Goal: Task Accomplishment & Management: Manage account settings

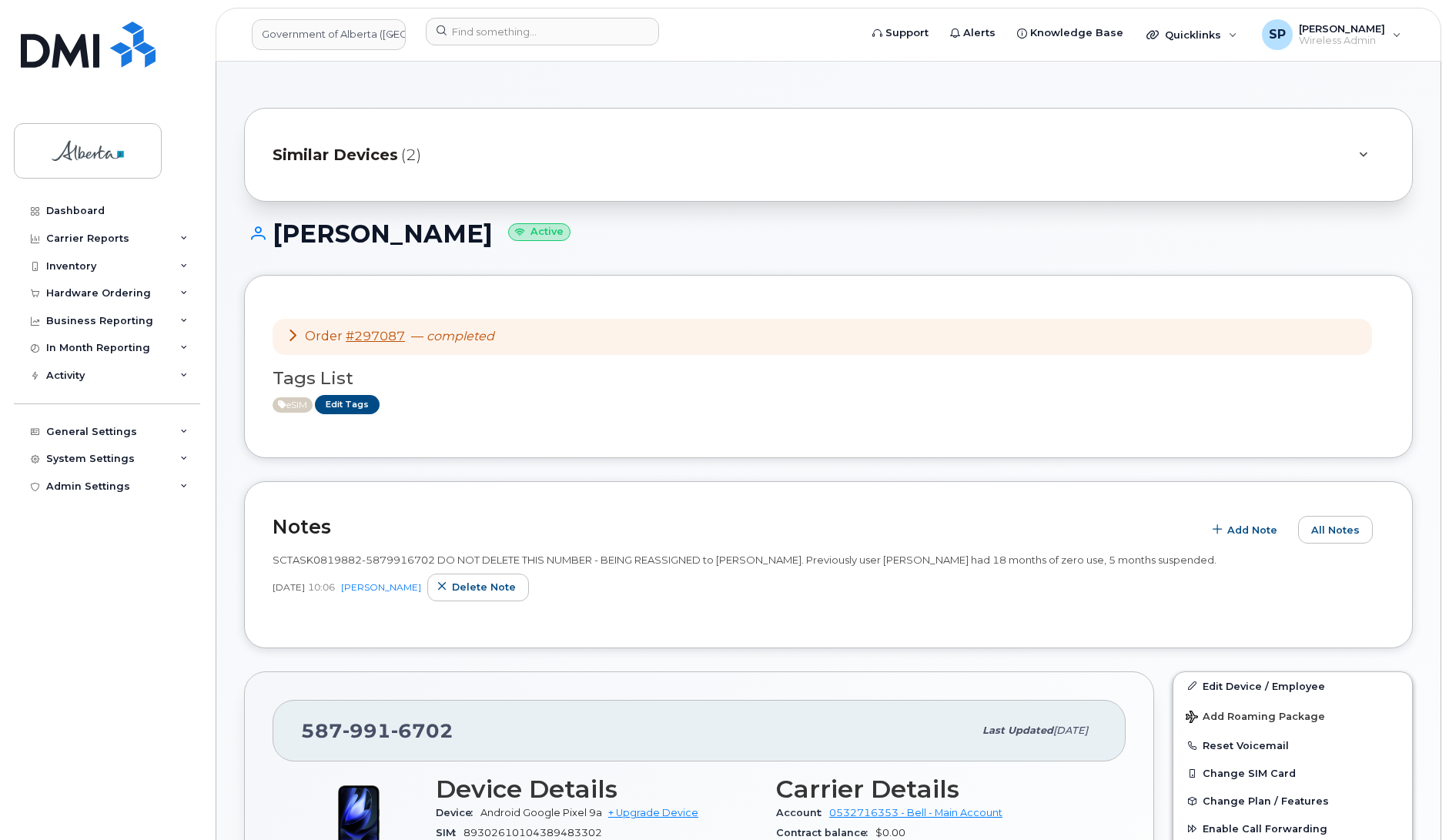
scroll to position [629, 0]
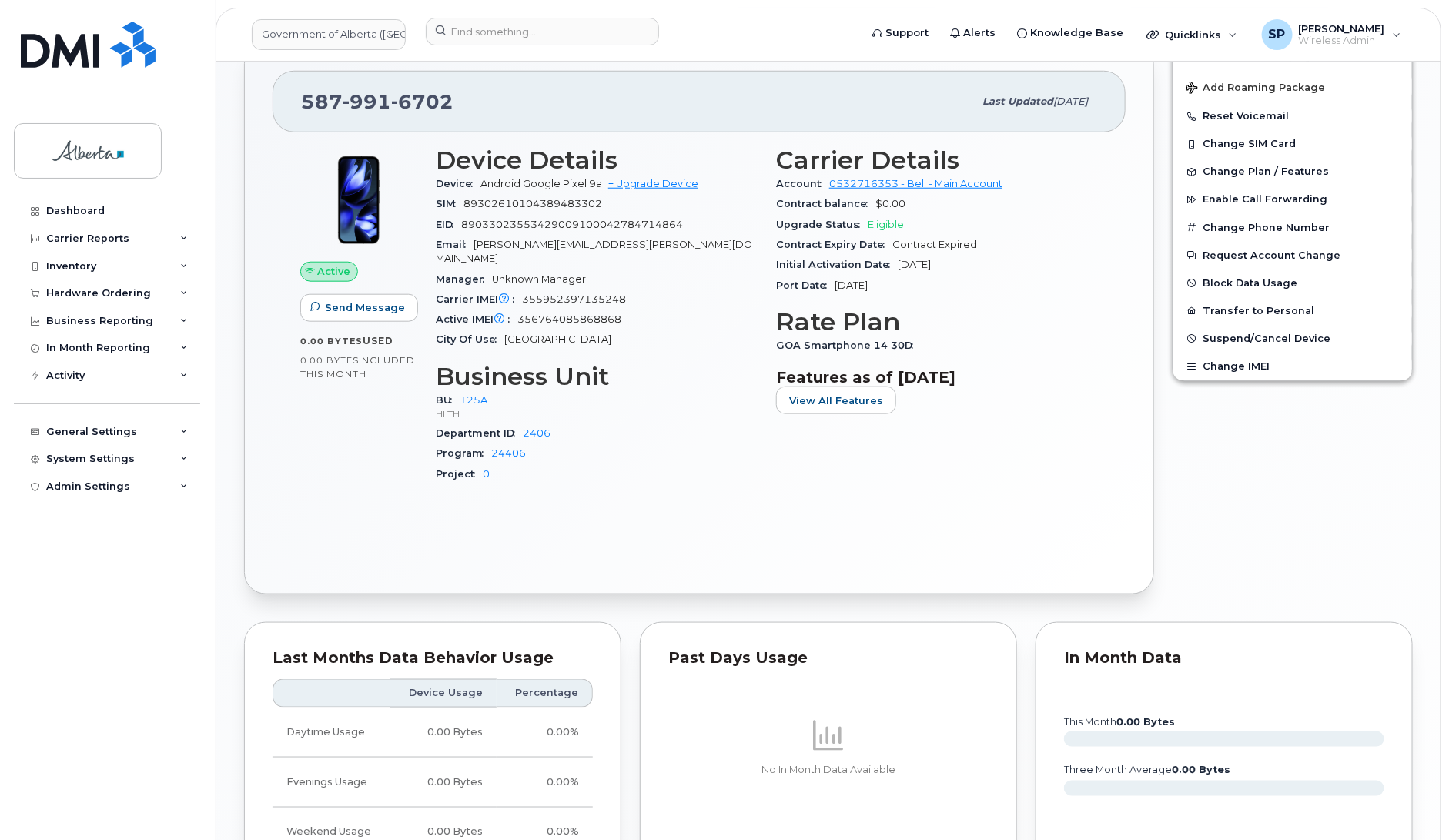
click at [100, 575] on div "Dashboard Carrier Reports Monthly Billing Data Daily Data Pooling Data Behavior…" at bounding box center [109, 507] width 190 height 620
click at [81, 269] on div "Inventory" at bounding box center [71, 266] width 50 height 12
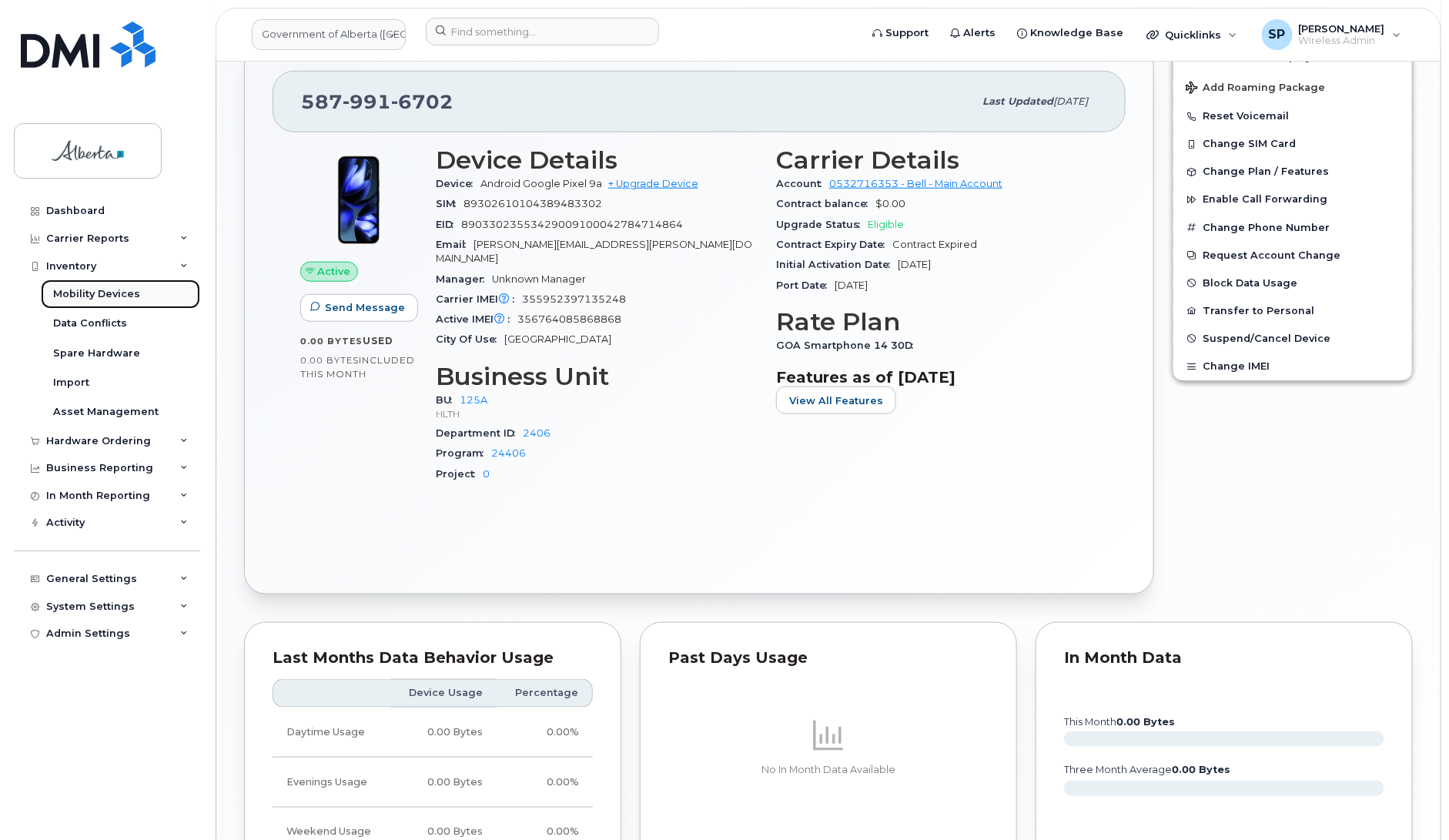
click at [81, 294] on div "Mobility Devices" at bounding box center [97, 294] width 87 height 14
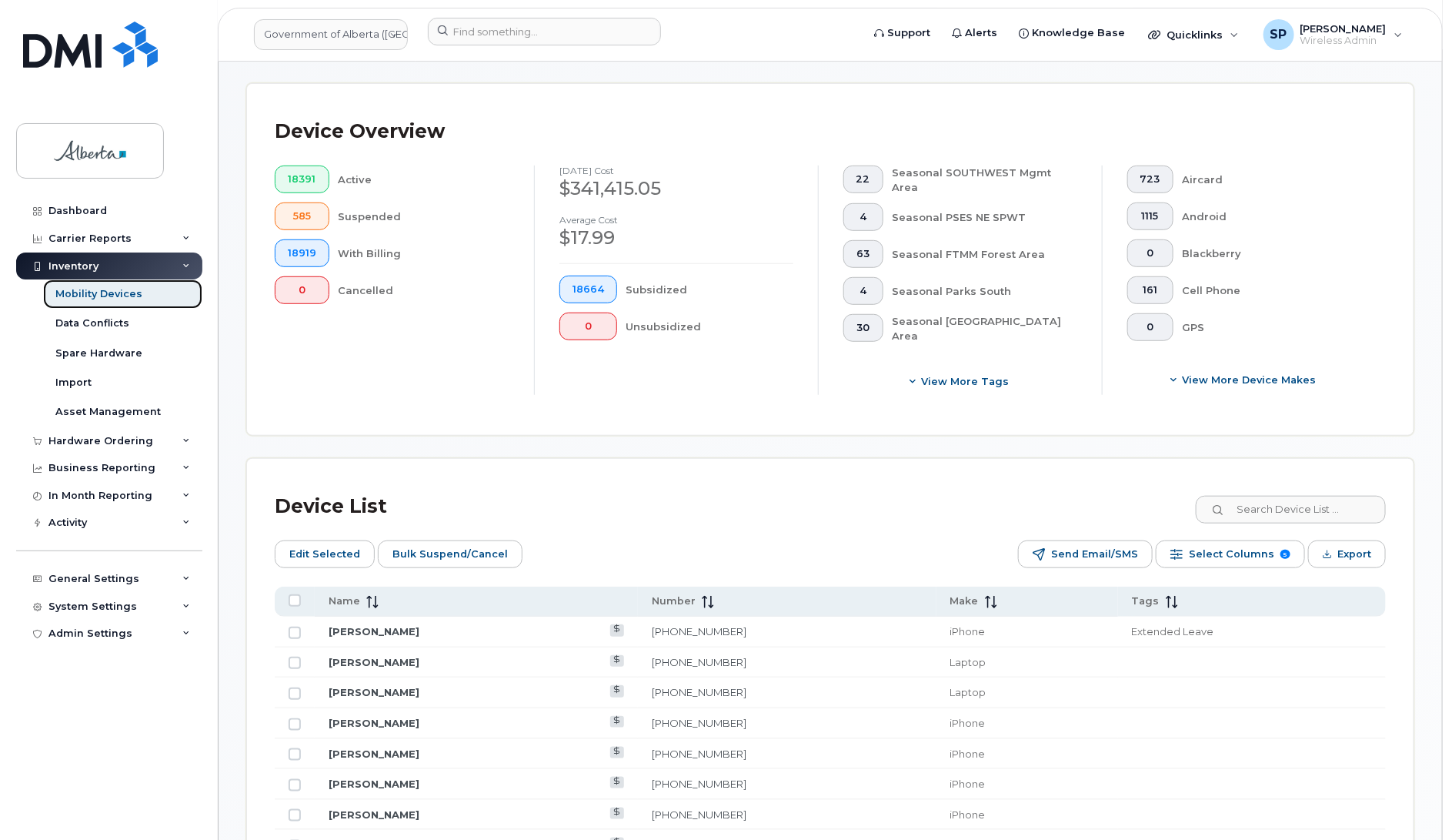
scroll to position [405, 0]
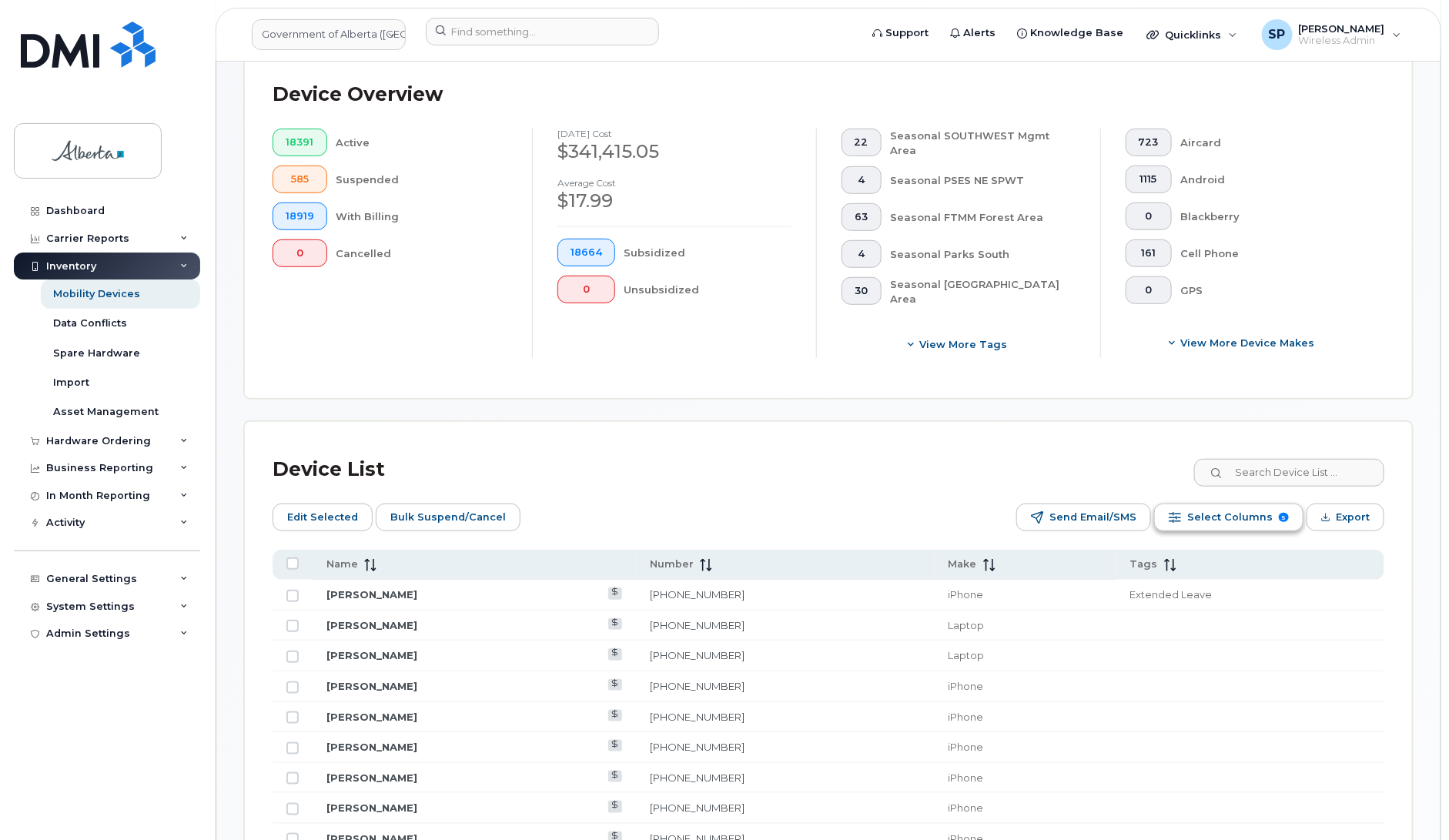
click at [1256, 516] on span "Select Columns" at bounding box center [1230, 517] width 86 height 23
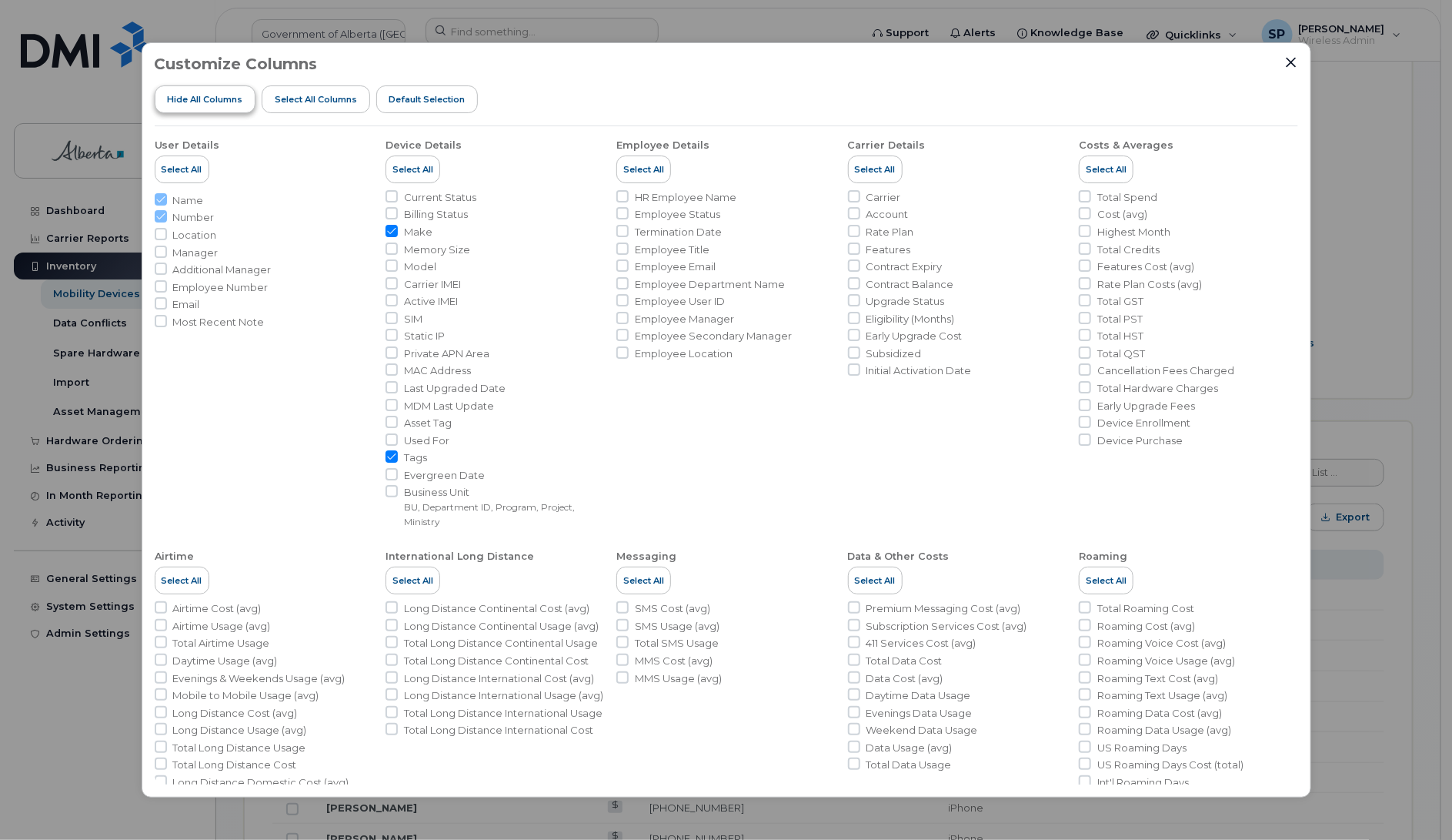
click at [221, 100] on span "Hide All Columns" at bounding box center [204, 100] width 75 height 12
checkbox input "false"
click at [855, 214] on input "Account" at bounding box center [854, 213] width 12 height 12
checkbox input "true"
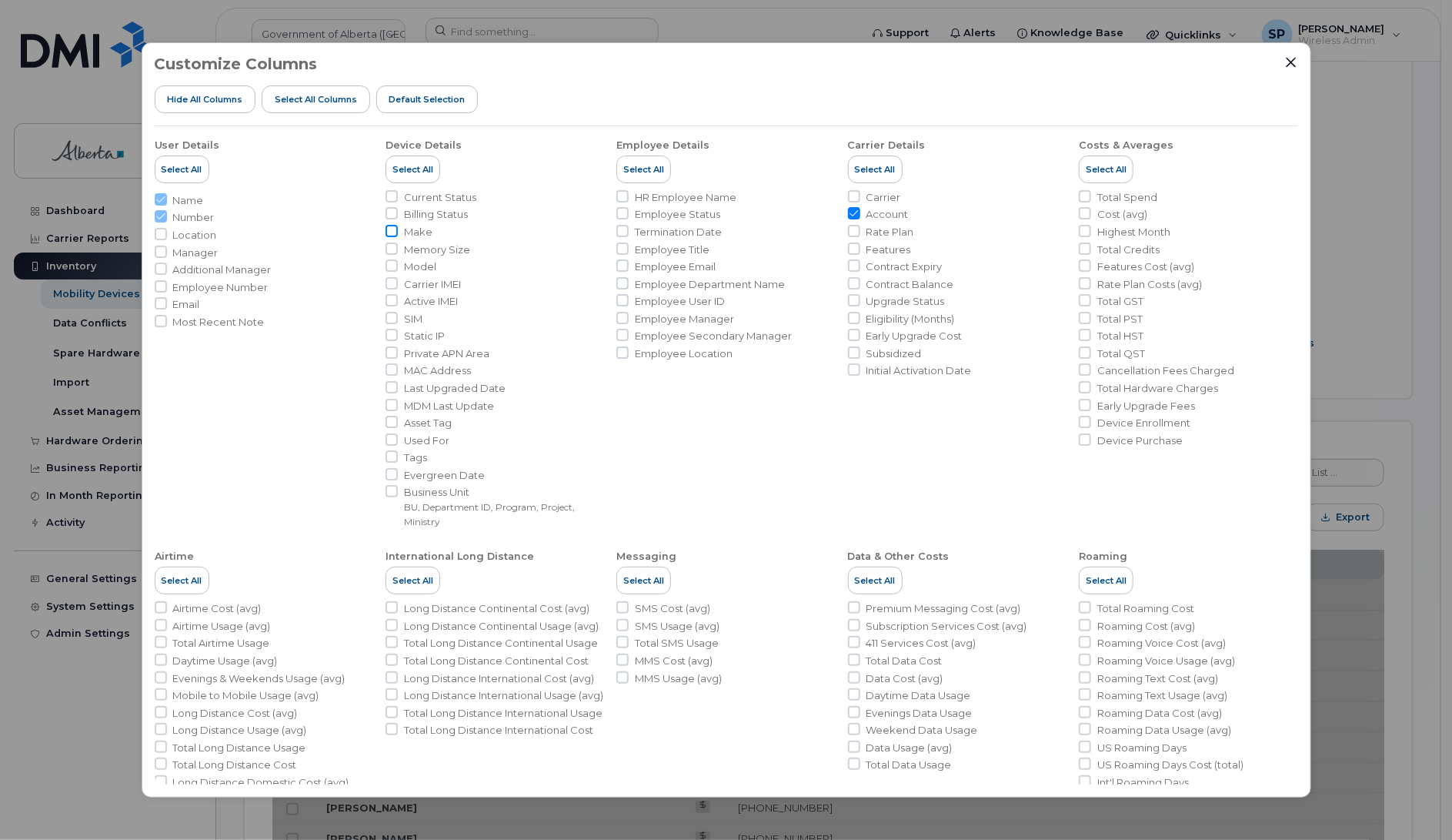
click at [389, 233] on input "Make" at bounding box center [392, 231] width 12 height 12
checkbox input "true"
click at [386, 494] on input "Business Unit BU, Department ID, Program, Project, Ministry" at bounding box center [392, 491] width 12 height 12
checkbox input "true"
click at [1297, 62] on button "Close" at bounding box center [1291, 62] width 14 height 14
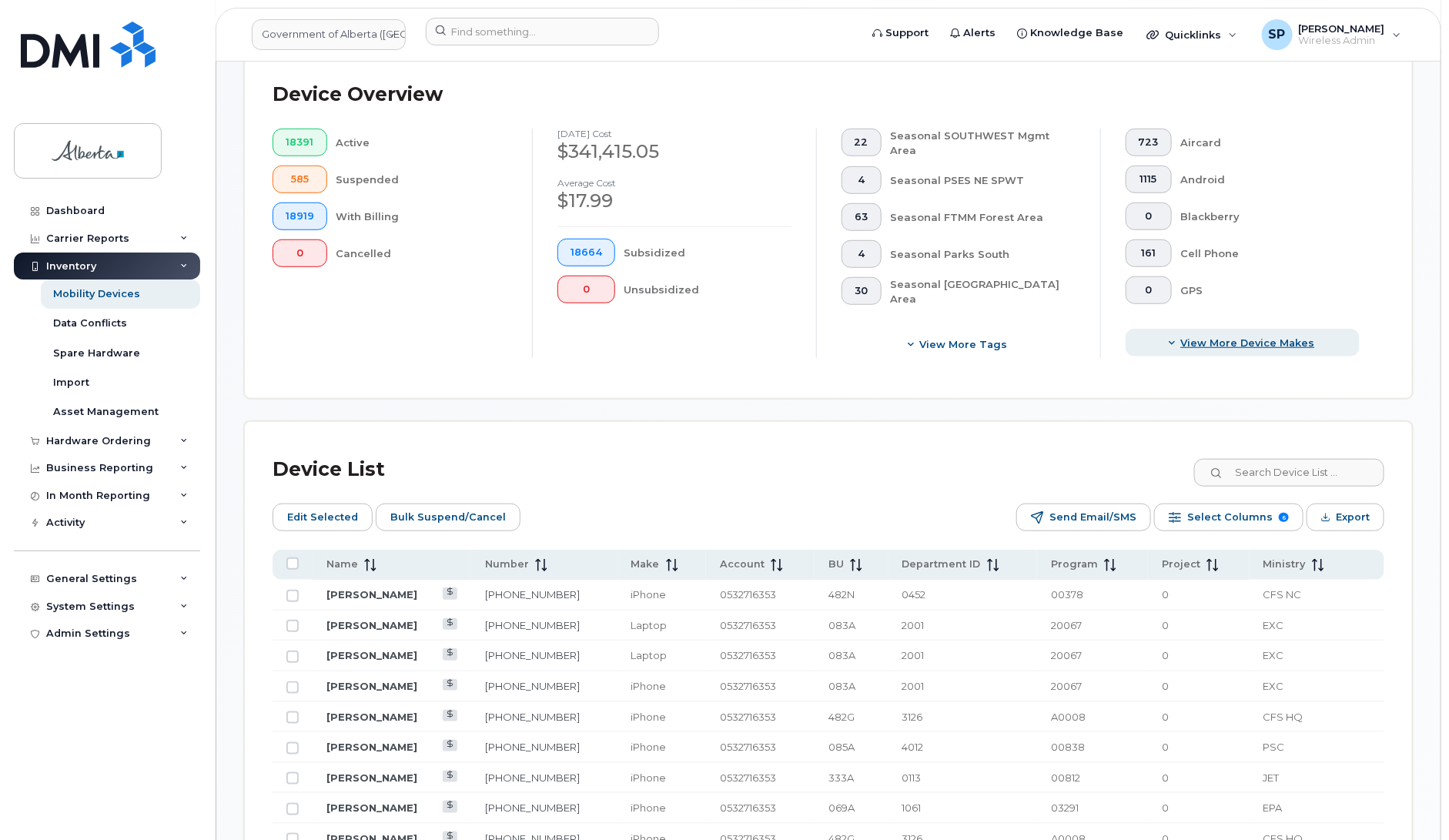
click at [1240, 339] on span "View More Device Makes" at bounding box center [1247, 342] width 134 height 15
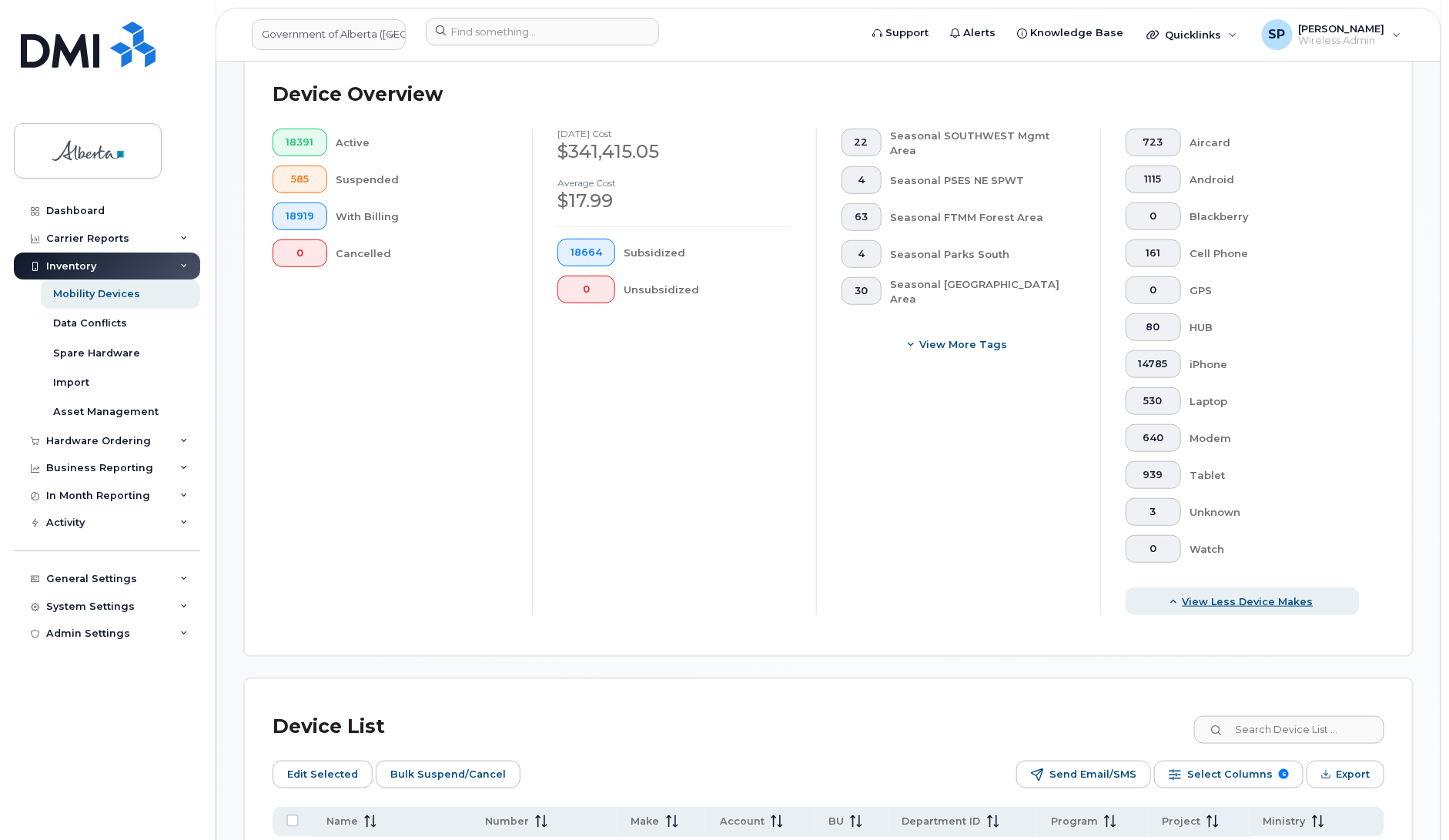
click at [1209, 604] on span "View Less Device Makes" at bounding box center [1248, 601] width 131 height 15
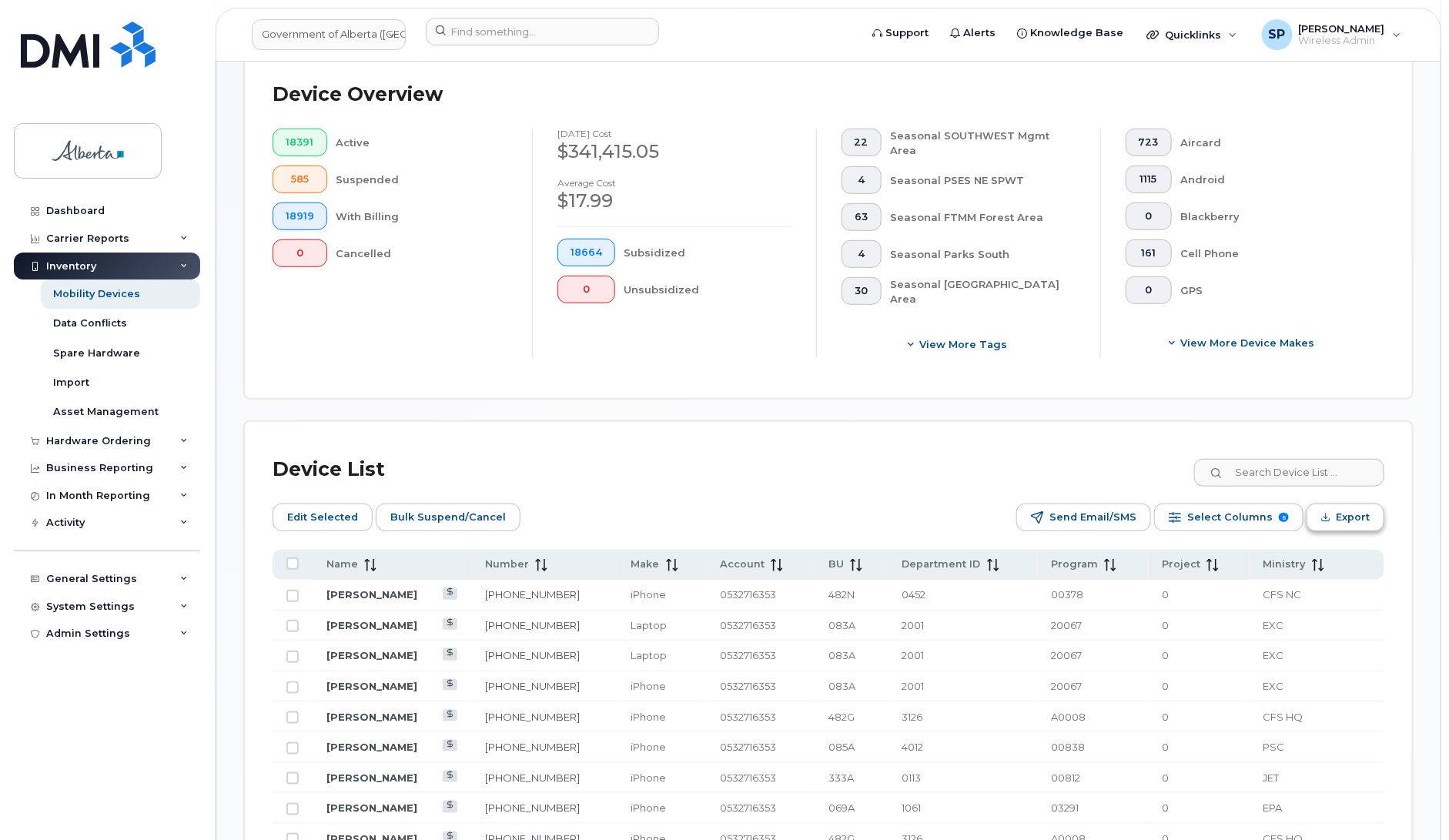
click at [1345, 517] on span "Export" at bounding box center [1352, 517] width 34 height 23
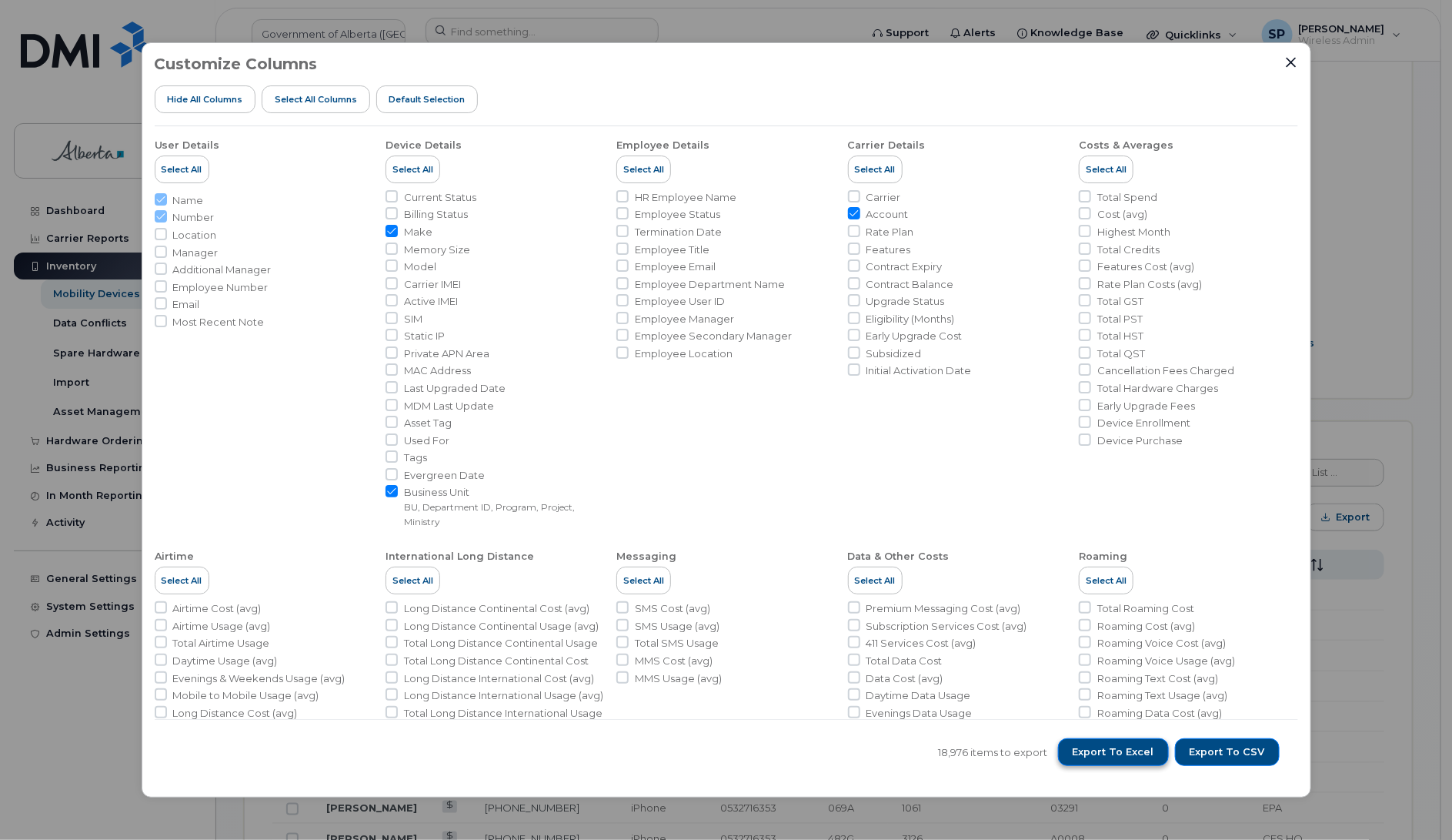
click at [1118, 751] on span "Export to Excel" at bounding box center [1113, 752] width 81 height 14
click at [1290, 63] on icon "Close" at bounding box center [1290, 61] width 10 height 10
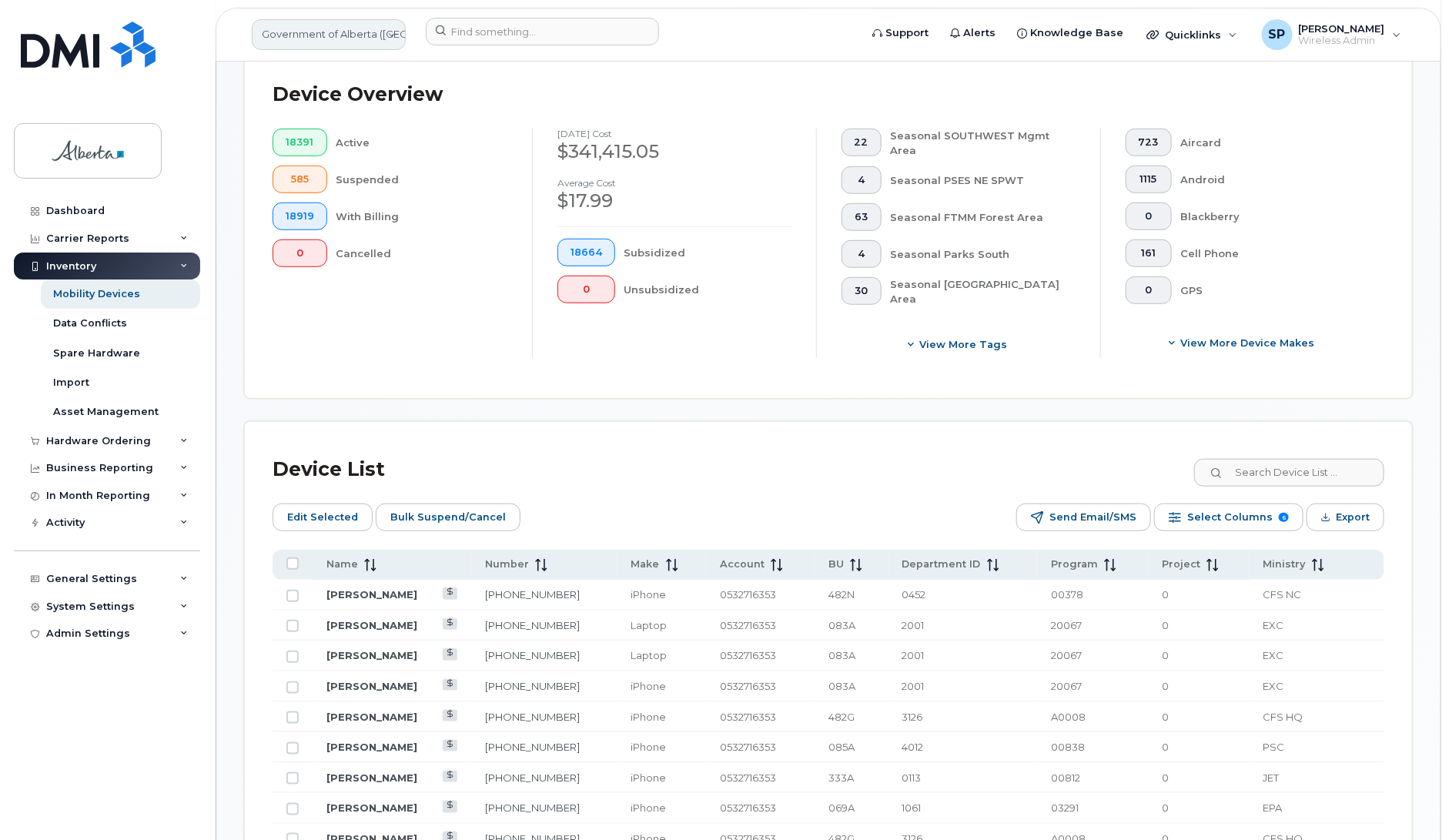
click at [374, 36] on link "Government of Alberta (GOA)" at bounding box center [328, 34] width 154 height 31
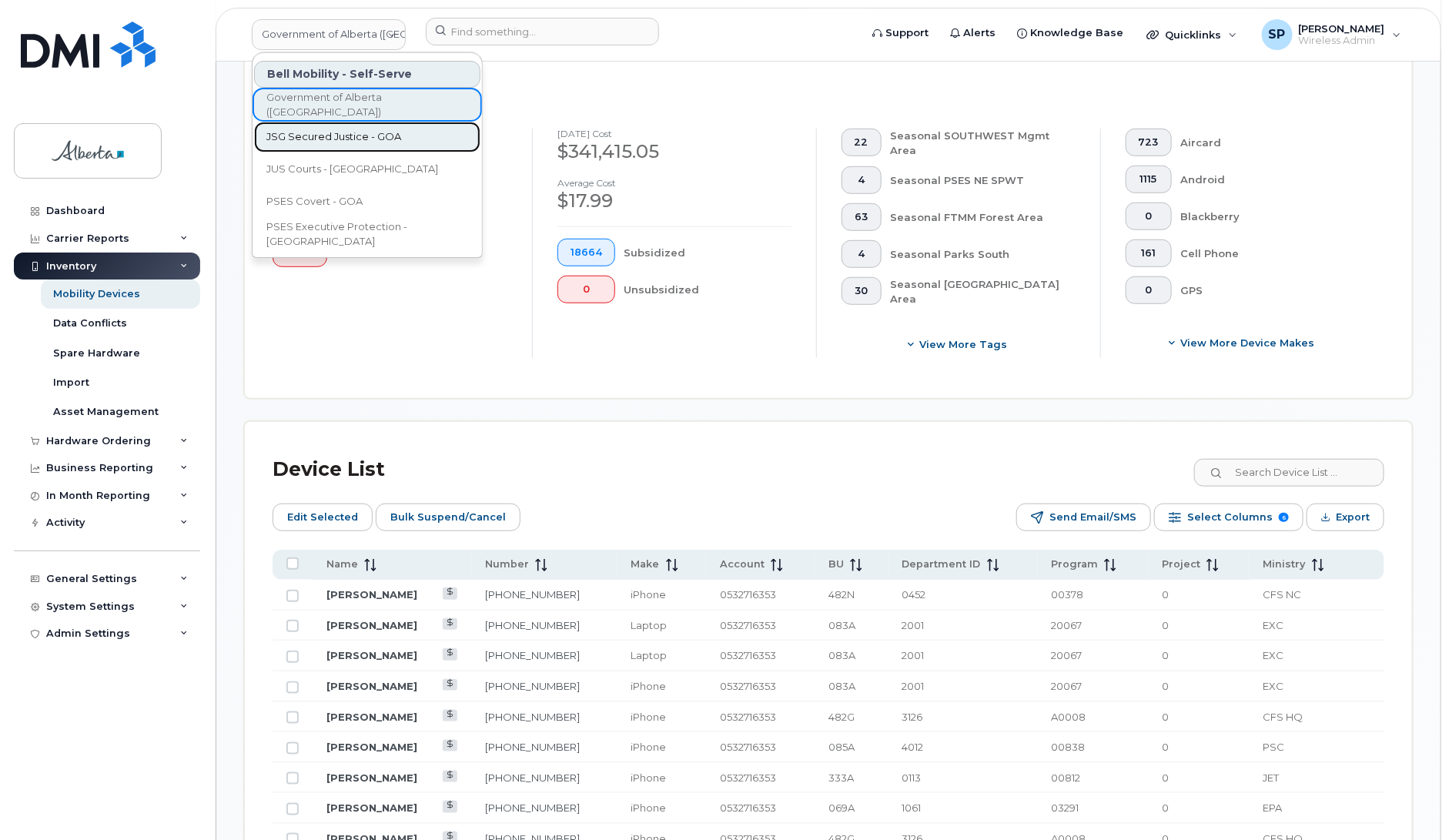
click at [341, 140] on span "JSG Secured Justice - GOA" at bounding box center [334, 137] width 135 height 16
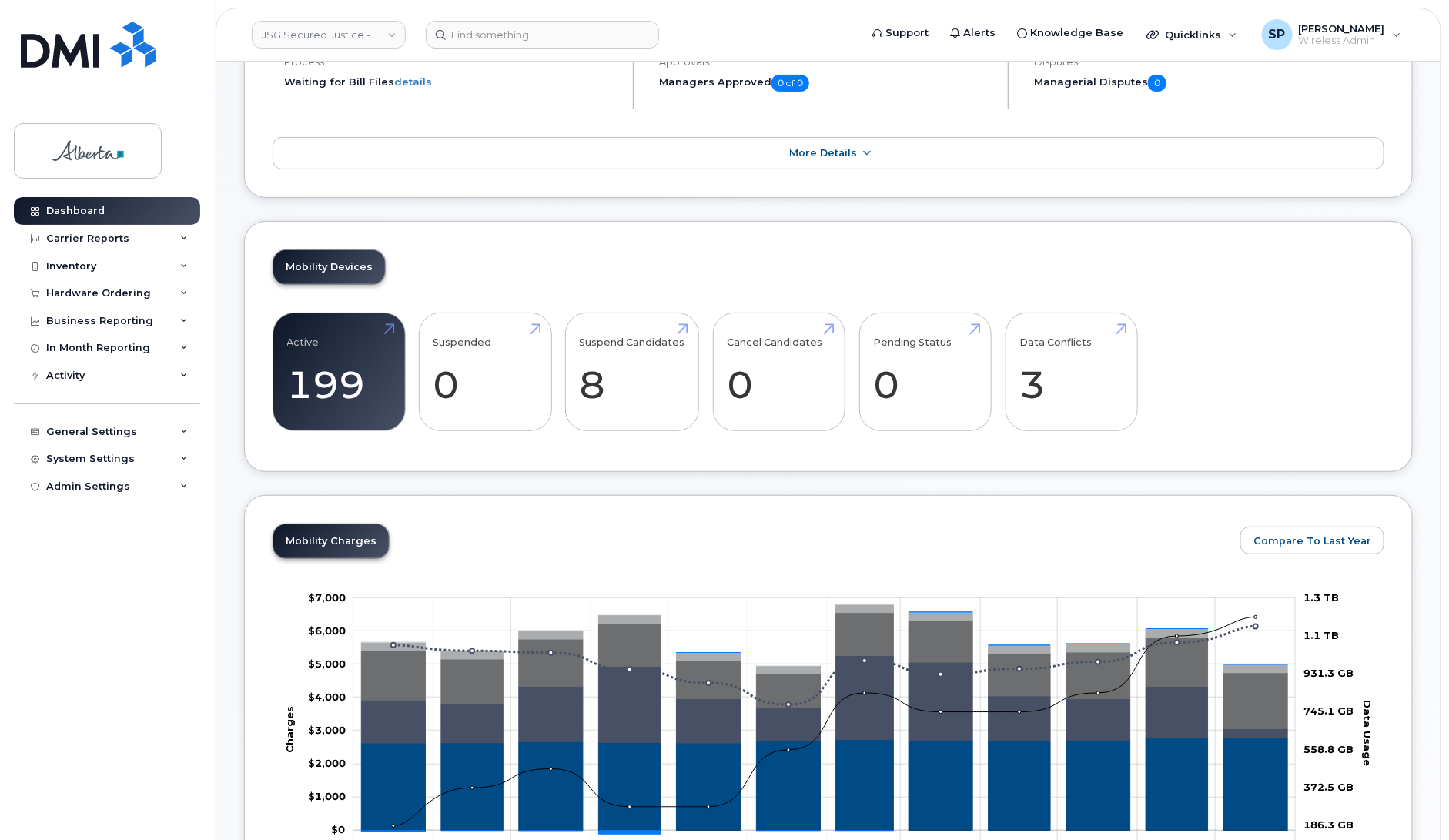
scroll to position [174, 0]
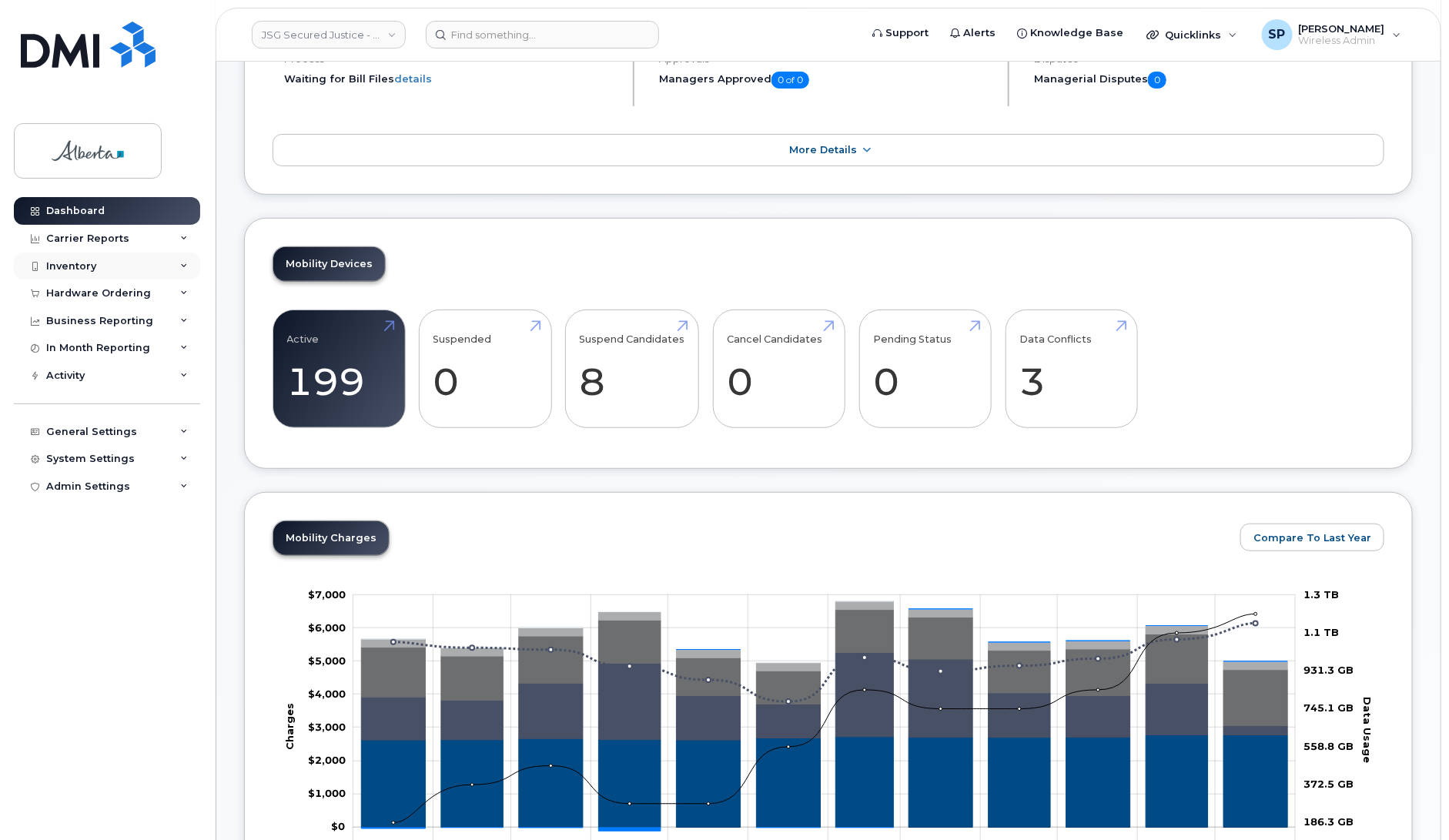
click at [62, 270] on div "Inventory" at bounding box center [71, 266] width 50 height 12
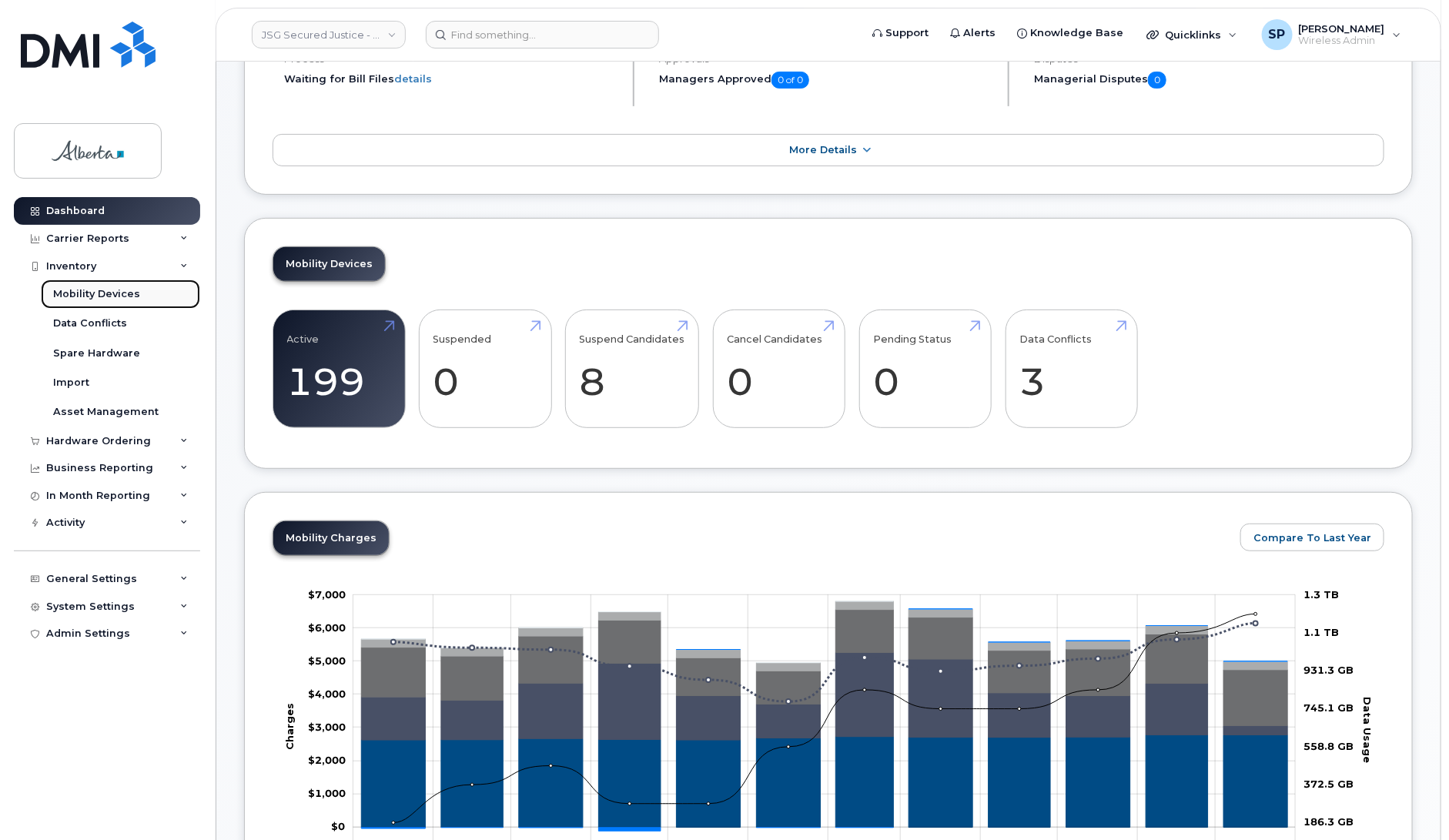
click at [85, 290] on div "Mobility Devices" at bounding box center [97, 294] width 87 height 14
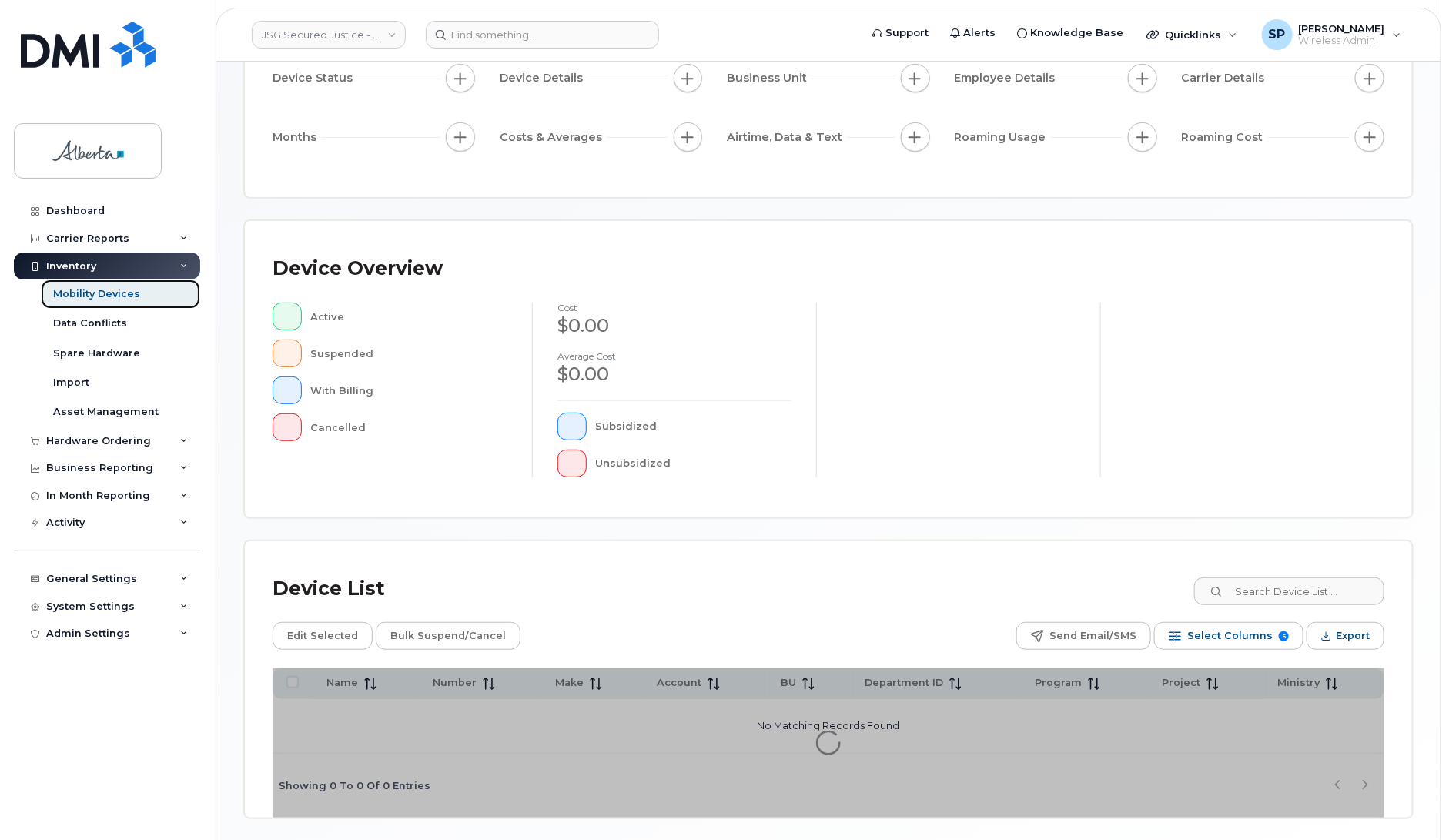
scroll to position [219, 0]
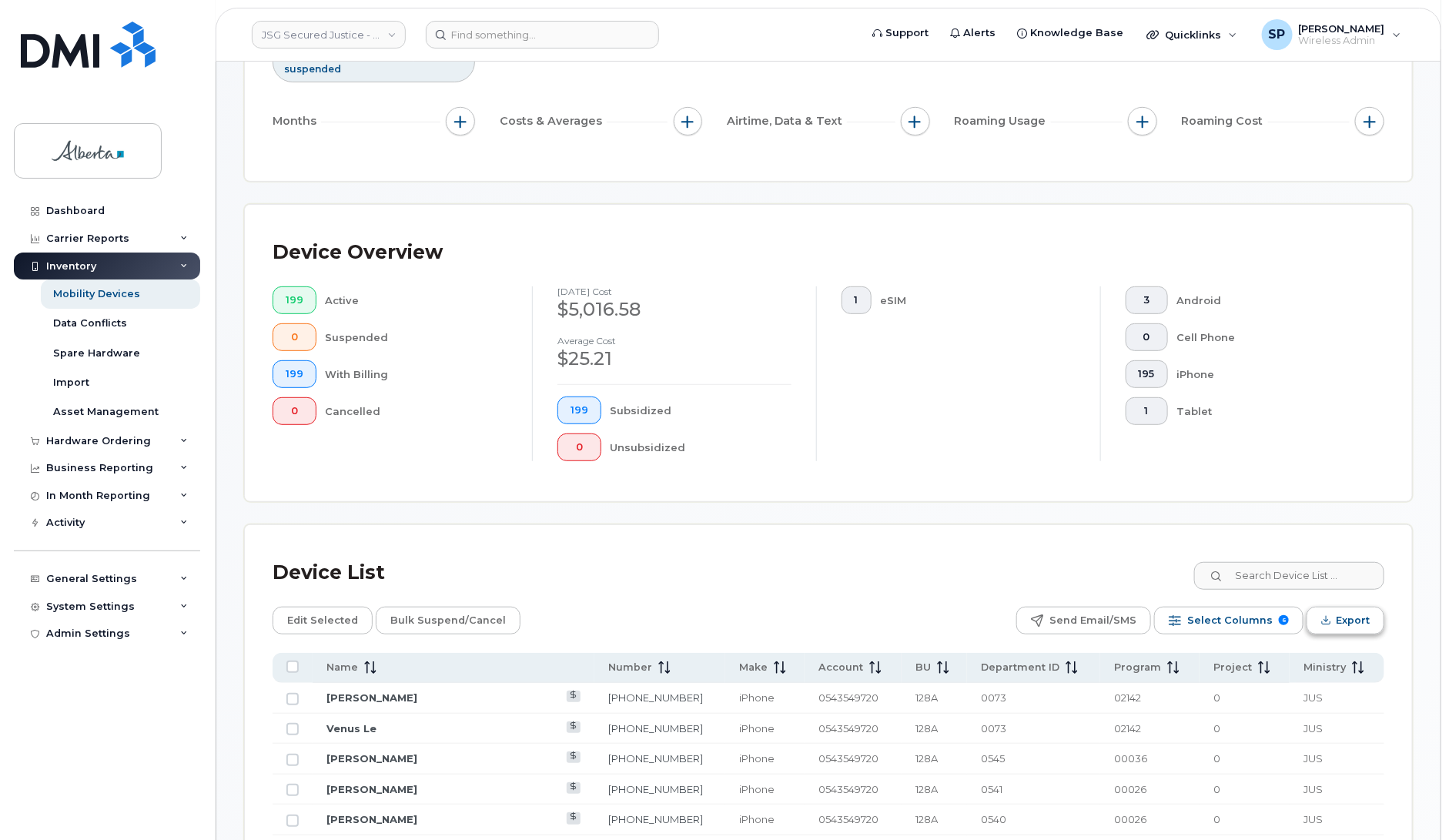
click at [1353, 621] on span "Export" at bounding box center [1352, 620] width 34 height 23
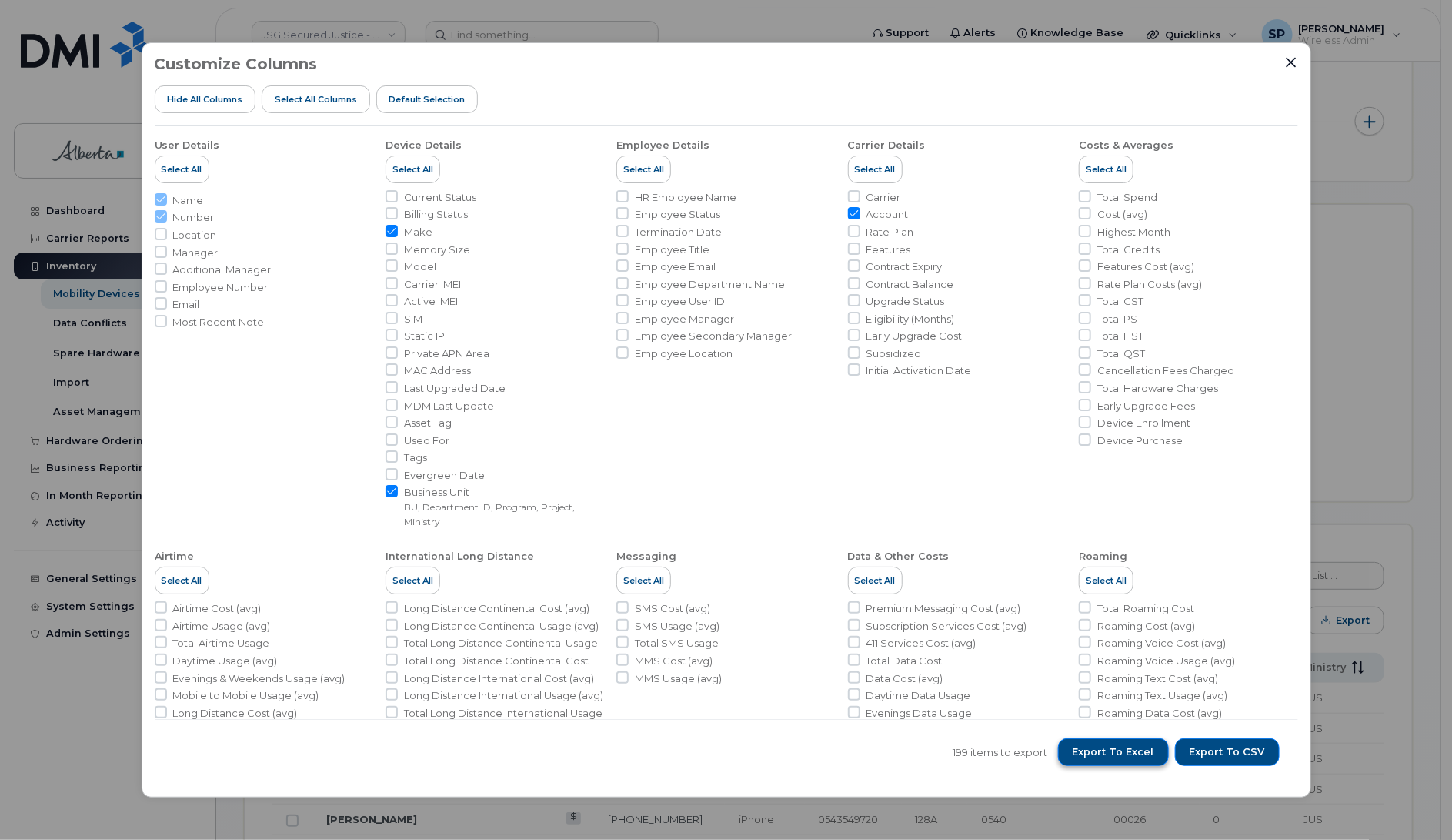
click at [1081, 753] on span "Export to Excel" at bounding box center [1113, 752] width 81 height 14
click at [1258, 107] on div "Customize Columns Hide All Columns Select all Columns Default Selection" at bounding box center [726, 90] width 1144 height 71
click at [1289, 63] on icon "Close" at bounding box center [1290, 61] width 10 height 10
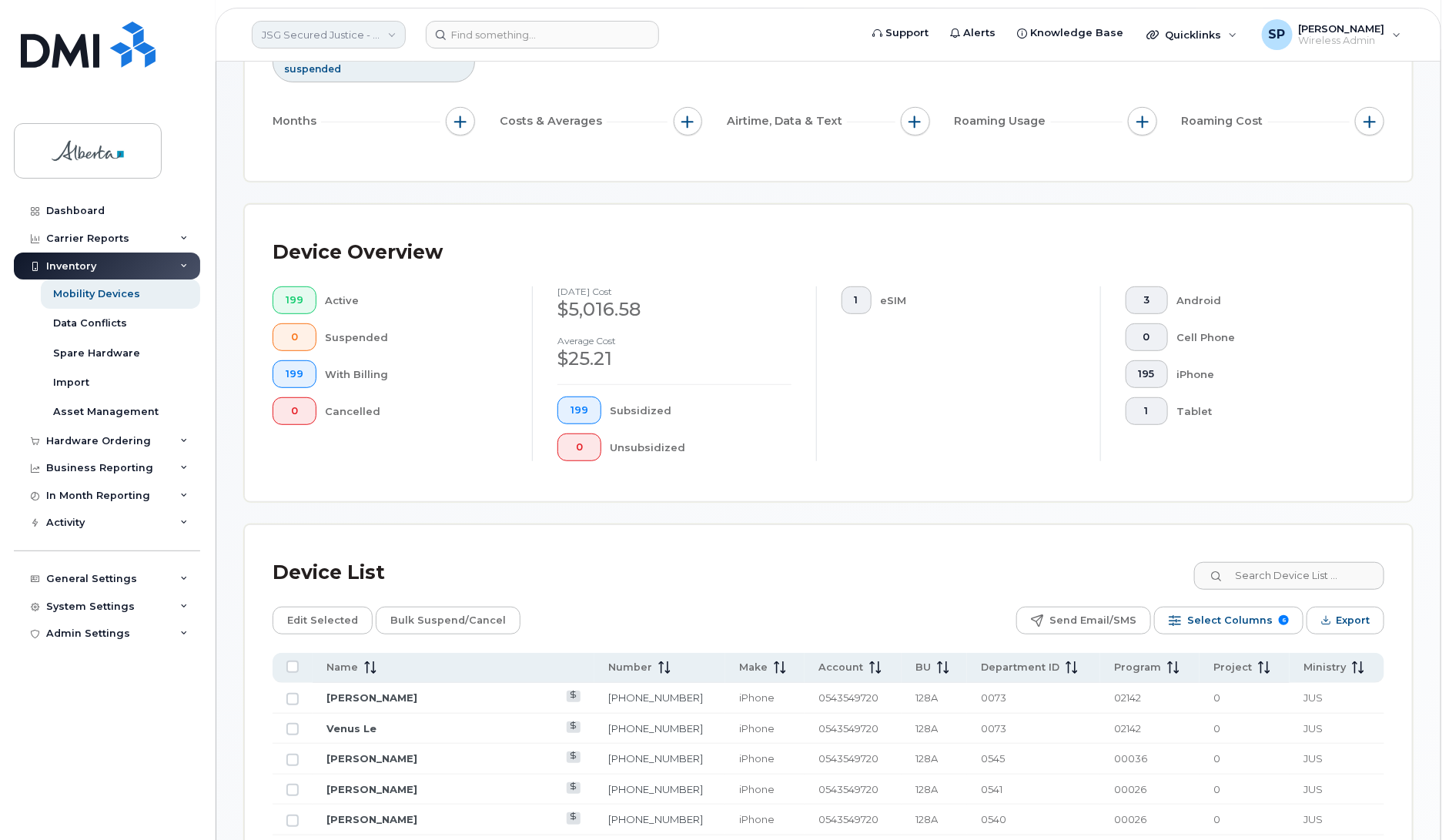
click at [363, 36] on link "JSG Secured Justice - GOA" at bounding box center [328, 35] width 154 height 28
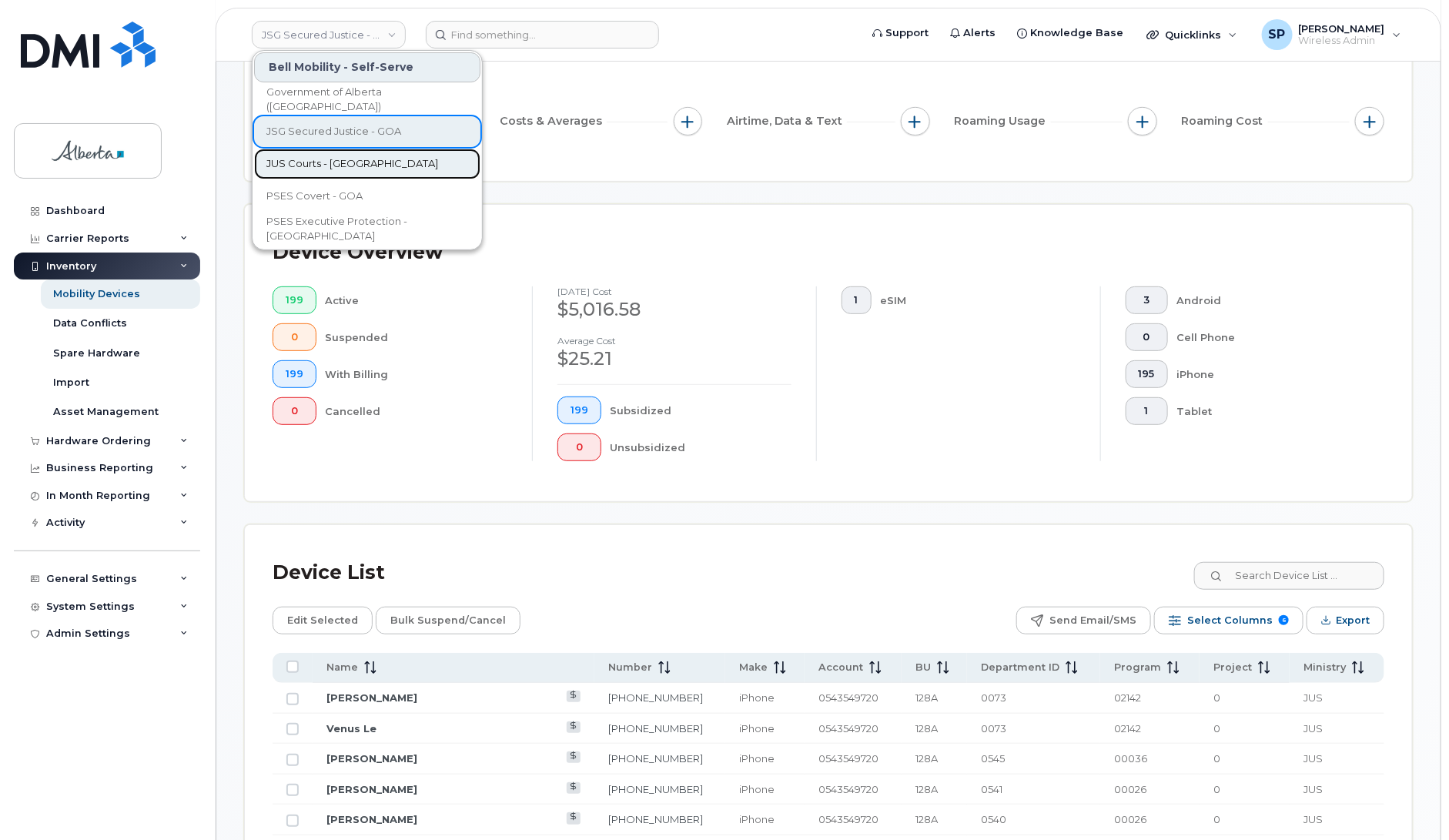
click at [328, 162] on span "JUS Courts - GOA" at bounding box center [352, 164] width 172 height 16
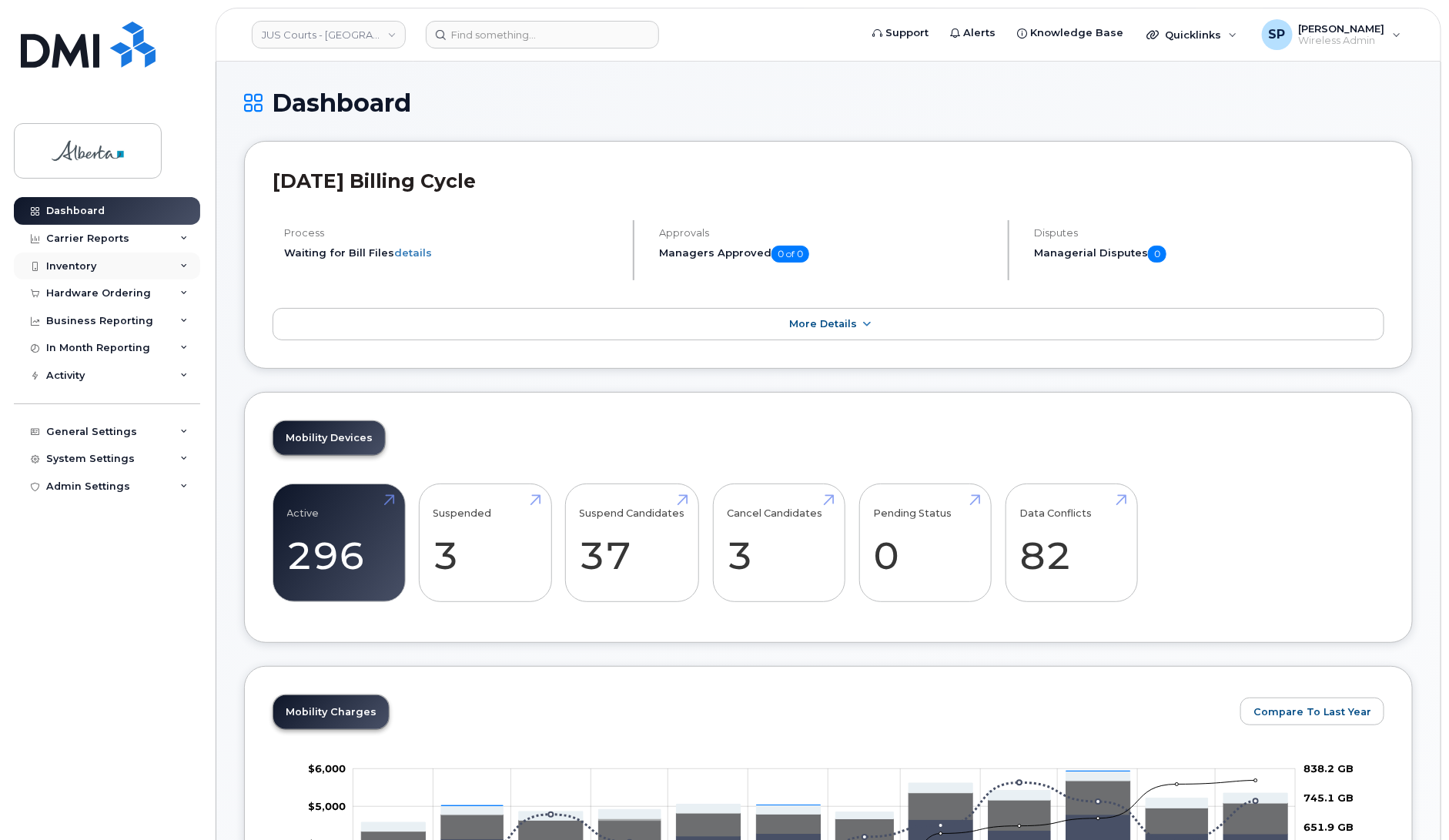
click at [67, 268] on div "Inventory" at bounding box center [71, 266] width 50 height 12
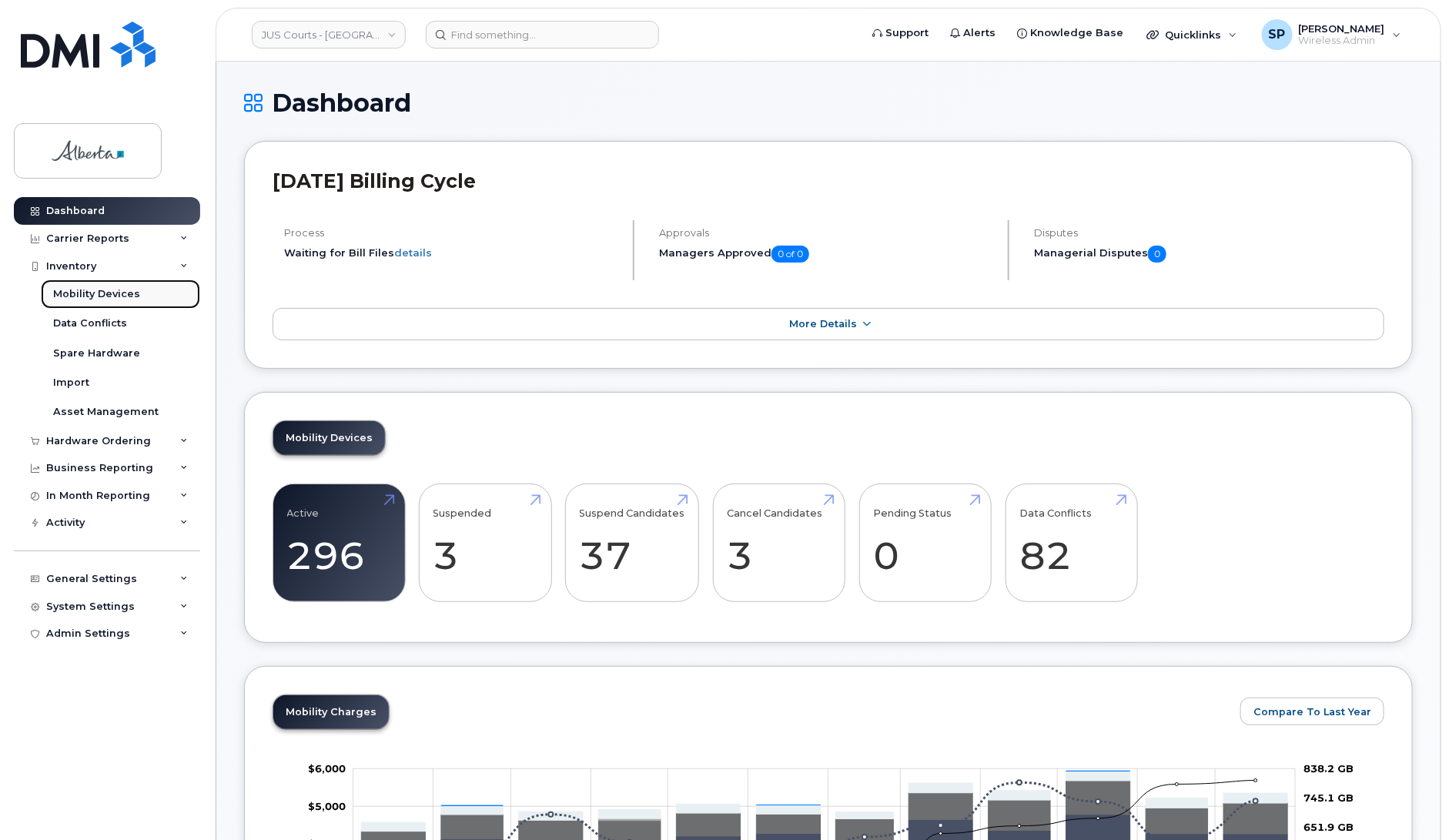
click at [100, 293] on div "Mobility Devices" at bounding box center [97, 294] width 87 height 14
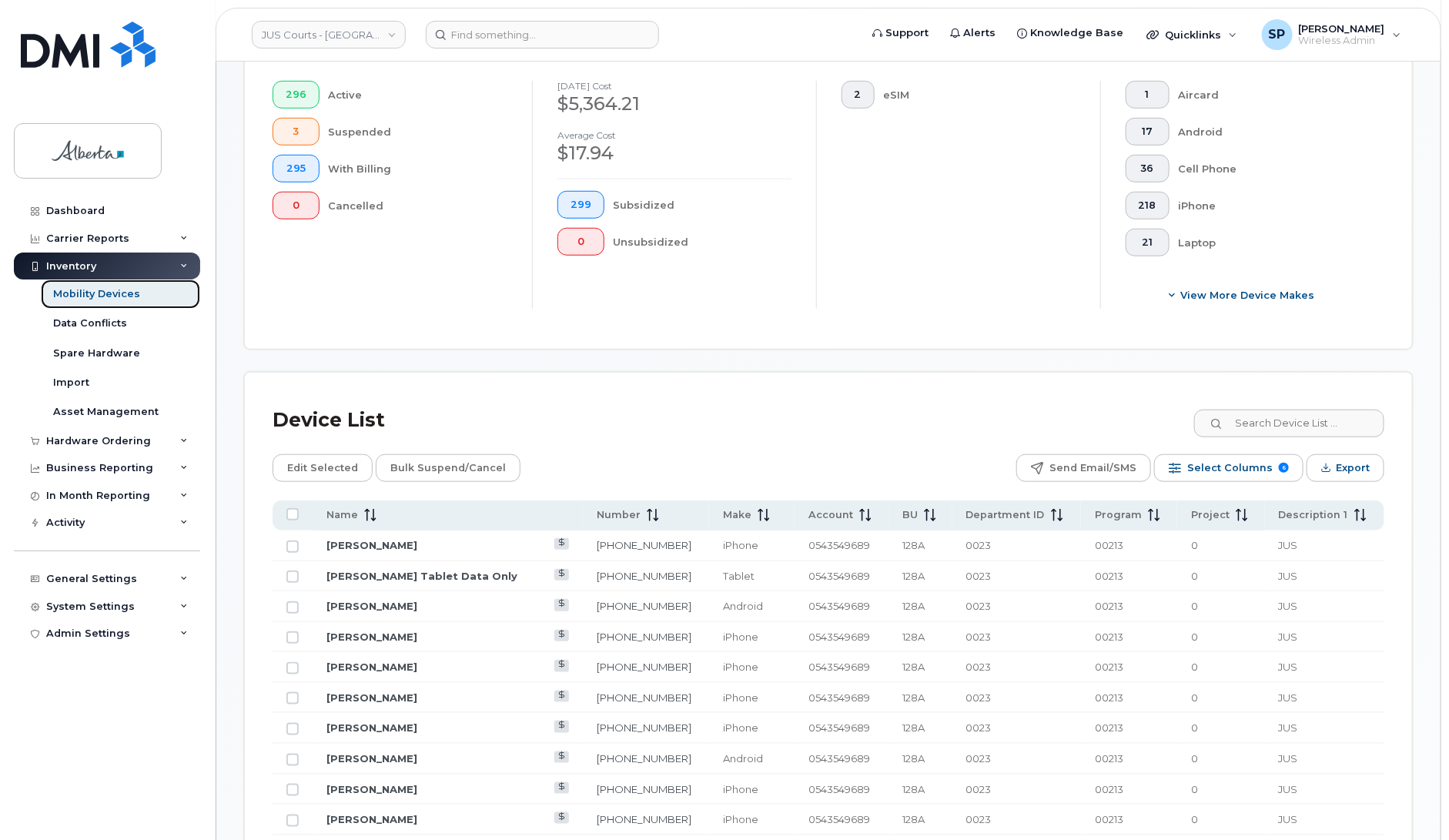
scroll to position [456, 0]
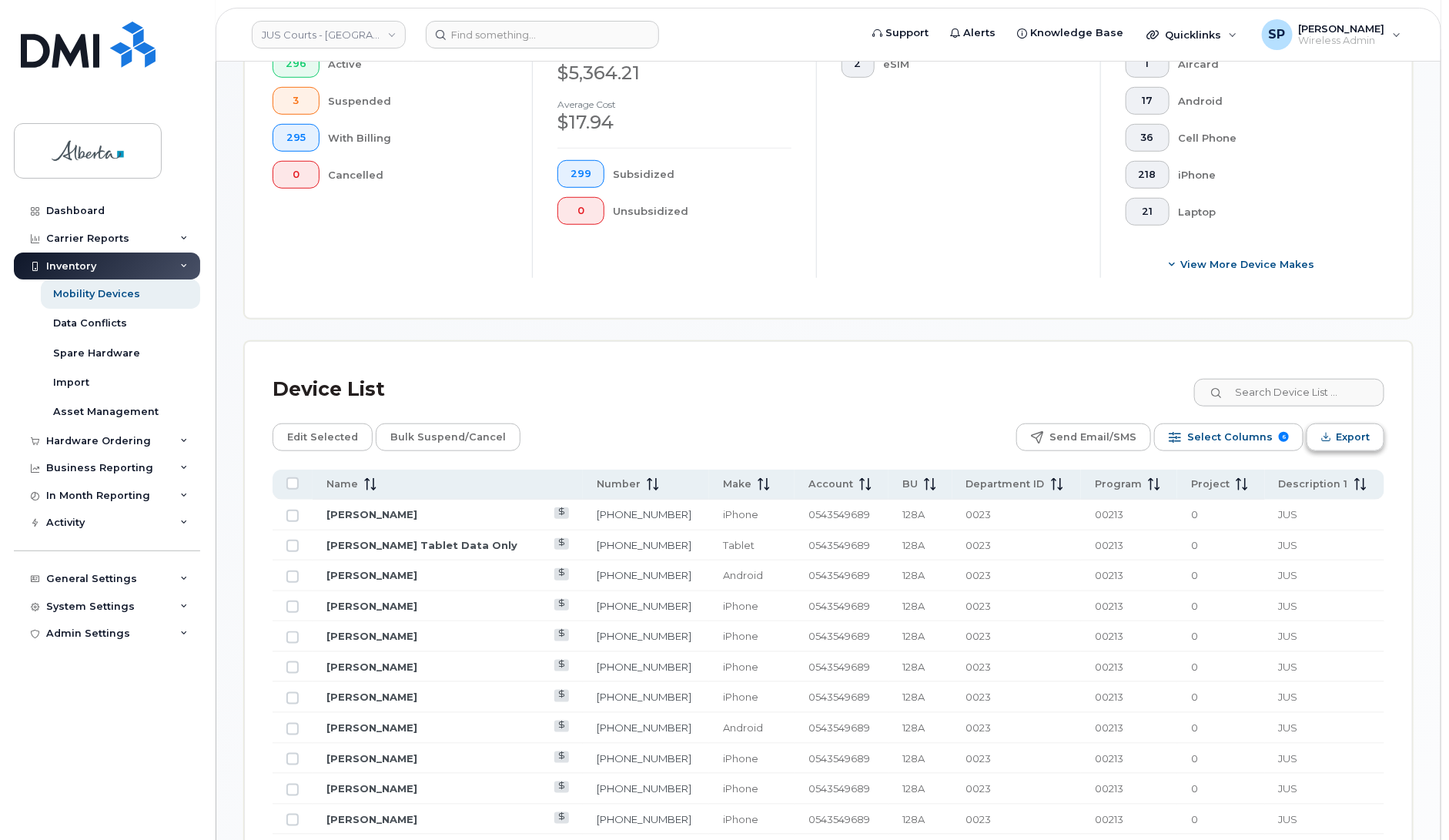
click at [1346, 436] on span "Export" at bounding box center [1352, 437] width 34 height 23
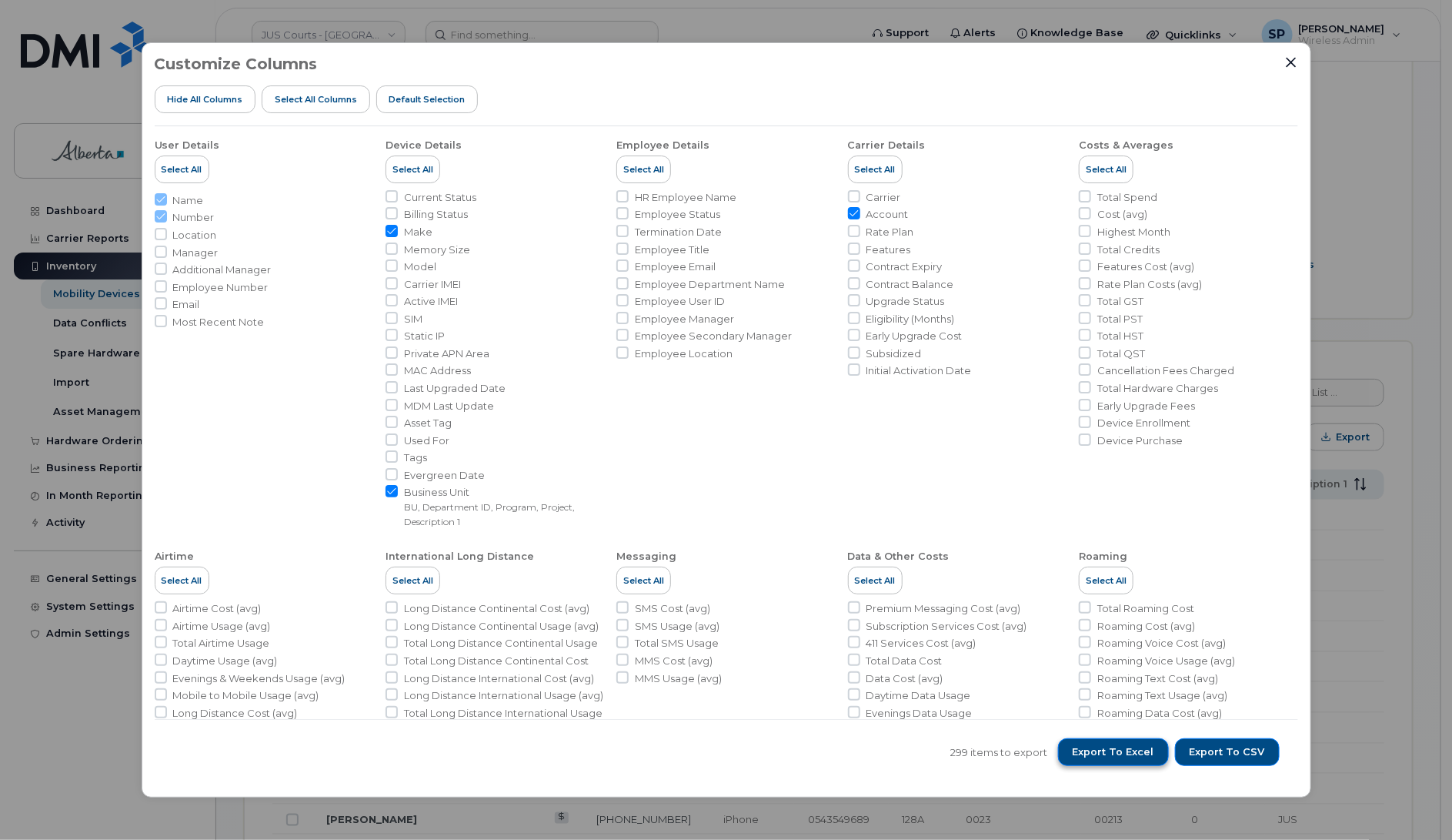
click at [1098, 754] on span "Export to Excel" at bounding box center [1113, 752] width 81 height 14
click at [1237, 224] on li "Highest Month" at bounding box center [1188, 231] width 218 height 15
click at [1294, 59] on icon "Close" at bounding box center [1291, 62] width 12 height 12
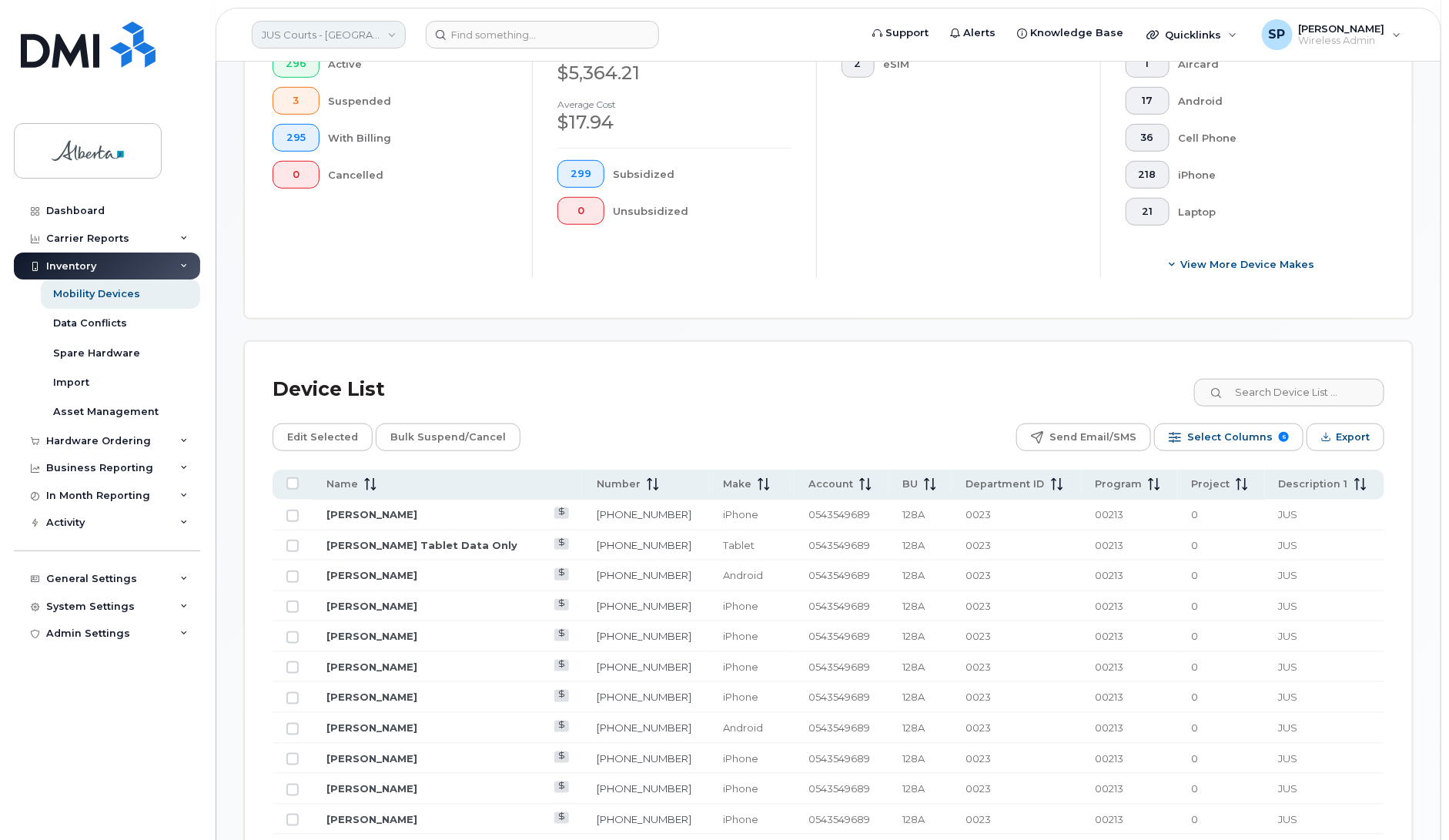
click at [362, 39] on link "JUS Courts - GOA" at bounding box center [328, 35] width 154 height 28
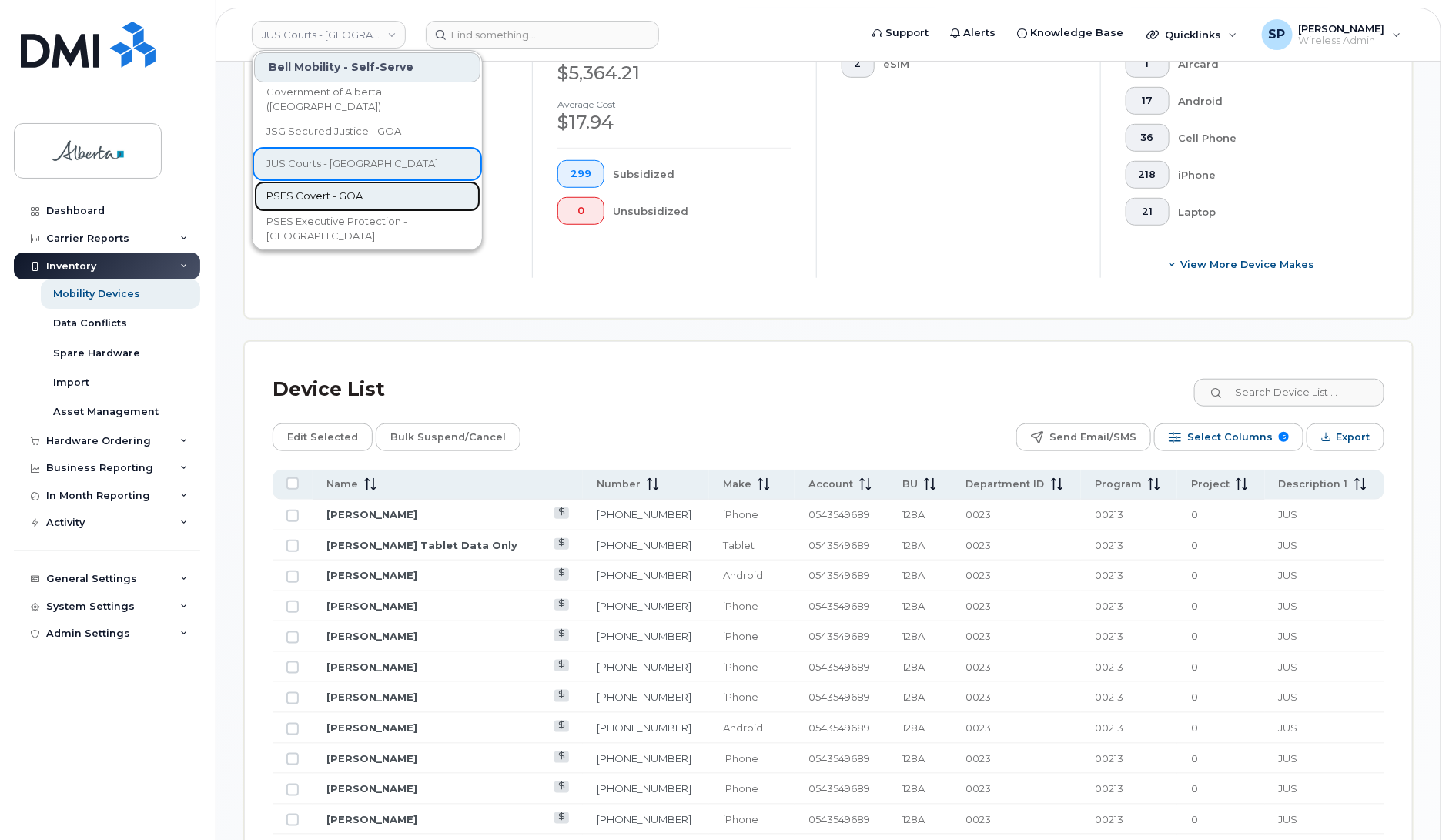
click at [328, 196] on span "PSES Covert - GOA" at bounding box center [314, 196] width 96 height 16
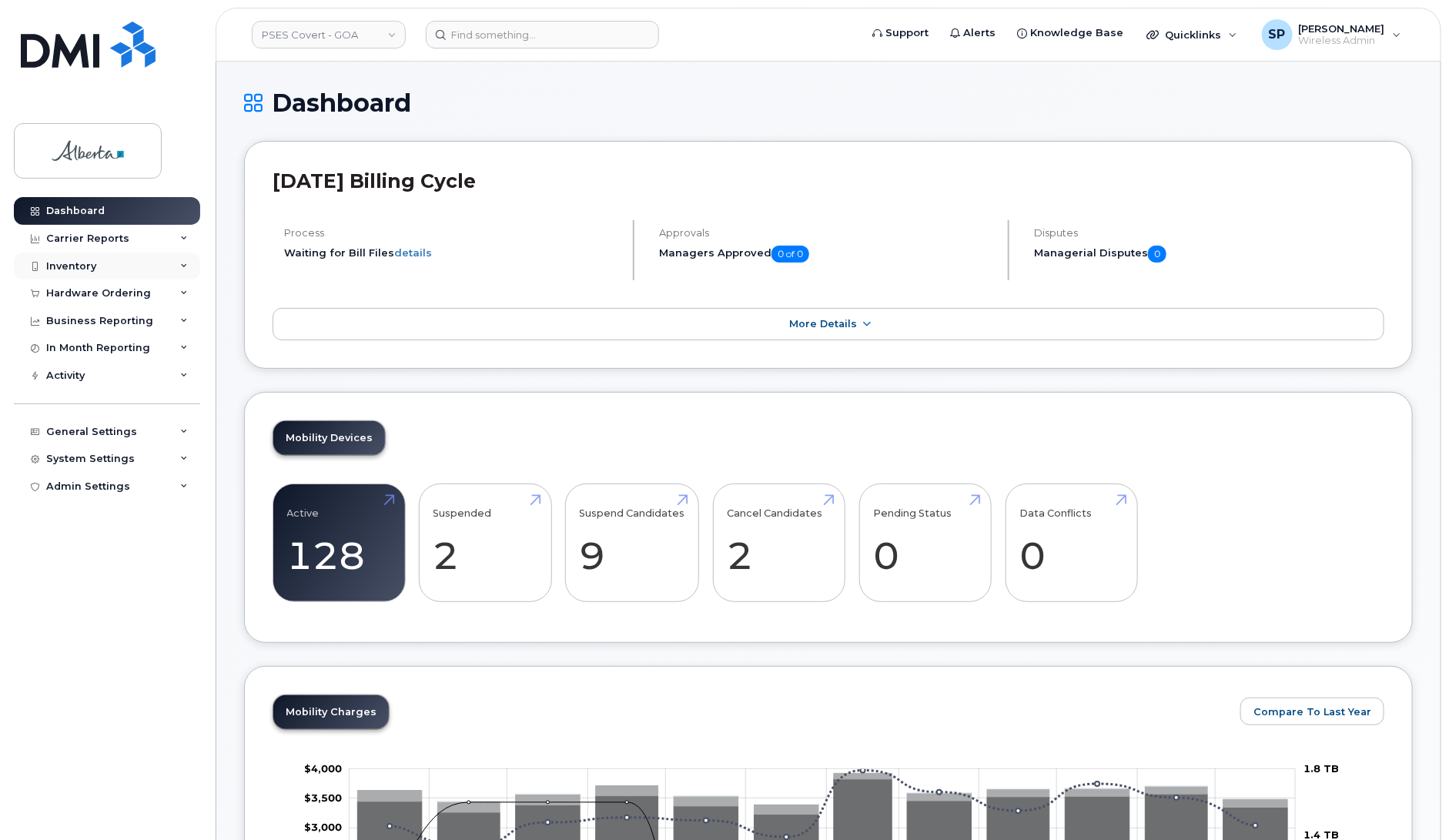
click at [96, 270] on div "Inventory" at bounding box center [107, 266] width 186 height 28
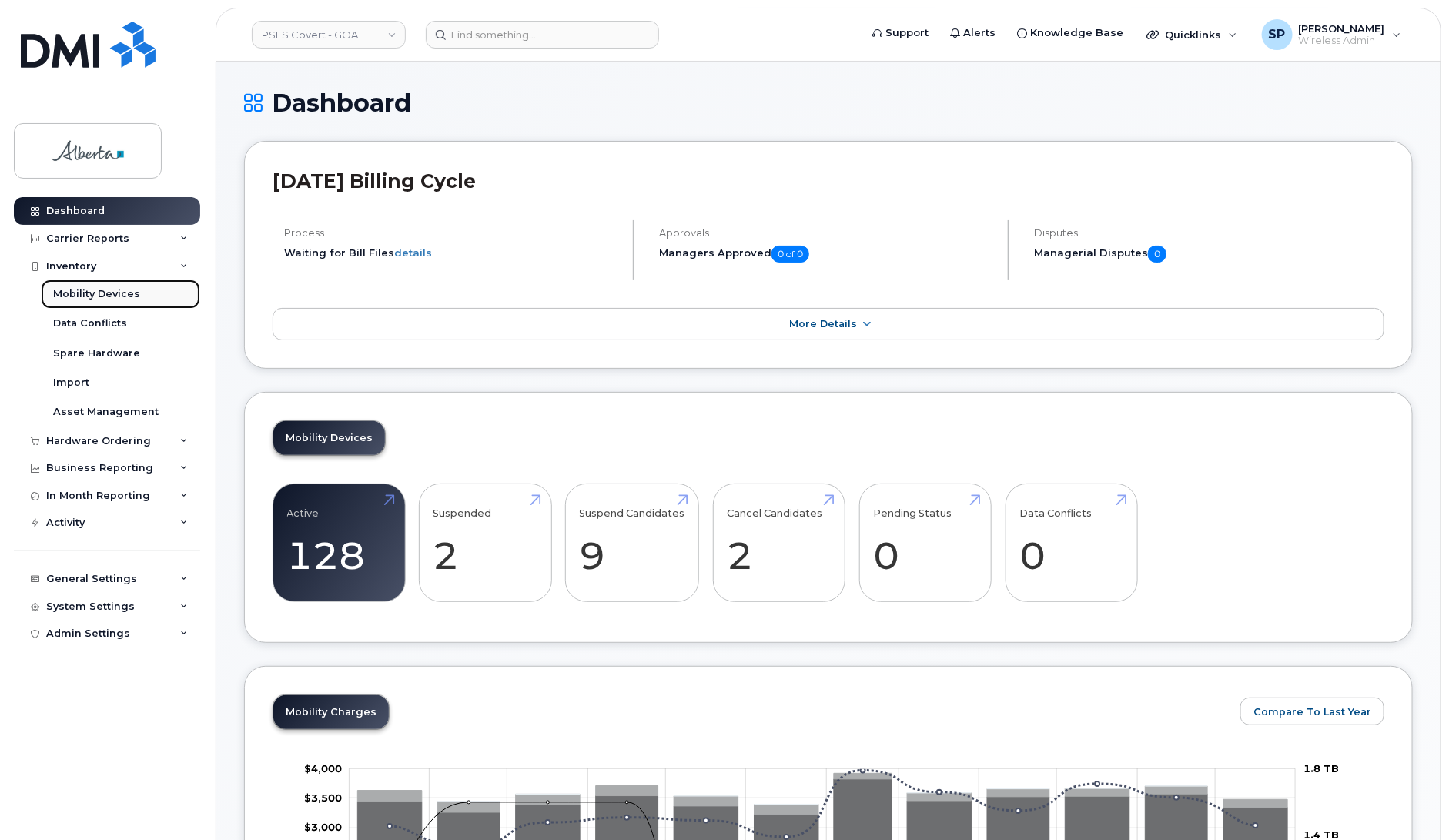
click at [97, 299] on div "Mobility Devices" at bounding box center [97, 294] width 87 height 14
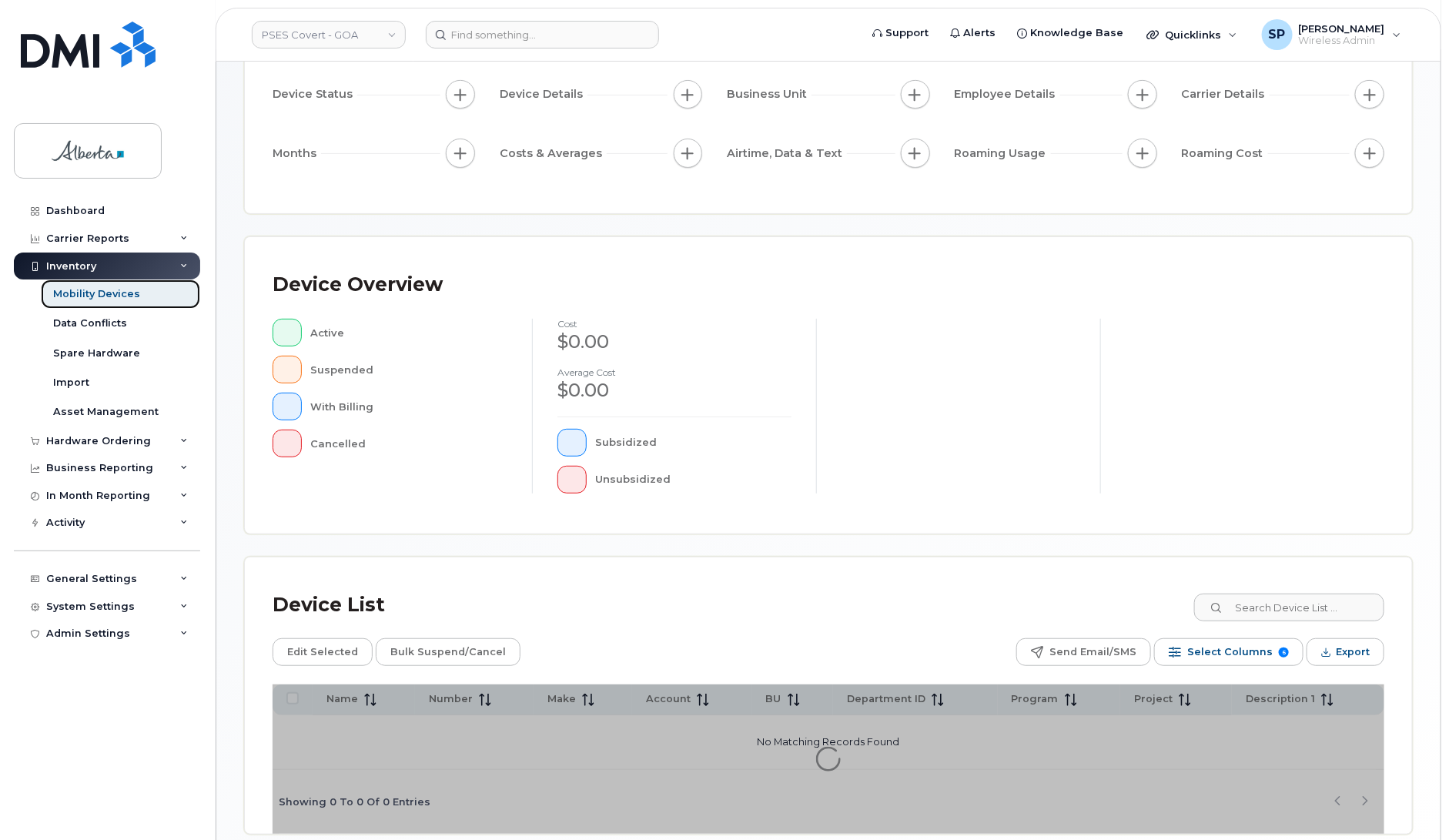
scroll to position [219, 0]
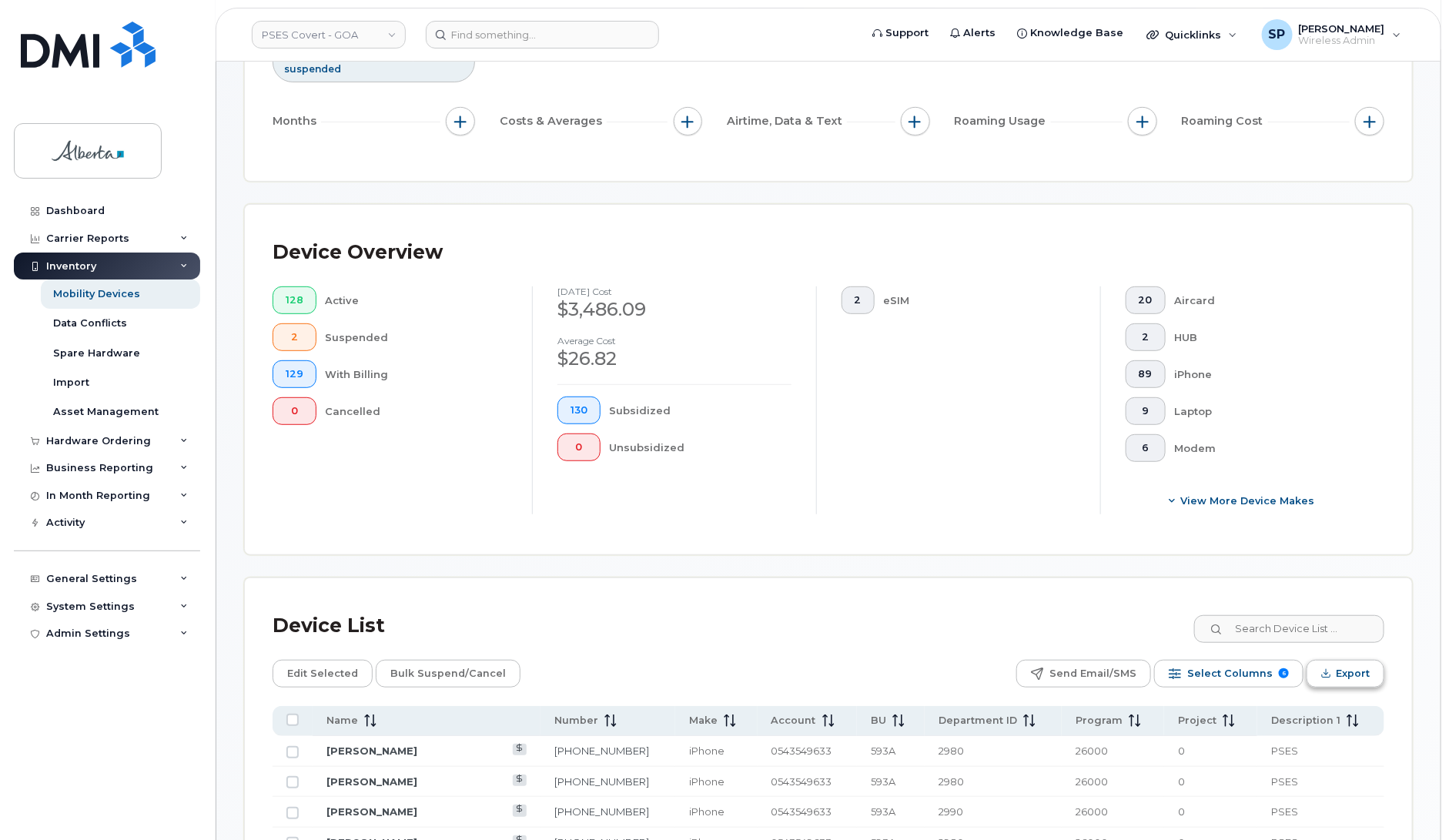
click at [1340, 671] on span "Export" at bounding box center [1352, 673] width 34 height 23
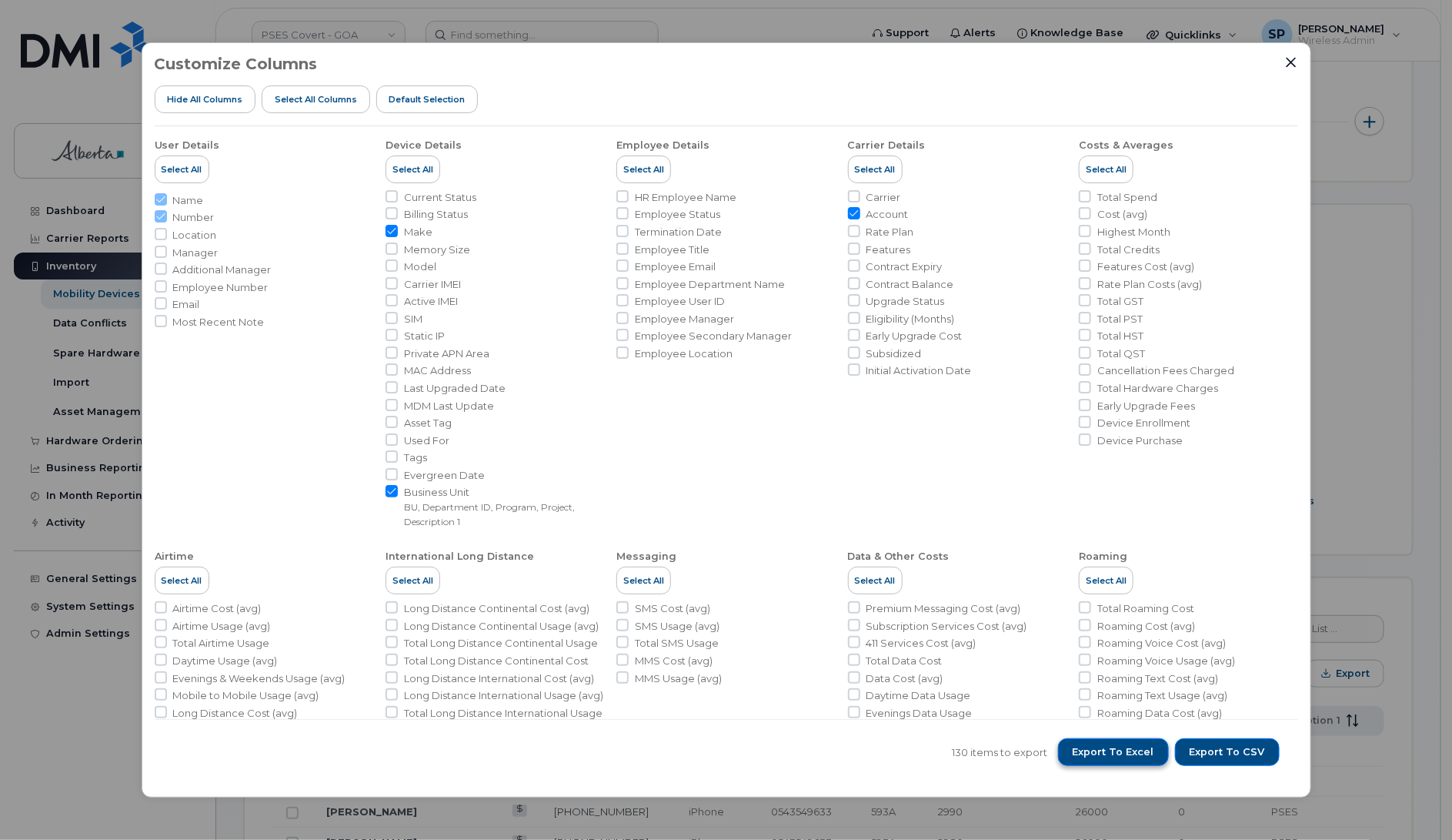
click at [1091, 759] on span "Export to Excel" at bounding box center [1113, 752] width 81 height 14
click at [940, 70] on div "Customize Columns Hide All Columns Select all Columns Default Selection" at bounding box center [726, 90] width 1144 height 71
click at [1291, 59] on icon "Close" at bounding box center [1291, 62] width 12 height 12
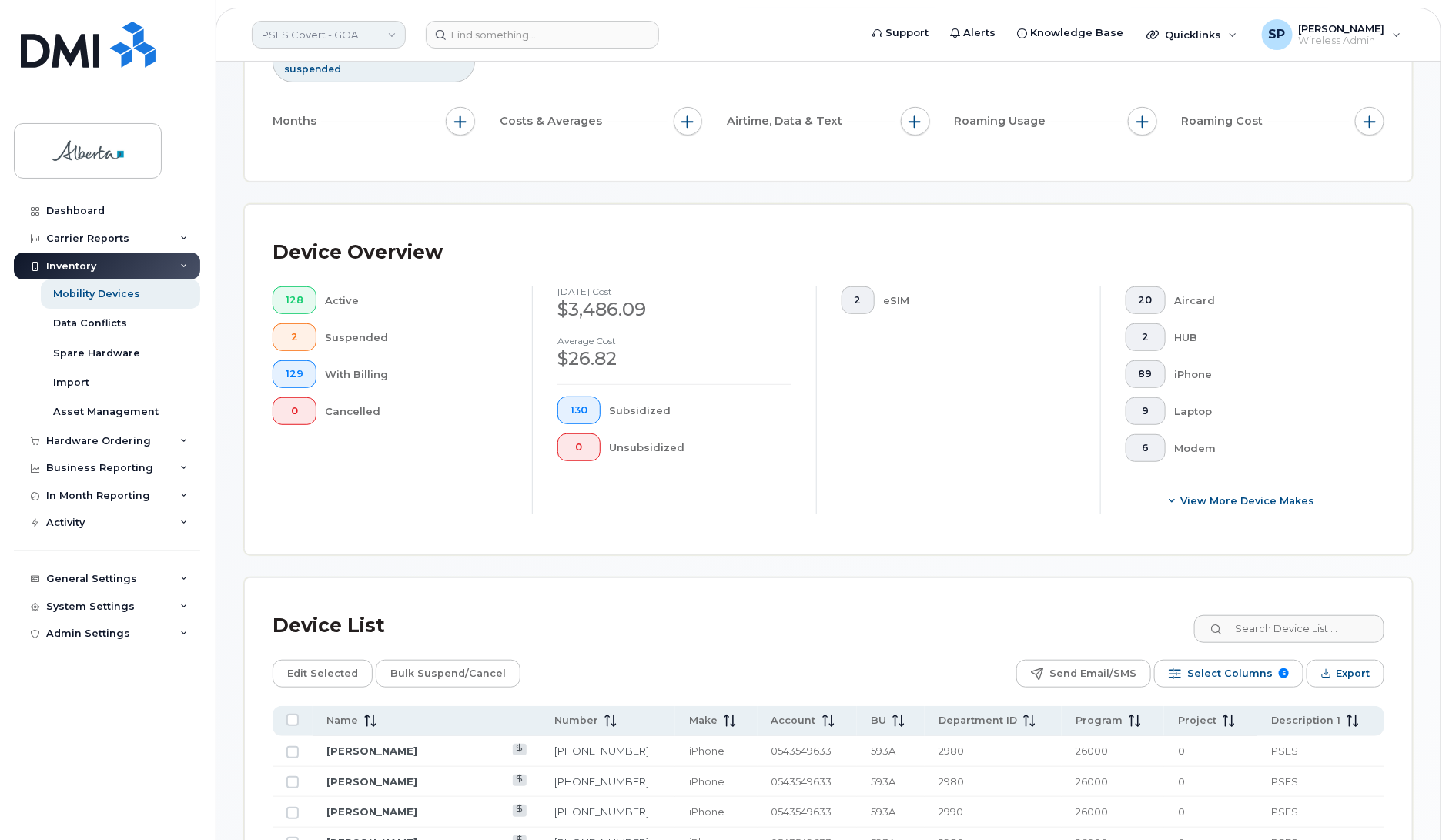
click at [342, 36] on link "PSES Covert - GOA" at bounding box center [328, 35] width 154 height 28
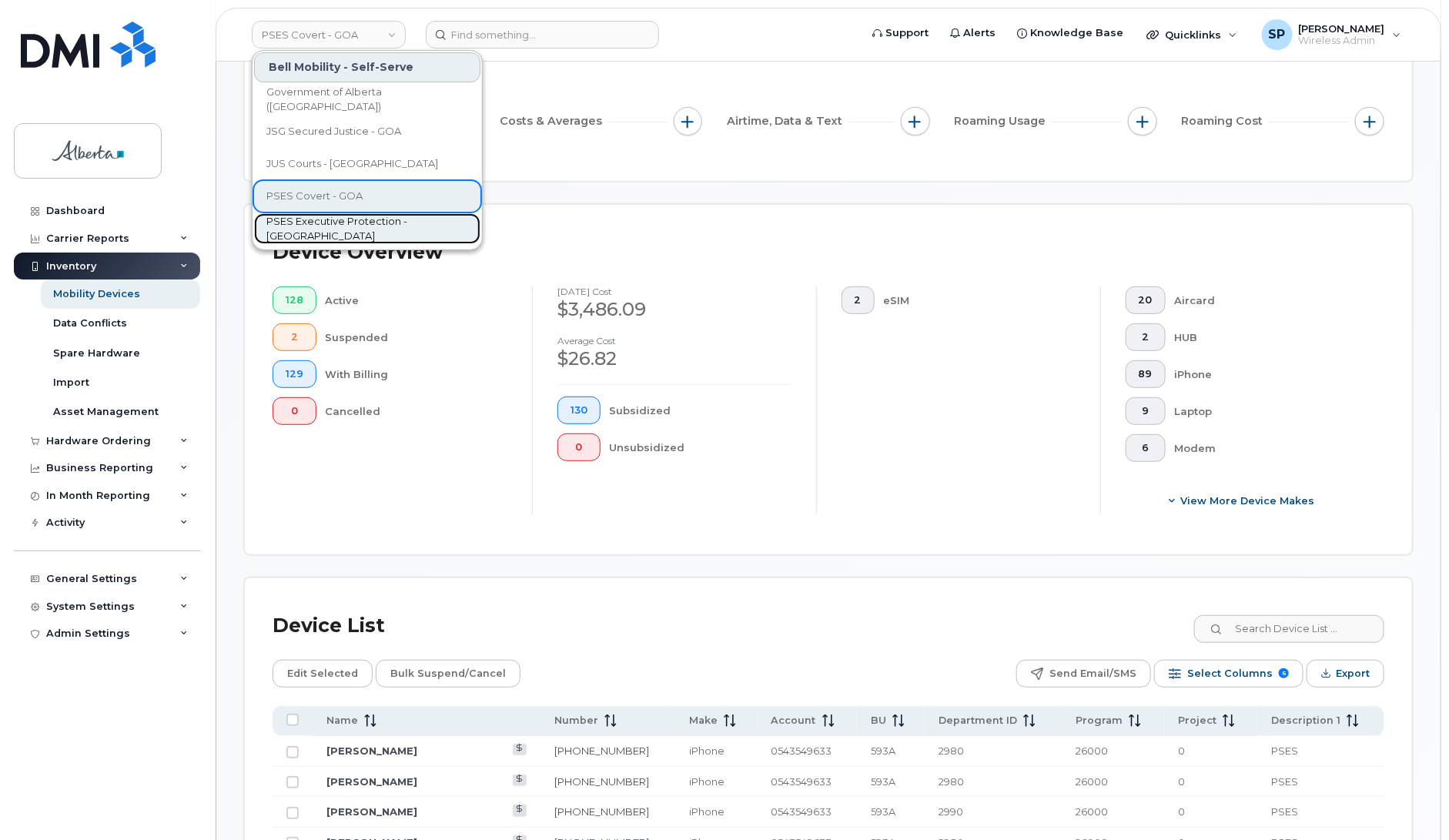
click at [302, 229] on span "PSES Executive Protection - [GEOGRAPHIC_DATA]" at bounding box center [355, 229] width 177 height 30
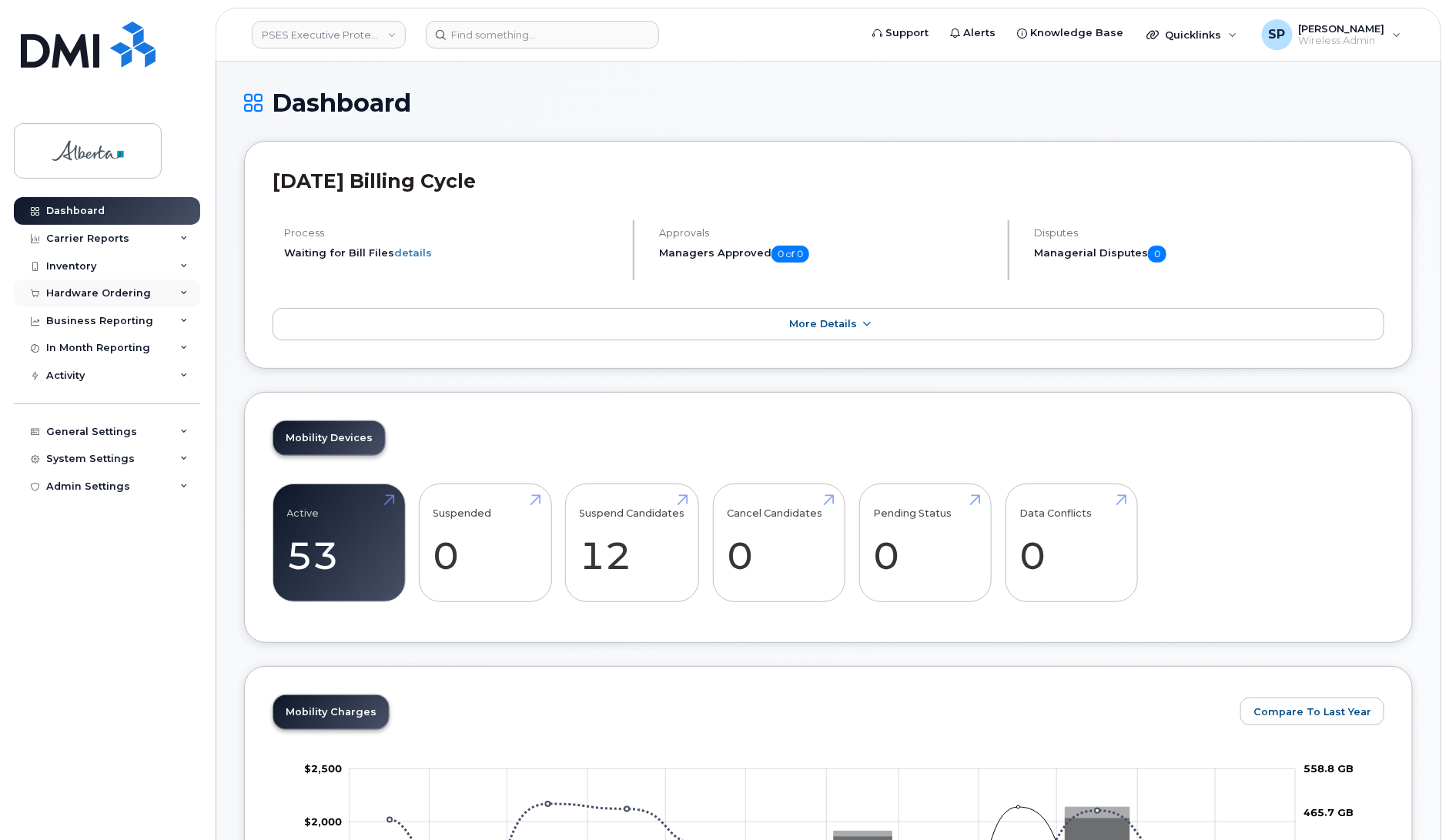
click at [89, 297] on div "Hardware Ordering" at bounding box center [99, 293] width 105 height 12
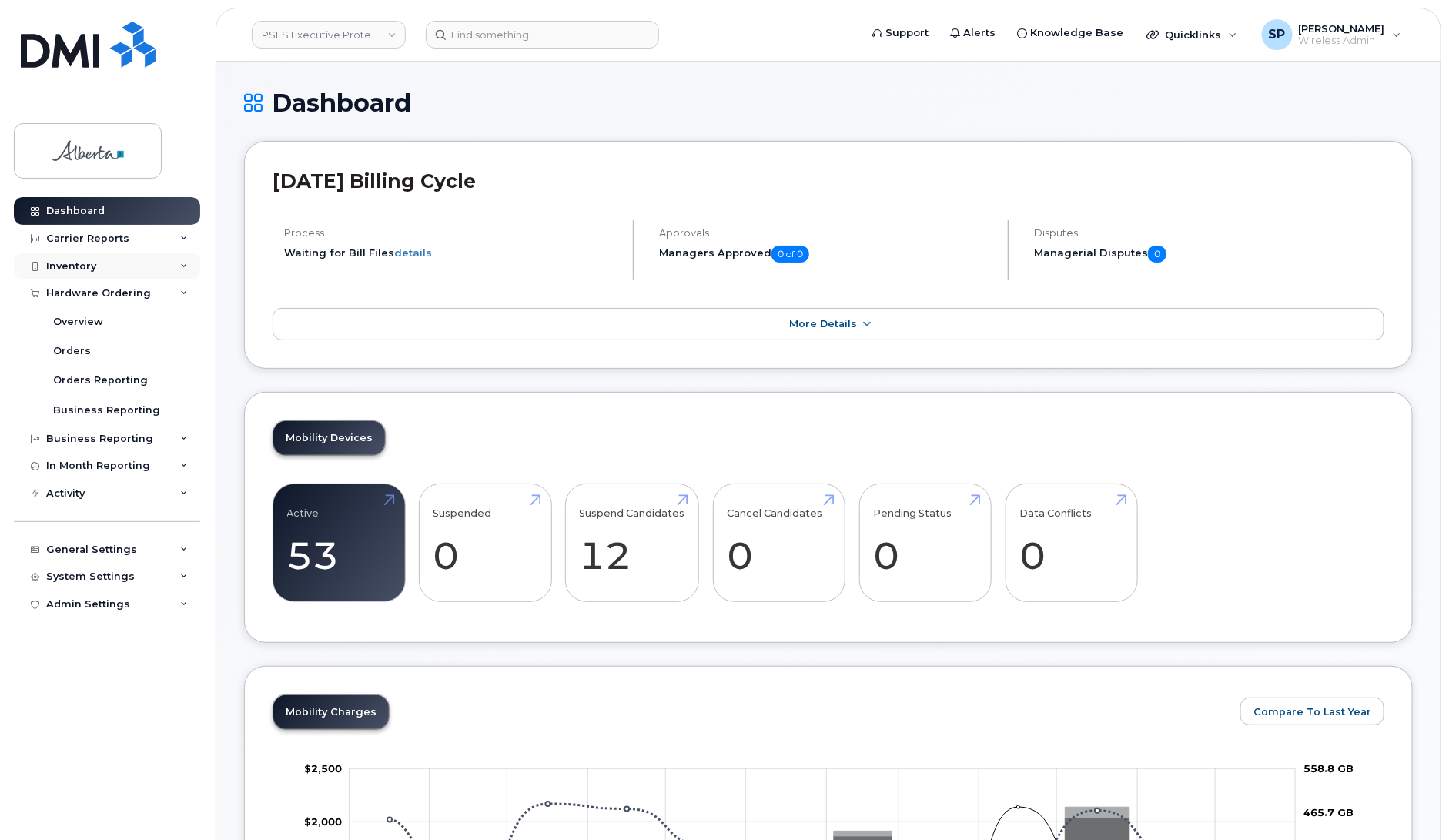
click at [82, 270] on div "Inventory" at bounding box center [71, 266] width 50 height 12
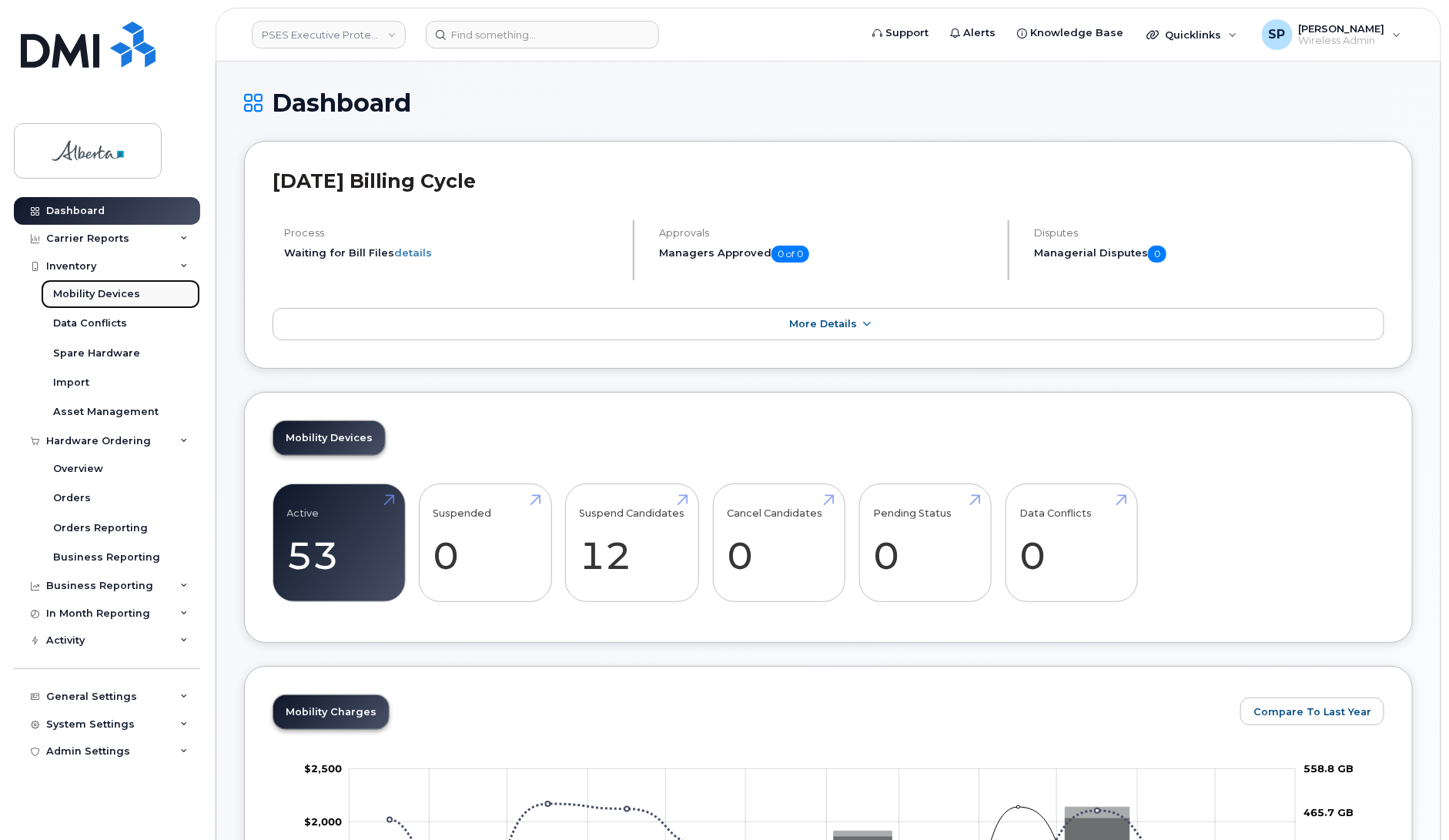
click at [88, 297] on div "Mobility Devices" at bounding box center [97, 294] width 87 height 14
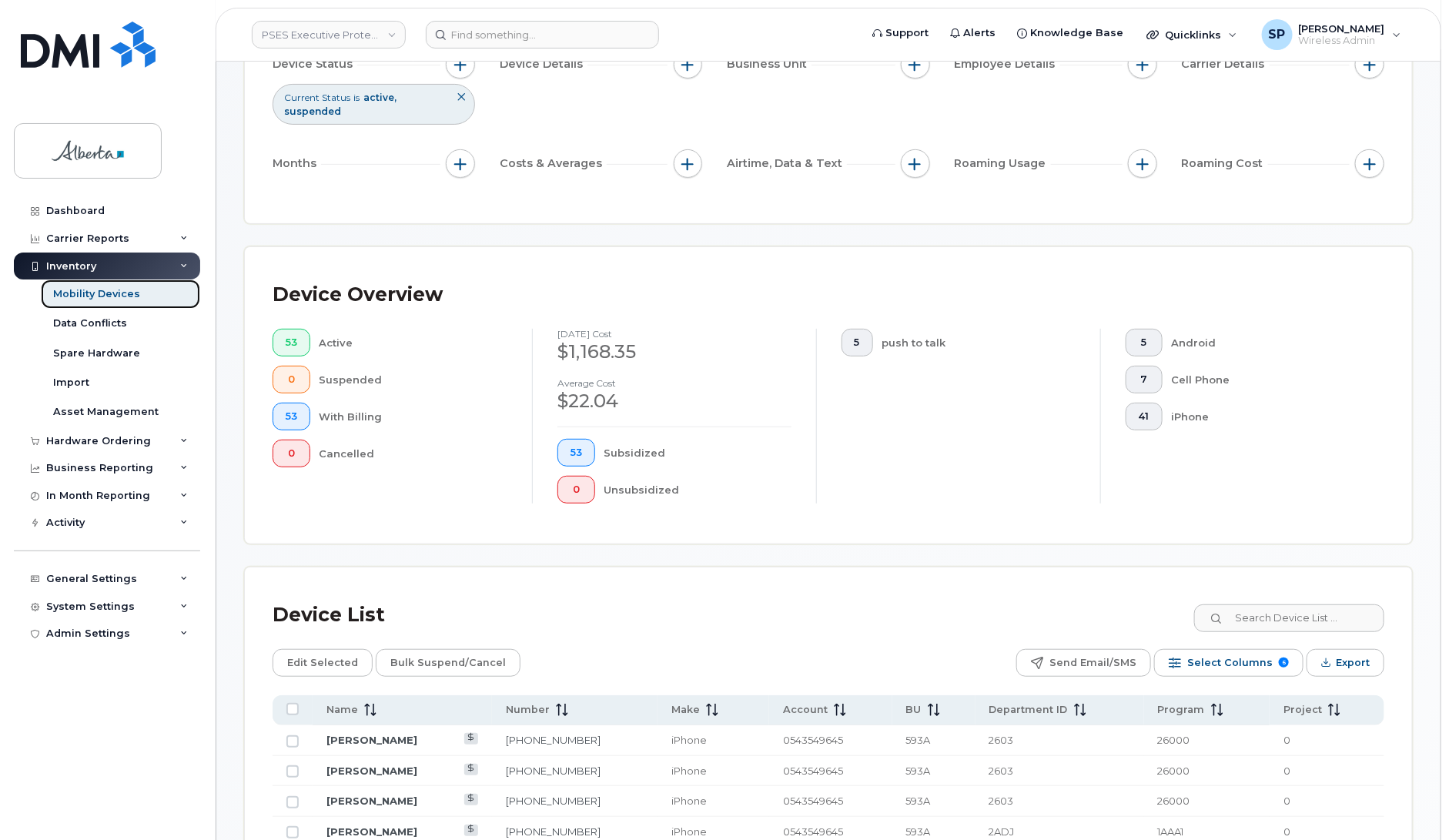
scroll to position [219, 0]
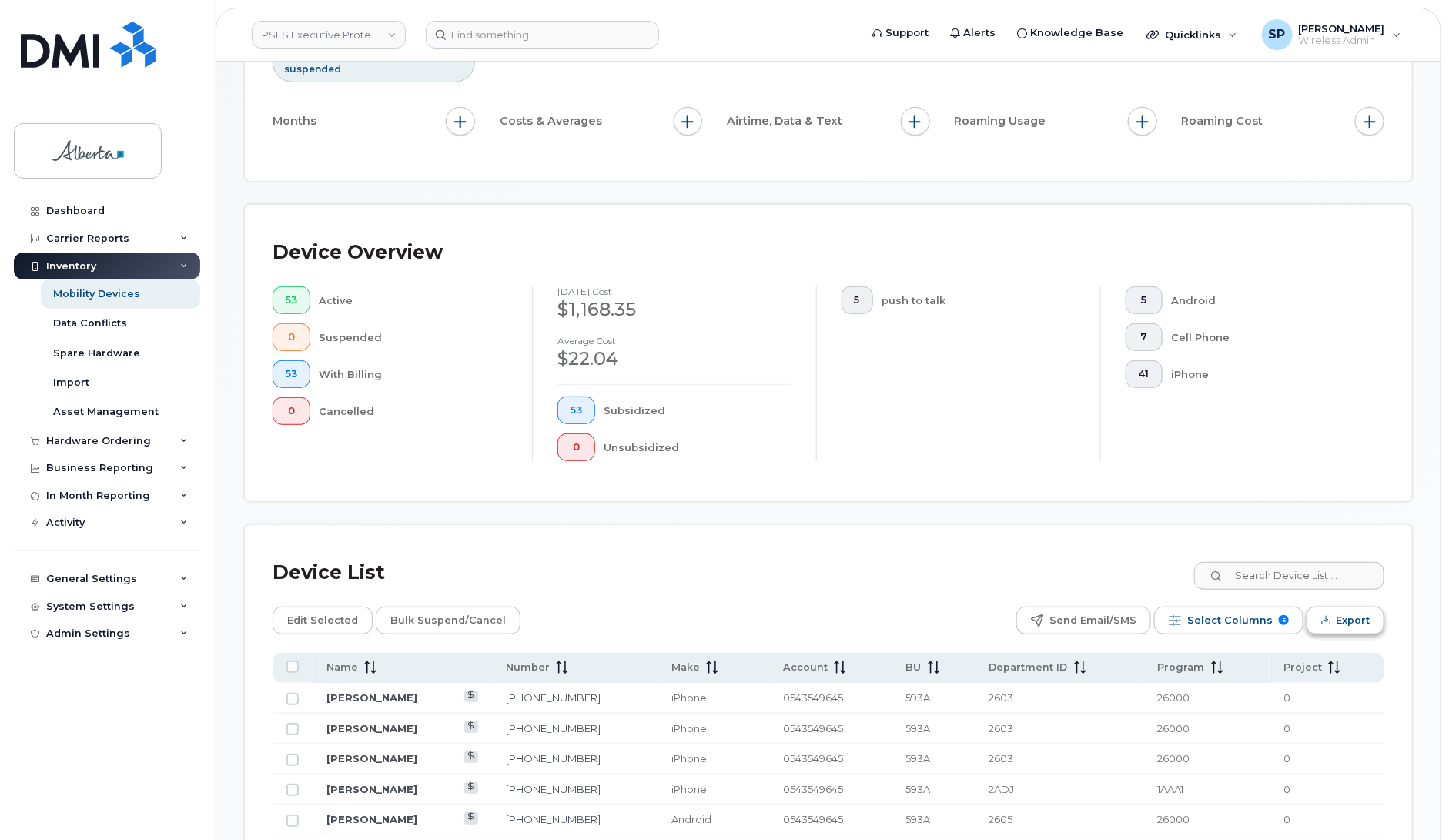
click at [1332, 622] on button "Export" at bounding box center [1345, 621] width 78 height 28
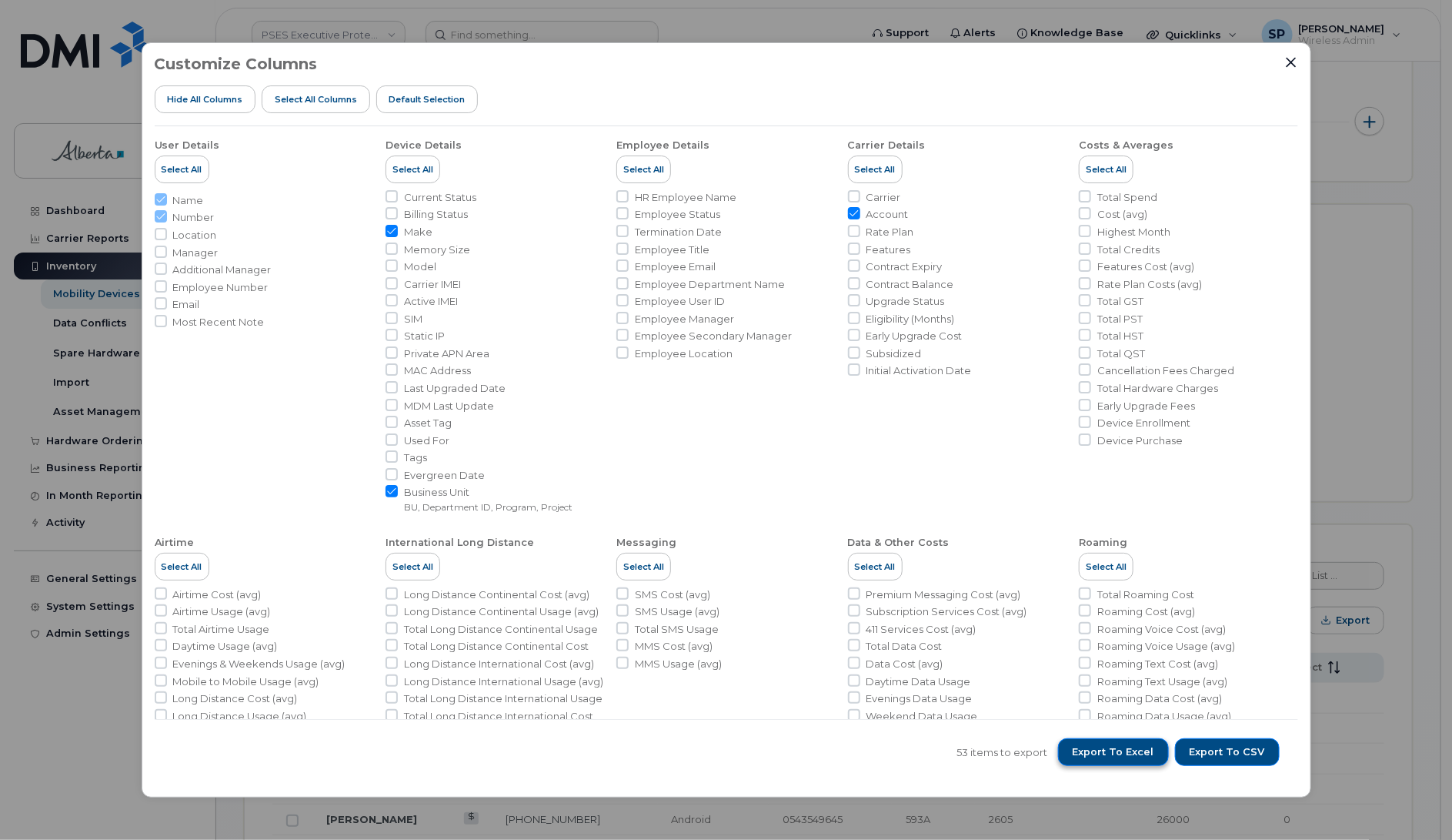
click at [1129, 761] on button "Export to Excel" at bounding box center [1113, 752] width 111 height 28
click at [1247, 302] on li "Total GST" at bounding box center [1188, 301] width 218 height 15
click at [1290, 63] on icon "Close" at bounding box center [1290, 61] width 10 height 10
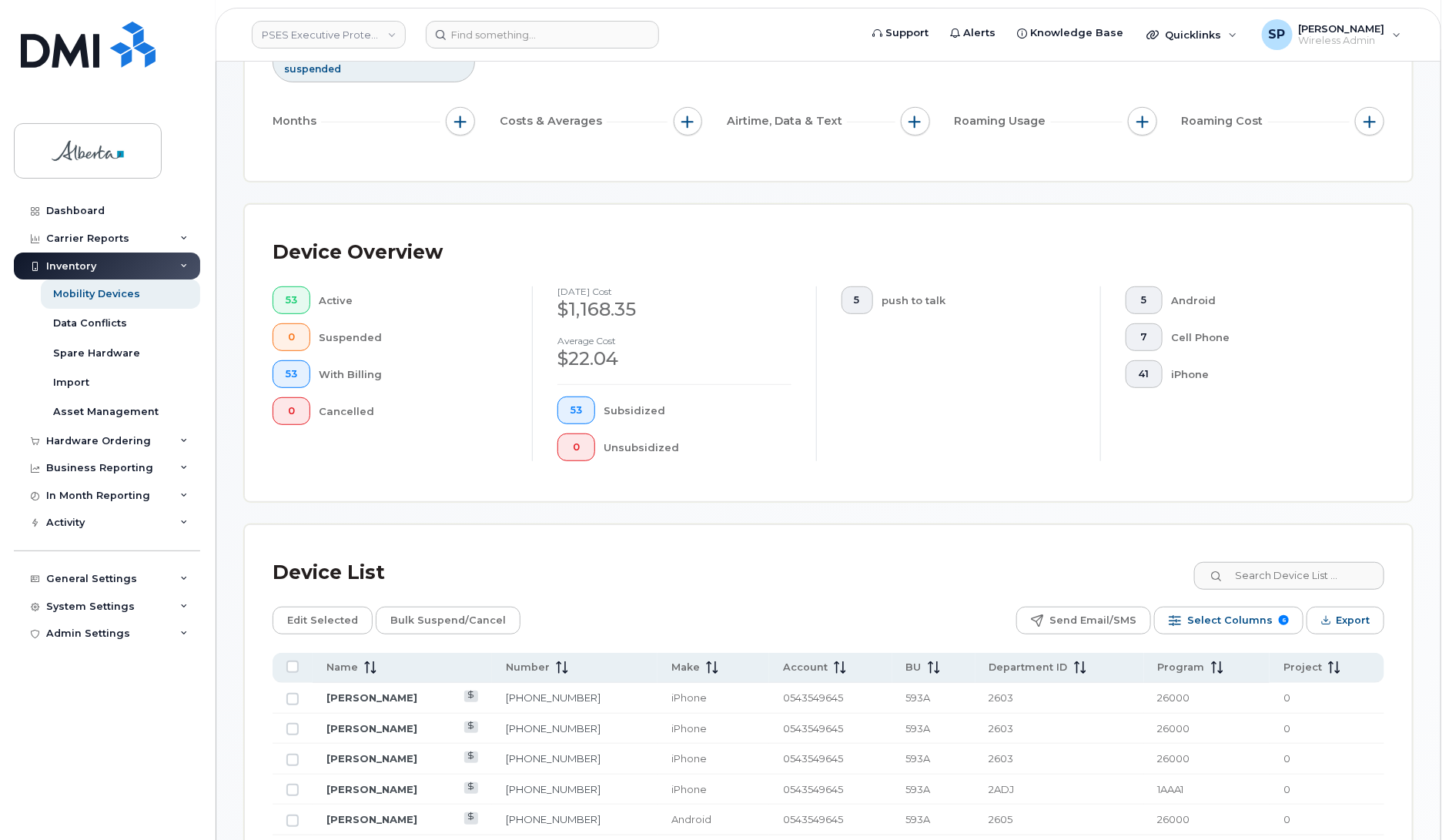
click at [107, 721] on div "Dashboard Carrier Reports Monthly Billing Data Daily Data Pooling Data Behavior…" at bounding box center [109, 507] width 190 height 620
click at [577, 35] on input at bounding box center [542, 35] width 233 height 28
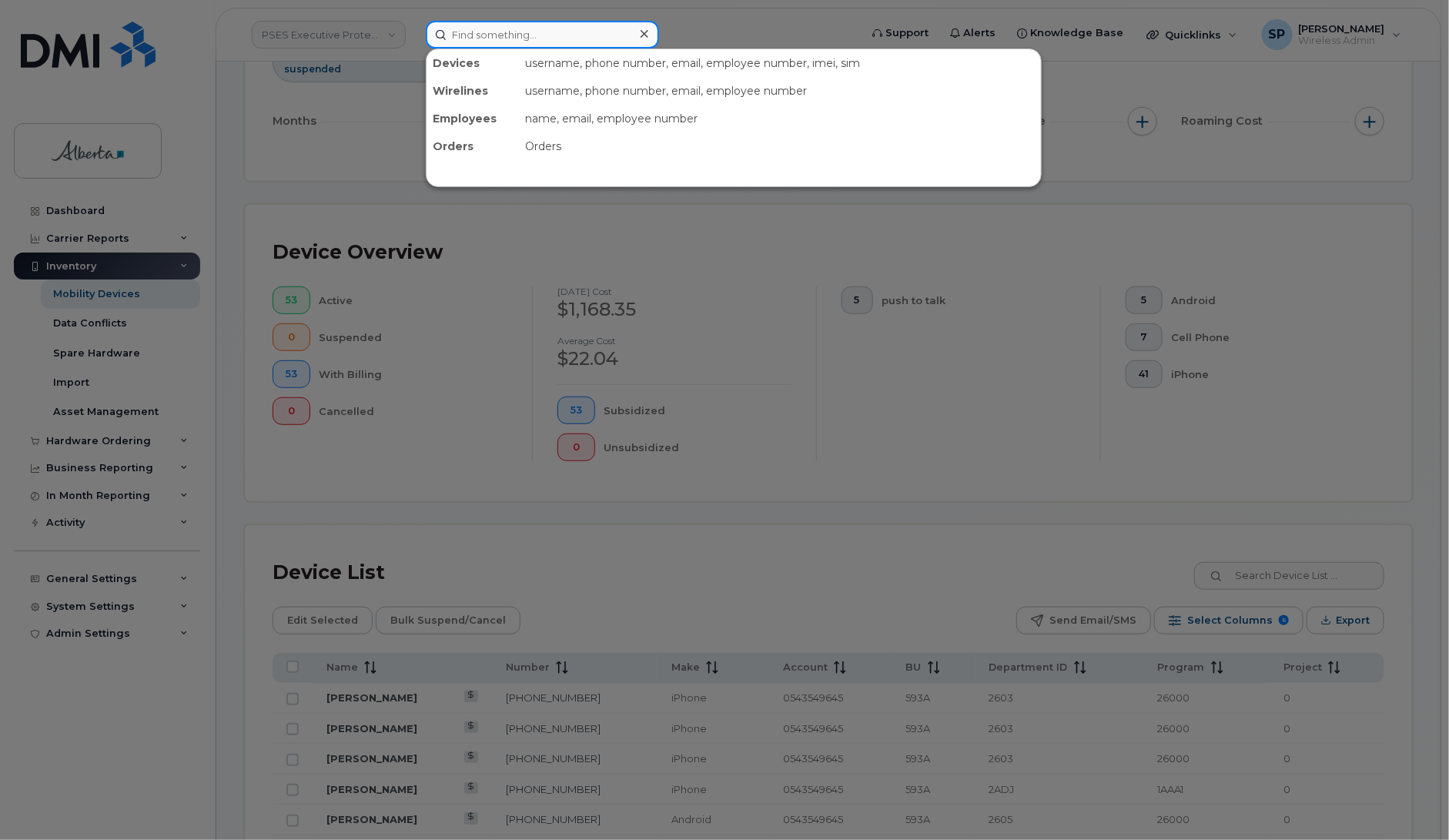
paste input "4034041339"
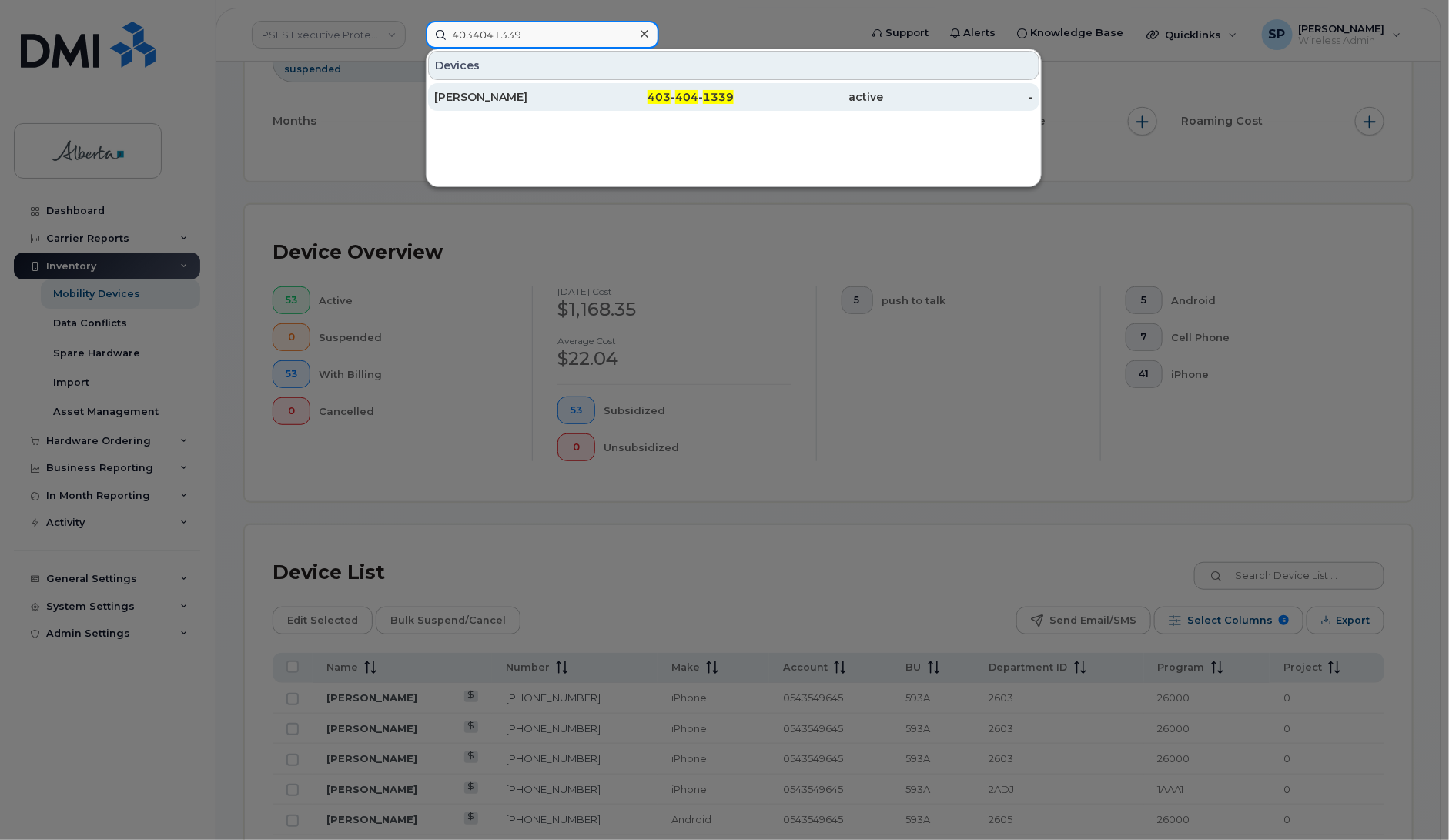
type input "4034041339"
click at [484, 98] on div "[PERSON_NAME]" at bounding box center [509, 97] width 150 height 16
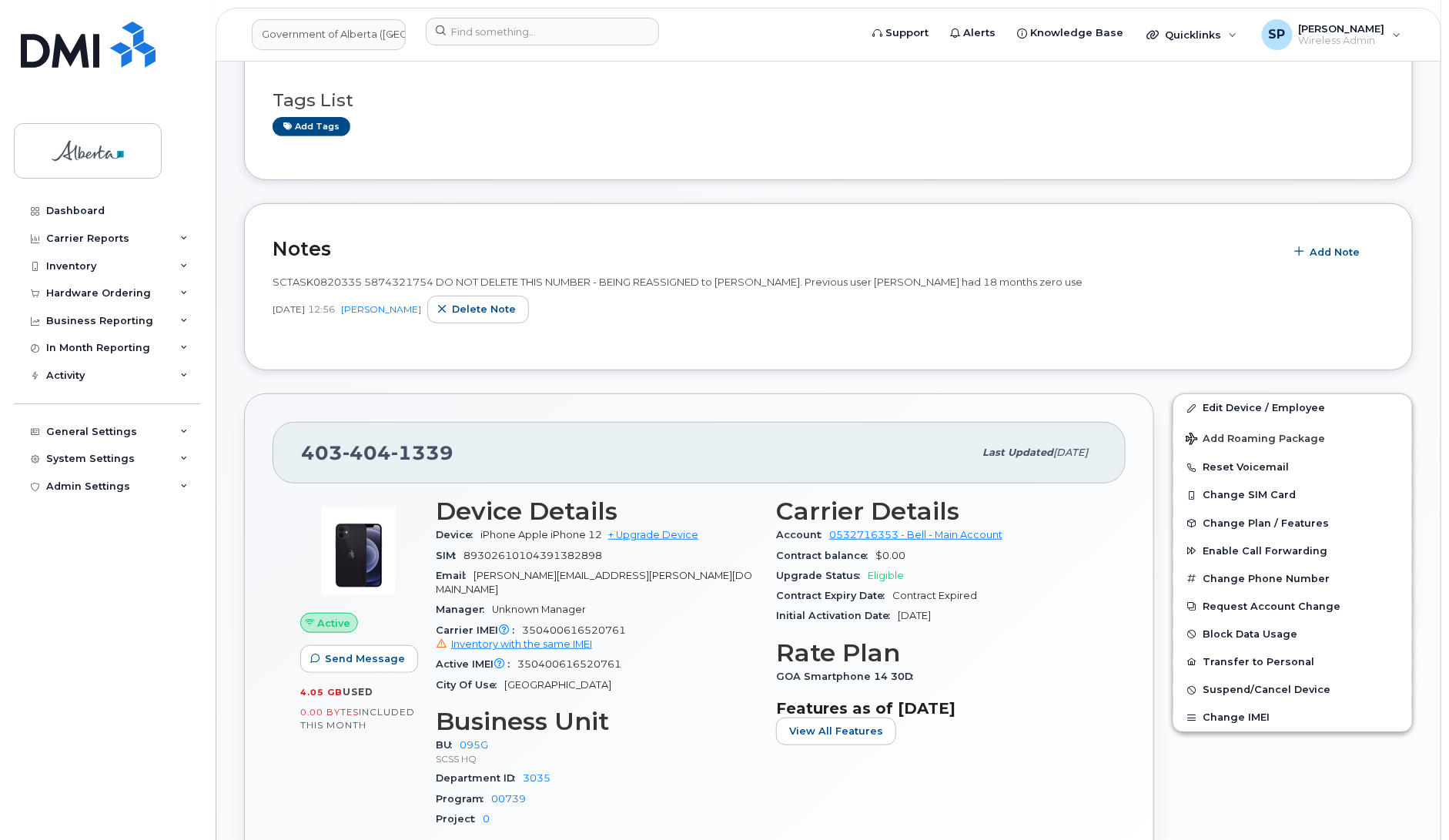
scroll to position [321, 0]
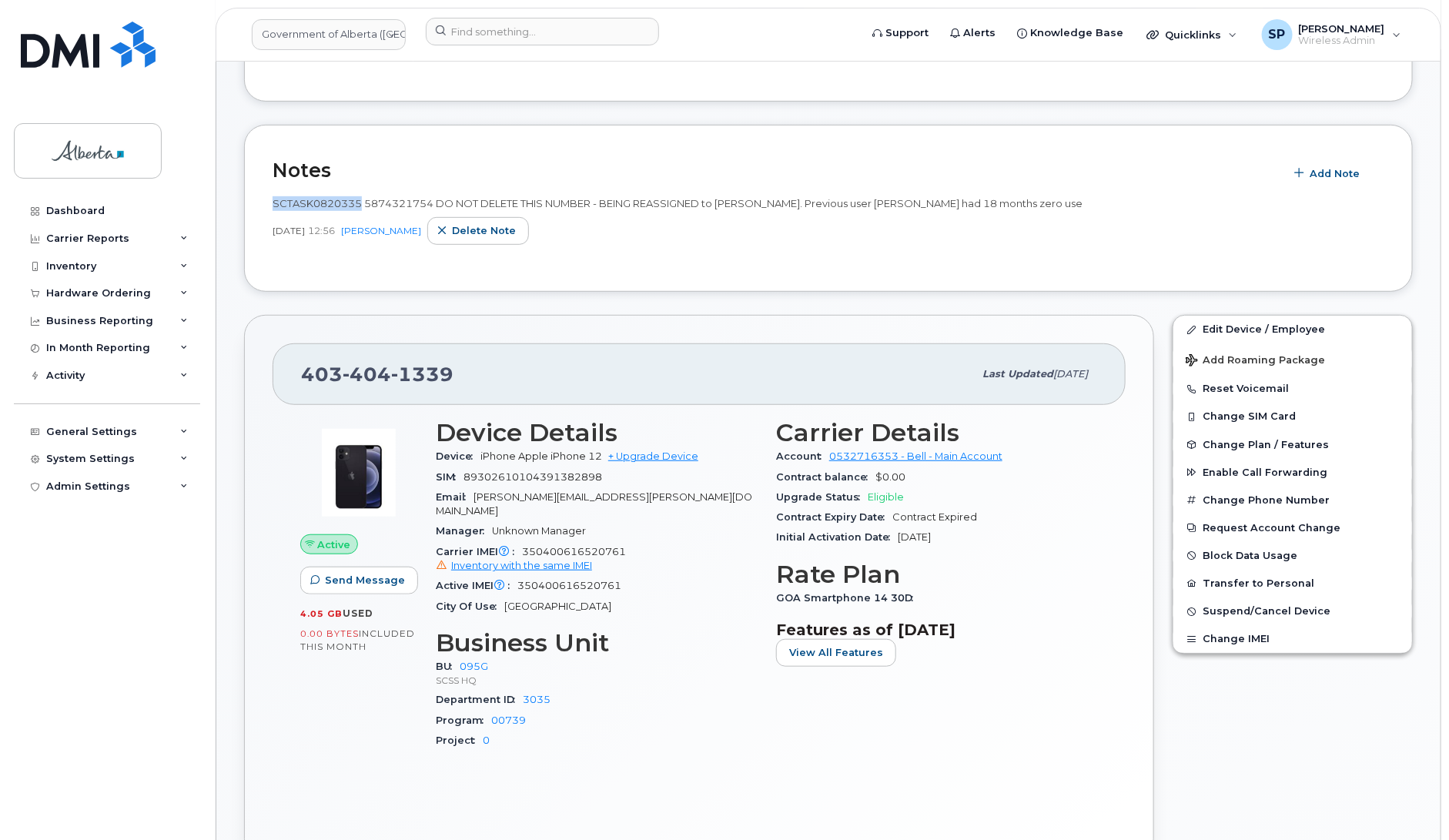
drag, startPoint x: 359, startPoint y: 203, endPoint x: 268, endPoint y: 205, distance: 91.0
click at [268, 205] on div "Notes Add Note SCTASK0820335 5874321754 DO NOT DELETE THIS NUMBER - BEING REASS…" at bounding box center [828, 208] width 1169 height 167
copy span "SCTASK0820335"
click at [559, 31] on input at bounding box center [542, 31] width 233 height 28
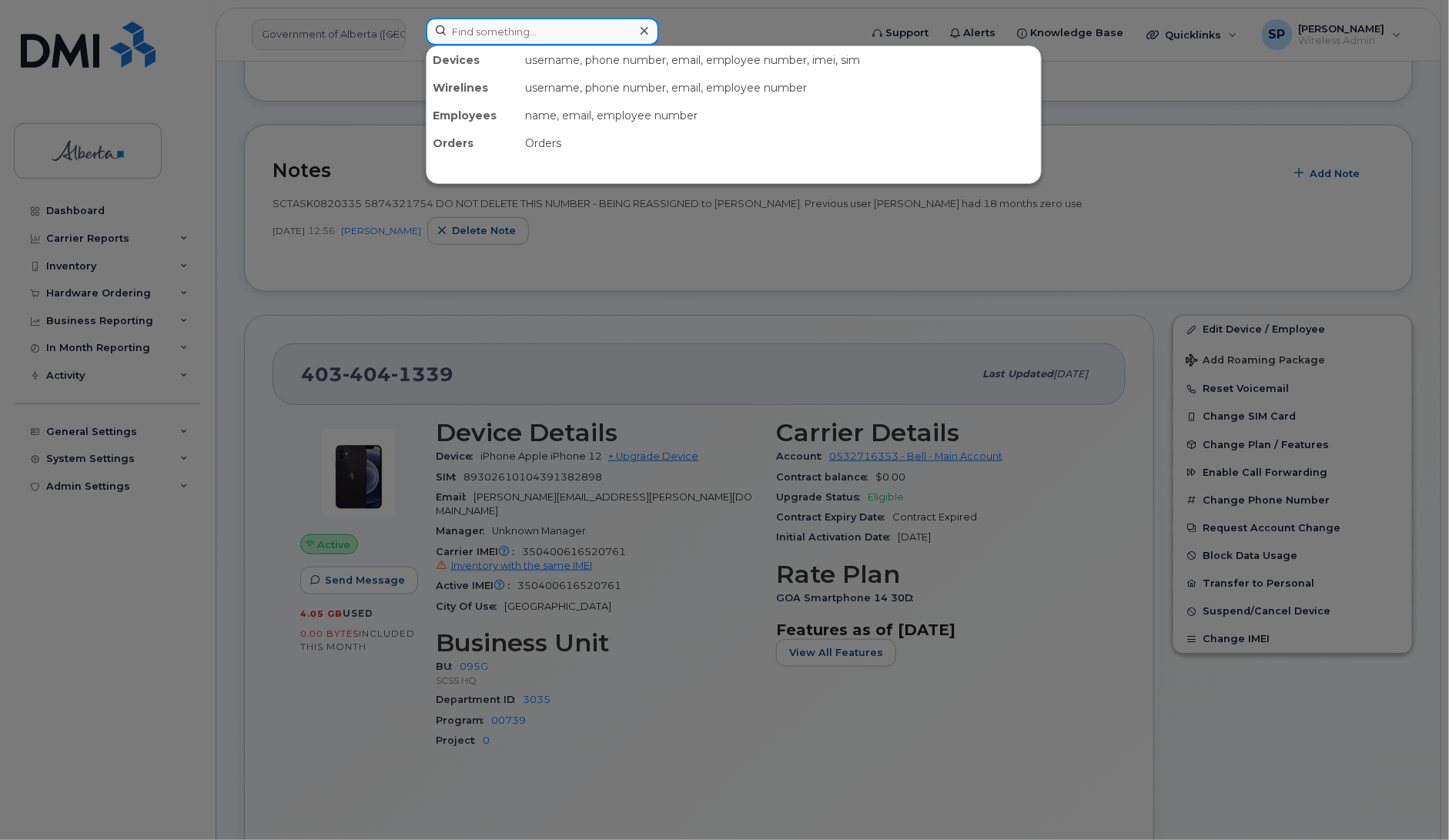
paste input "5875458241"
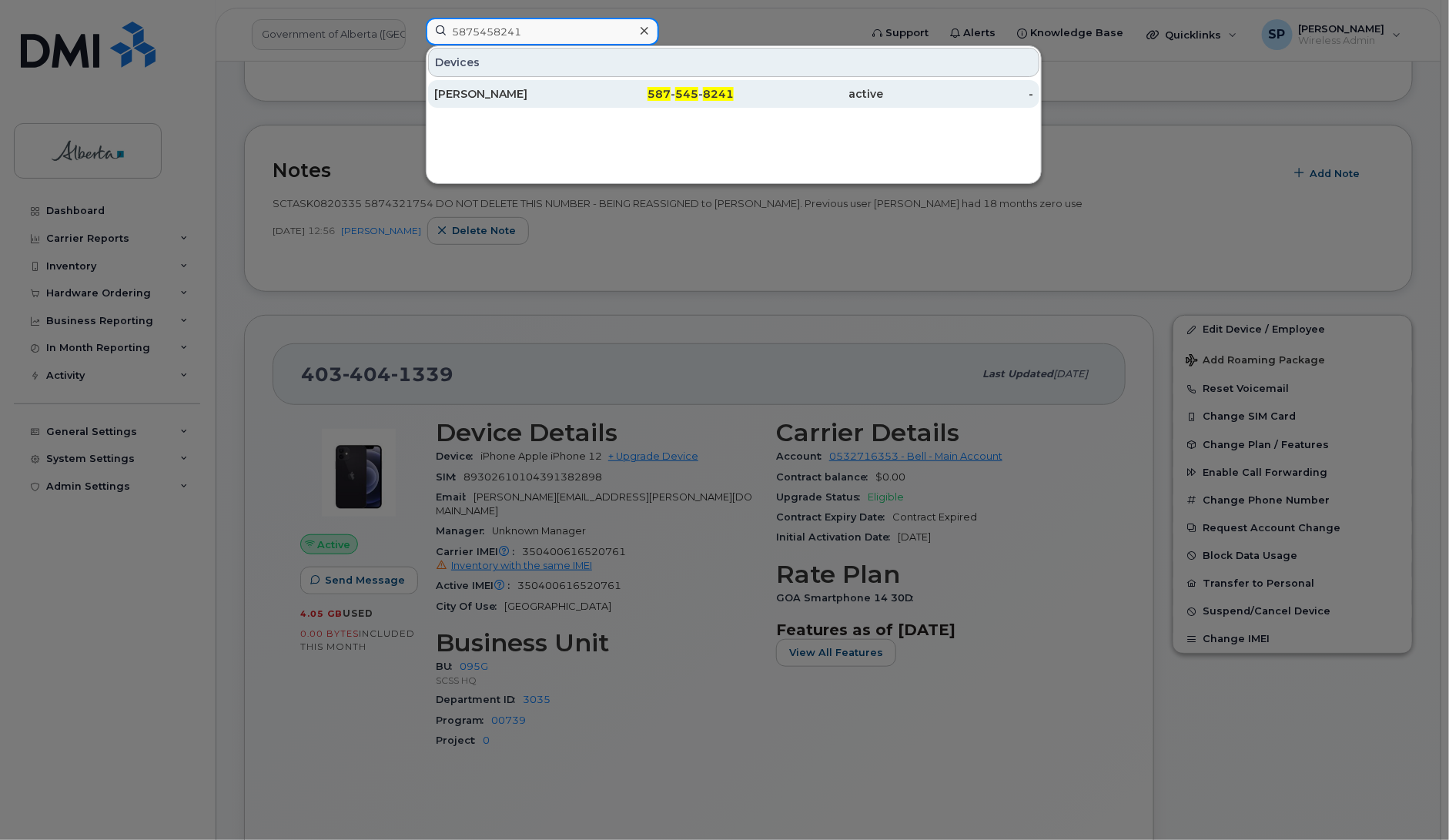
type input "5875458241"
click at [506, 97] on div "Tiffany Radelet" at bounding box center [509, 94] width 150 height 16
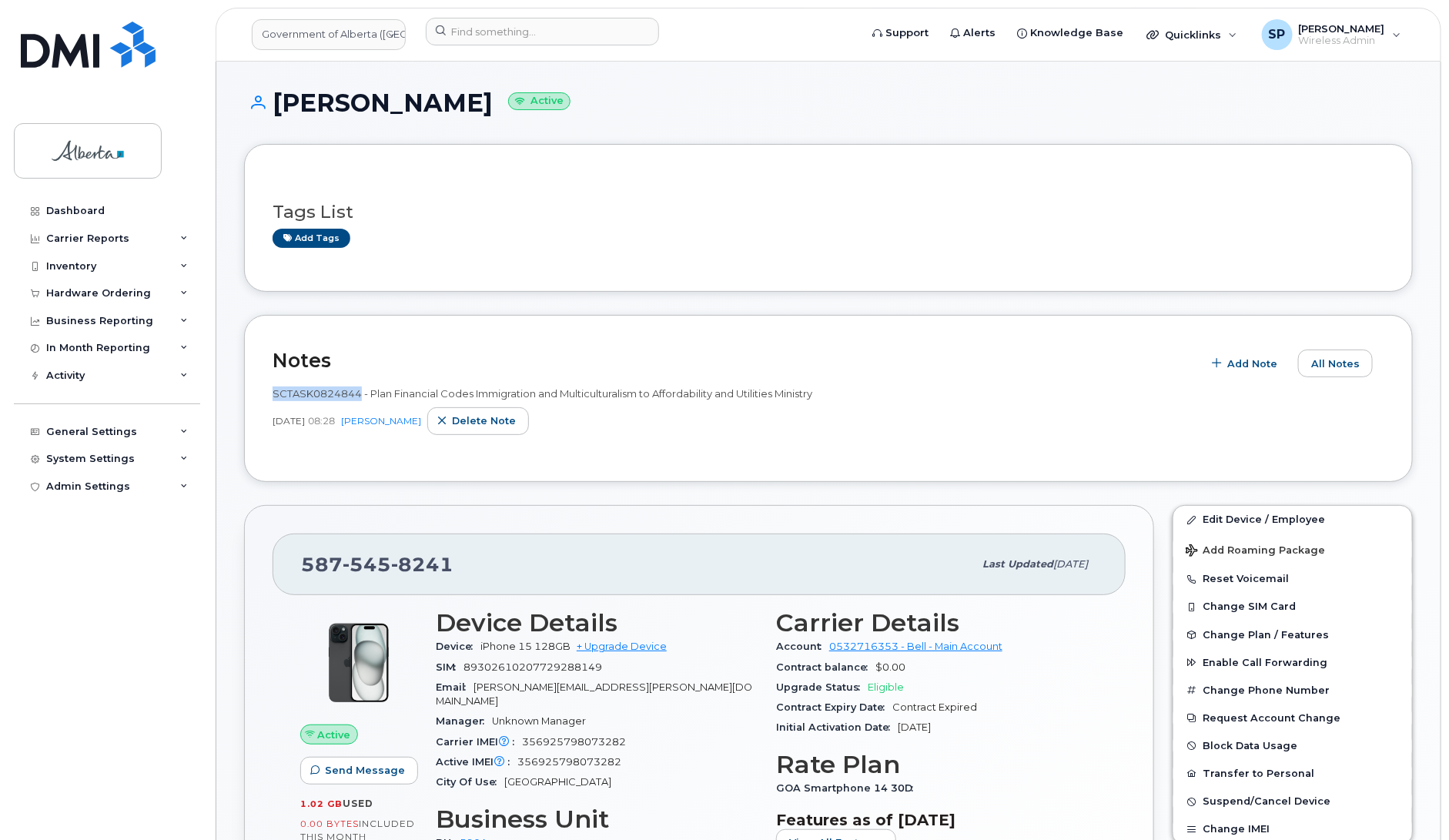
drag, startPoint x: 360, startPoint y: 390, endPoint x: 275, endPoint y: 396, distance: 85.2
click at [275, 396] on span "SCTASK0824844 - Plan Financial Codes Immigration and Multiculturalism to Afford…" at bounding box center [542, 393] width 540 height 12
copy span "SCTASK0824844"
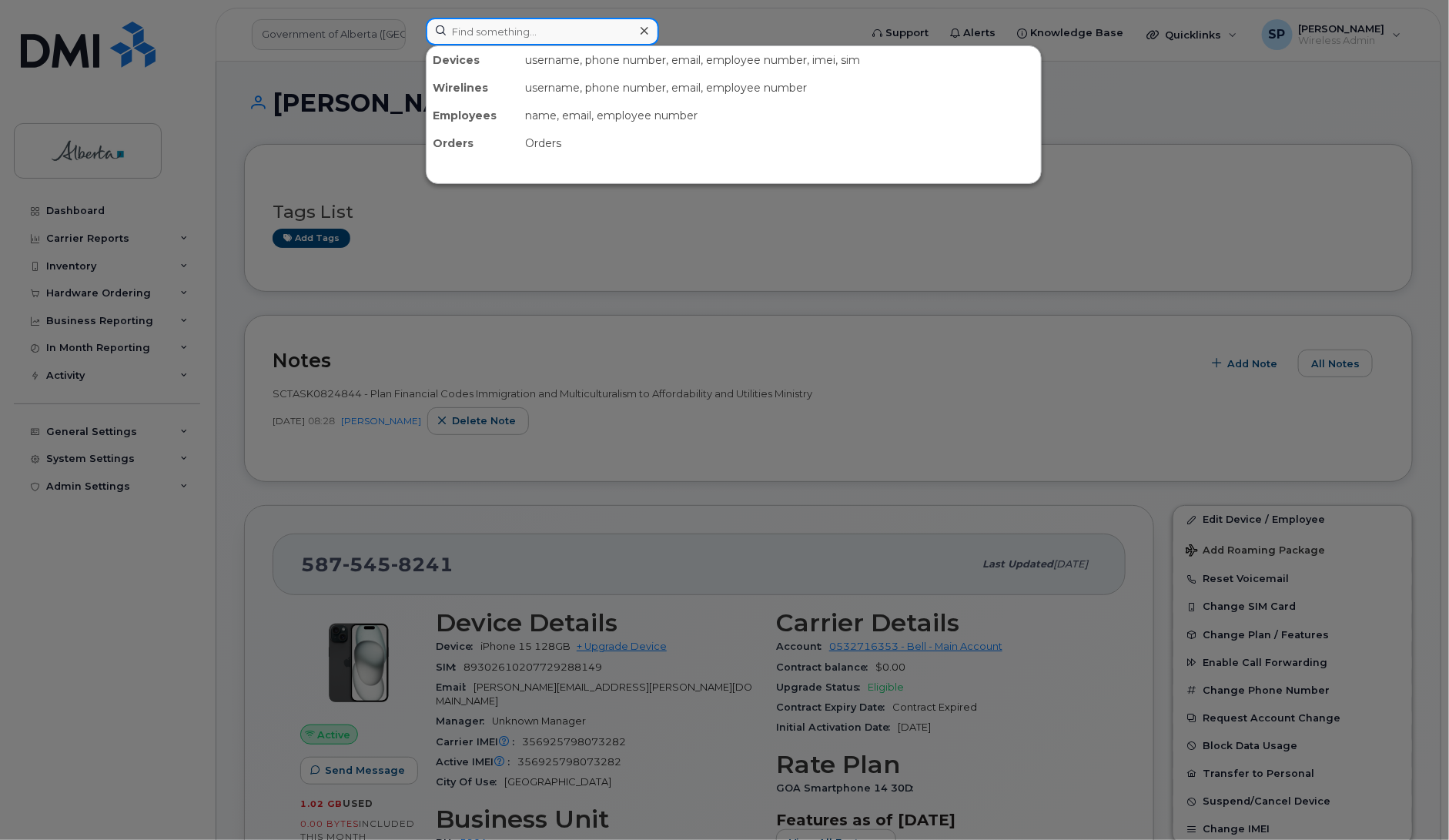
click at [466, 31] on input at bounding box center [542, 31] width 233 height 28
paste input "5875780350"
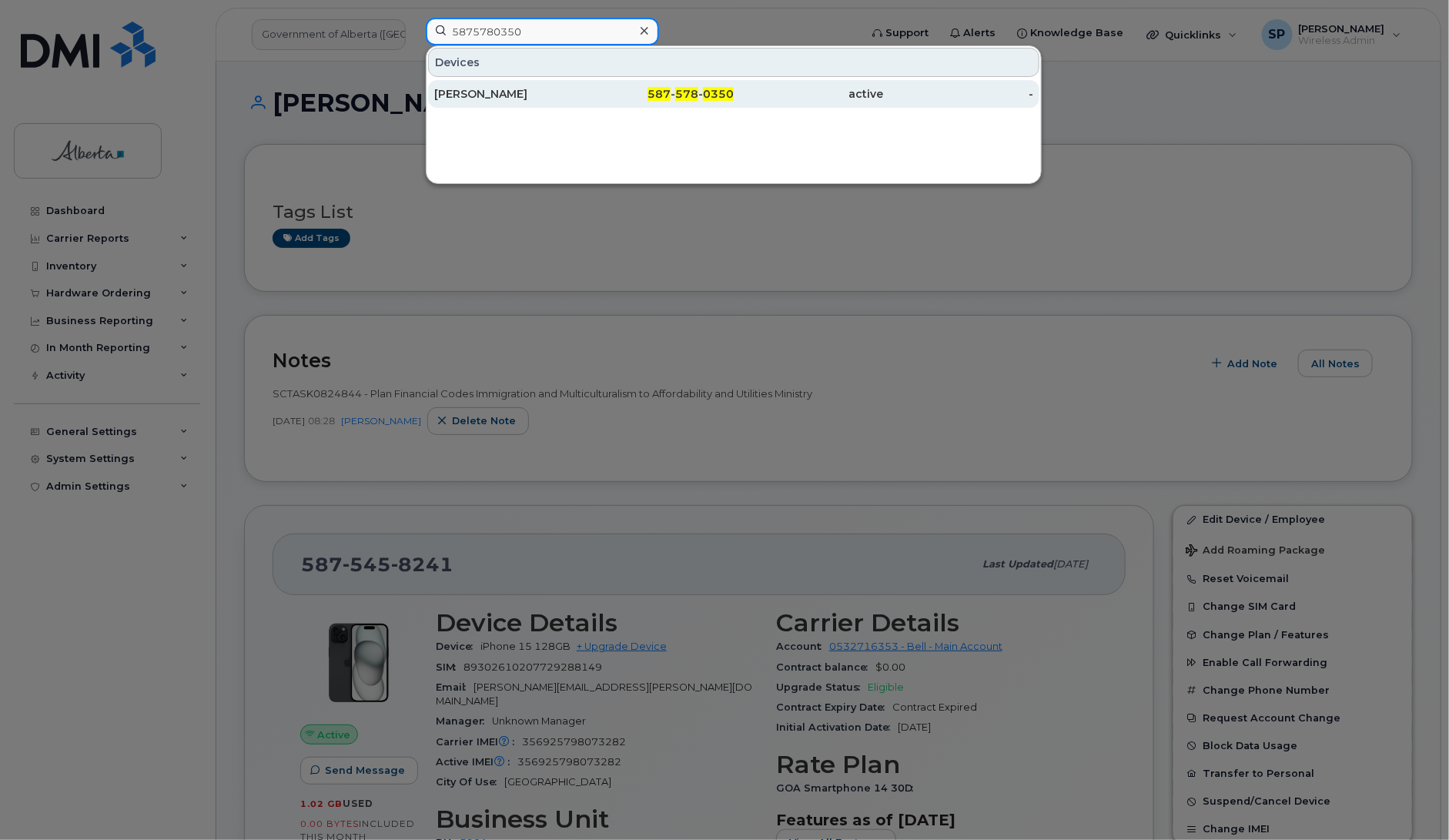
type input "5875780350"
click at [486, 99] on div "[PERSON_NAME]" at bounding box center [509, 94] width 150 height 16
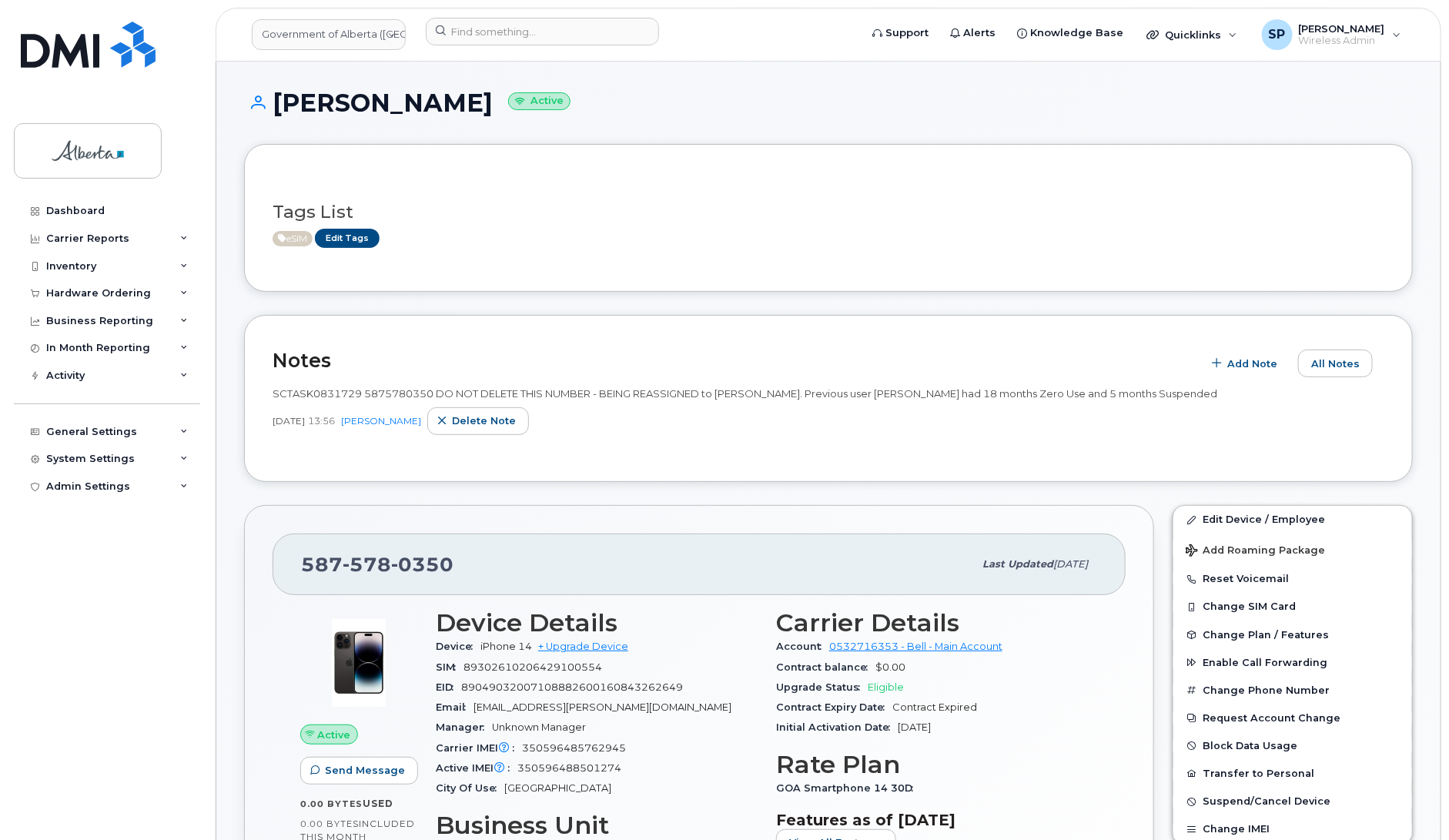
drag, startPoint x: 1448, startPoint y: 220, endPoint x: 1448, endPoint y: 270, distance: 50.0
click at [503, 32] on input at bounding box center [542, 31] width 233 height 28
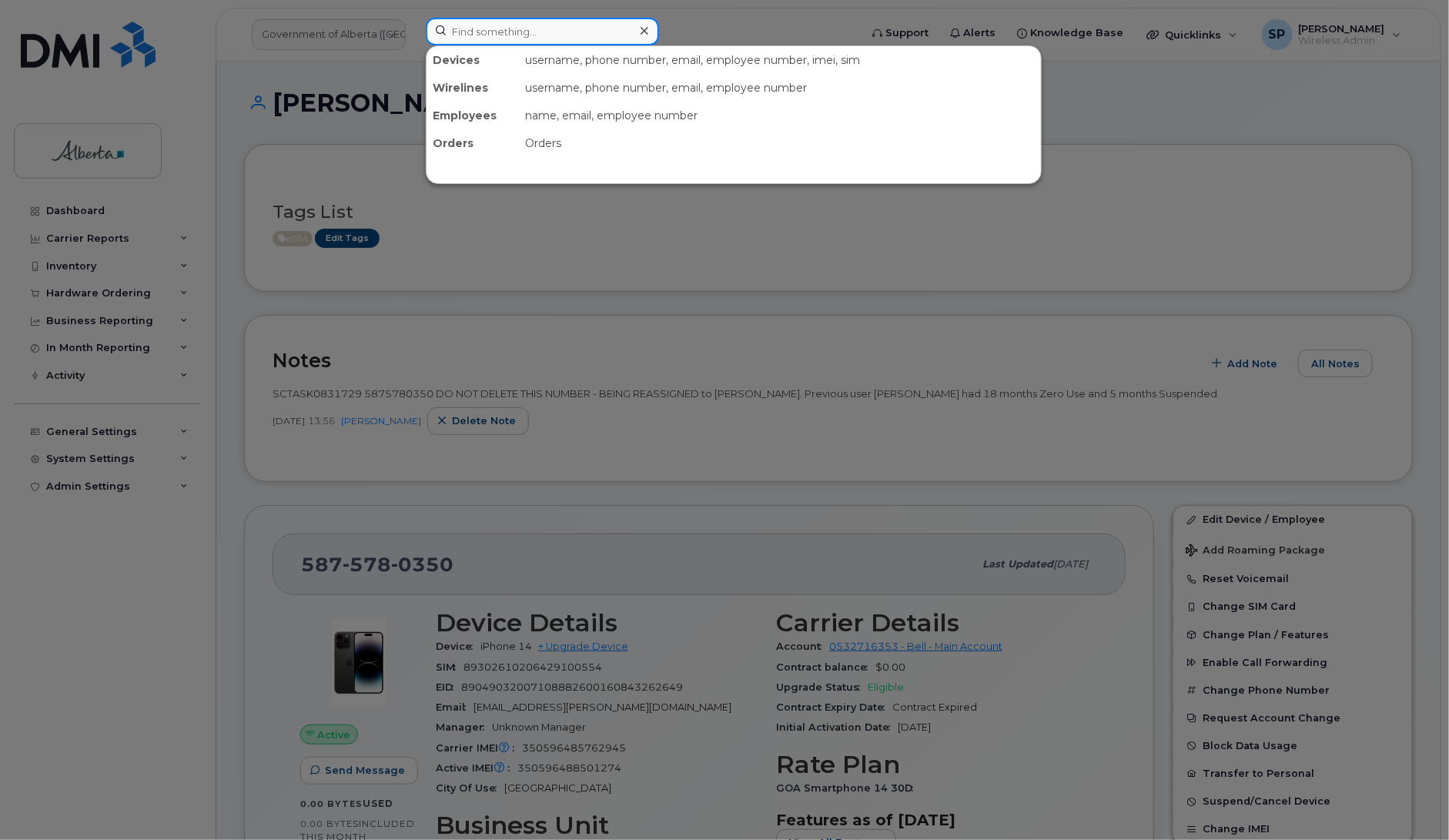
paste input "5879857638"
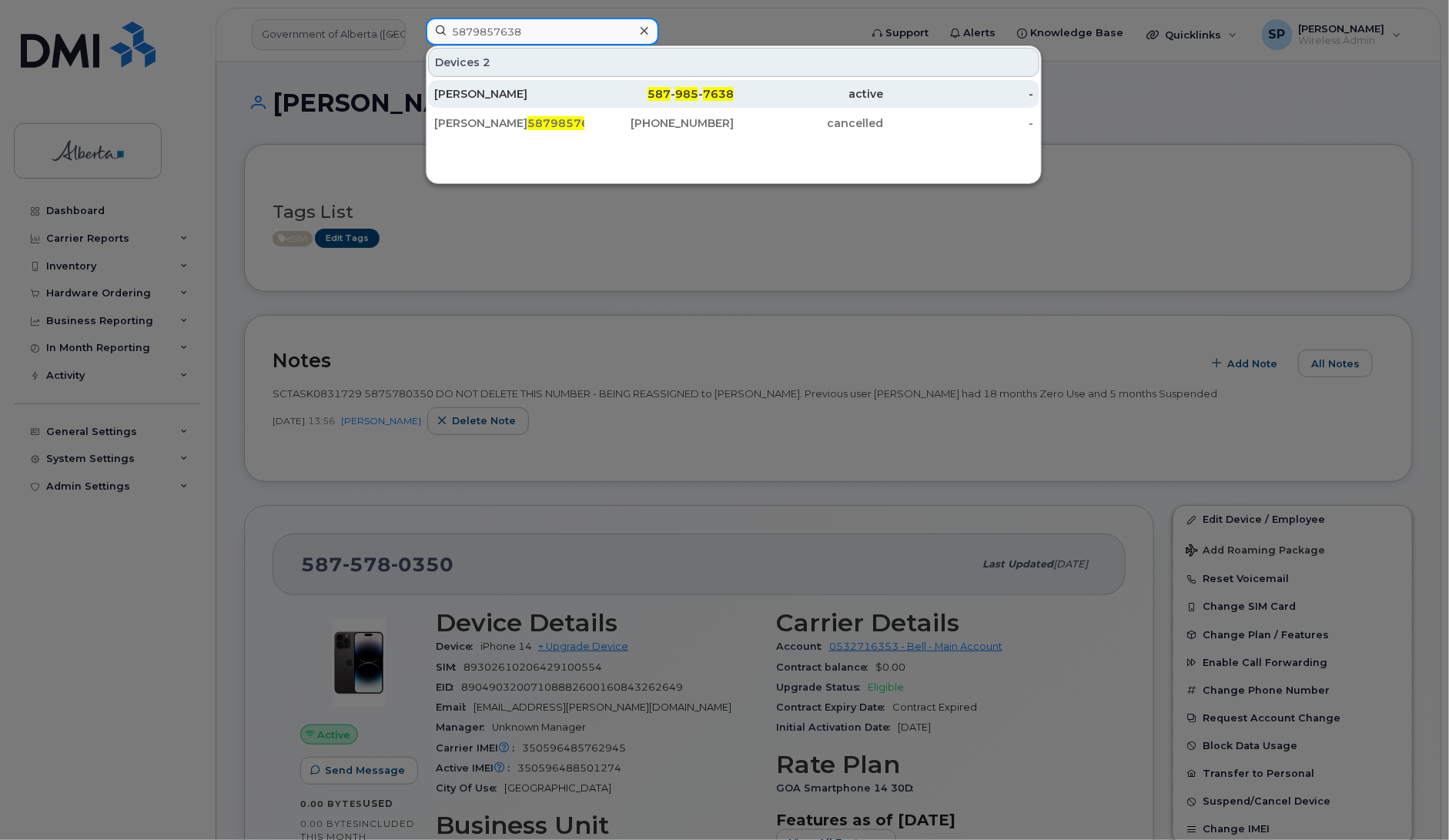
type input "5879857638"
click at [499, 94] on div "[PERSON_NAME]" at bounding box center [509, 94] width 150 height 16
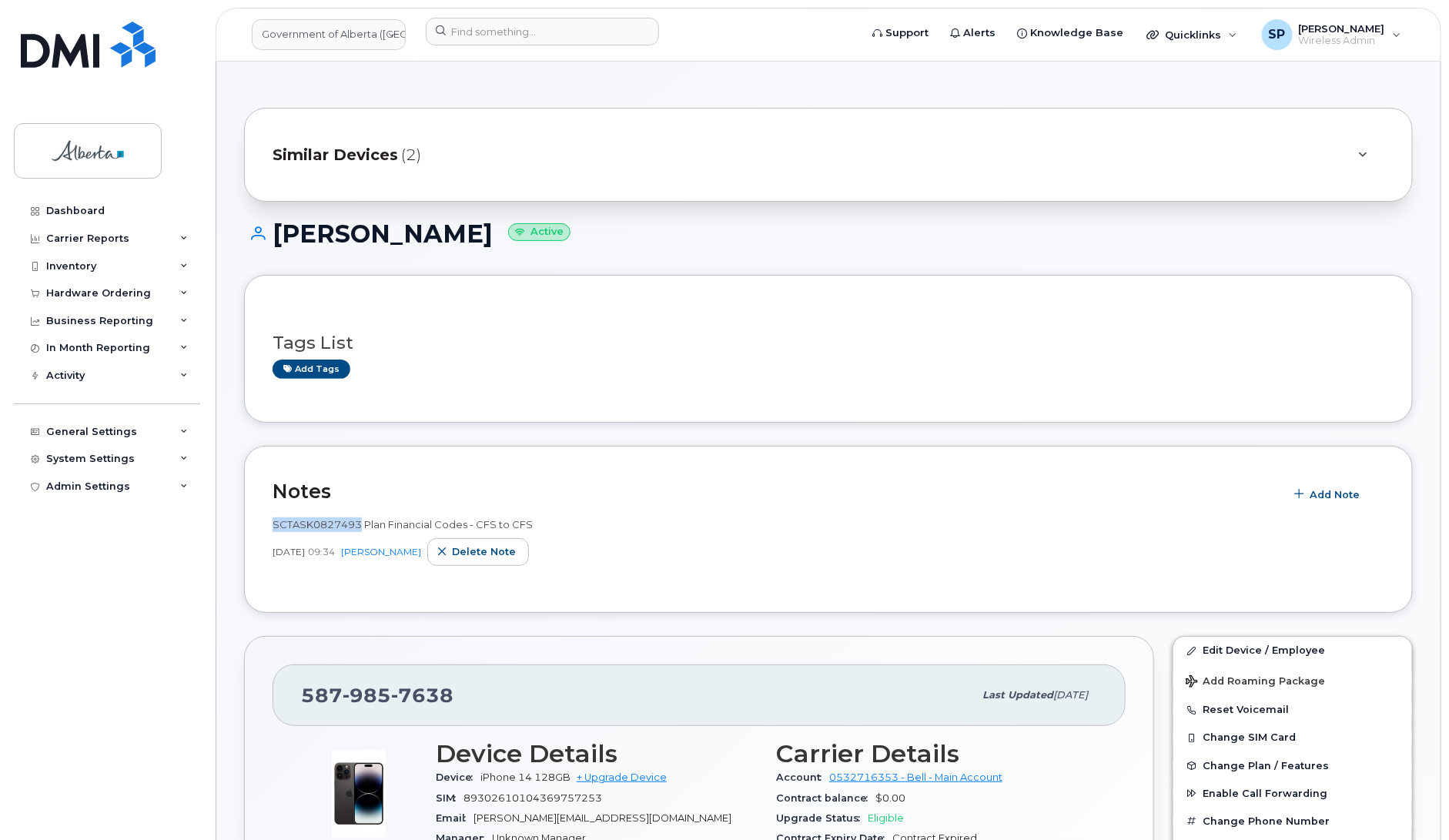
drag, startPoint x: 358, startPoint y: 523, endPoint x: 274, endPoint y: 525, distance: 84.0
click at [274, 525] on span "SCTASK0827493 Plan Financial Codes - CFS to CFS" at bounding box center [403, 524] width 260 height 12
copy span "SCTASK0827493"
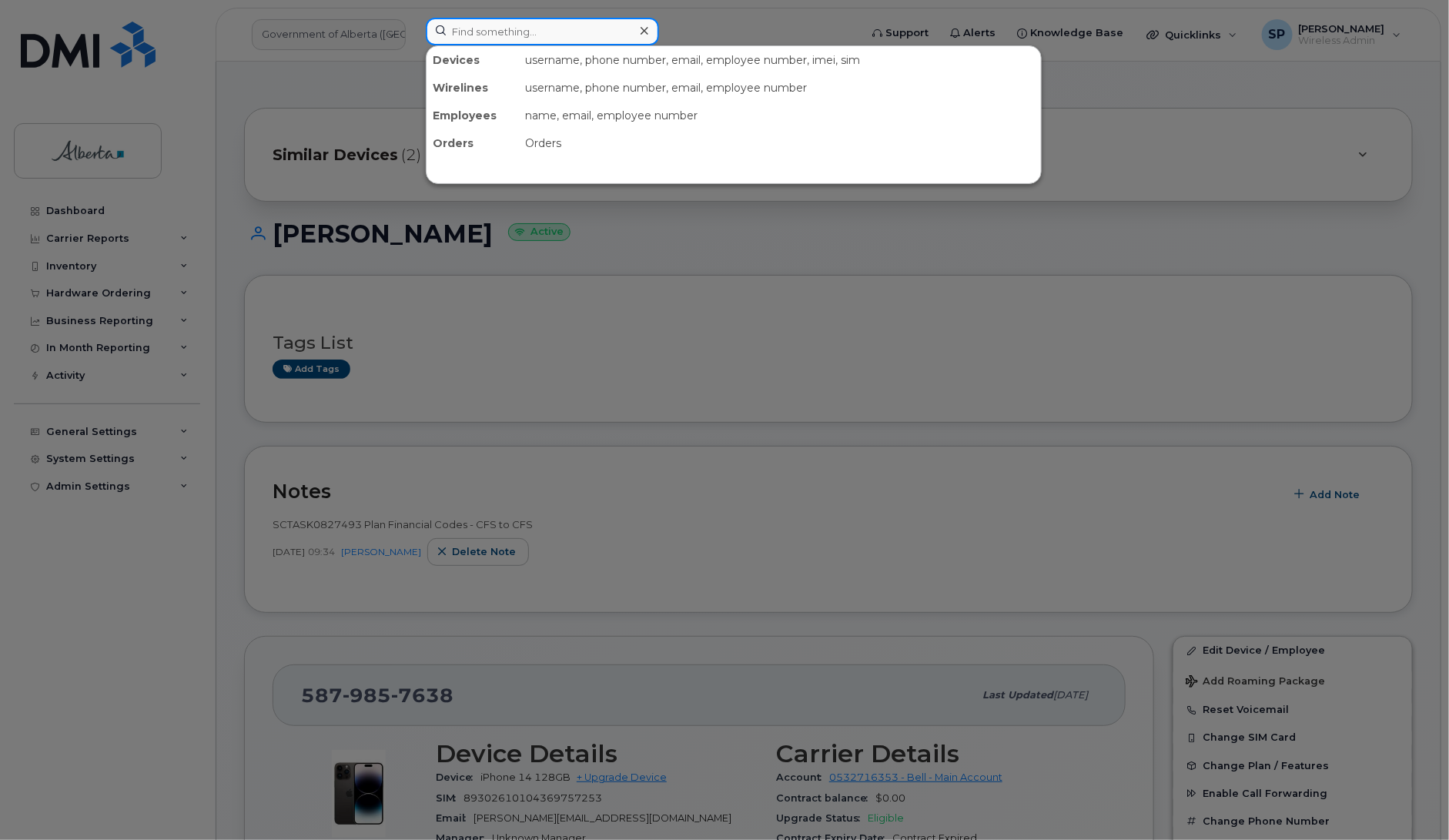
click at [509, 37] on input at bounding box center [542, 31] width 233 height 28
type input "v"
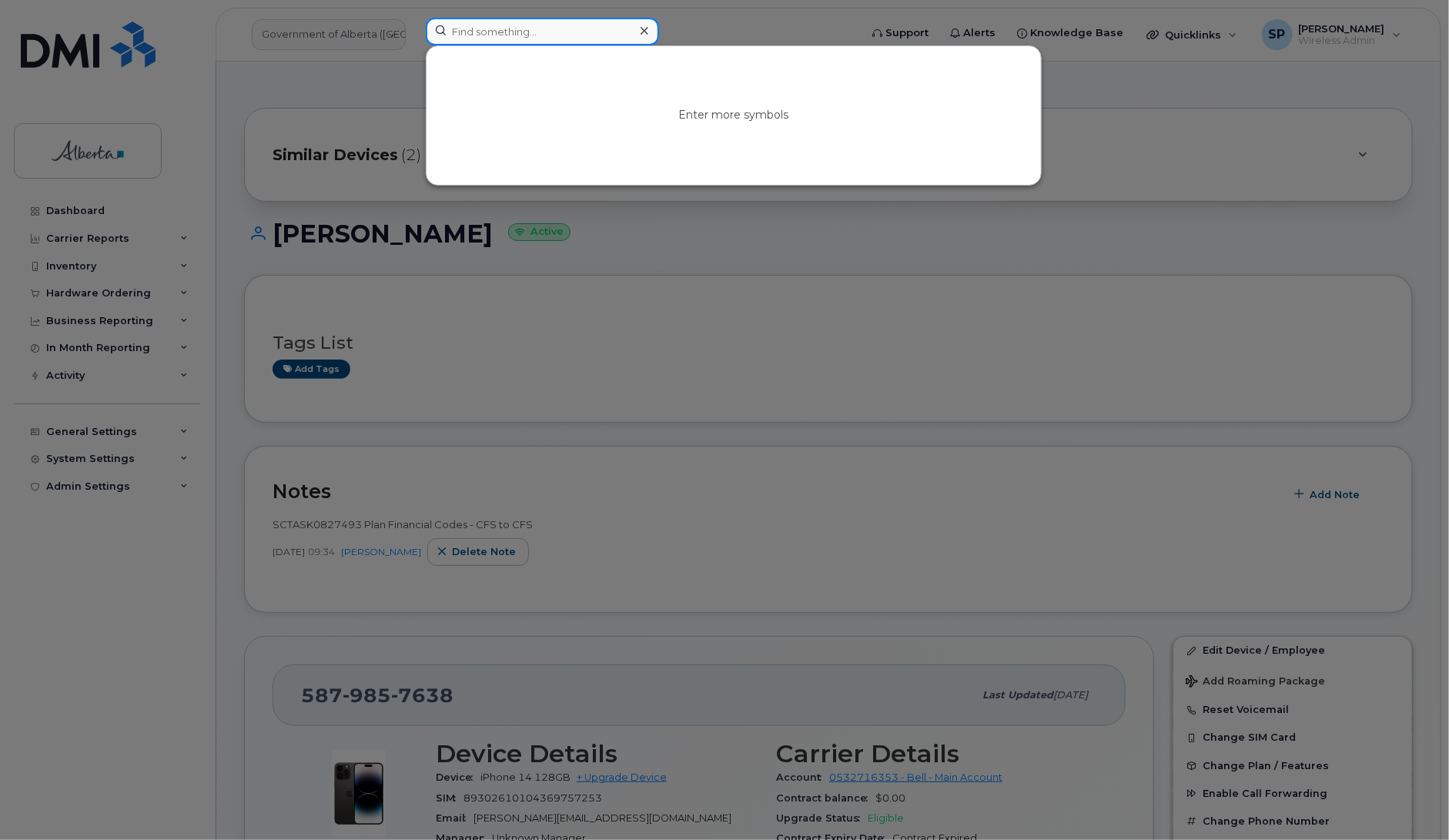
paste input "7802039495"
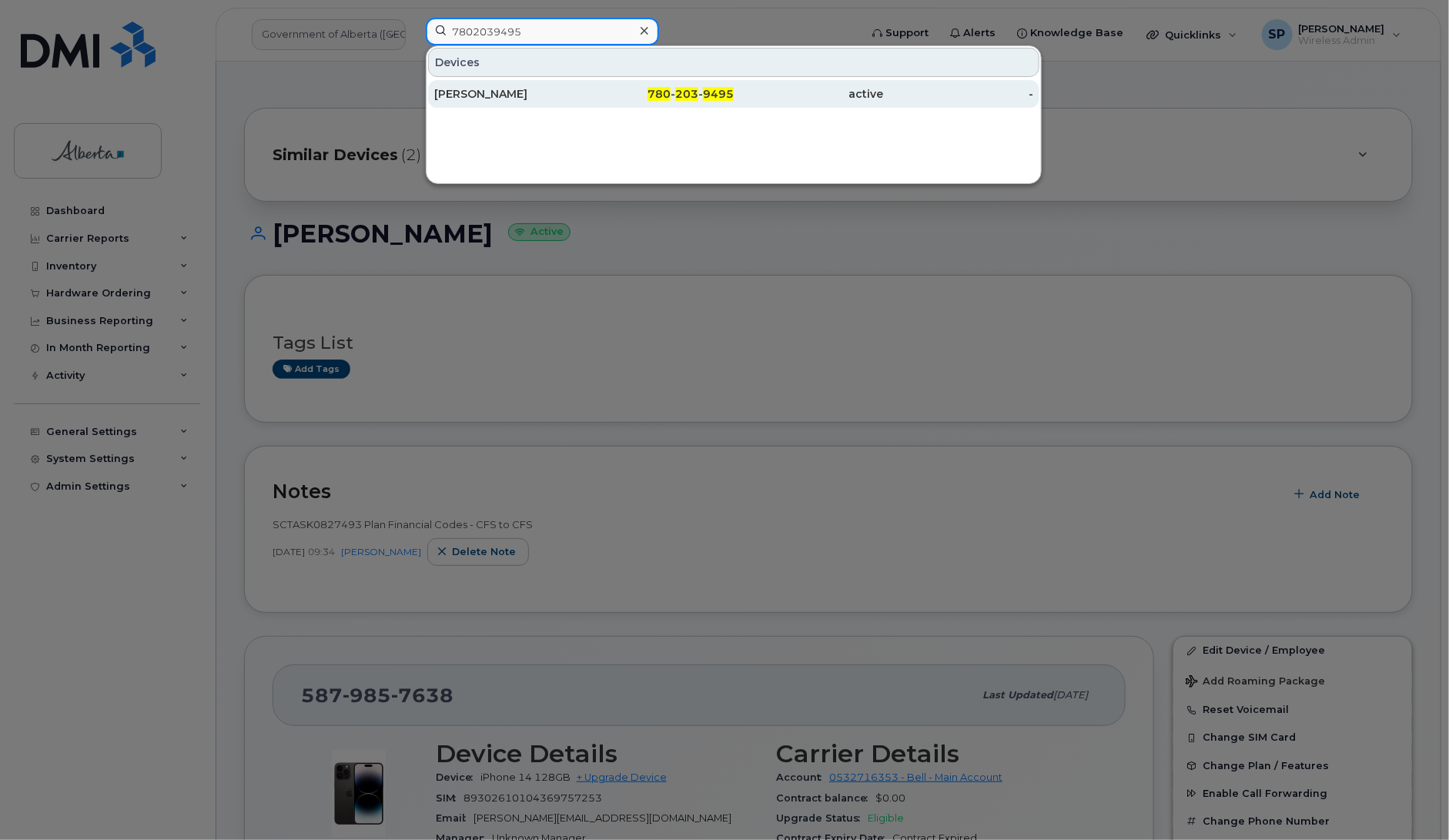
type input "7802039495"
click at [473, 99] on div "Bill Turnham" at bounding box center [509, 94] width 150 height 16
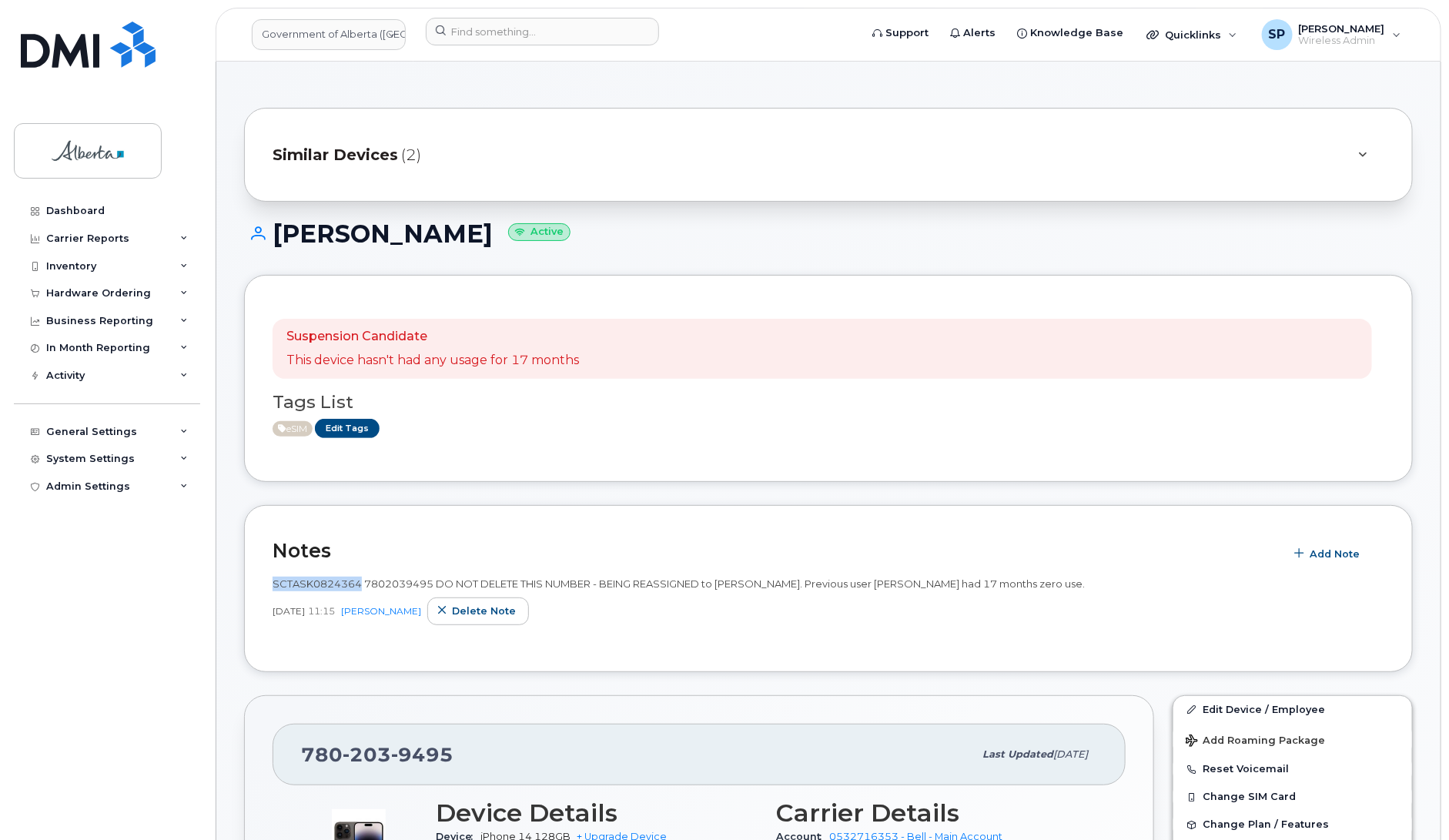
drag, startPoint x: 360, startPoint y: 586, endPoint x: 273, endPoint y: 589, distance: 87.1
click at [273, 589] on span "SCTASK0824364 7802039495 DO NOT DELETE THIS NUMBER - BEING REASSIGNED to Bill T…" at bounding box center [679, 583] width 812 height 12
copy span "SCTASK0824364"
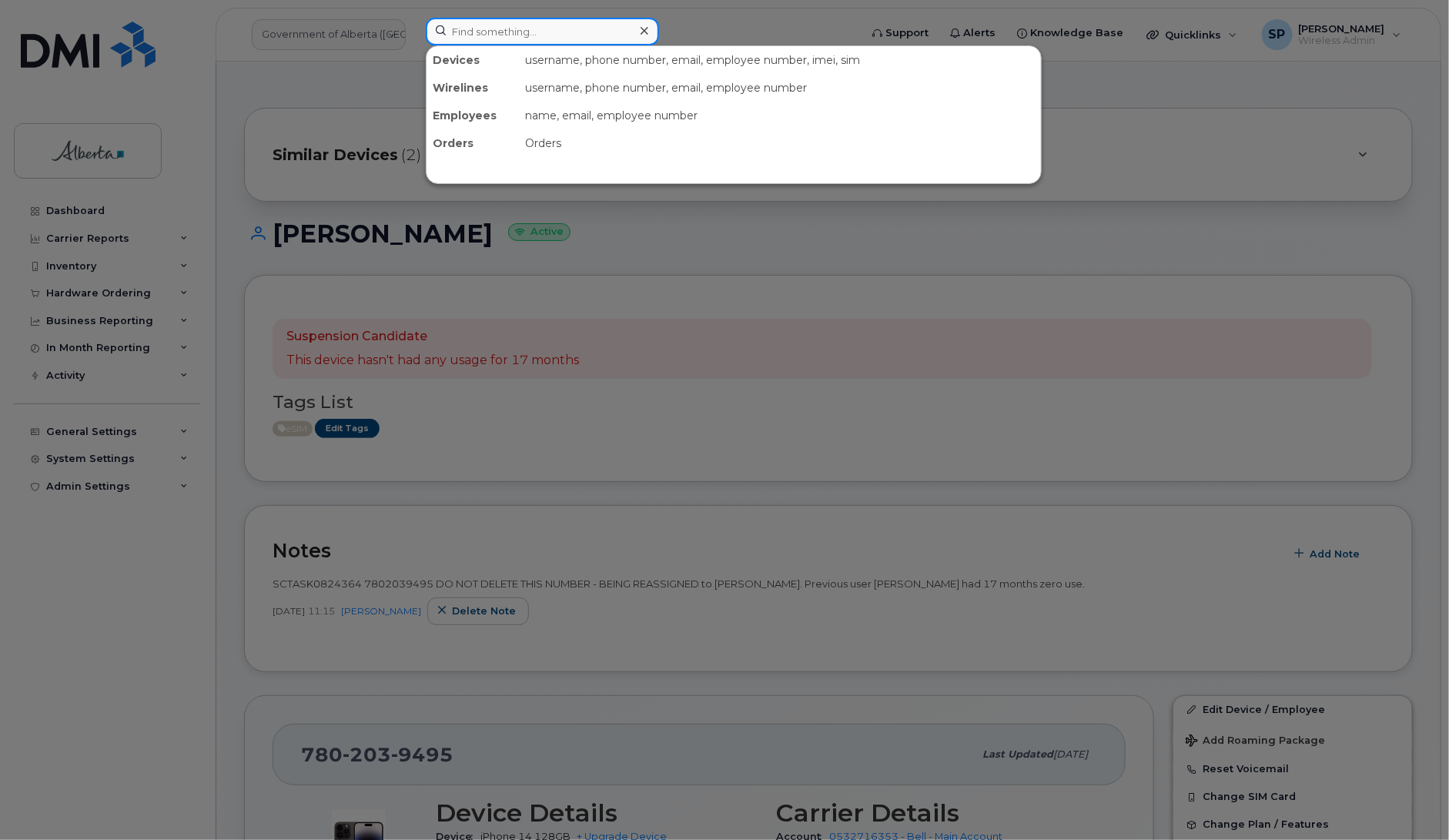
click at [477, 24] on input at bounding box center [542, 31] width 233 height 28
paste input "7802336181"
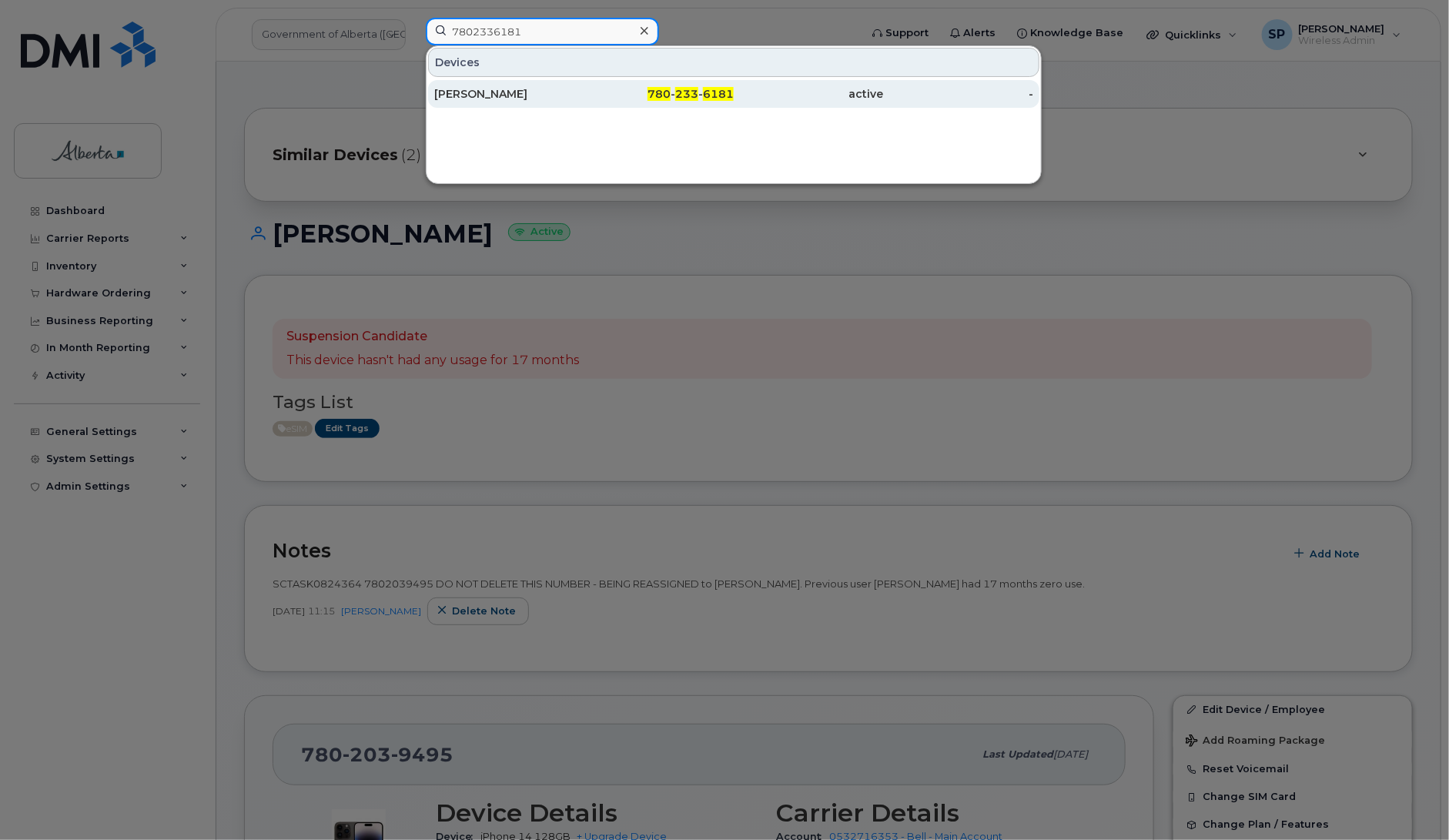
type input "7802336181"
click at [584, 102] on div "[PERSON_NAME]" at bounding box center [659, 94] width 150 height 28
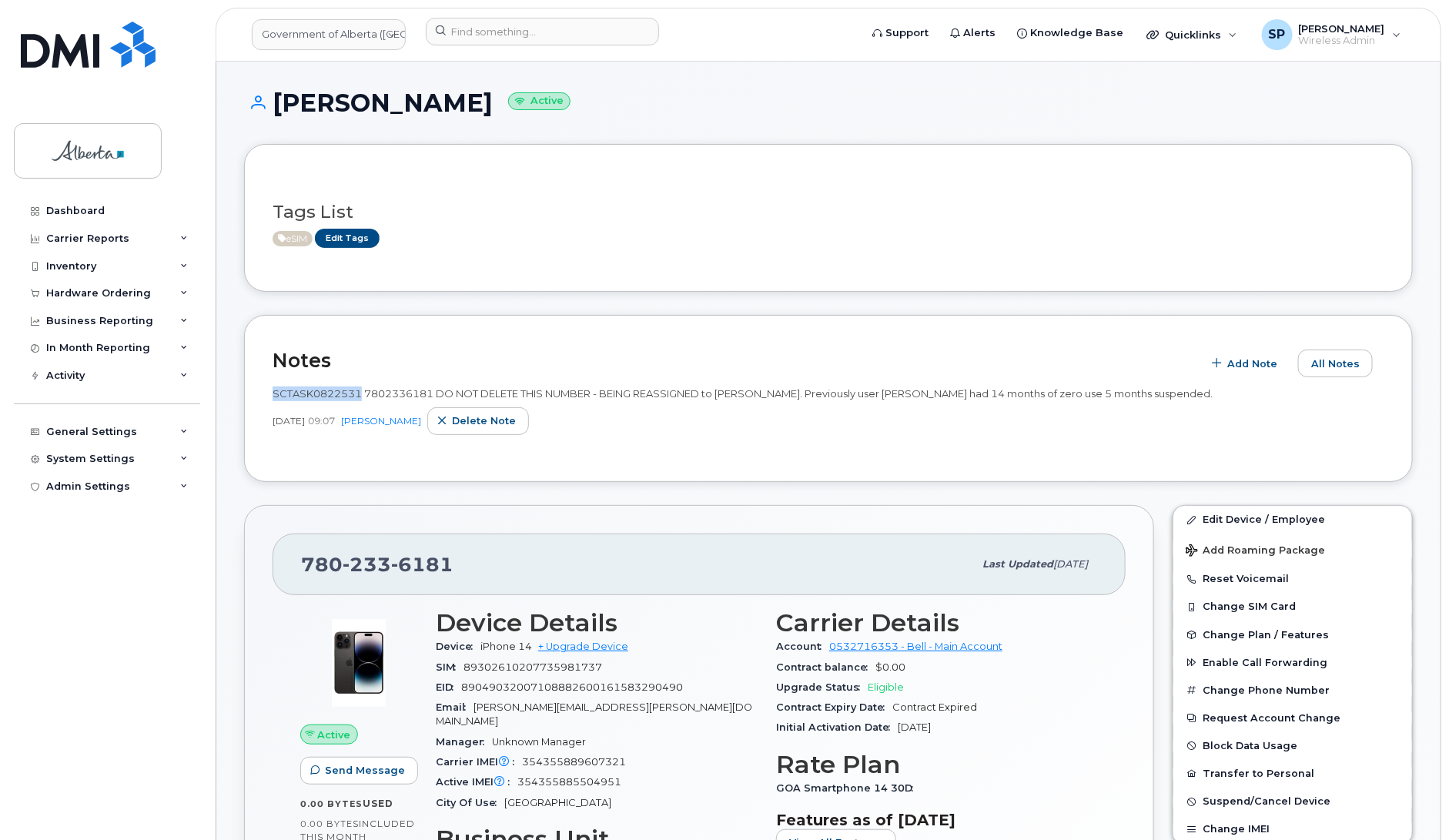
drag, startPoint x: 360, startPoint y: 394, endPoint x: 271, endPoint y: 389, distance: 89.1
click at [271, 389] on div "Notes Add Note All Notes SCTASK0822531 7802336181 DO NOT DELETE THIS NUMBER - B…" at bounding box center [828, 397] width 1169 height 167
copy span "SCTASK0822531"
click at [501, 32] on input at bounding box center [542, 31] width 233 height 28
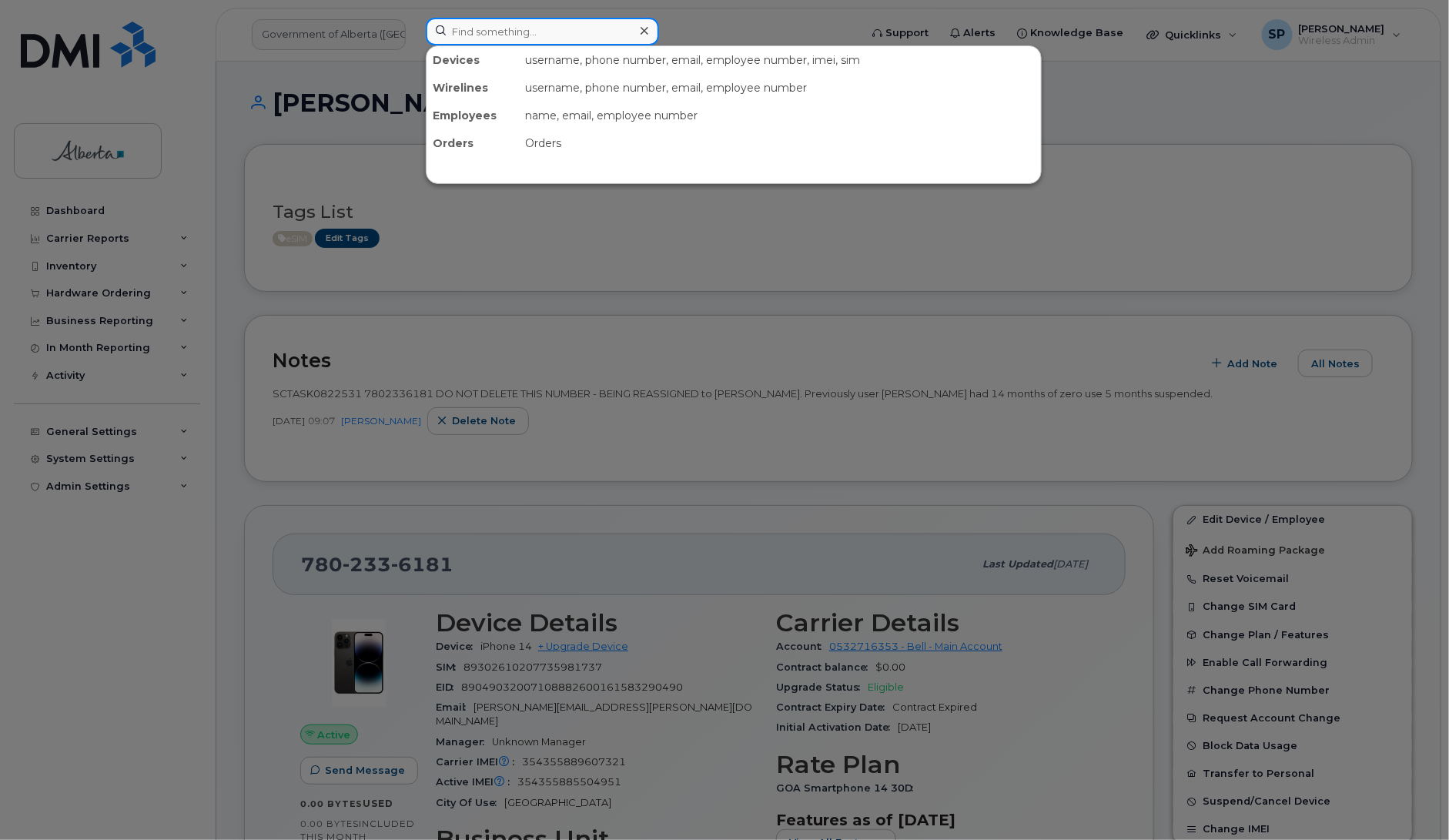
paste input "7802653231"
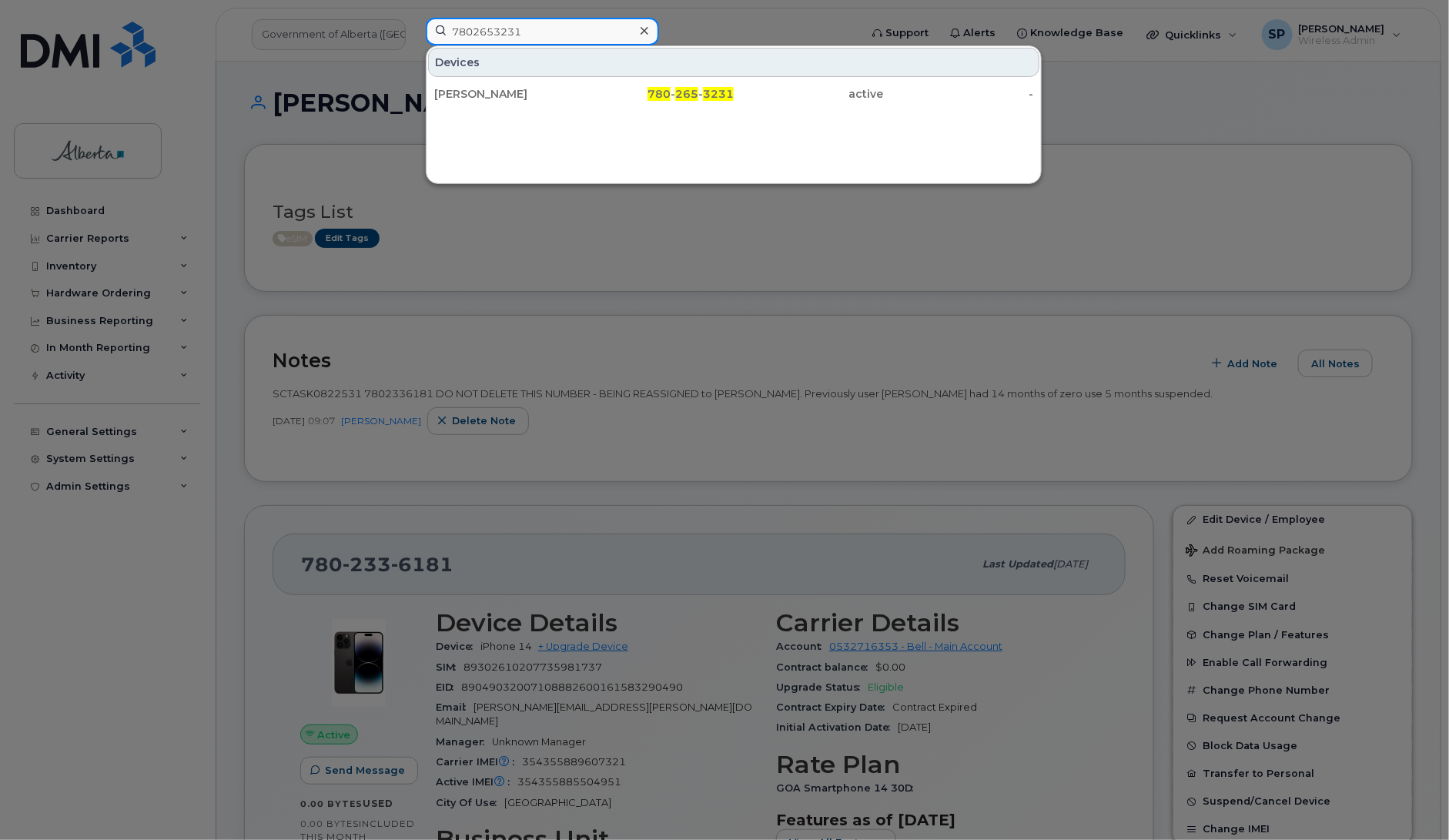
type input "7802653231"
click at [496, 94] on div "[PERSON_NAME]" at bounding box center [509, 94] width 150 height 16
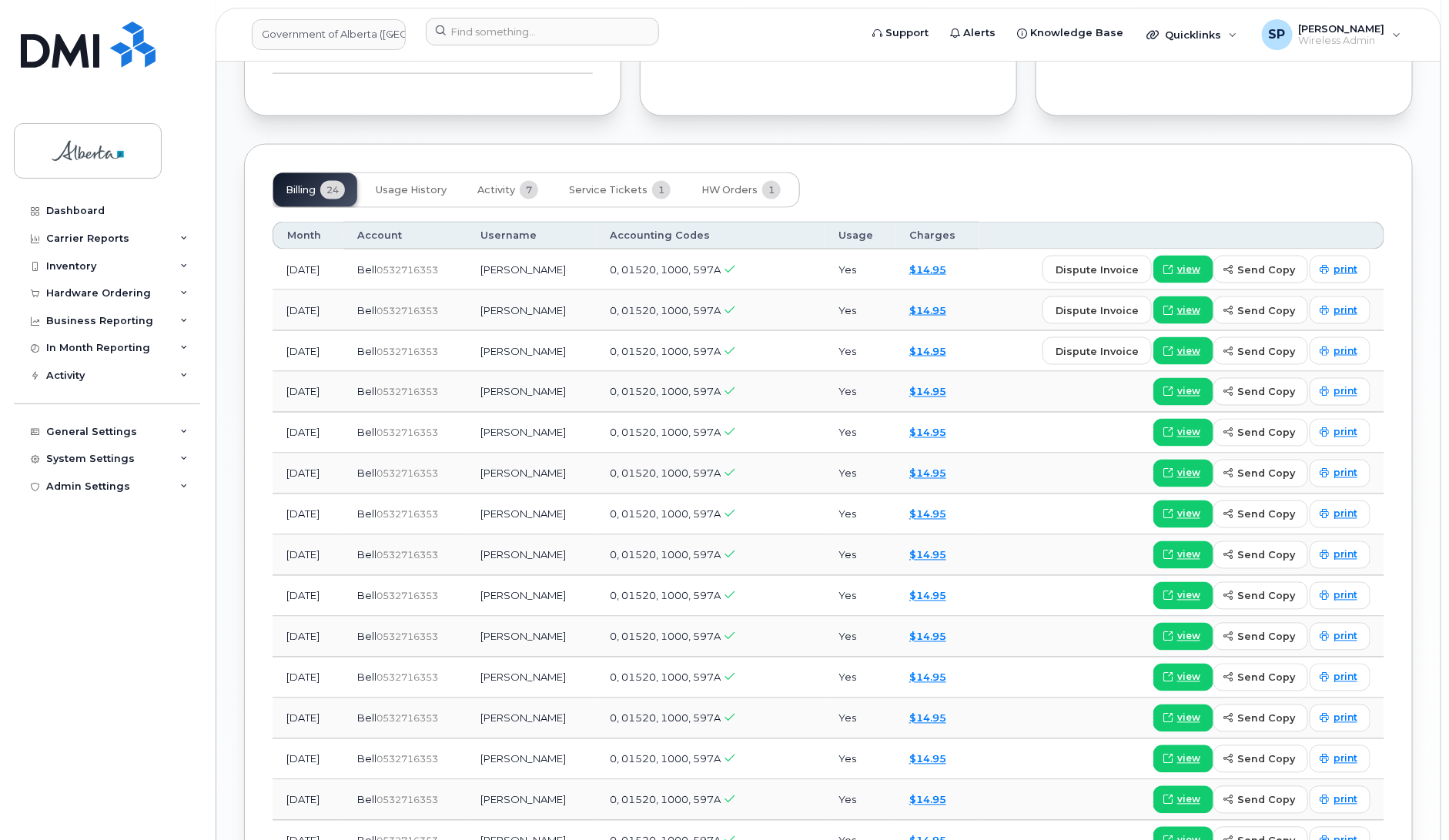
scroll to position [1113, 0]
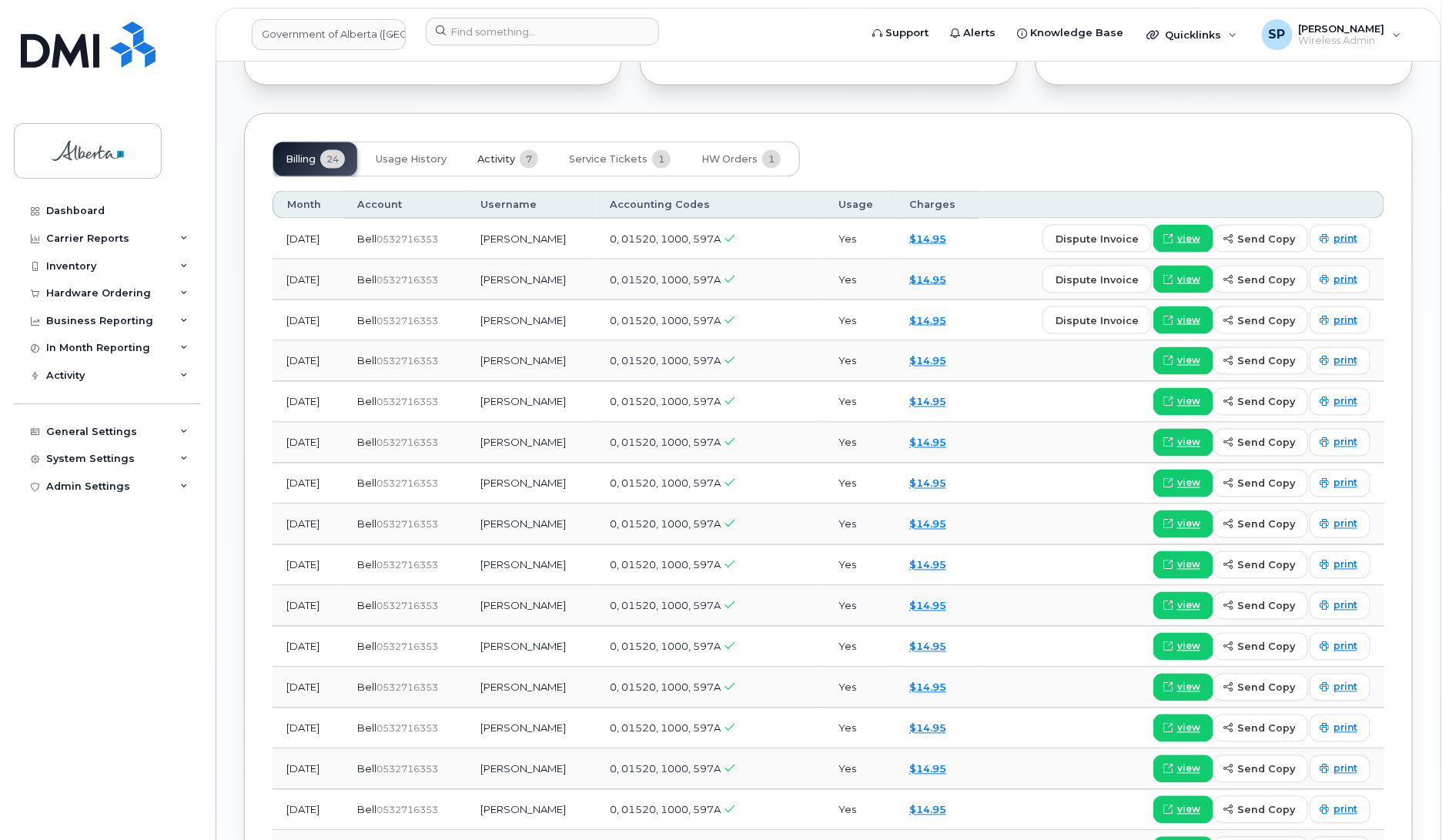
click at [501, 153] on span "Activity" at bounding box center [495, 159] width 38 height 12
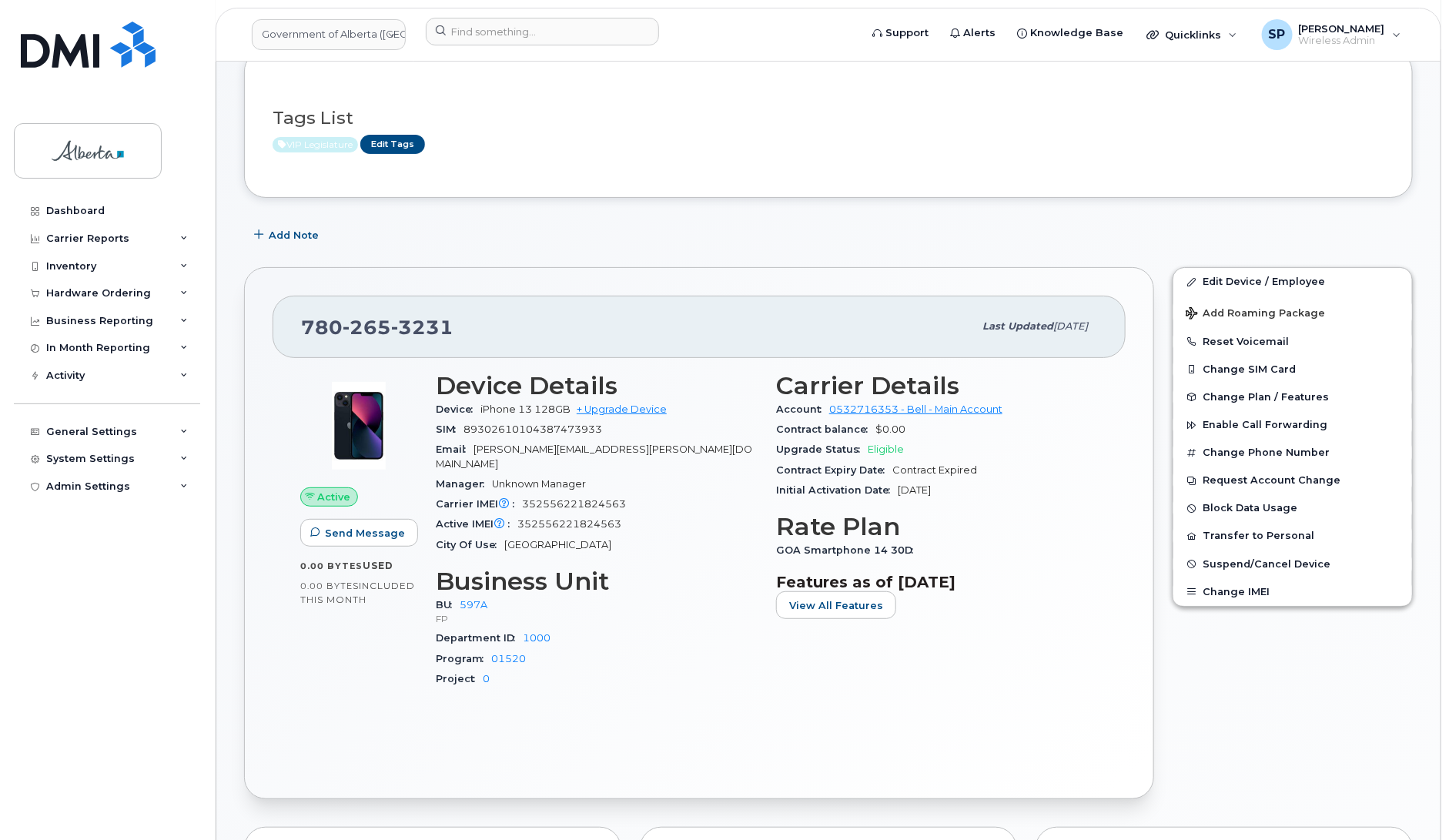
scroll to position [0, 0]
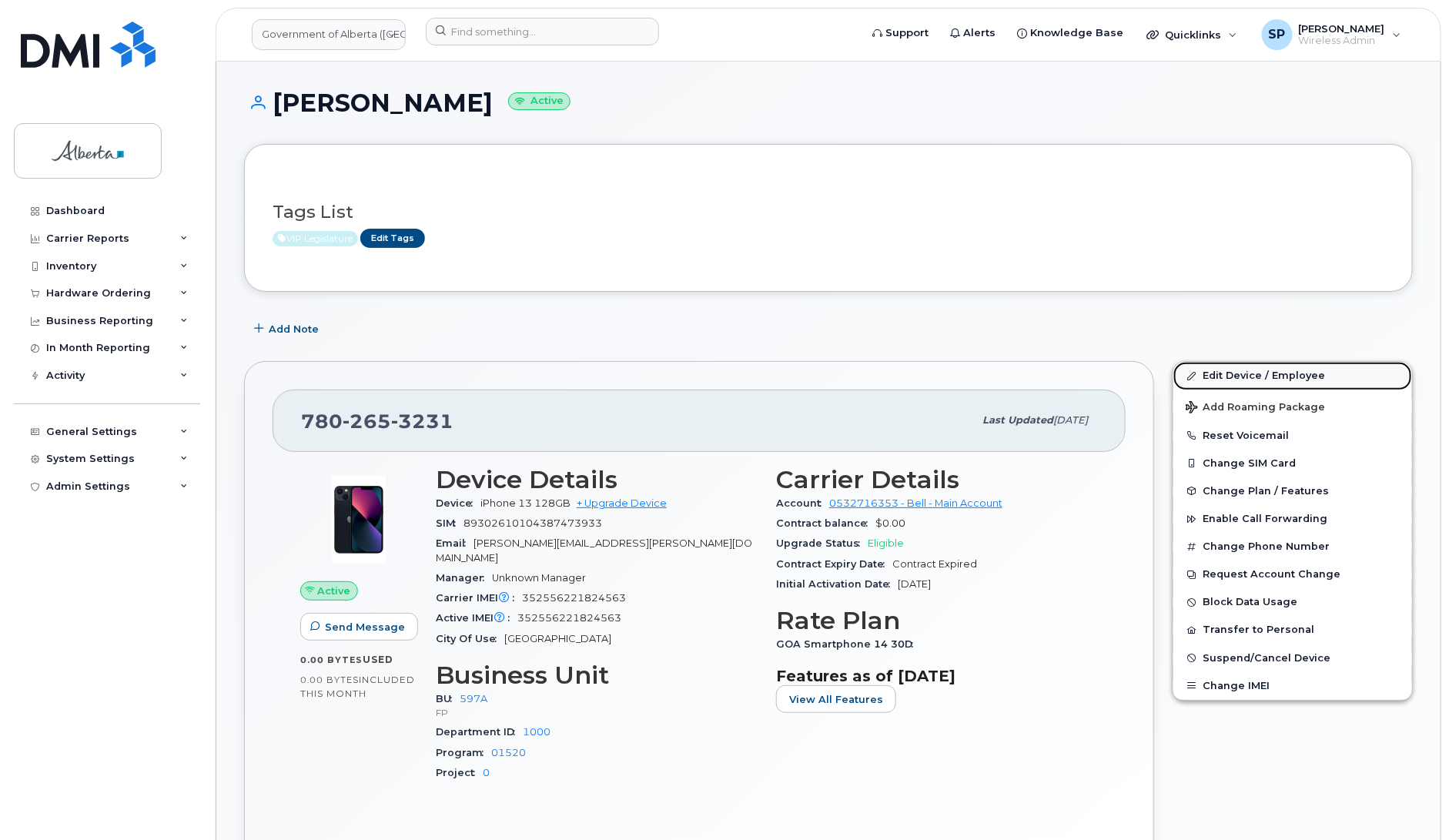
click at [1240, 377] on link "Edit Device / Employee" at bounding box center [1292, 375] width 238 height 28
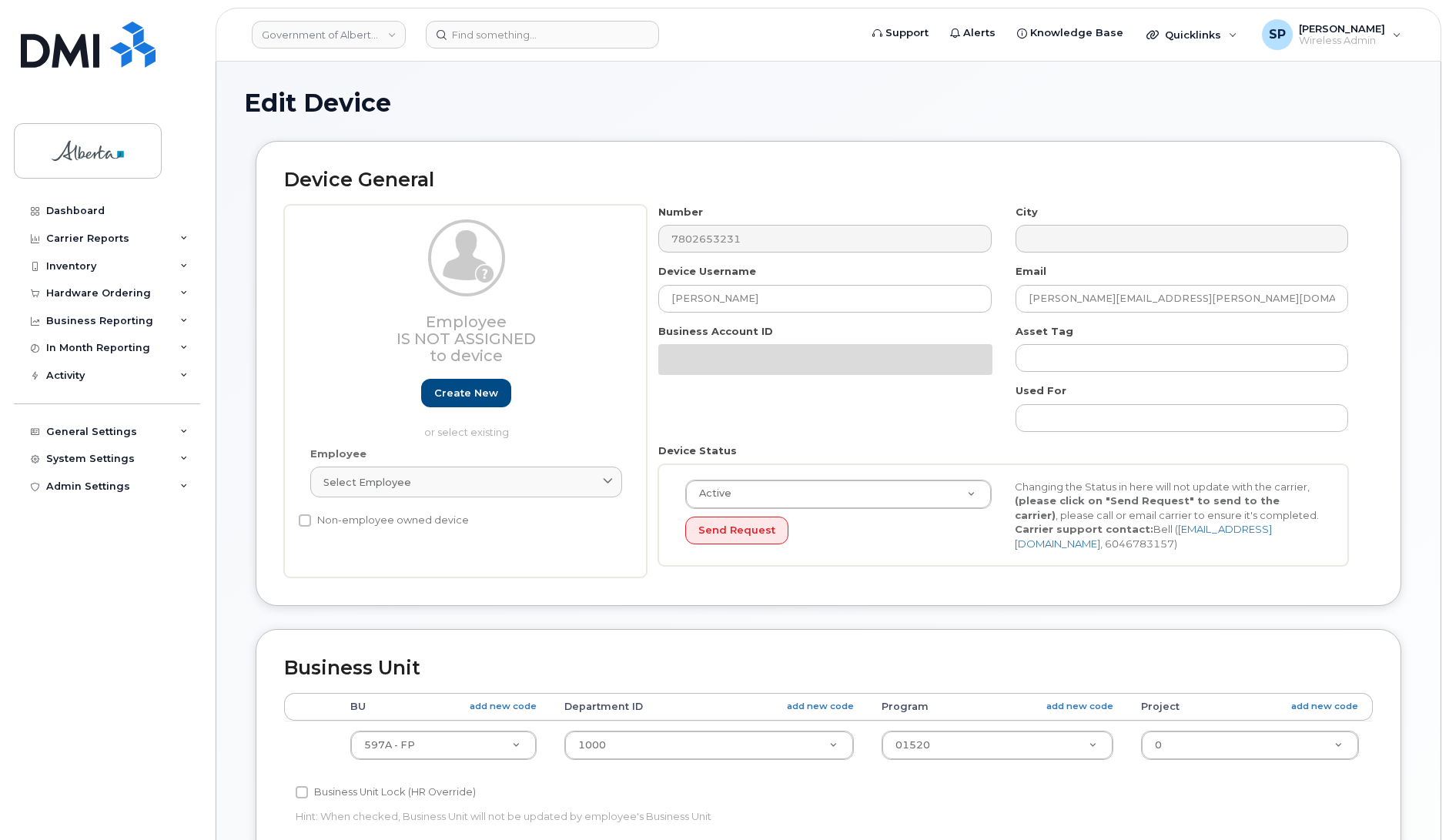
select select "4797726"
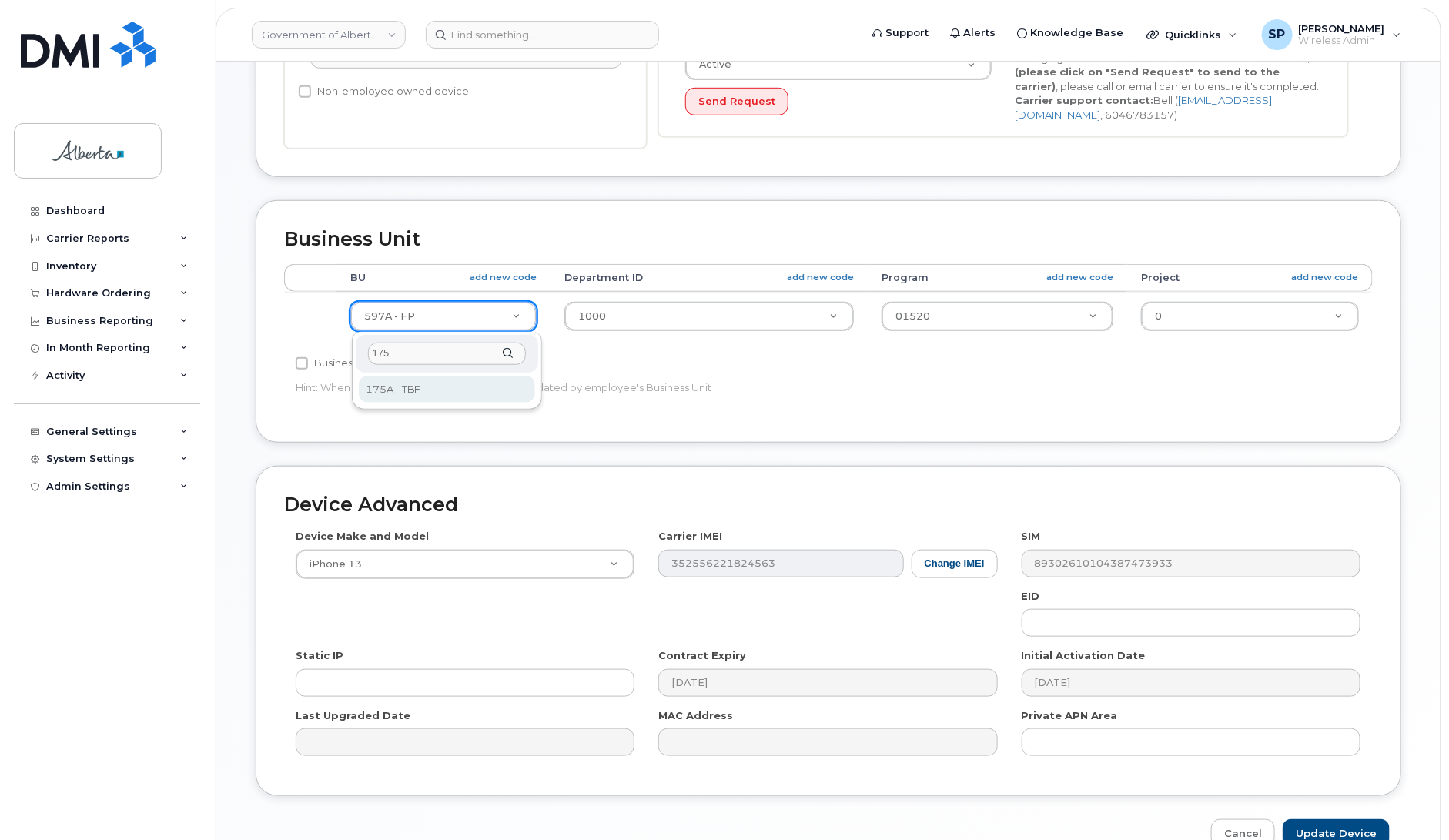
type input "175"
select select "4749753"
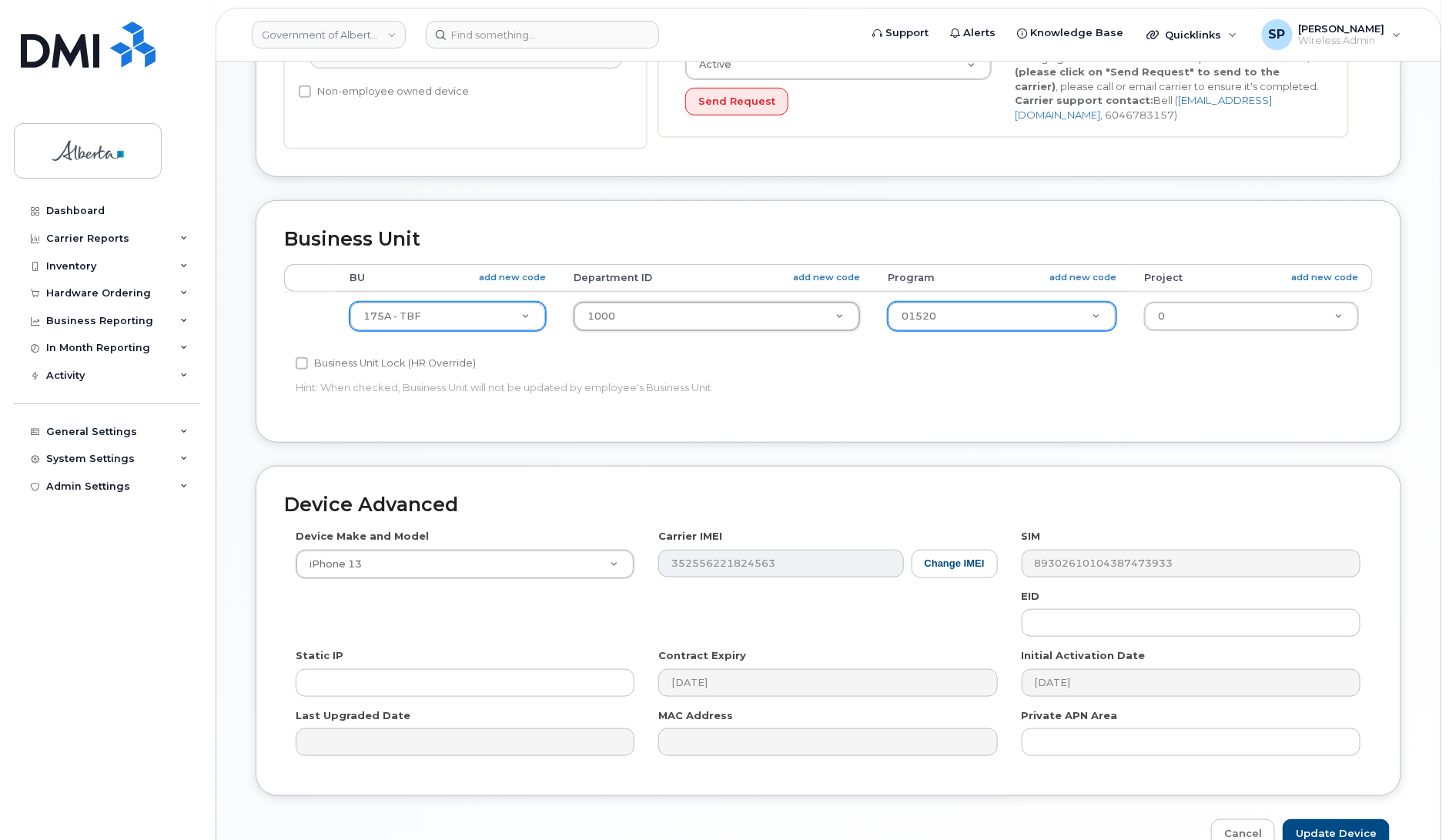
type input "0"
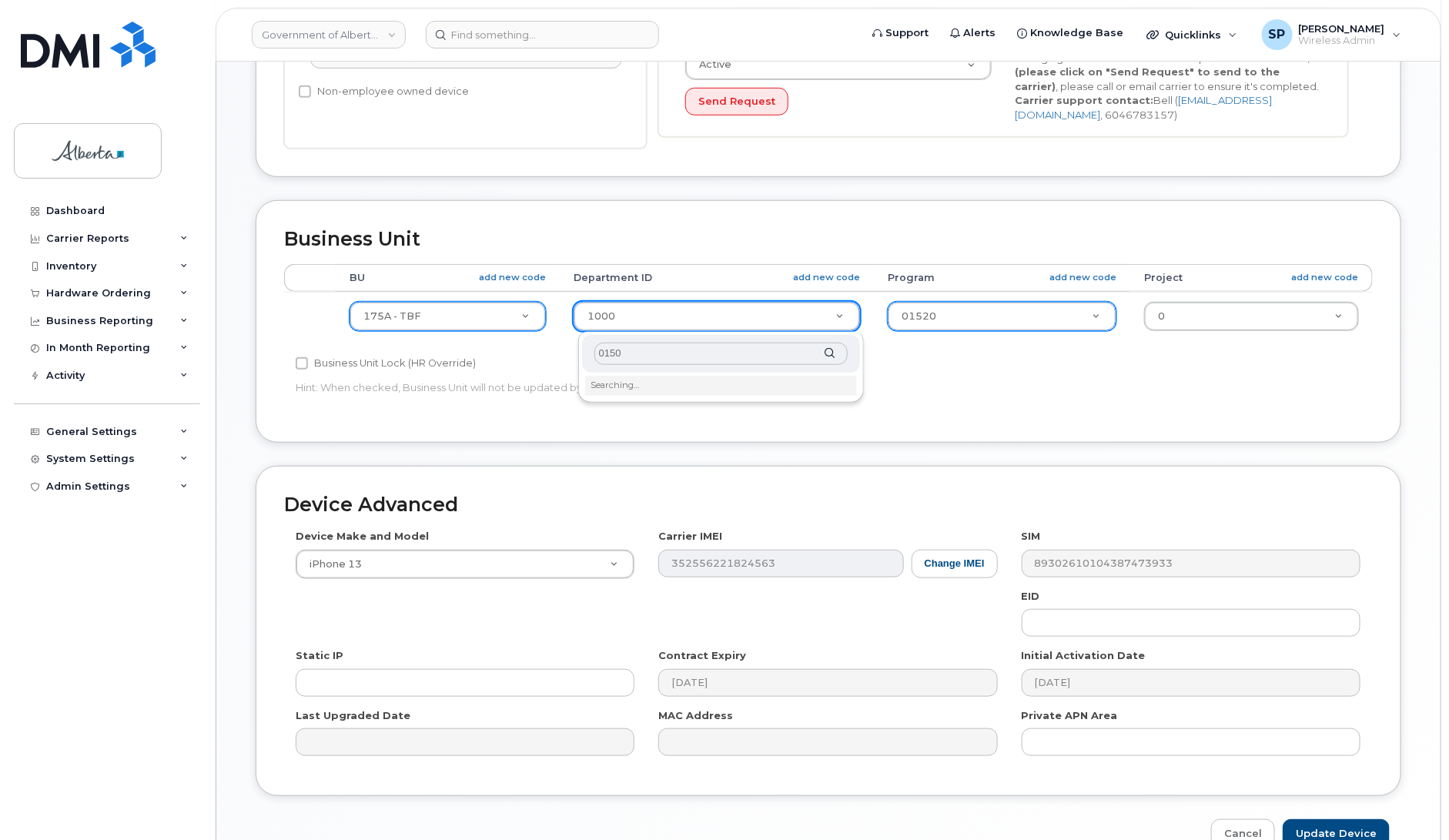
type input "01500"
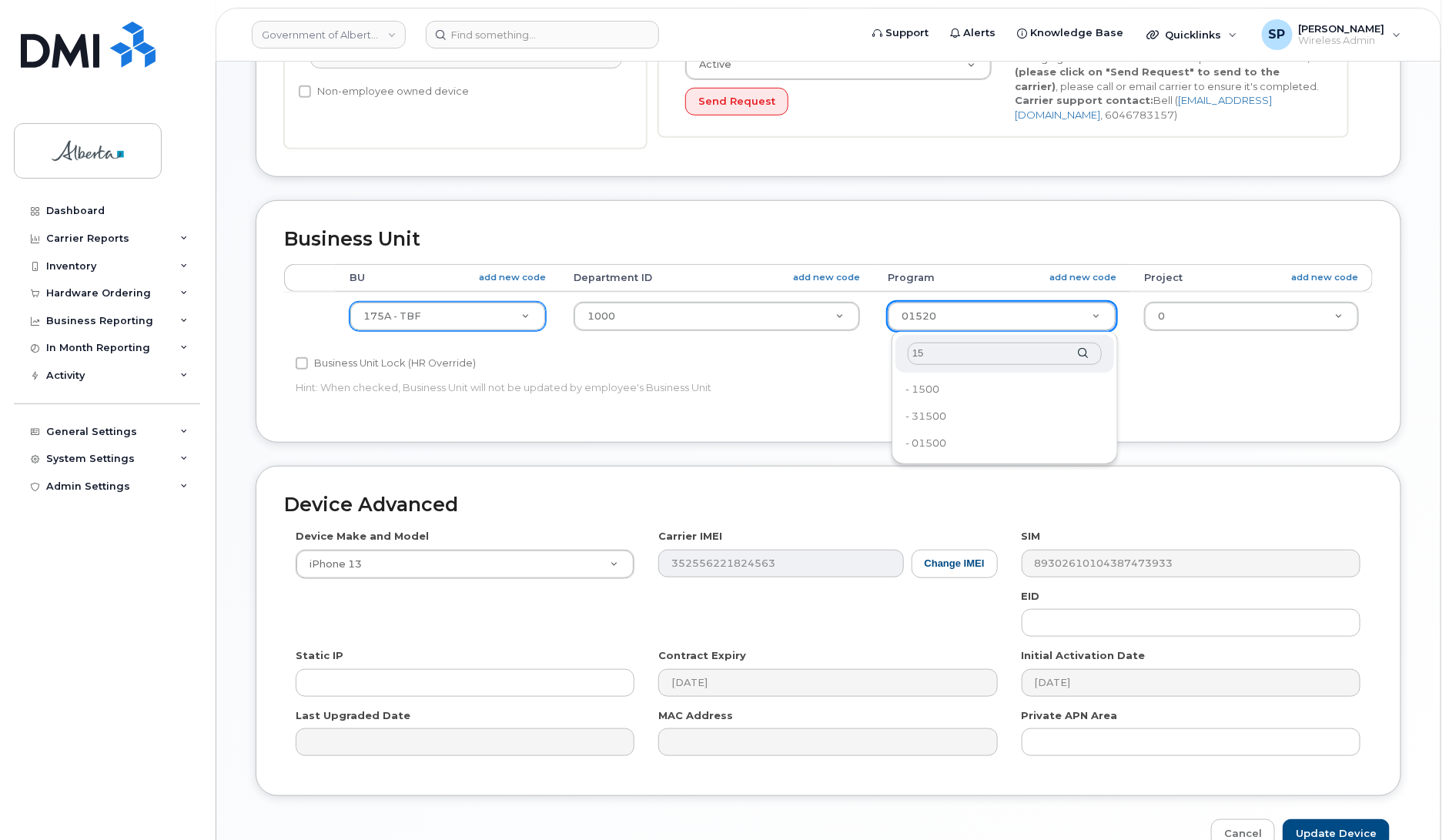
type input "1"
type input "01500"
type input "4733130"
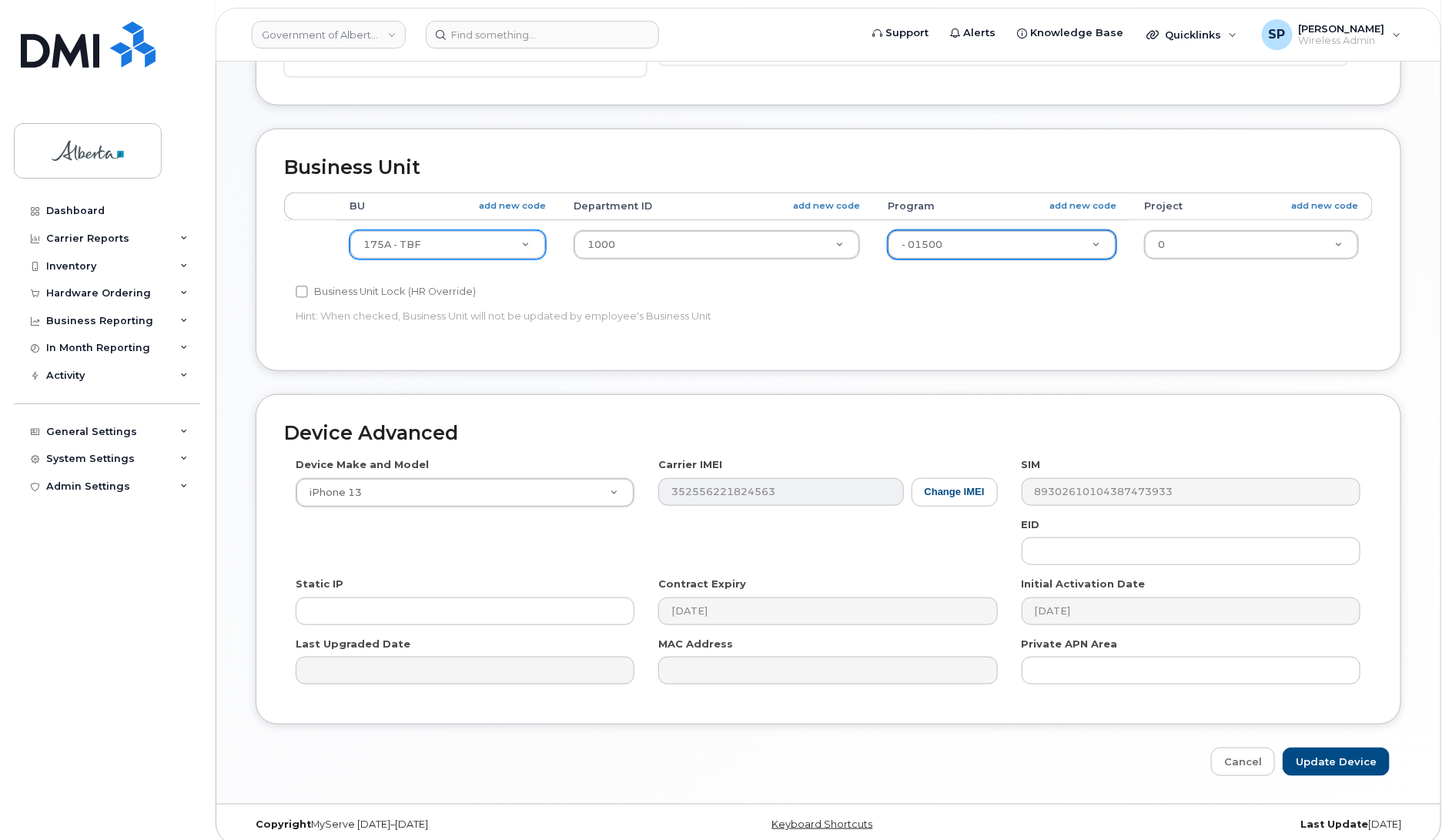
scroll to position [516, 0]
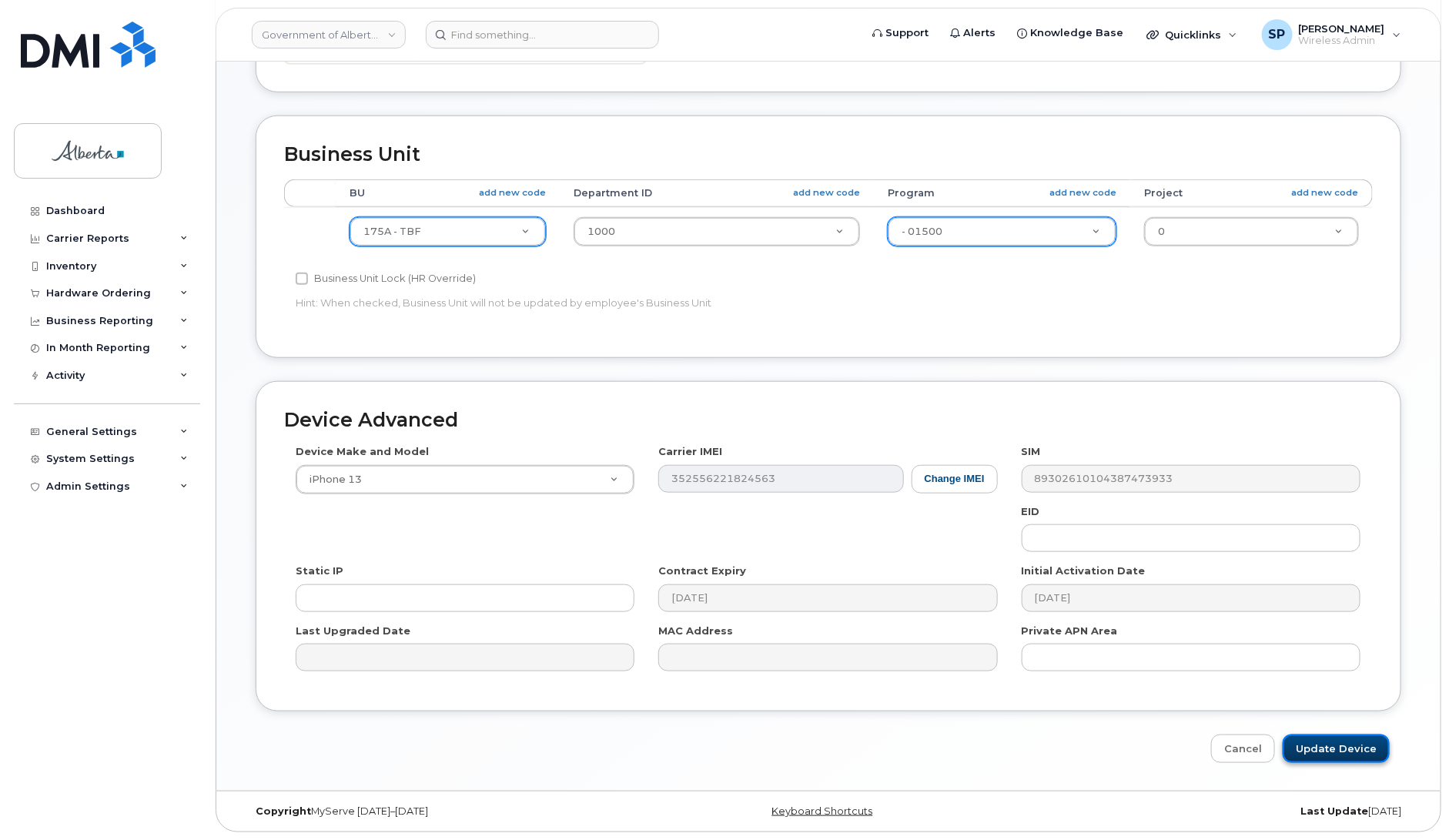
click at [1342, 752] on input "Update Device" at bounding box center [1335, 748] width 107 height 29
type input "Saving..."
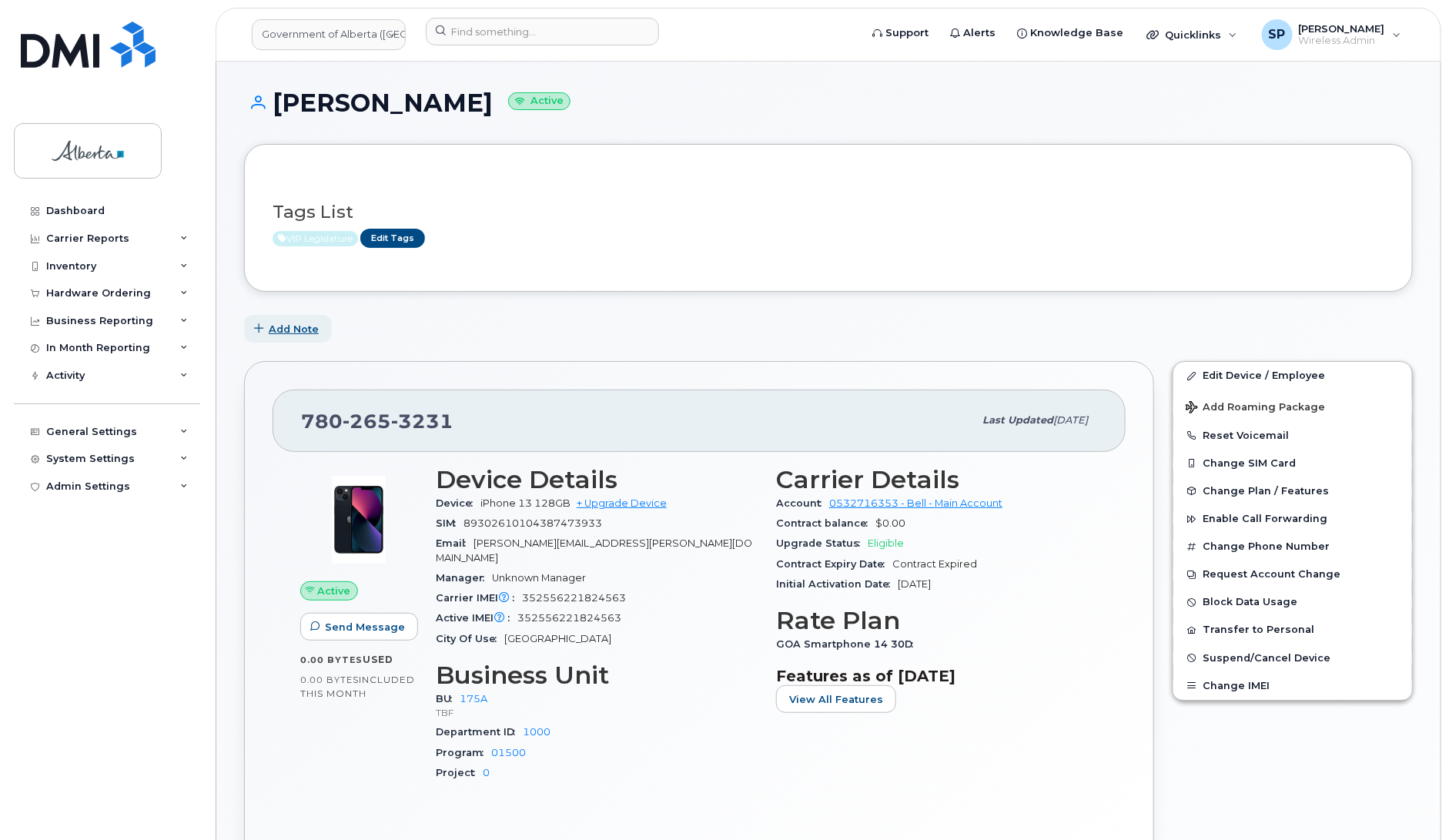
click at [287, 329] on span "Add Note" at bounding box center [293, 328] width 50 height 15
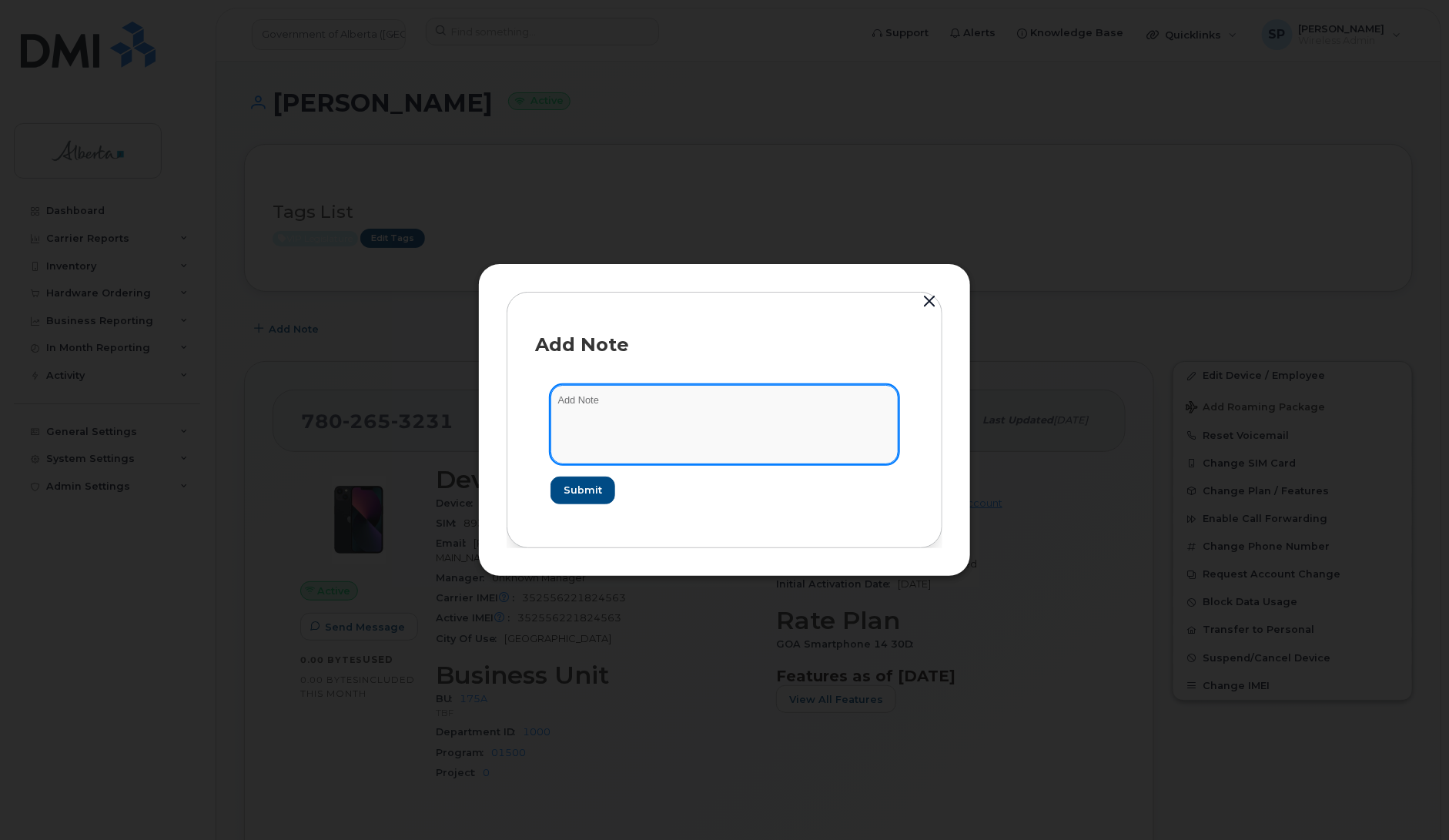
click at [620, 397] on textarea at bounding box center [724, 424] width 348 height 79
type textarea "Updated Financial Codes to match EPS"
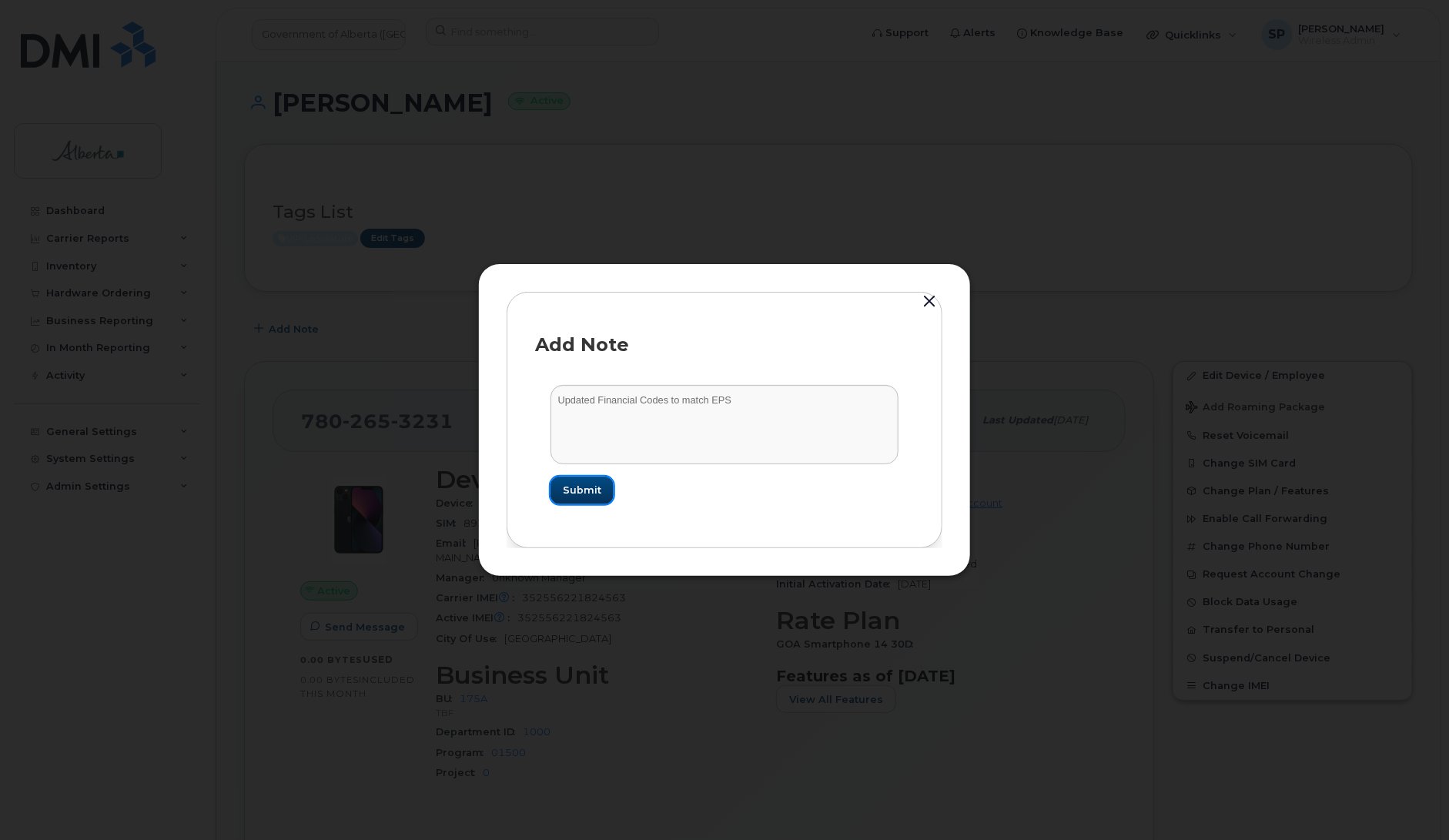
click at [583, 485] on span "Submit" at bounding box center [582, 490] width 38 height 15
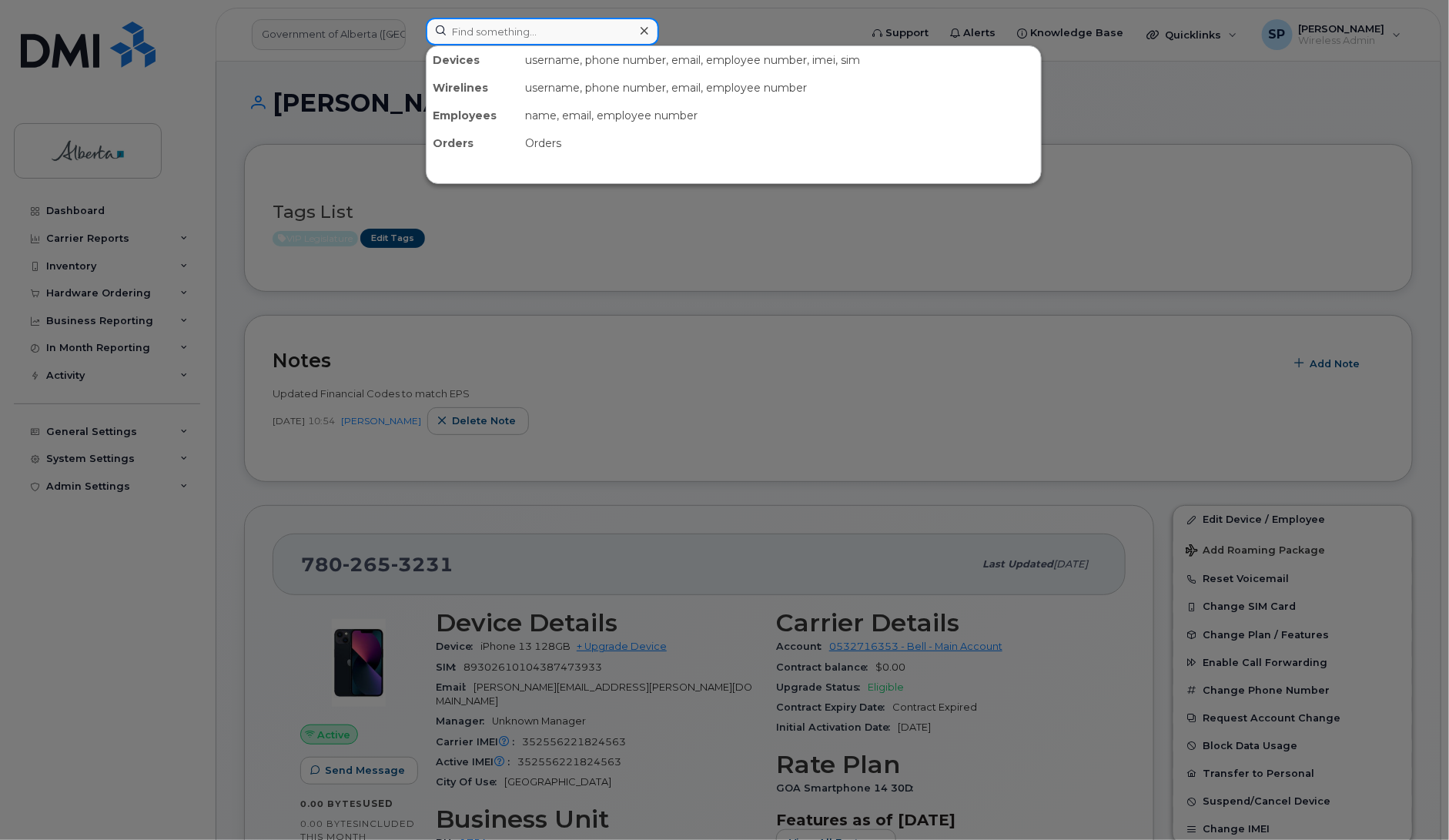
click at [493, 33] on input at bounding box center [542, 31] width 233 height 28
paste input "7802930735"
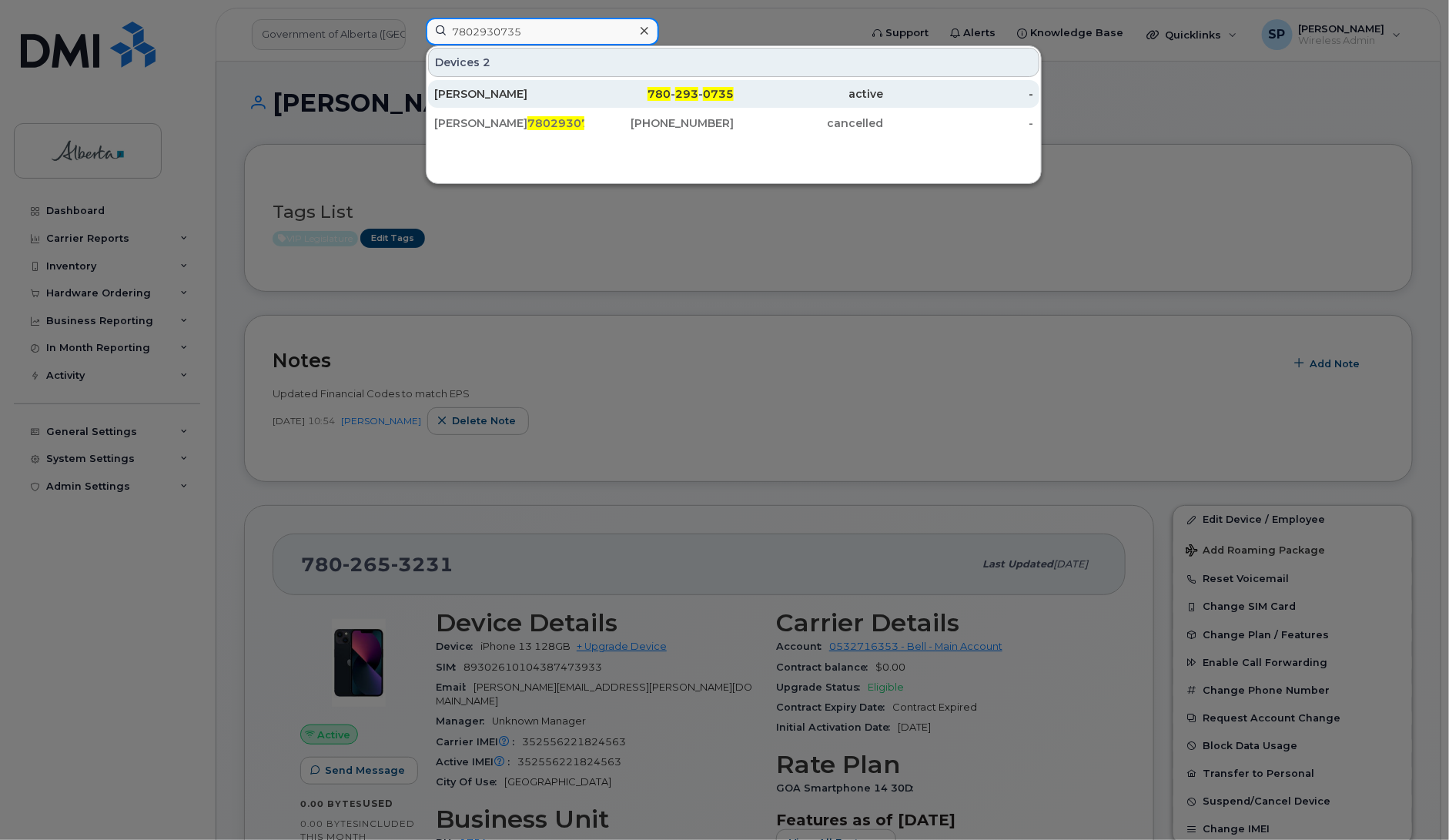
type input "7802930735"
click at [496, 91] on div "[PERSON_NAME]" at bounding box center [509, 94] width 150 height 16
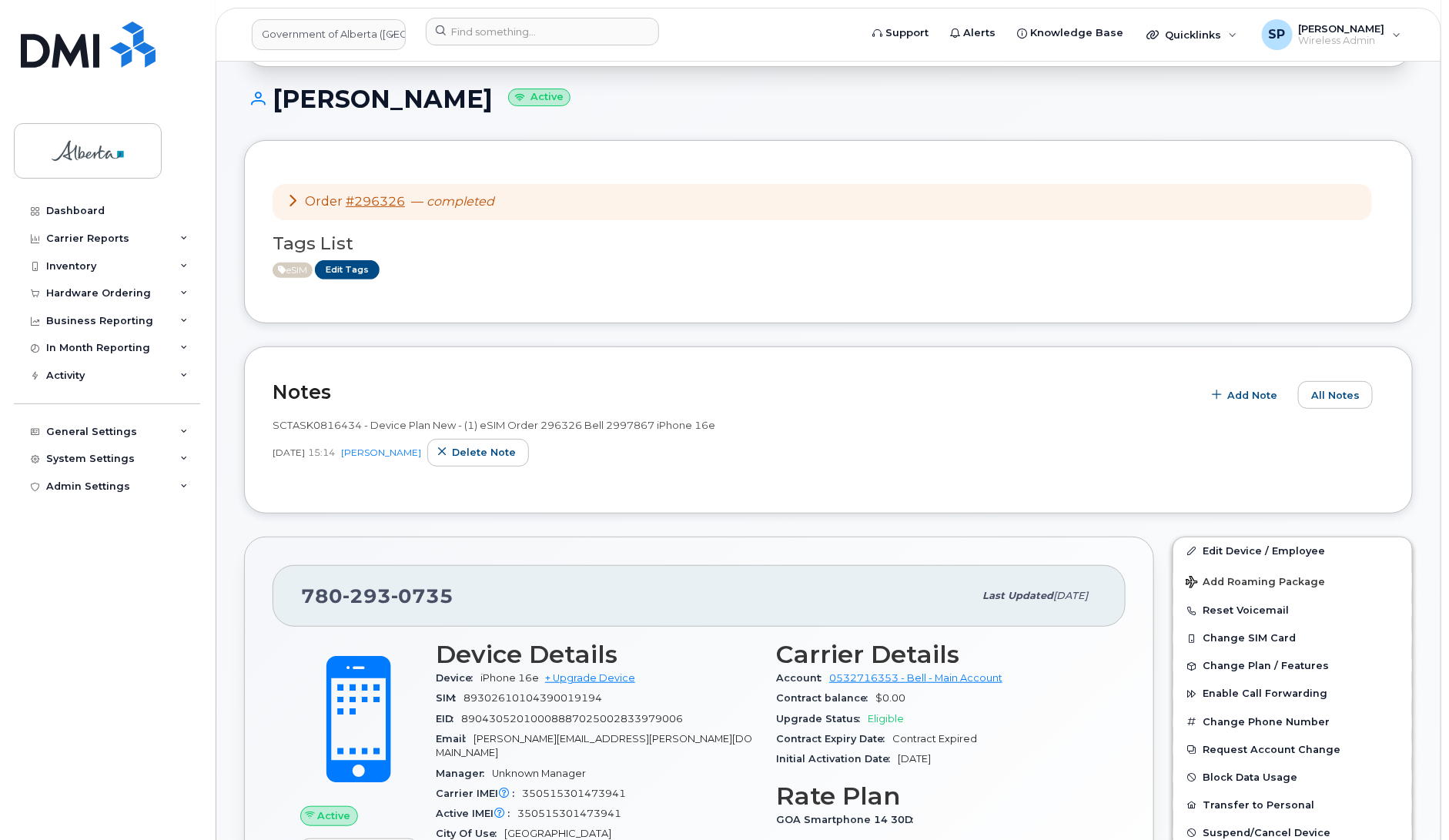
scroll to position [105, 0]
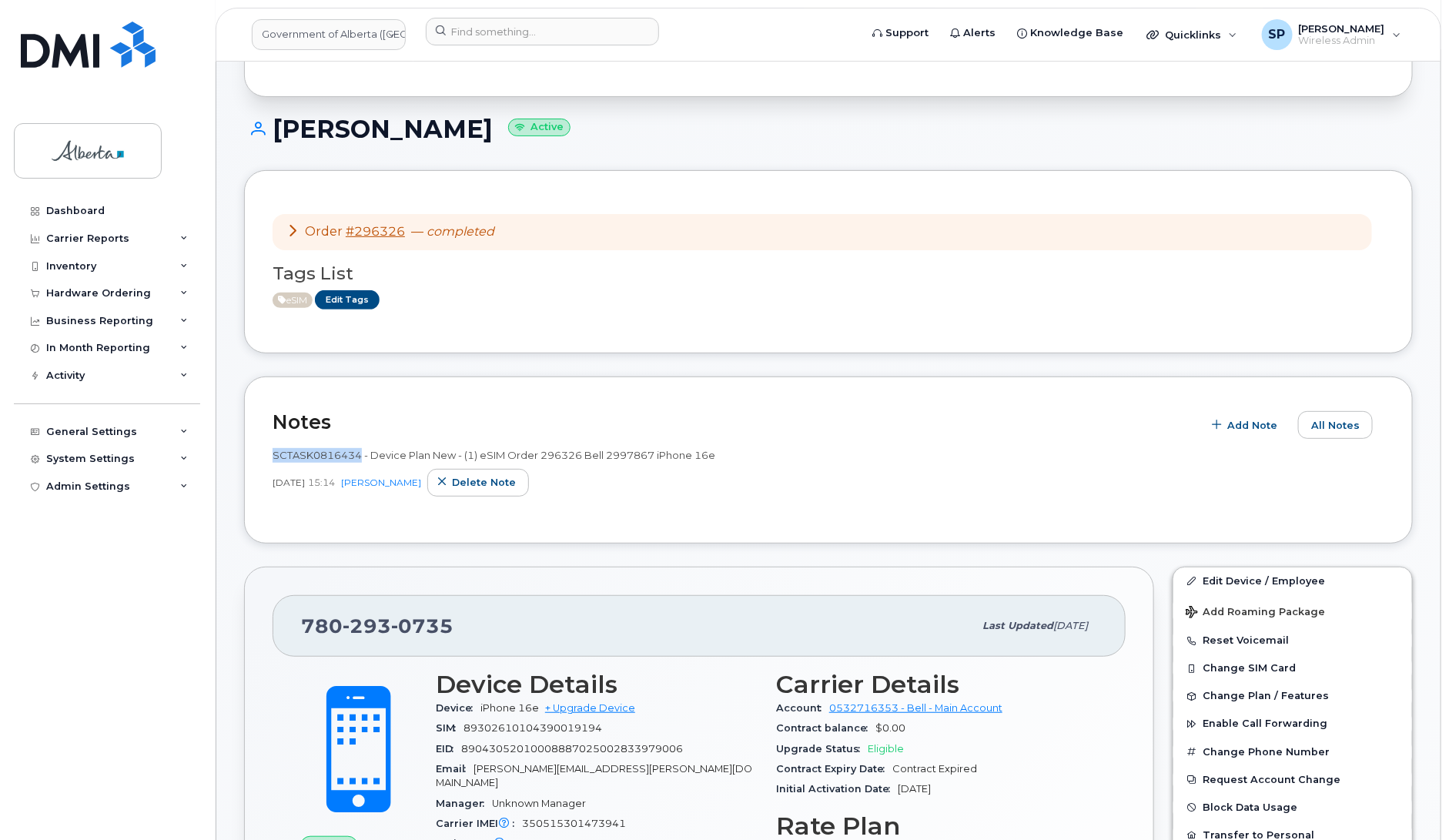
drag, startPoint x: 360, startPoint y: 455, endPoint x: 272, endPoint y: 454, distance: 88.0
click at [273, 454] on span "SCTASK0816434 - Device Plan New - (1) eSIM Order 296326 Bell 2997867 iPhone 16e" at bounding box center [493, 455] width 443 height 12
copy span "SCTASK0816434"
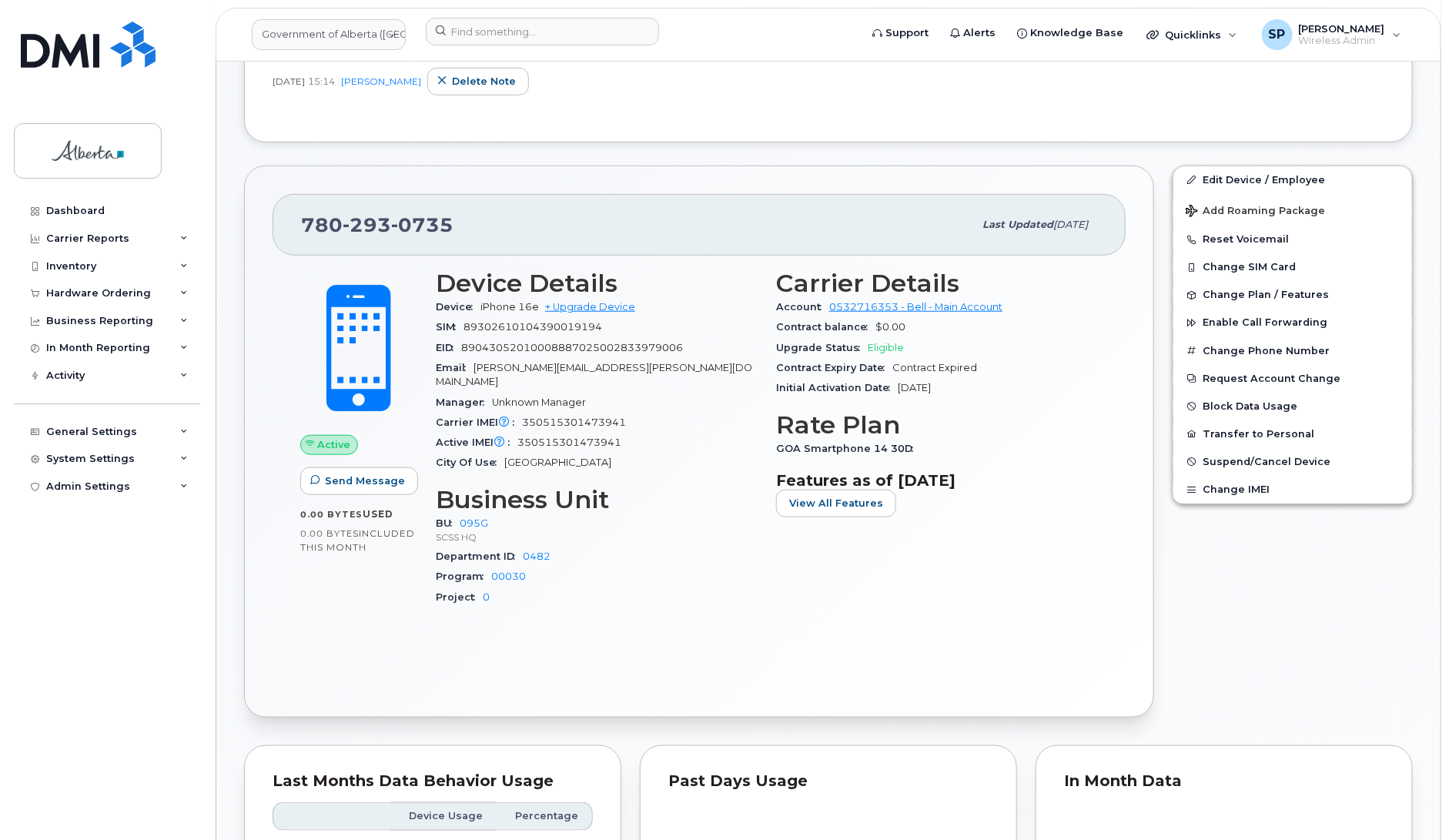
scroll to position [543, 0]
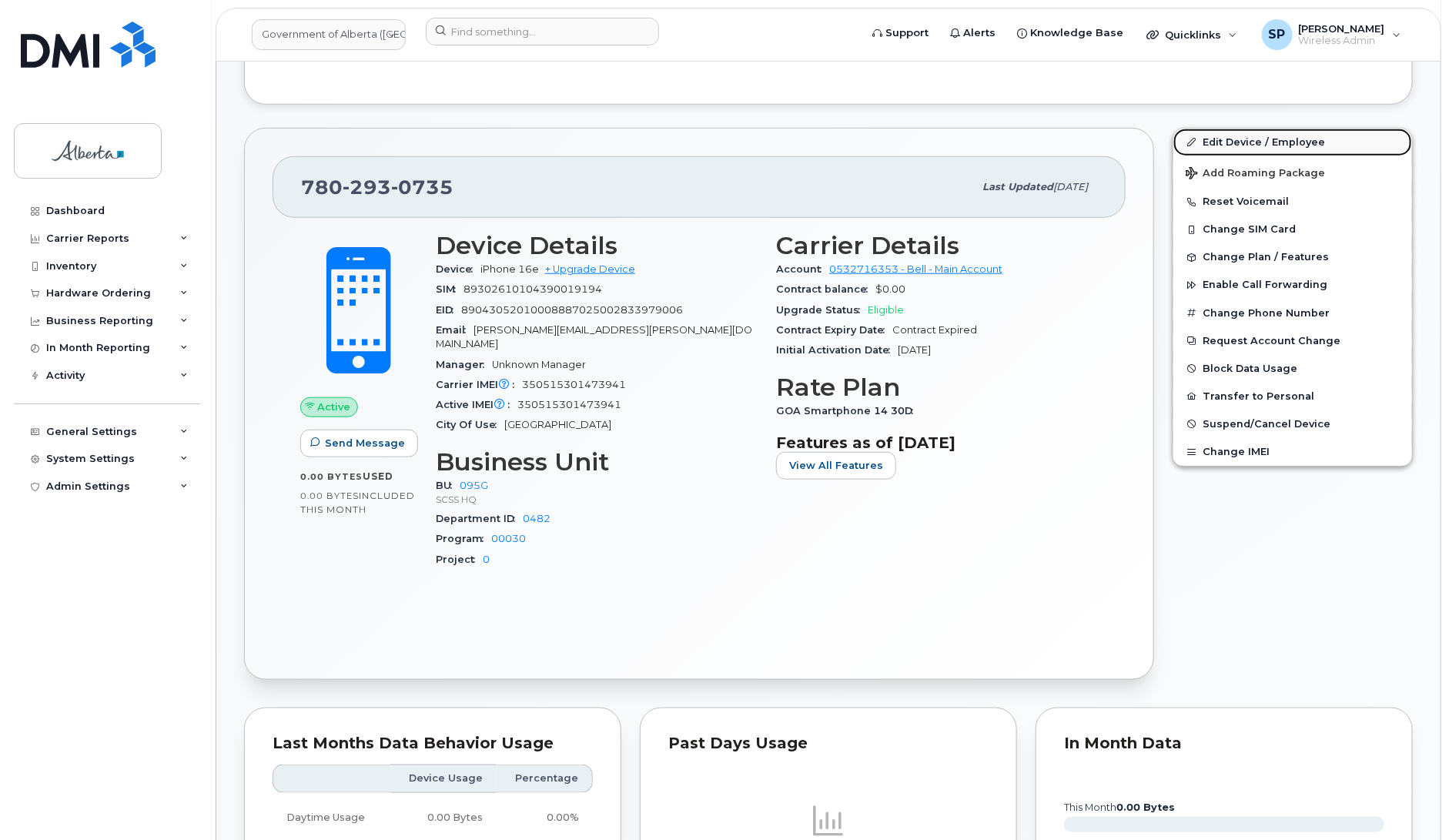
click at [1252, 135] on link "Edit Device / Employee" at bounding box center [1292, 142] width 238 height 28
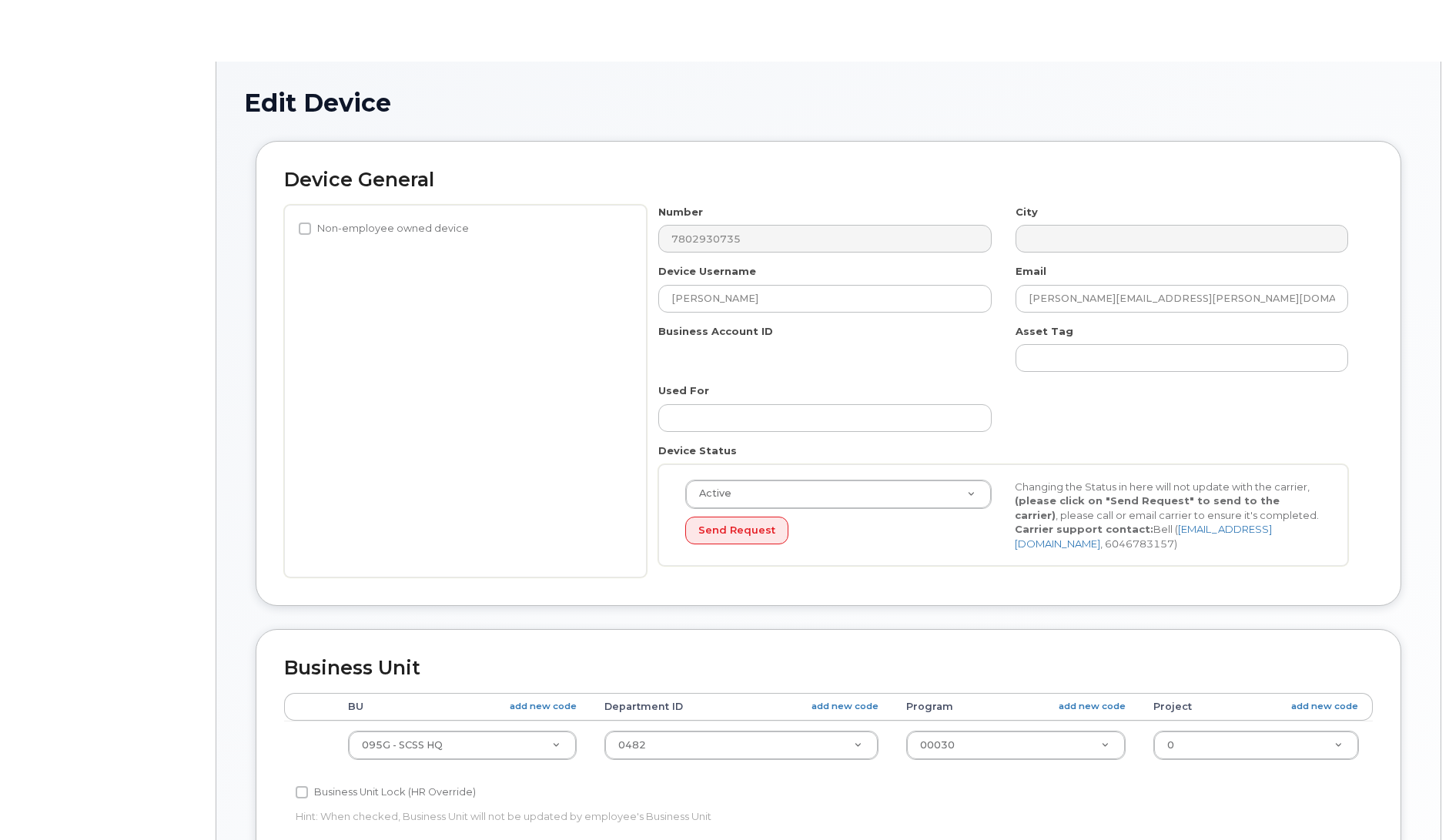
select select "4120333"
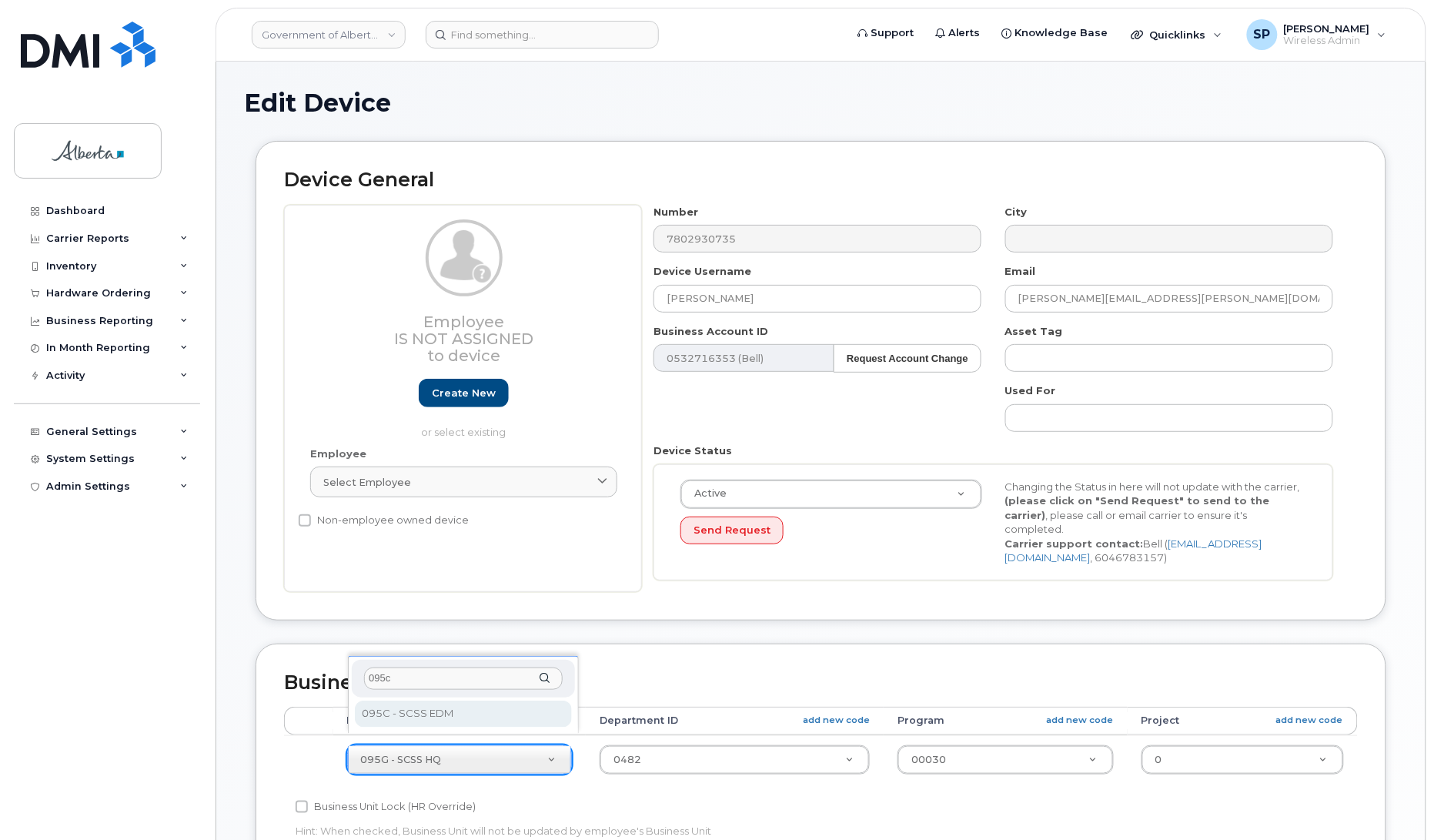
type input "095c"
select select "4749748"
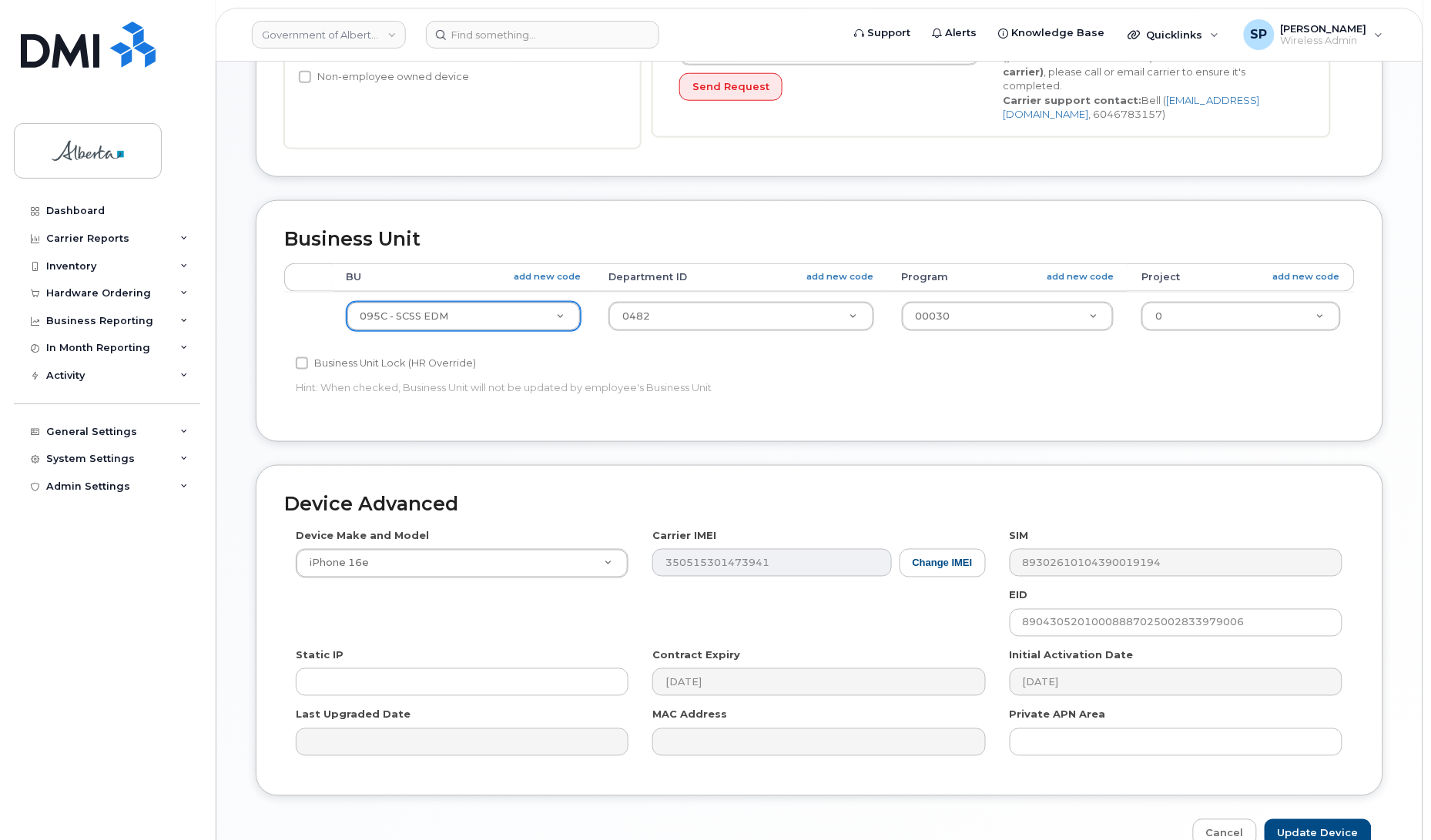
scroll to position [531, 0]
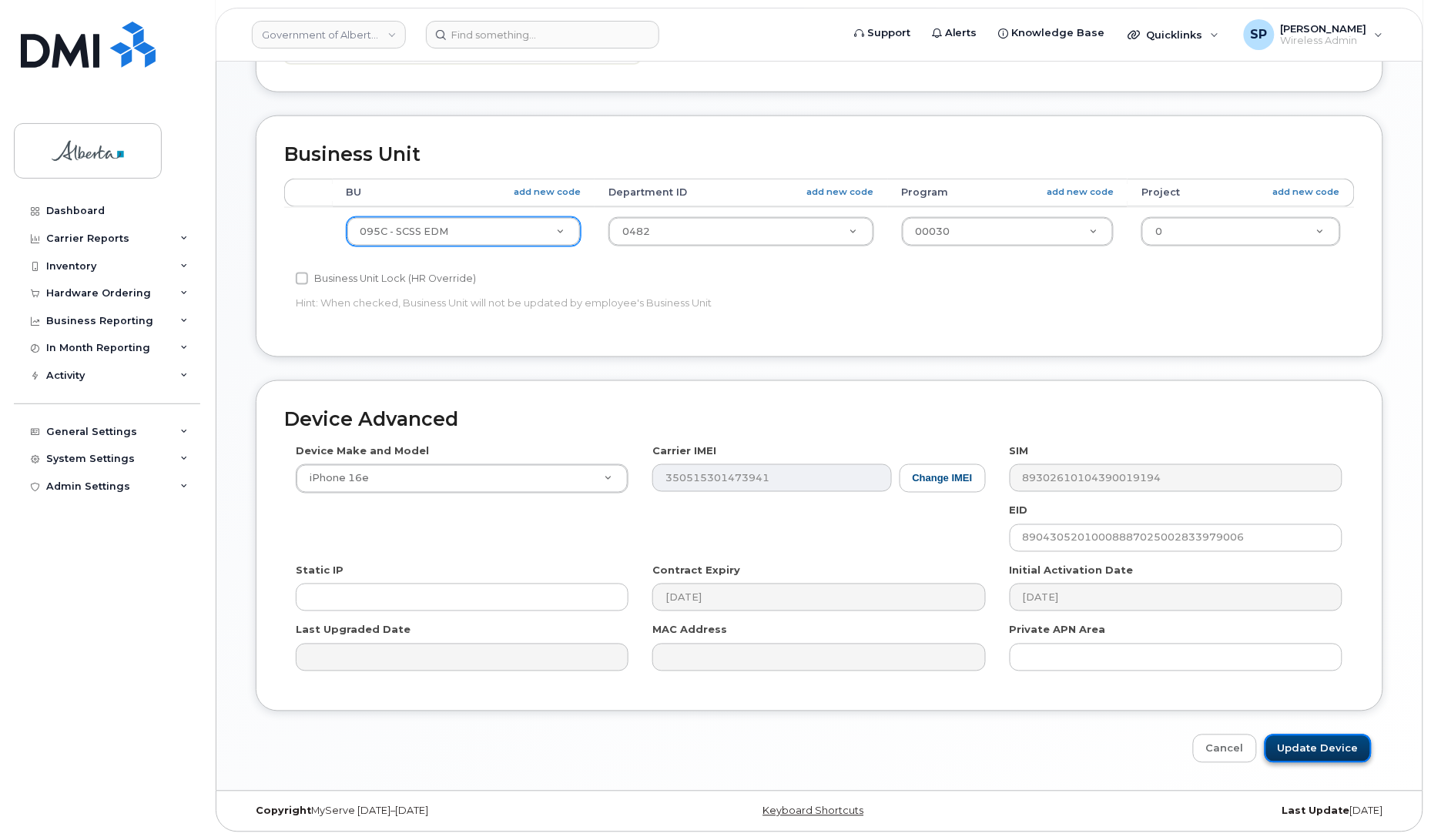
click at [1331, 743] on input "Update Device" at bounding box center [1317, 748] width 107 height 29
type input "Saving..."
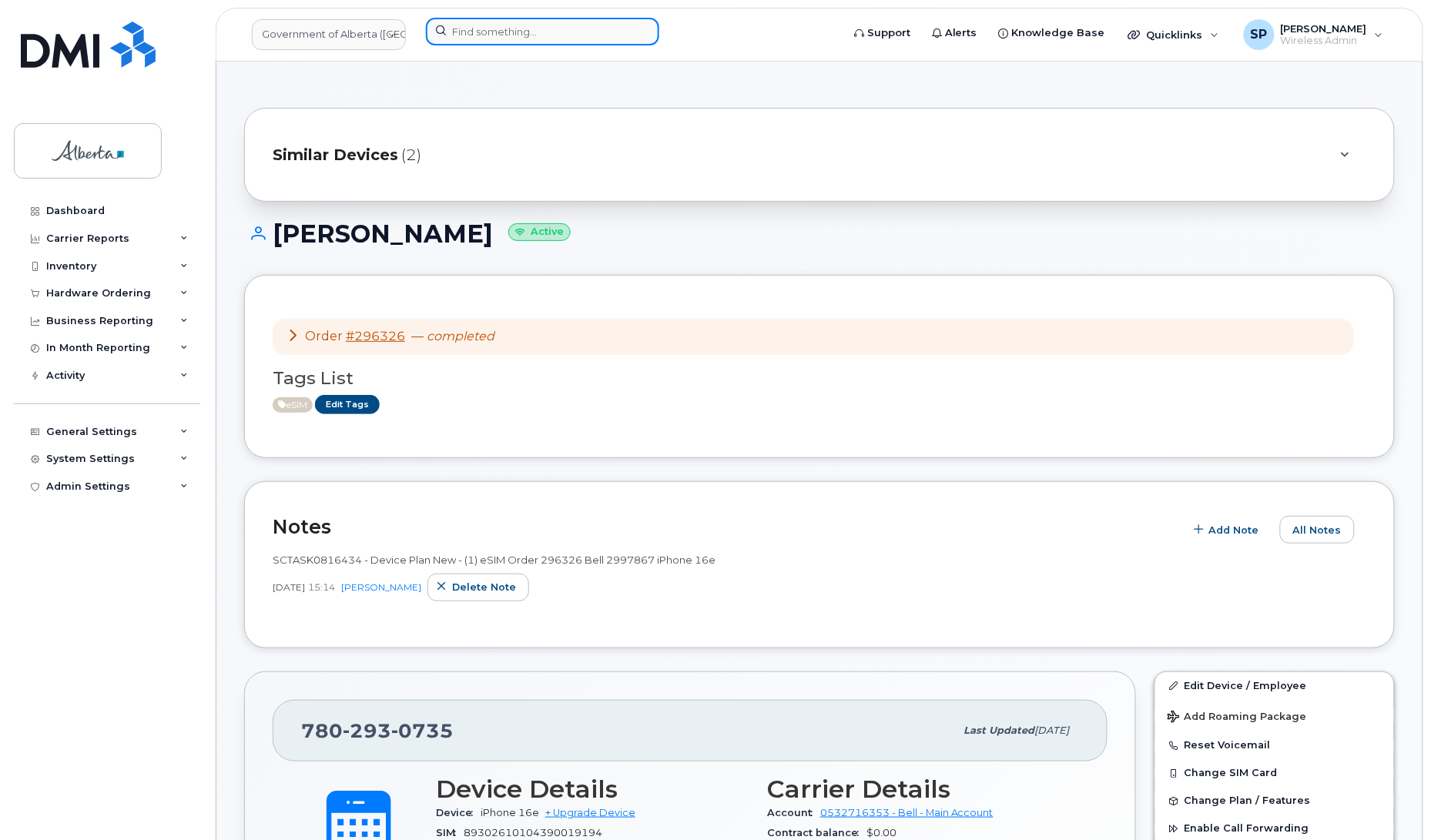
click at [504, 25] on input at bounding box center [542, 31] width 233 height 28
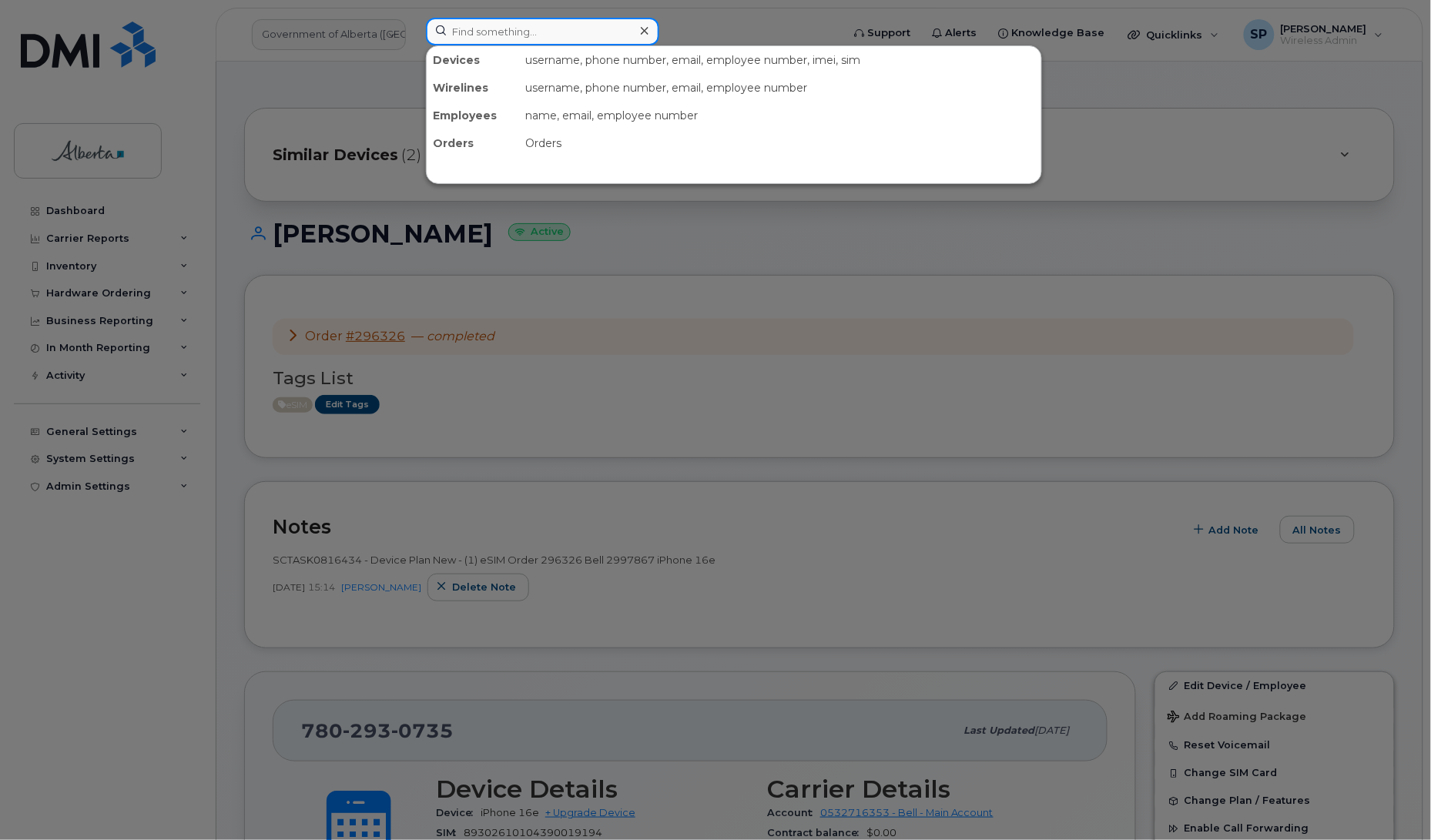
paste input "7809834597"
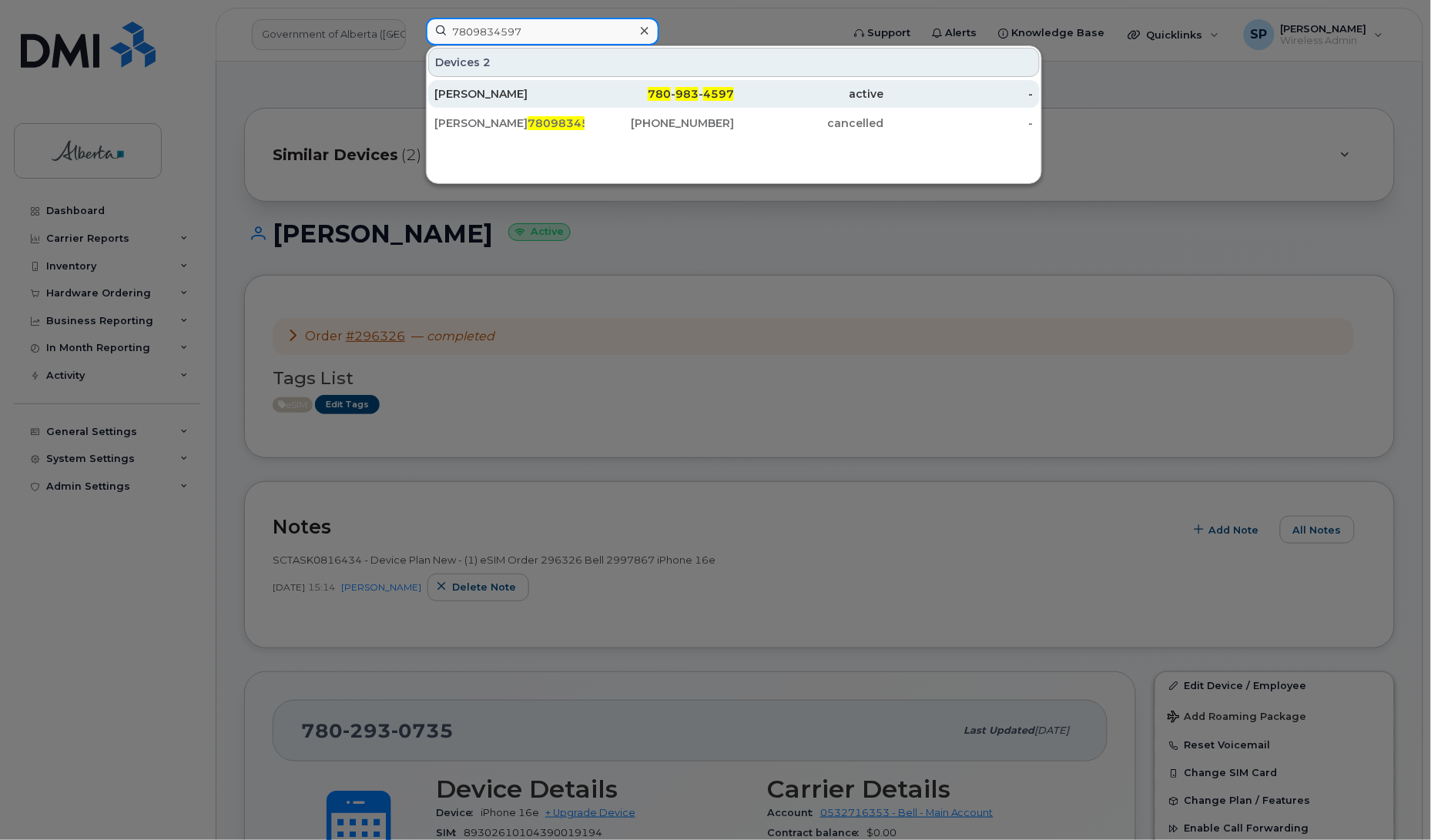
type input "7809834597"
click at [502, 96] on div "Jenna Friesen" at bounding box center [509, 94] width 150 height 16
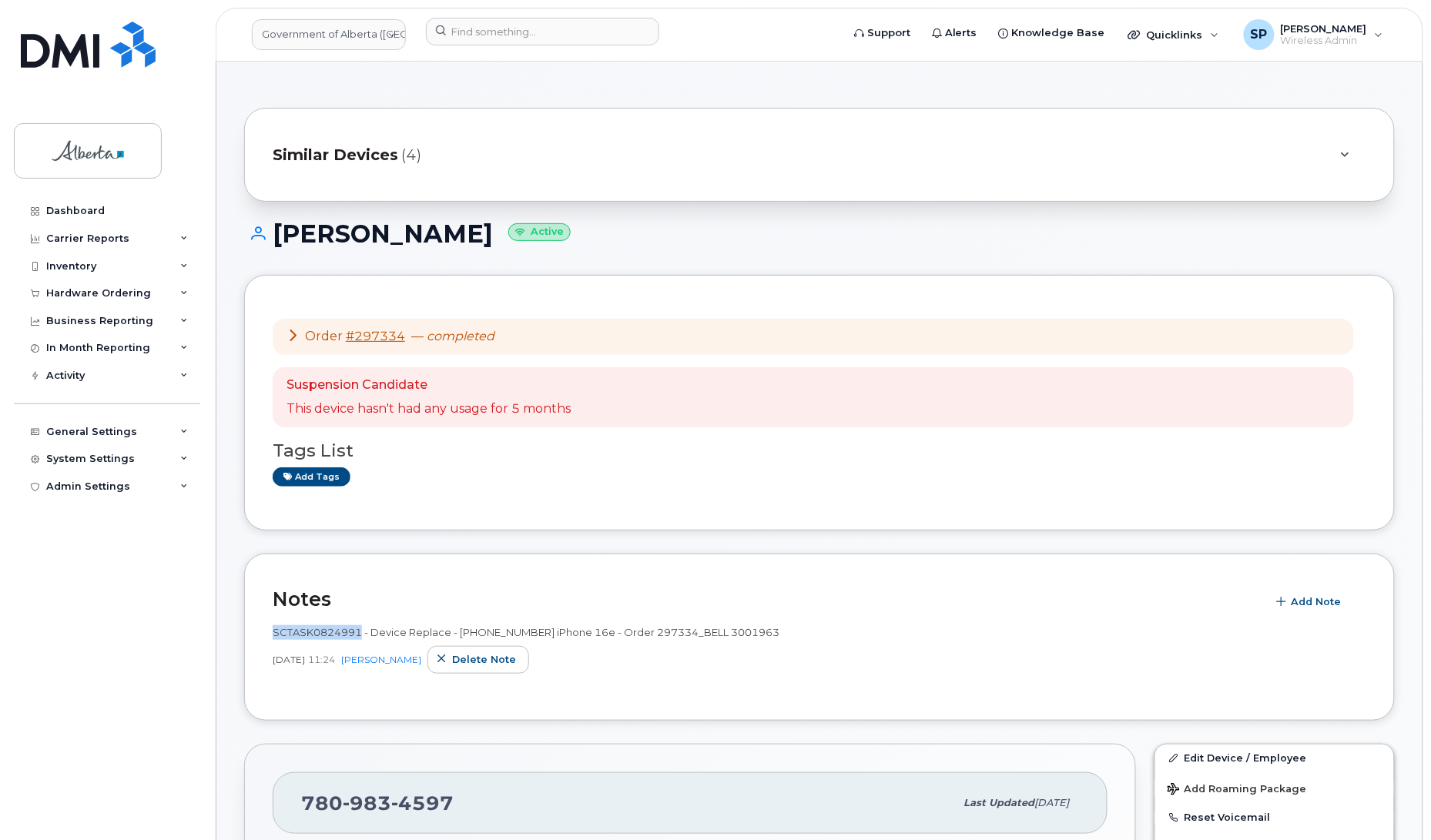
drag, startPoint x: 360, startPoint y: 629, endPoint x: 273, endPoint y: 633, distance: 87.1
click at [273, 633] on span "SCTASK0824991 - Device Replace - (1) 7809834597 iPhone 16e - Order 297334_BELL …" at bounding box center [526, 632] width 507 height 12
copy span "SCTASK0824991"
click at [78, 267] on div "Inventory" at bounding box center [71, 266] width 50 height 12
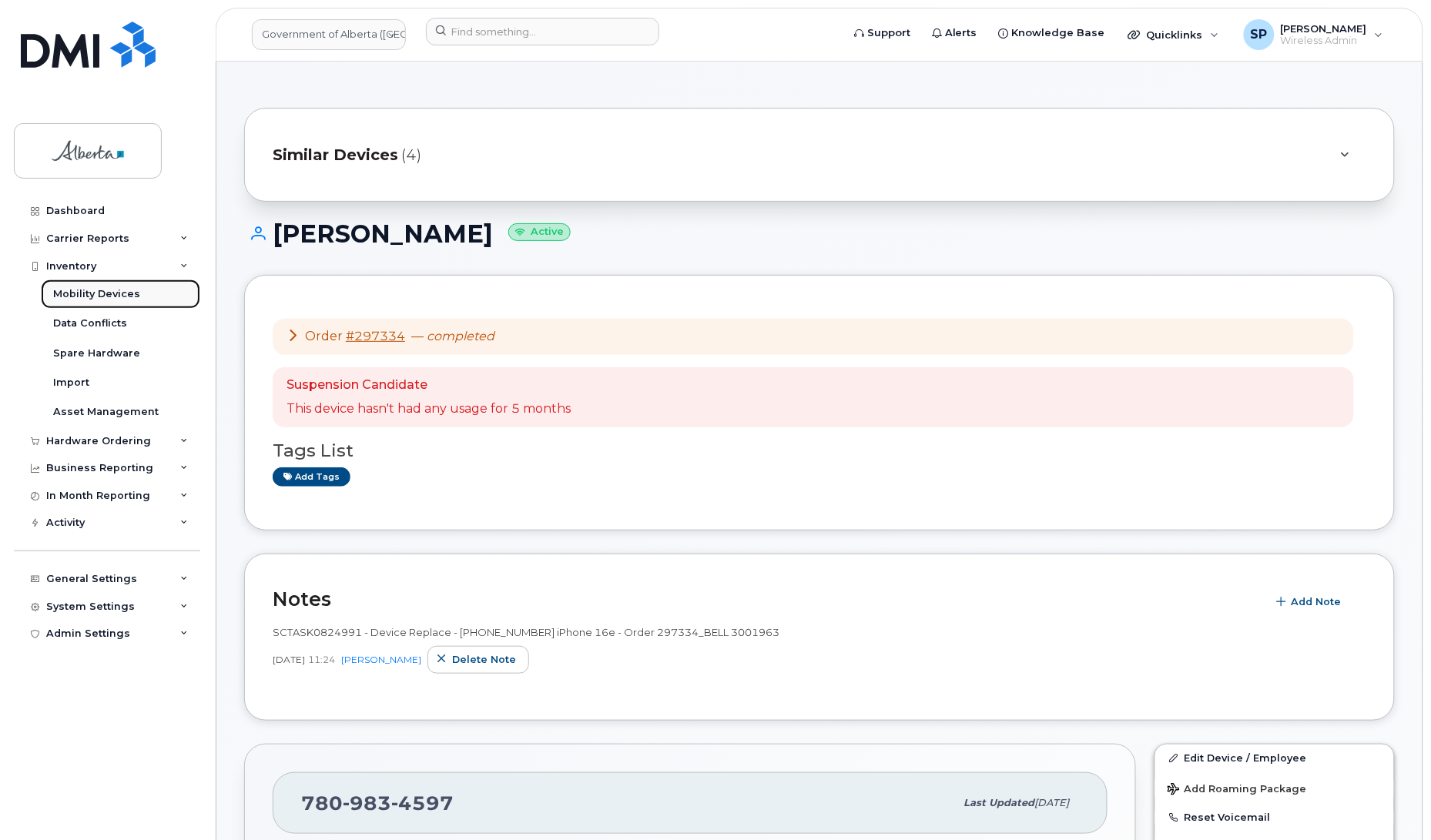
click at [94, 294] on div "Mobility Devices" at bounding box center [97, 294] width 87 height 14
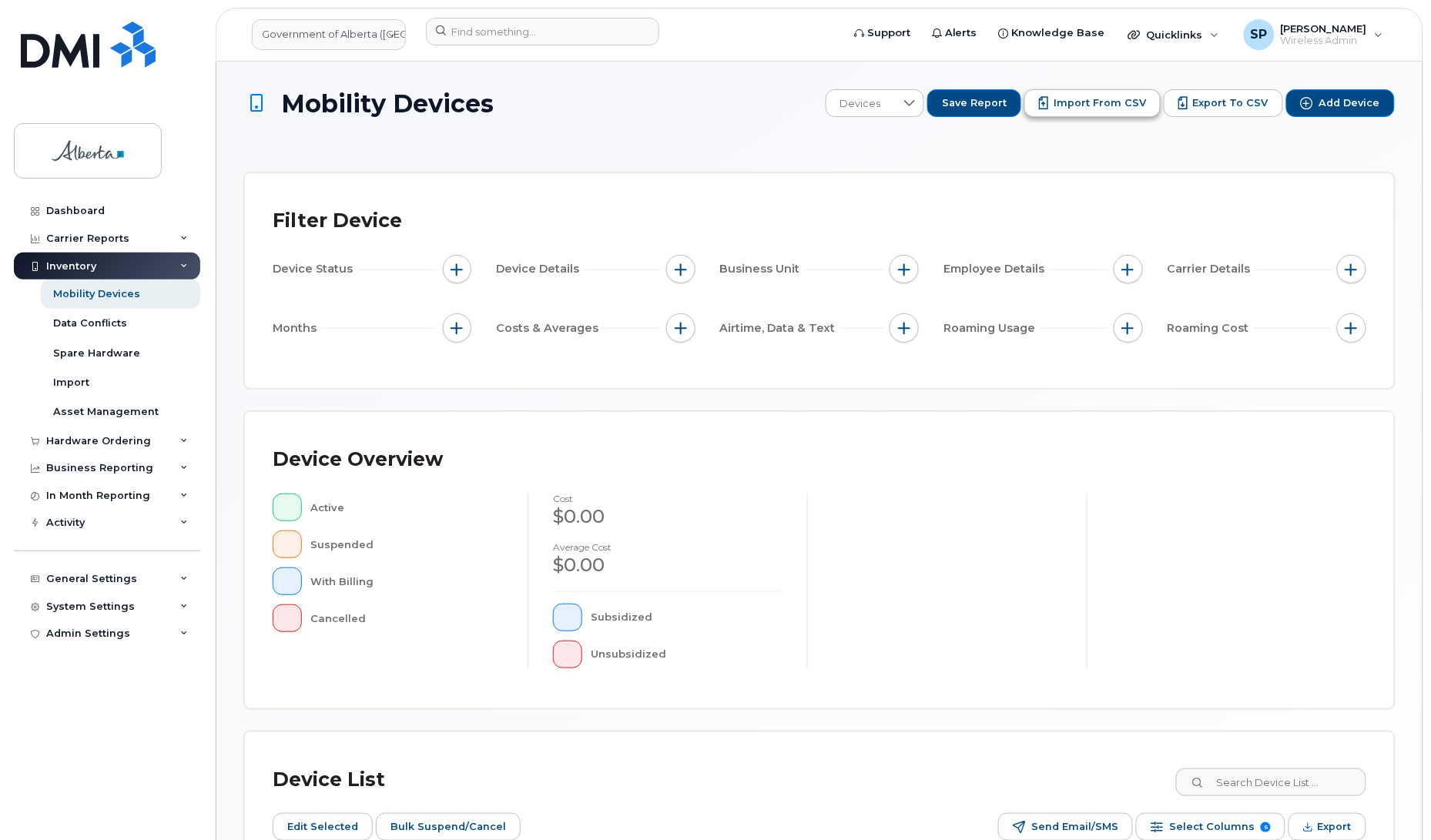
click at [1091, 108] on span "Import from CSV" at bounding box center [1100, 103] width 93 height 14
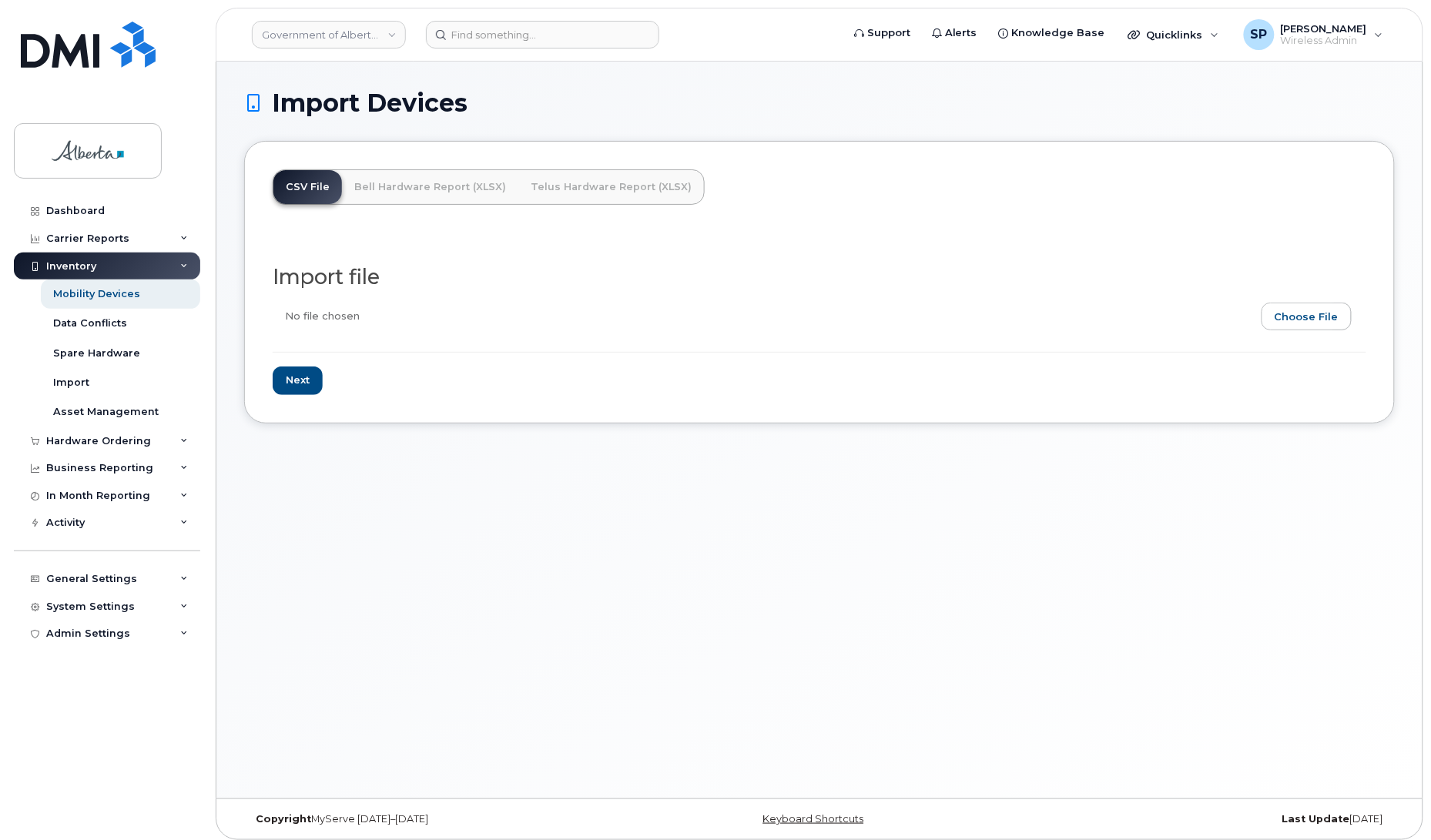
click at [1309, 320] on input "file" at bounding box center [812, 320] width 1081 height 36
type input "C:\fakepath\DEPTID CHANGE August 17.csv"
click at [305, 382] on input "Next" at bounding box center [297, 381] width 50 height 29
type input "Loading..."
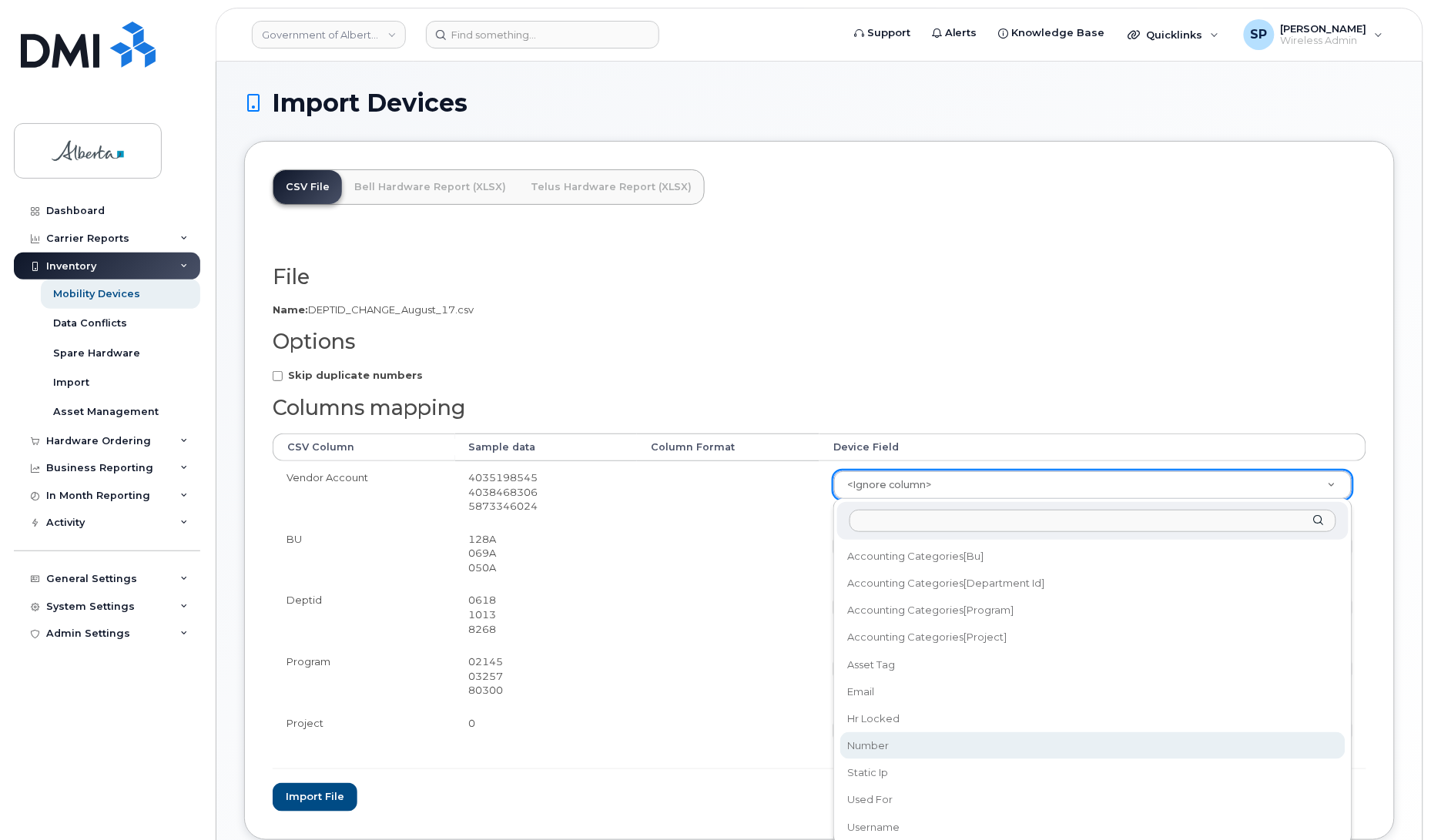
select select "number"
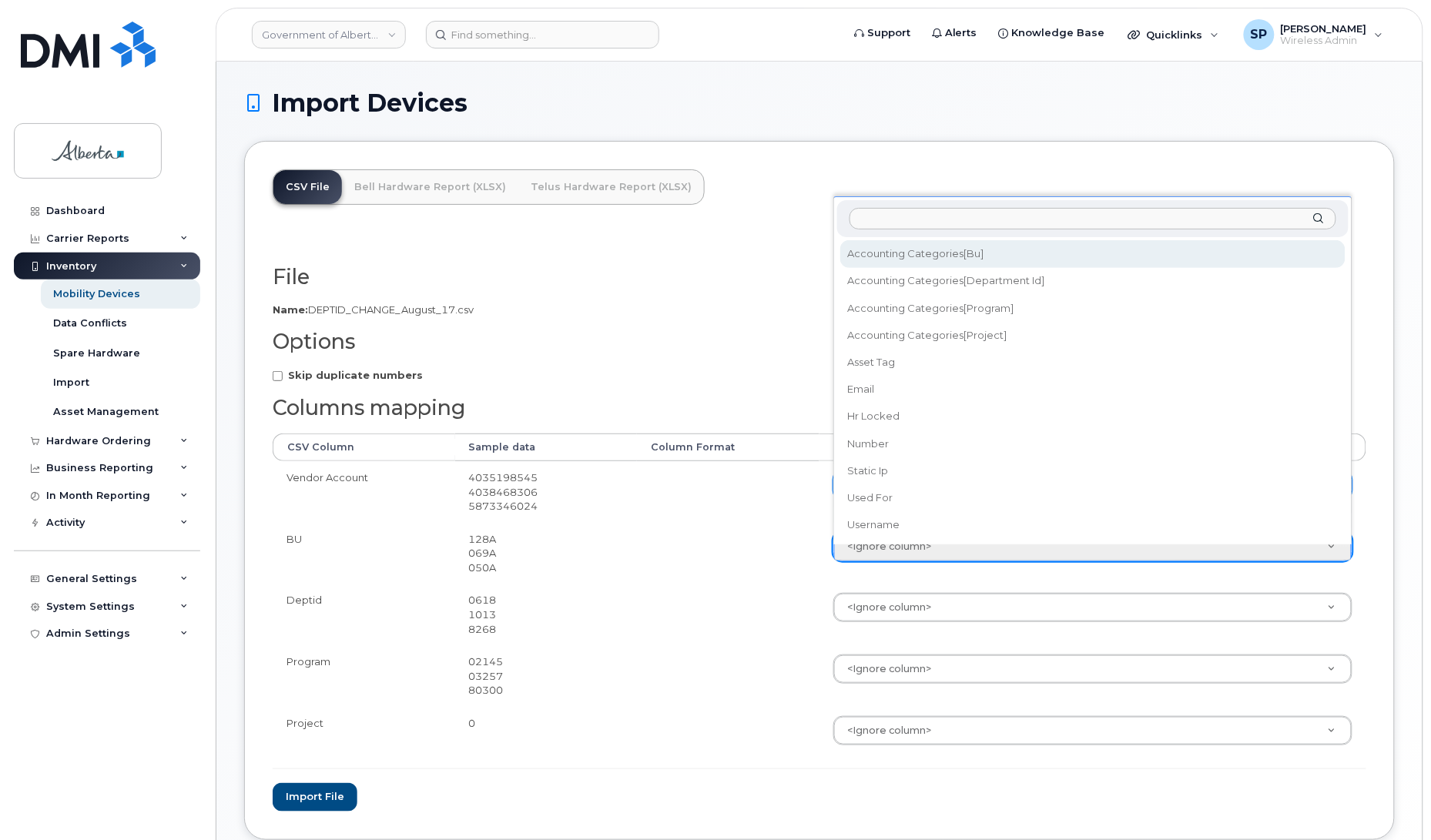
select select "accounting_categories[BU]"
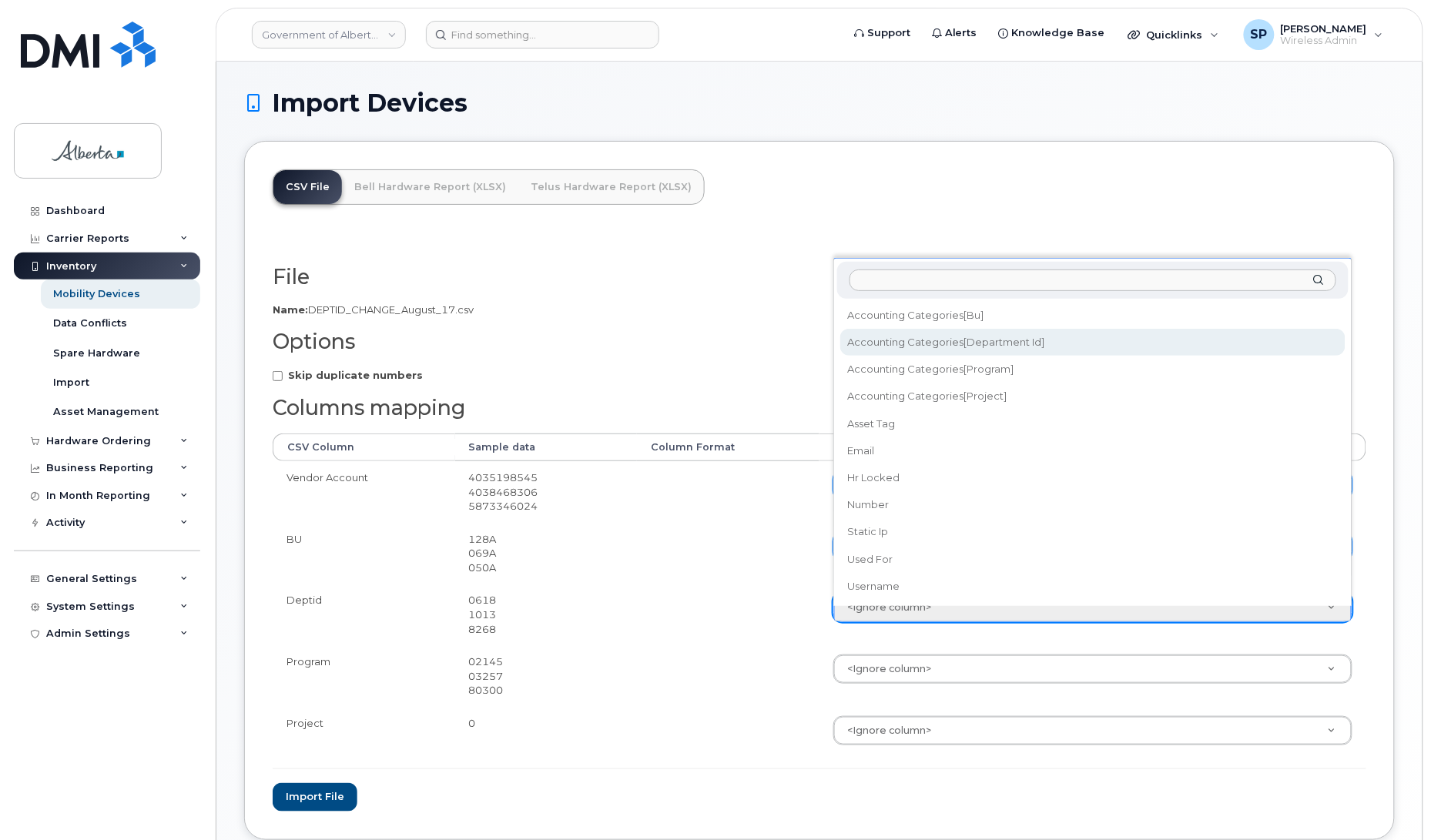
select select "accounting_categories[Department ID]"
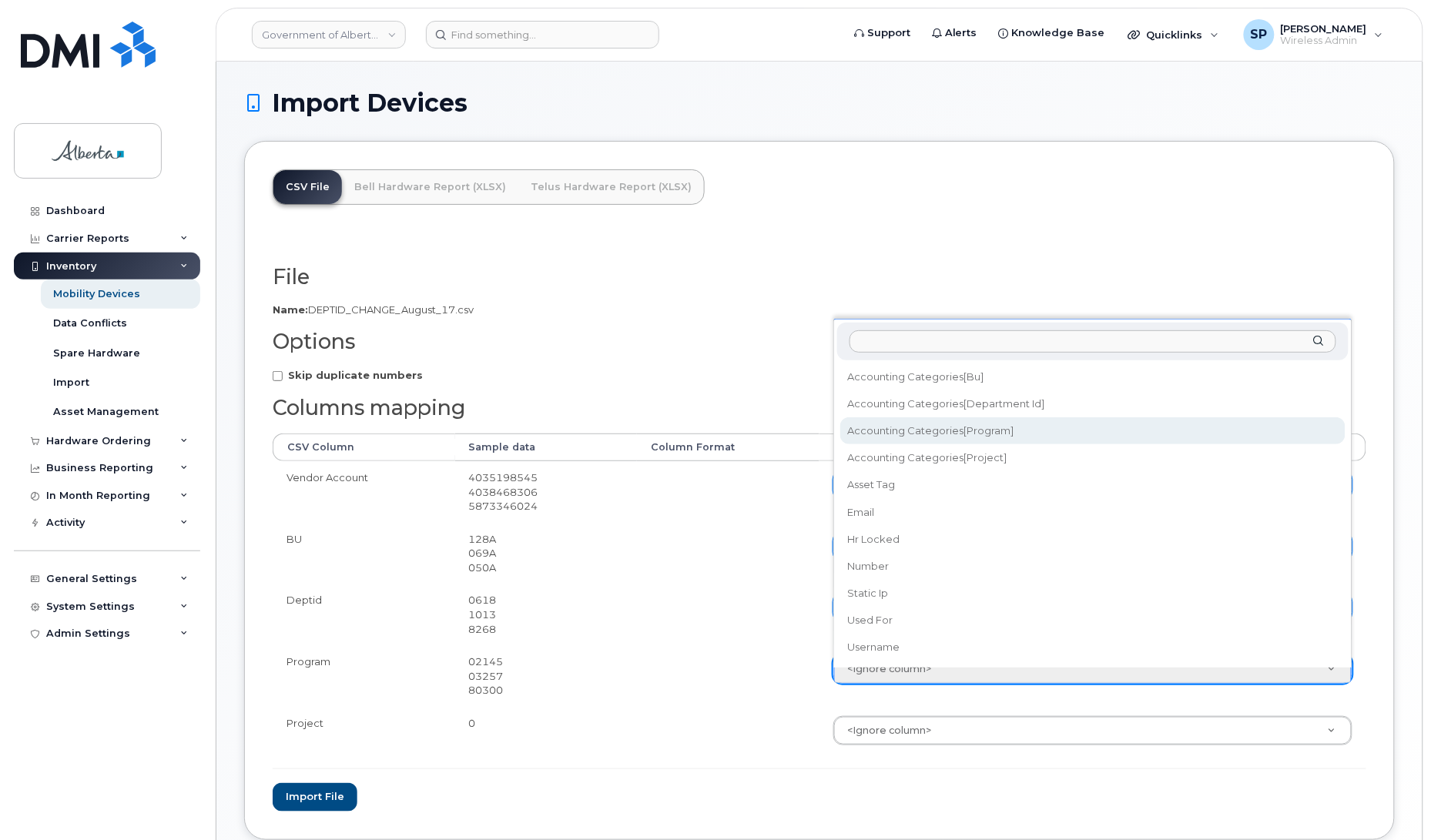
select select "accounting_categories[Program]"
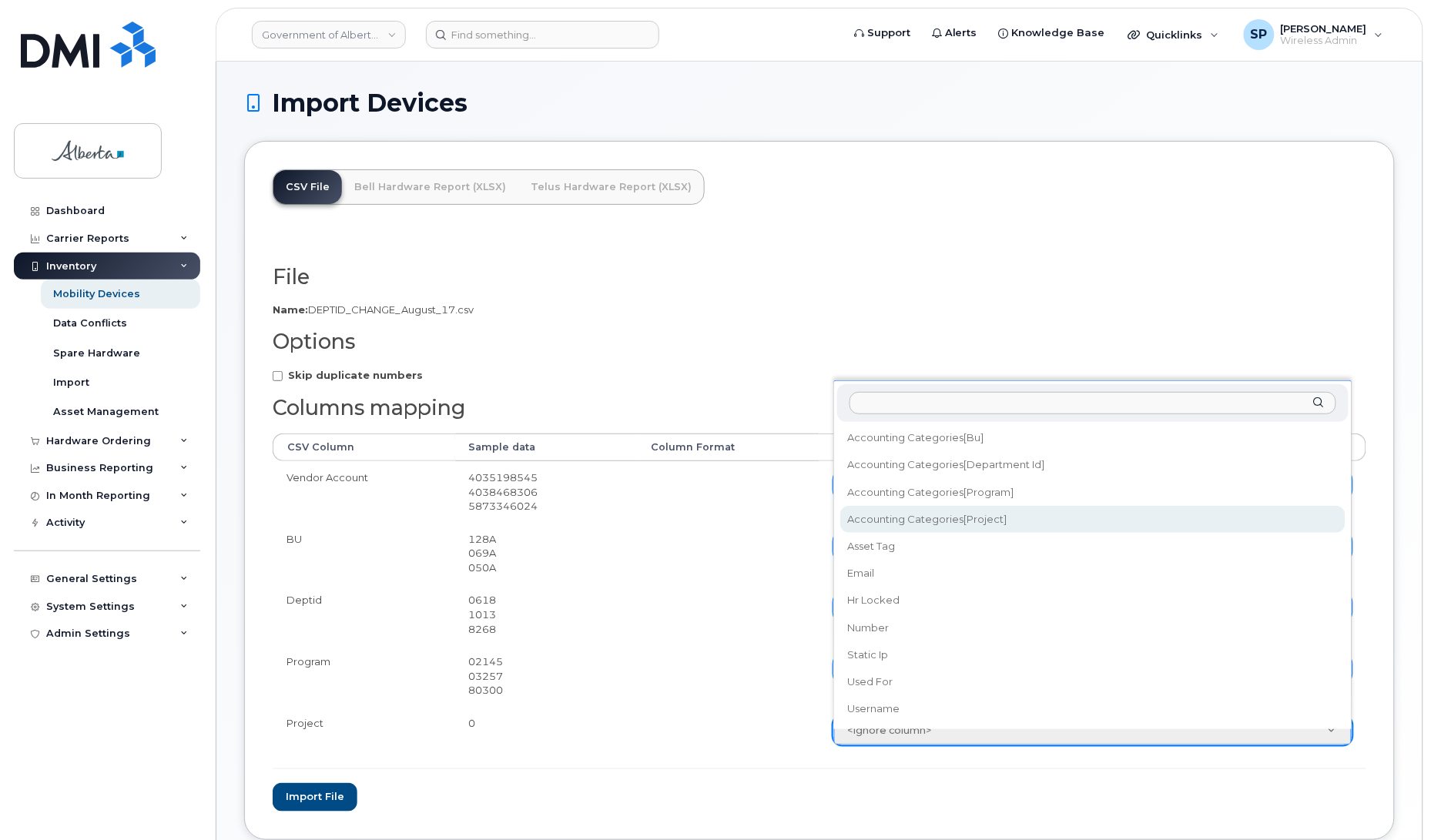
select select "accounting_categories[Project]"
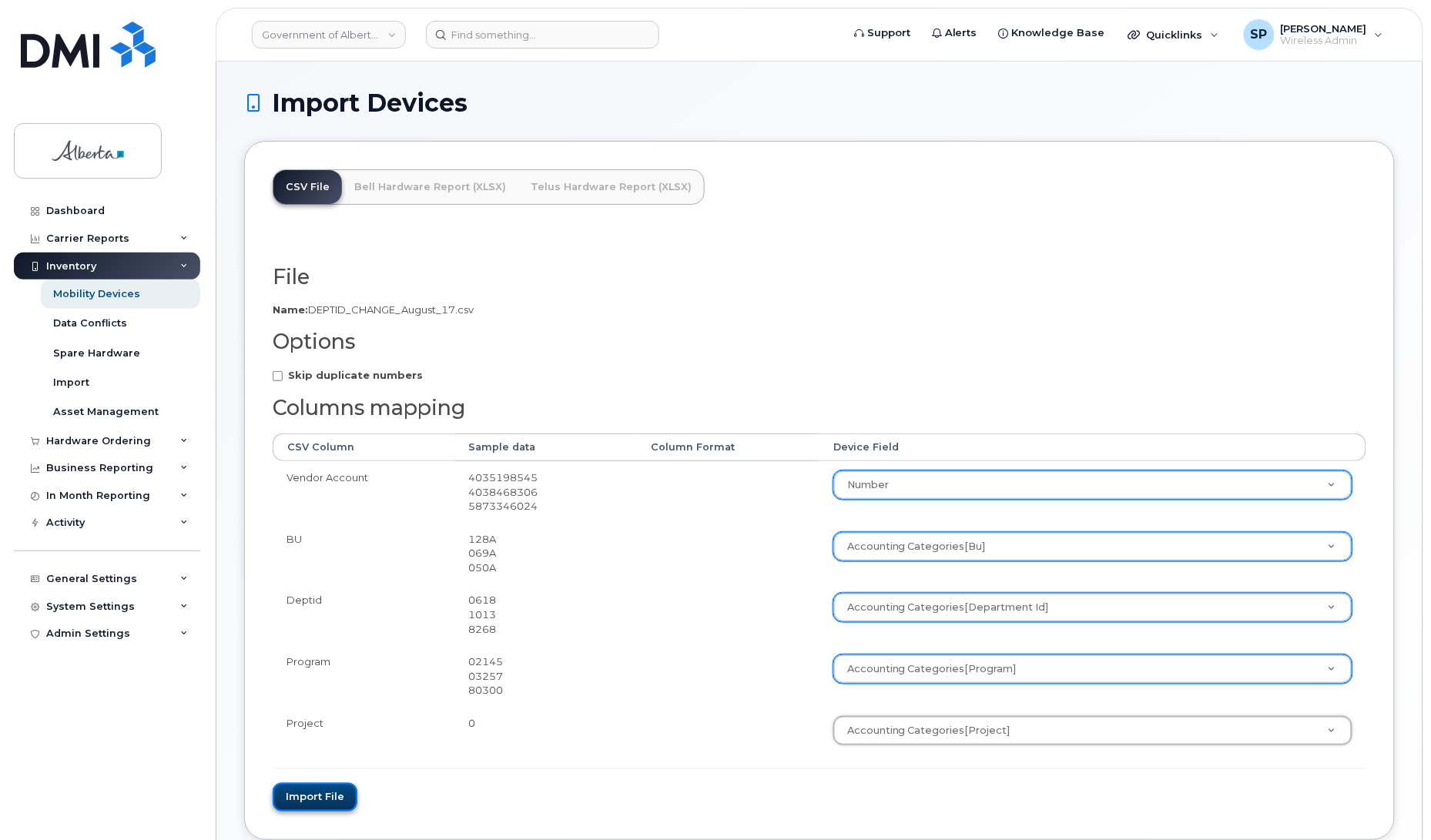
click at [302, 795] on button "Import file" at bounding box center [315, 796] width 85 height 29
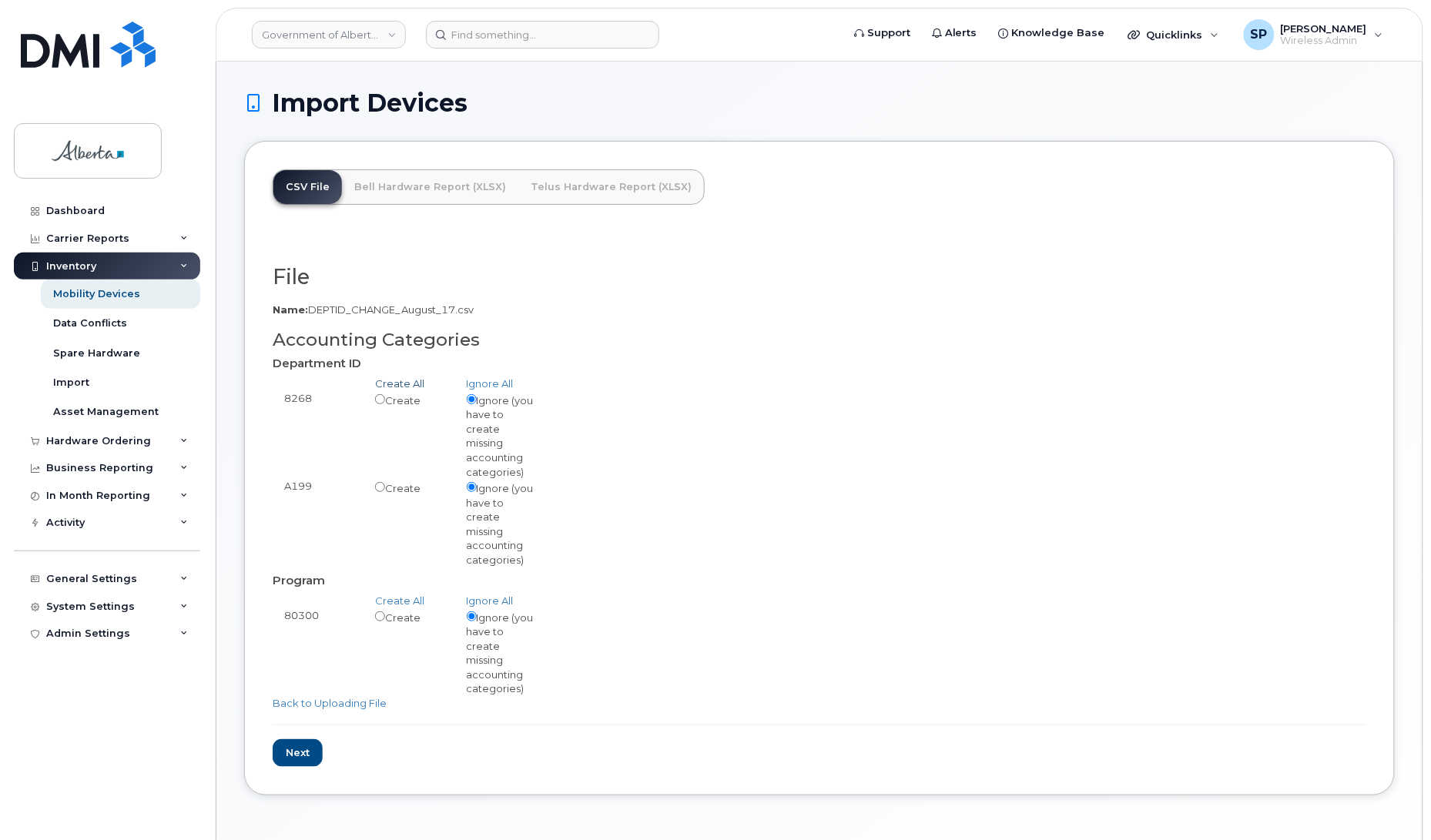
click at [394, 382] on link "Create All" at bounding box center [399, 383] width 49 height 12
radio input "true"
click at [404, 598] on link "Create All" at bounding box center [399, 600] width 49 height 12
radio input "true"
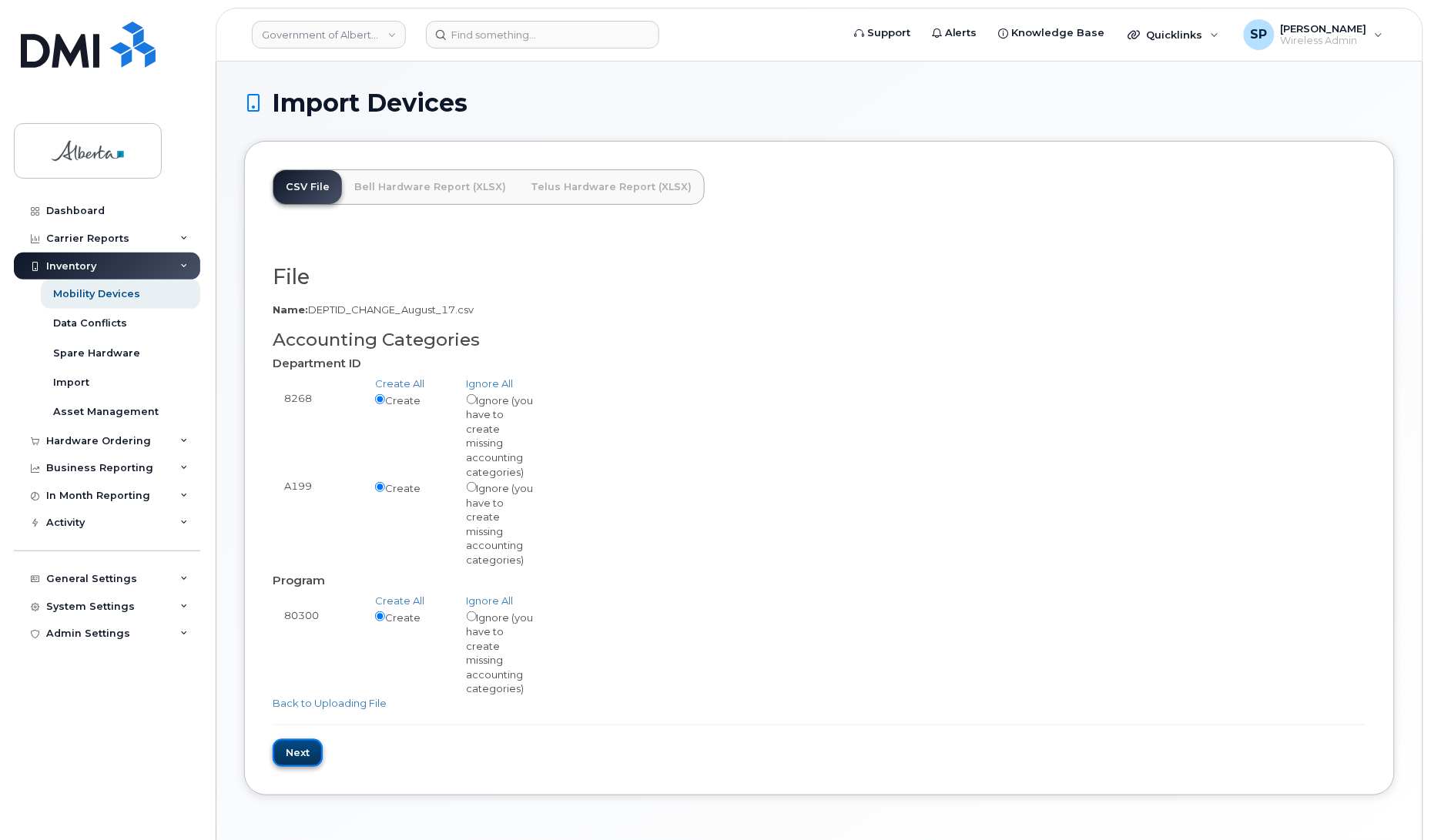
click at [293, 754] on input "Next" at bounding box center [297, 753] width 50 height 29
type input "Loading..."
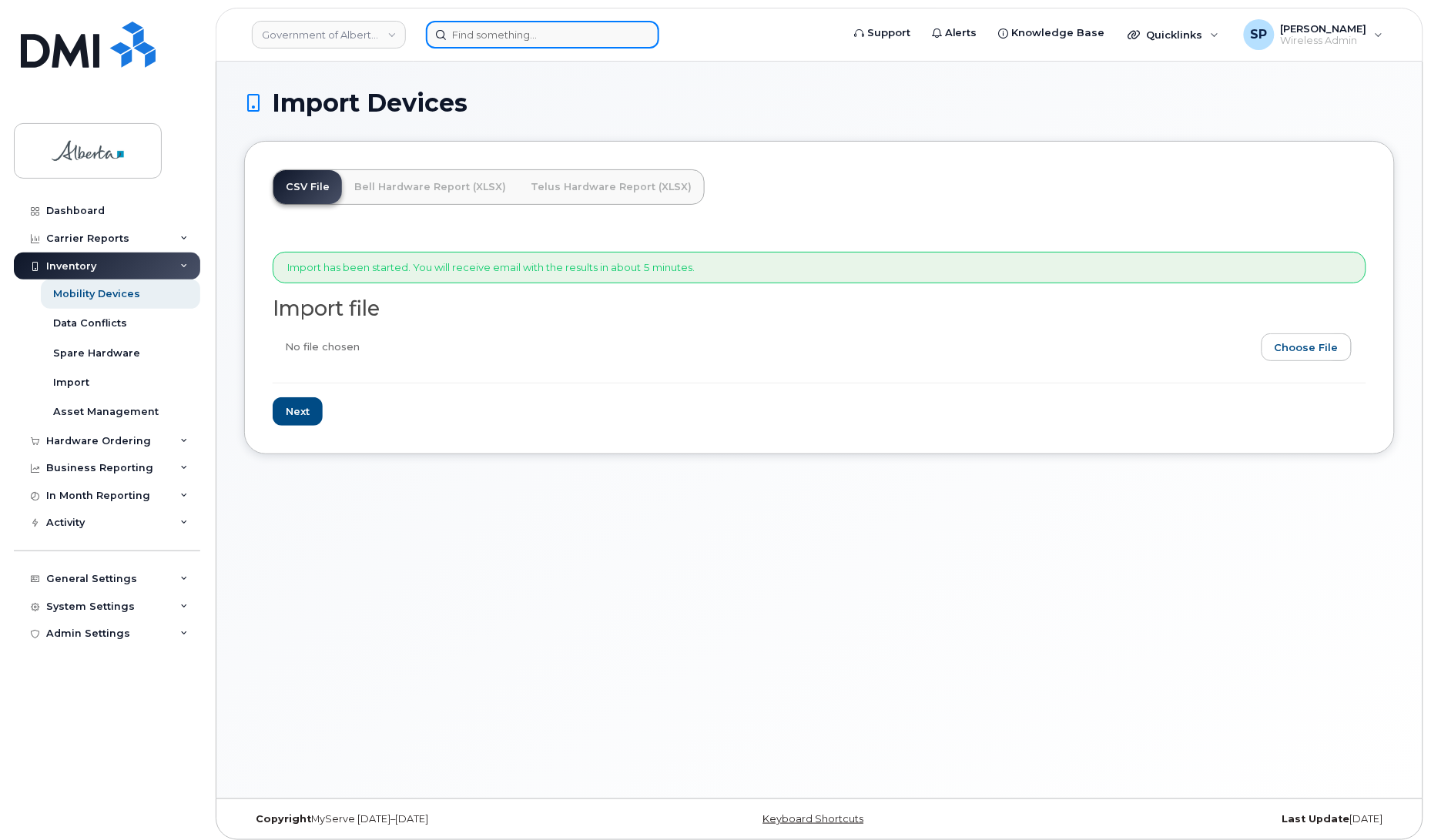
click at [494, 36] on input at bounding box center [542, 35] width 233 height 28
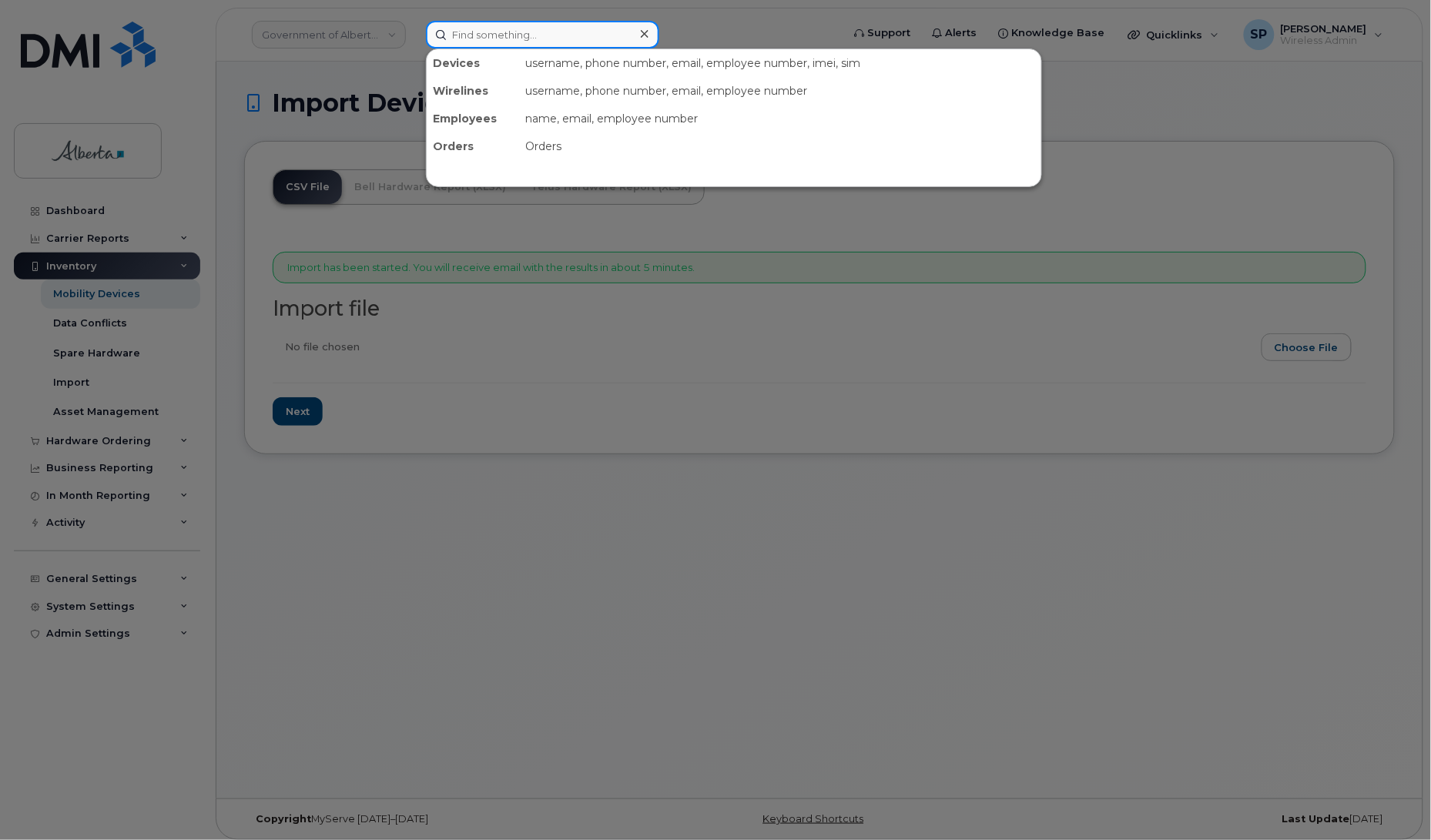
paste input "4035198545"
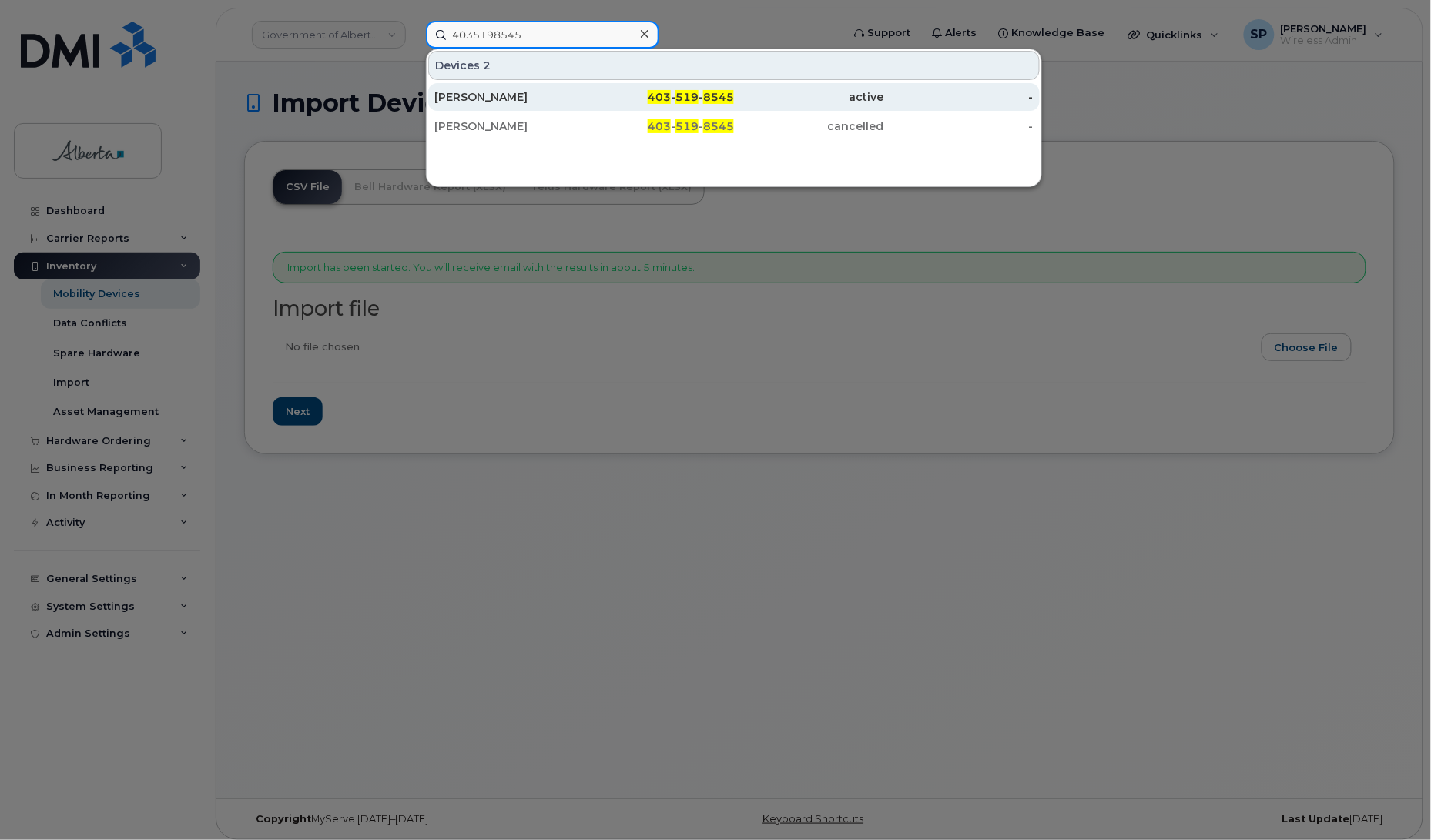
type input "4035198545"
click at [487, 98] on div "[PERSON_NAME]" at bounding box center [509, 97] width 150 height 16
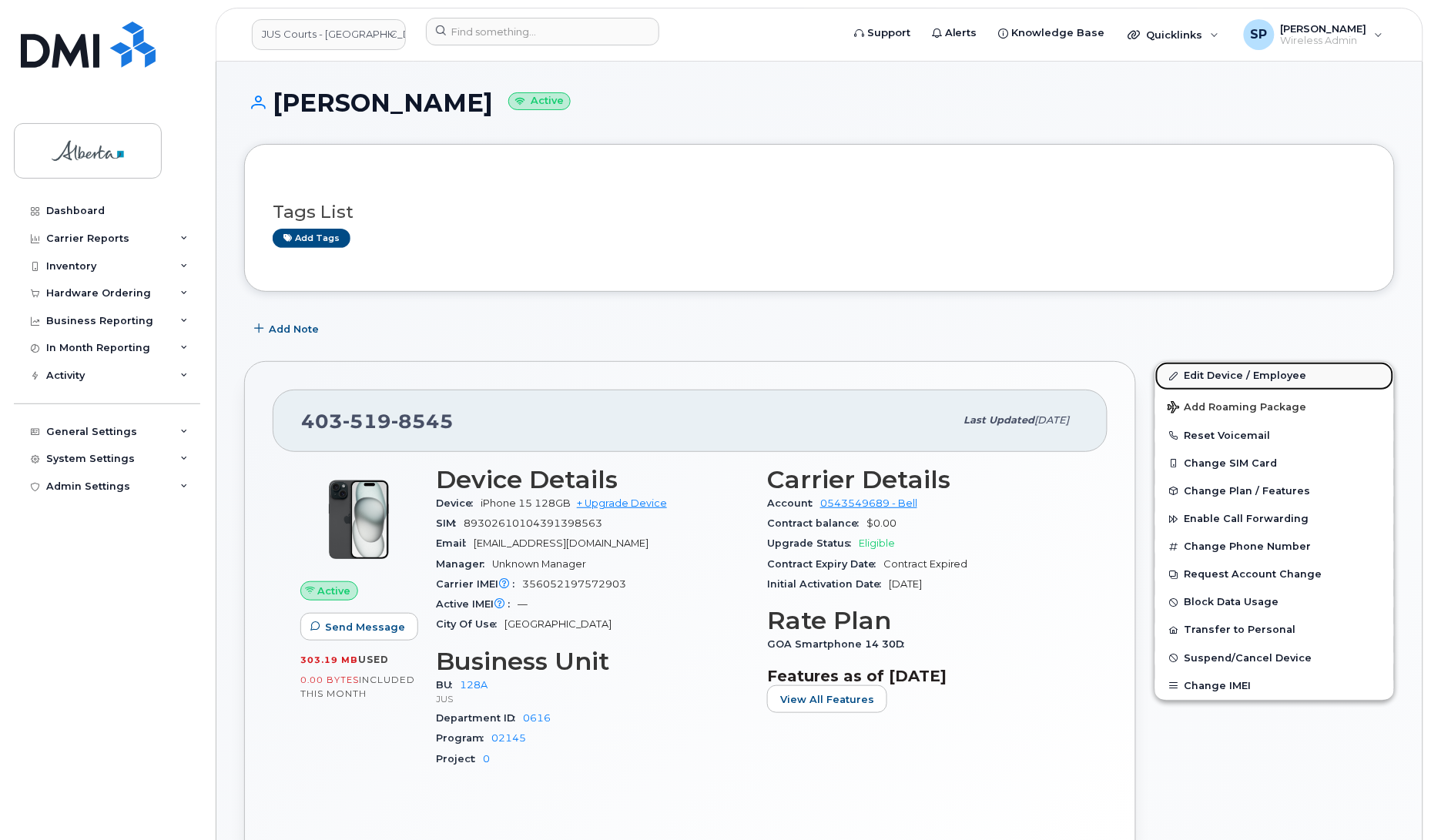
click at [1205, 377] on link "Edit Device / Employee" at bounding box center [1274, 375] width 238 height 28
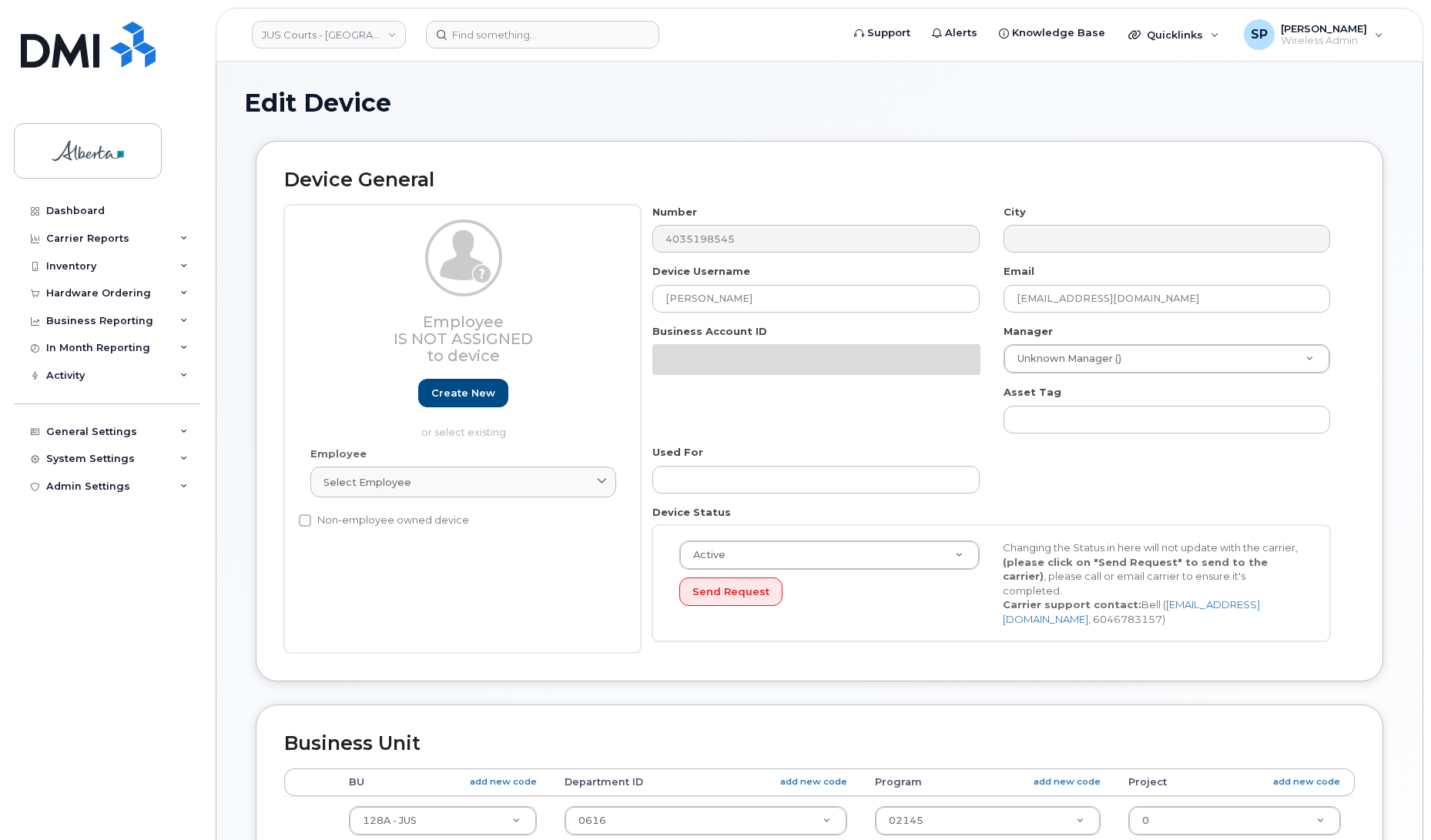
select select "5747101"
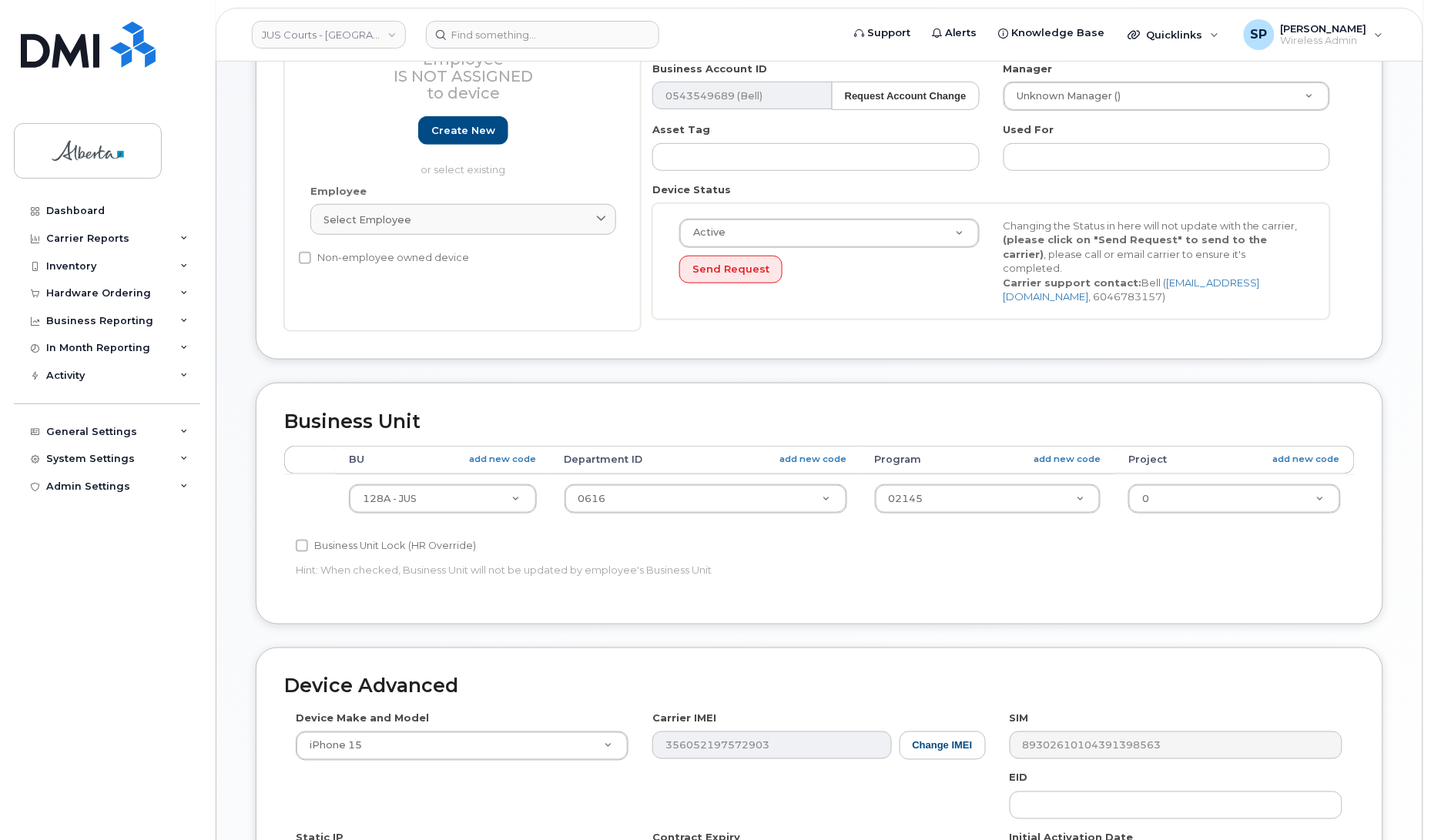
scroll to position [264, 0]
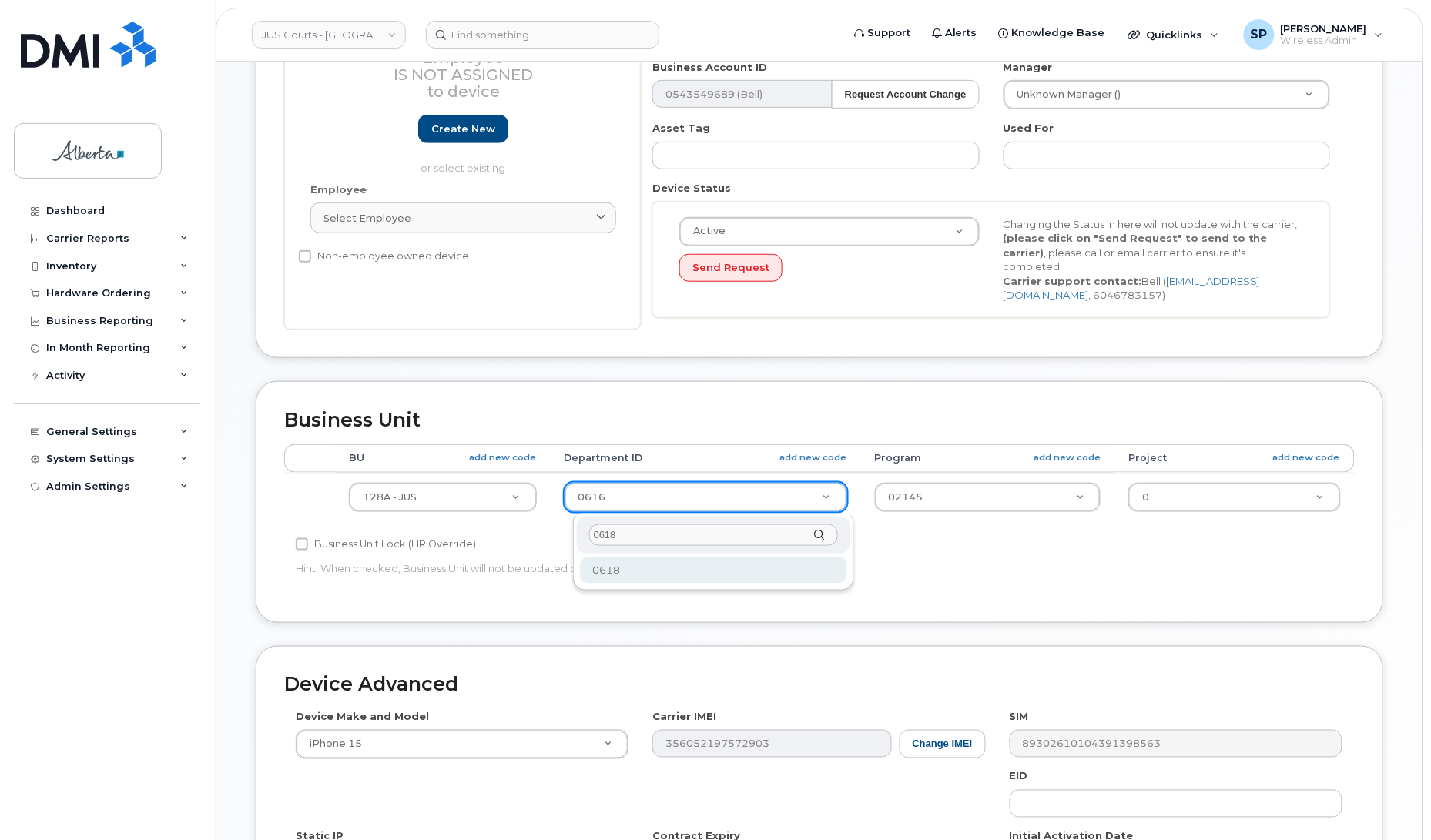
type input "0618"
type input "5747612"
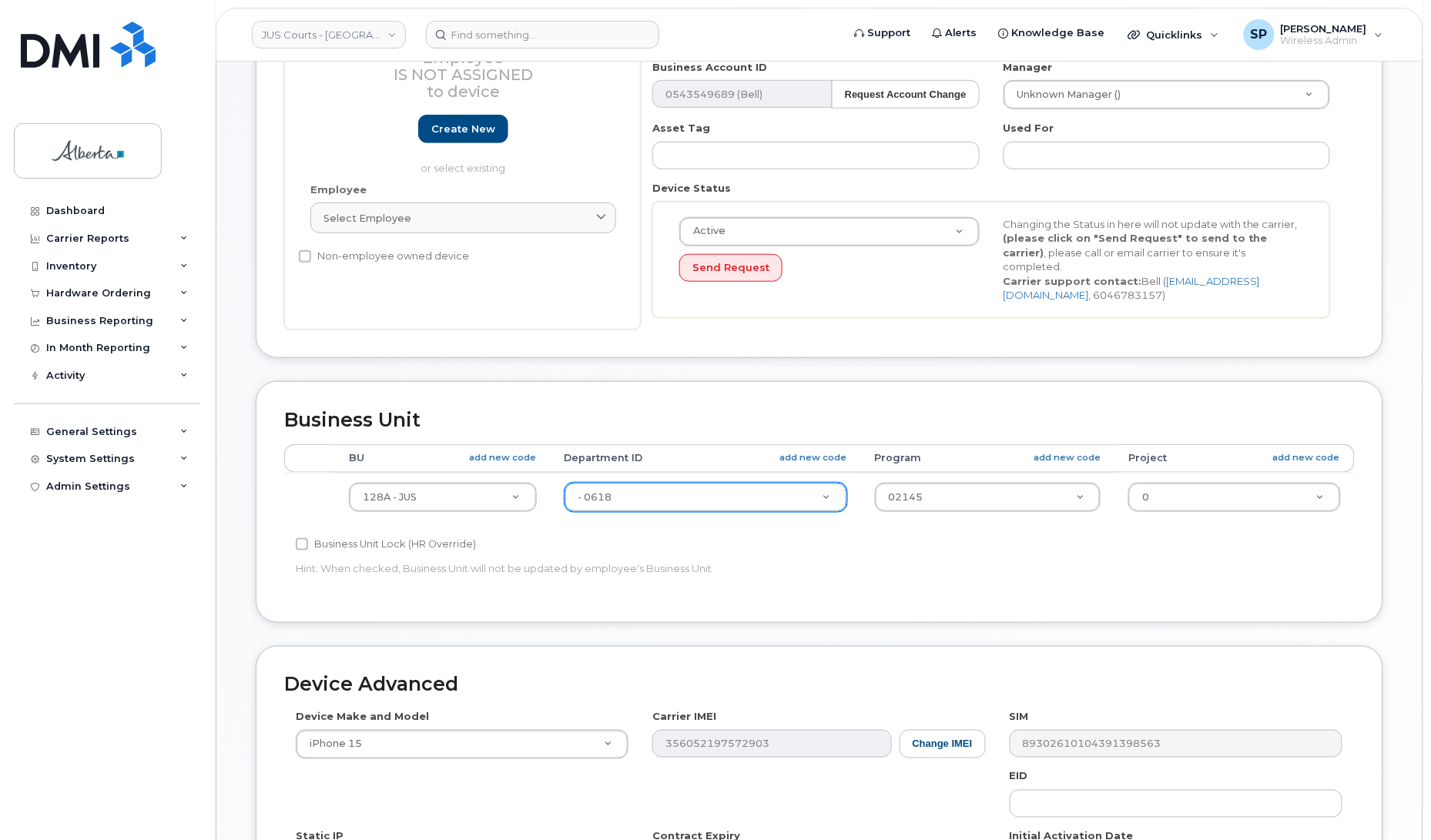
drag, startPoint x: 1429, startPoint y: 446, endPoint x: 1423, endPoint y: 639, distance: 193.1
click at [1423, 639] on body "JUS Courts - GOA Support Alerts Knowledge Base Quicklinks Suspend / Cancel Devi…" at bounding box center [716, 421] width 1431 height 1369
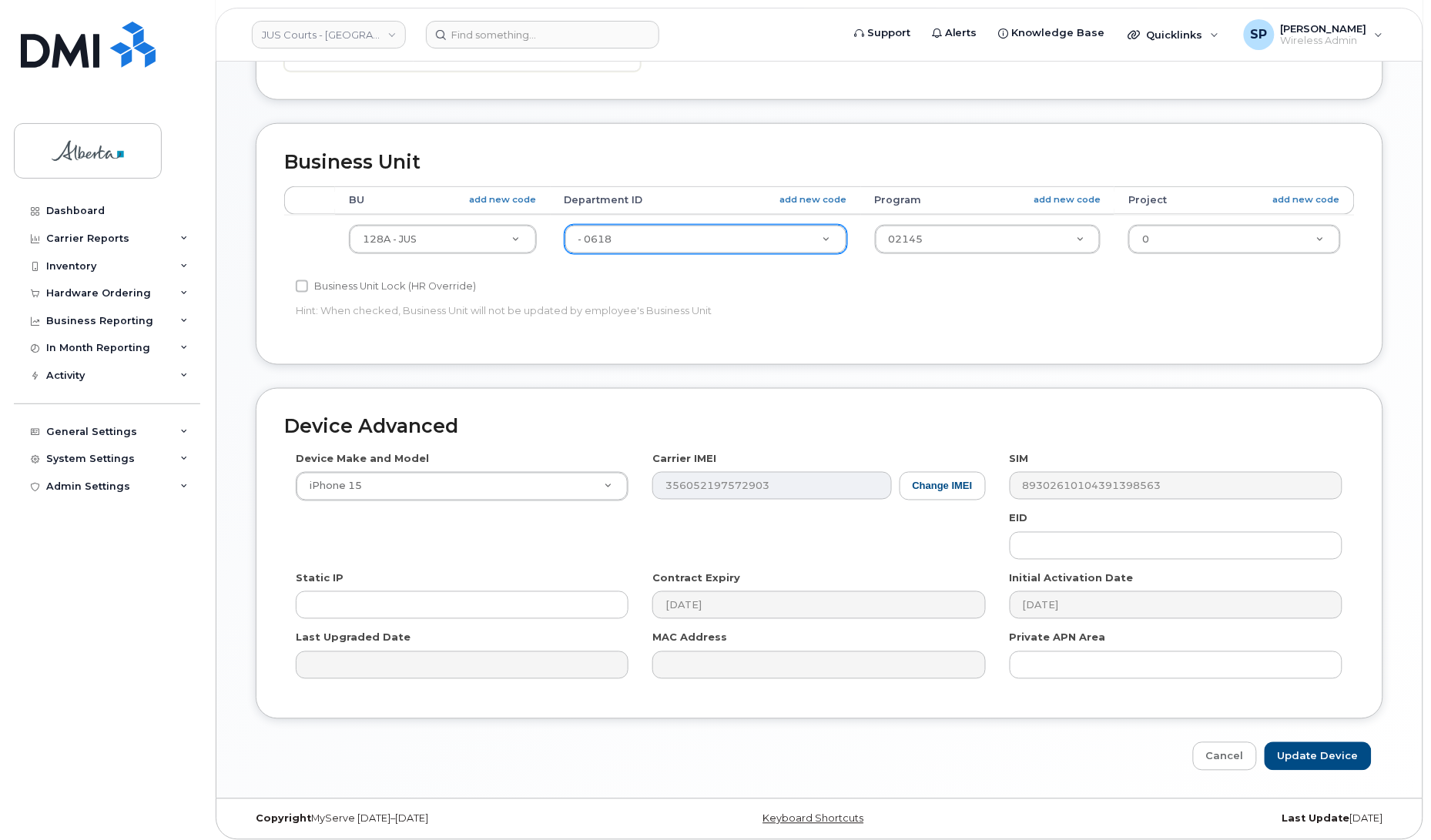
scroll to position [533, 0]
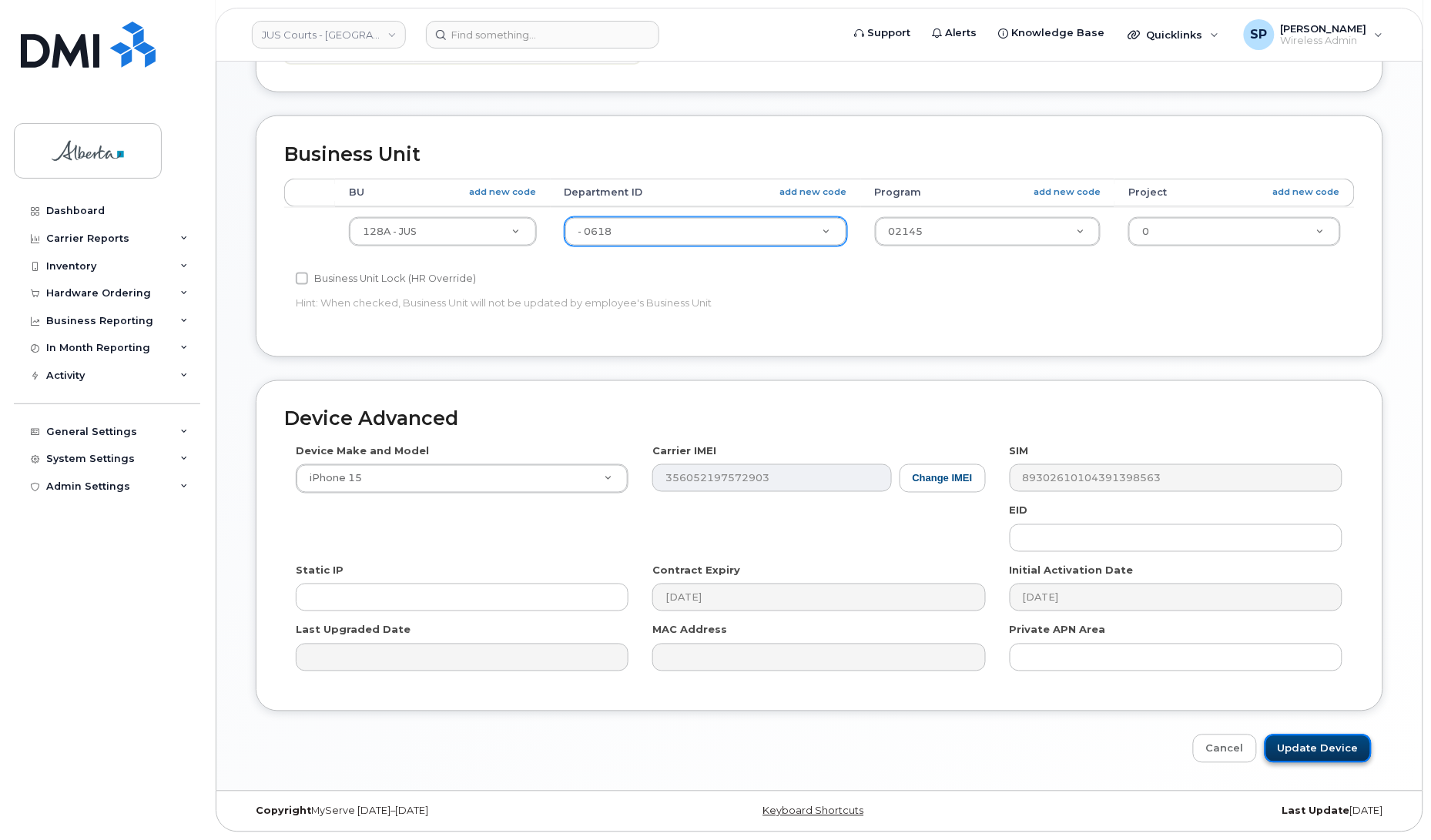
click at [1338, 744] on input "Update Device" at bounding box center [1317, 748] width 107 height 29
type input "Saving..."
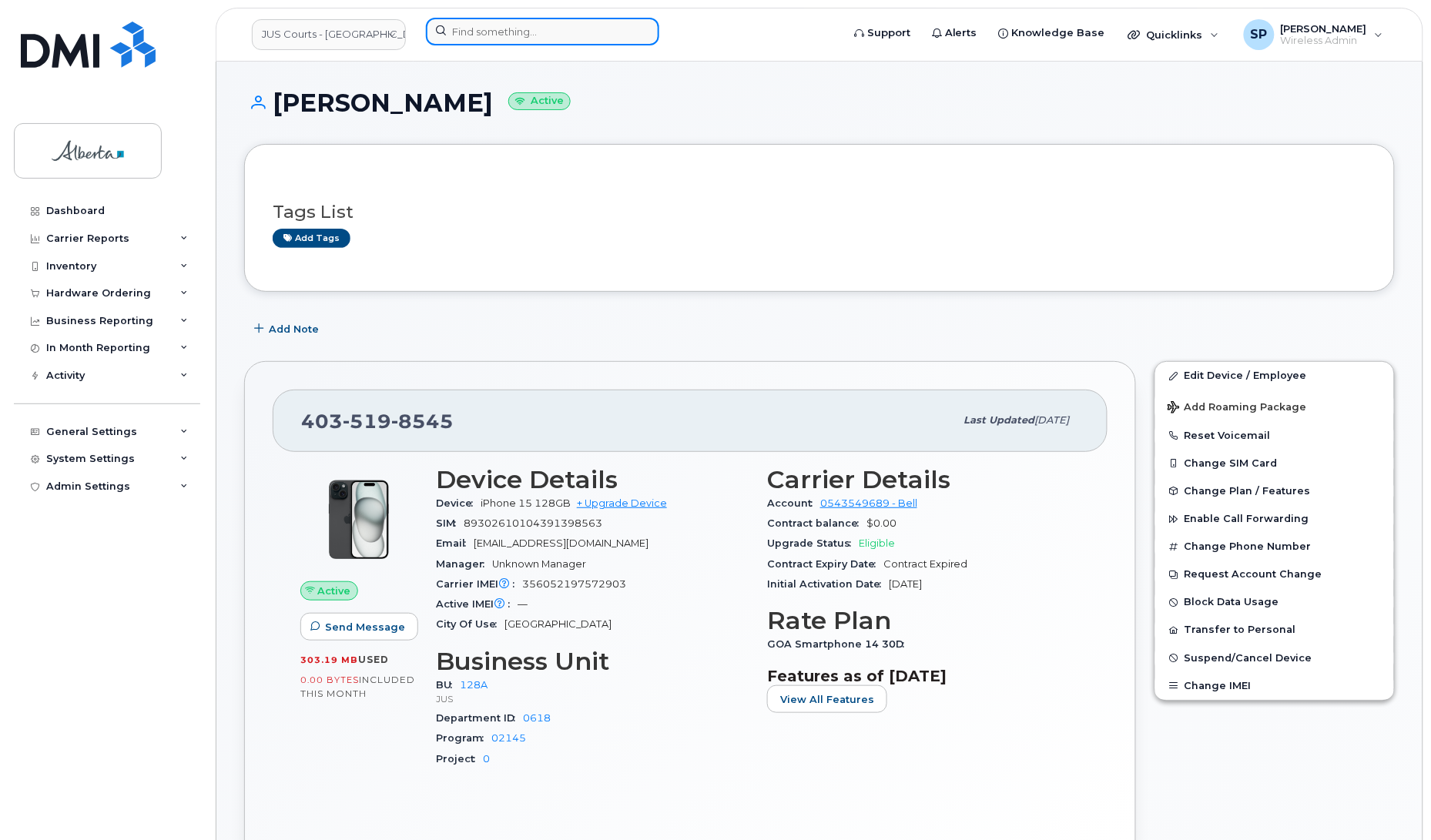
click at [466, 28] on input at bounding box center [542, 31] width 233 height 28
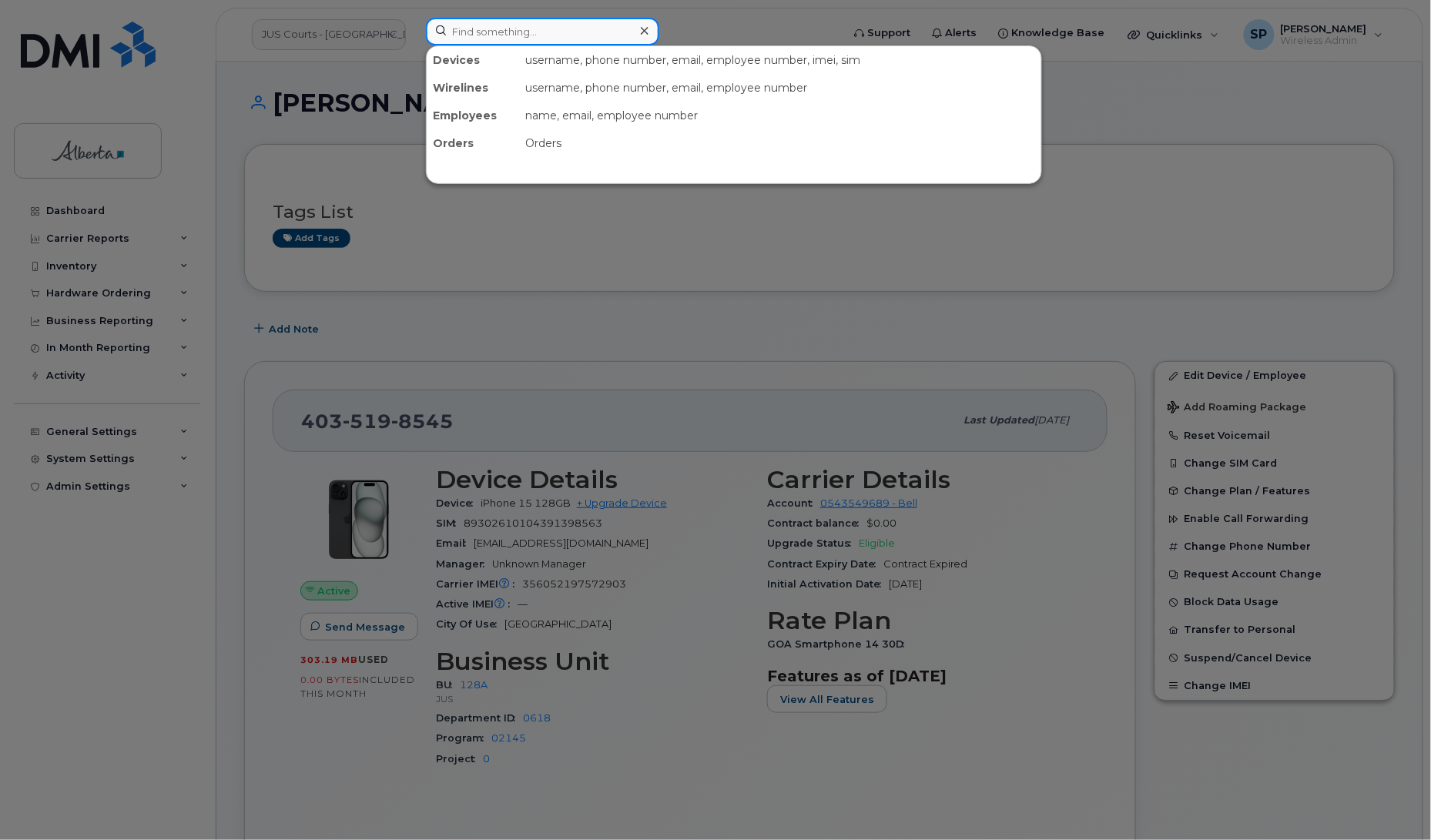
paste input "7802202496"
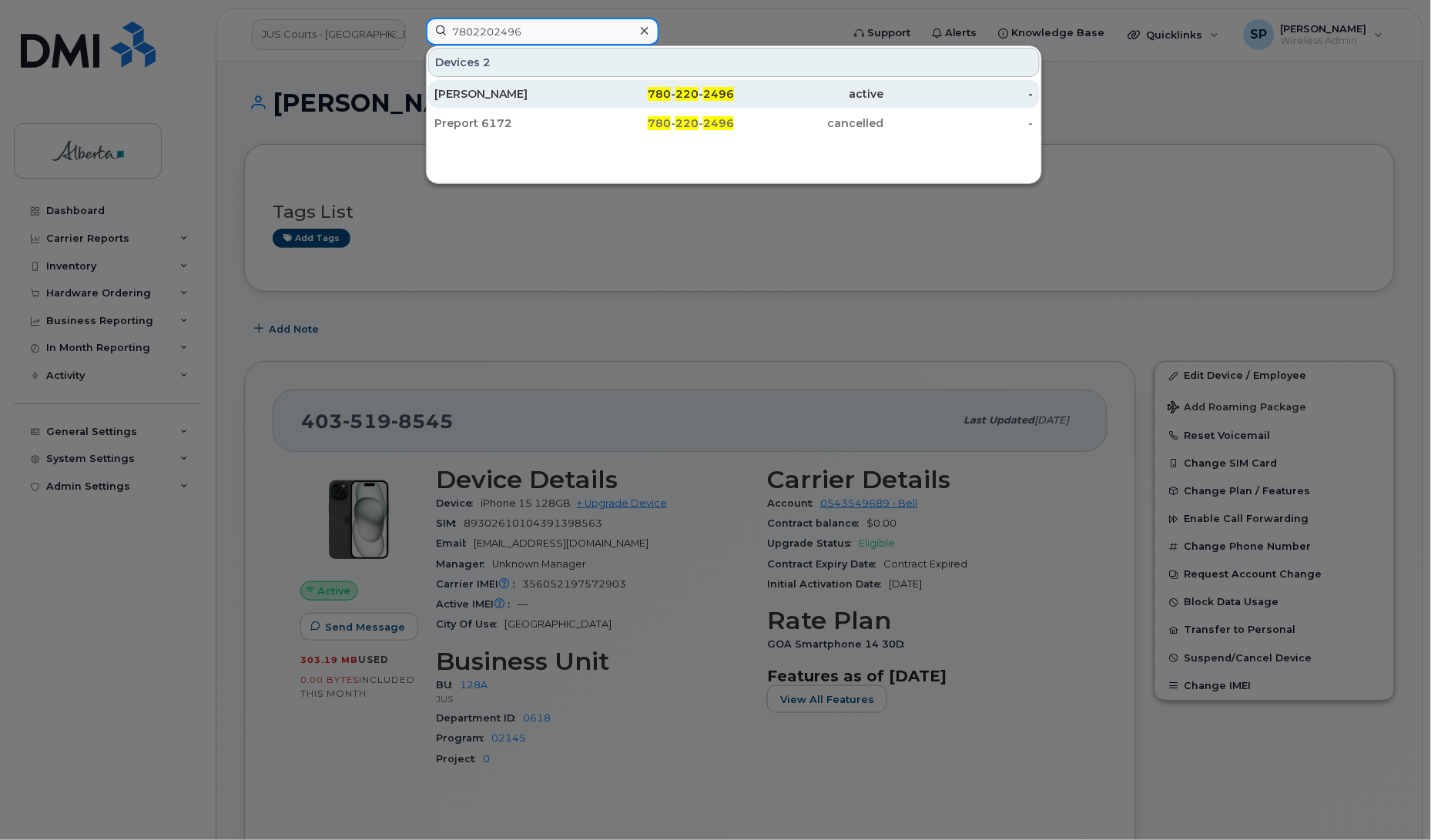
type input "7802202496"
click at [472, 98] on div "[PERSON_NAME]" at bounding box center [509, 94] width 150 height 16
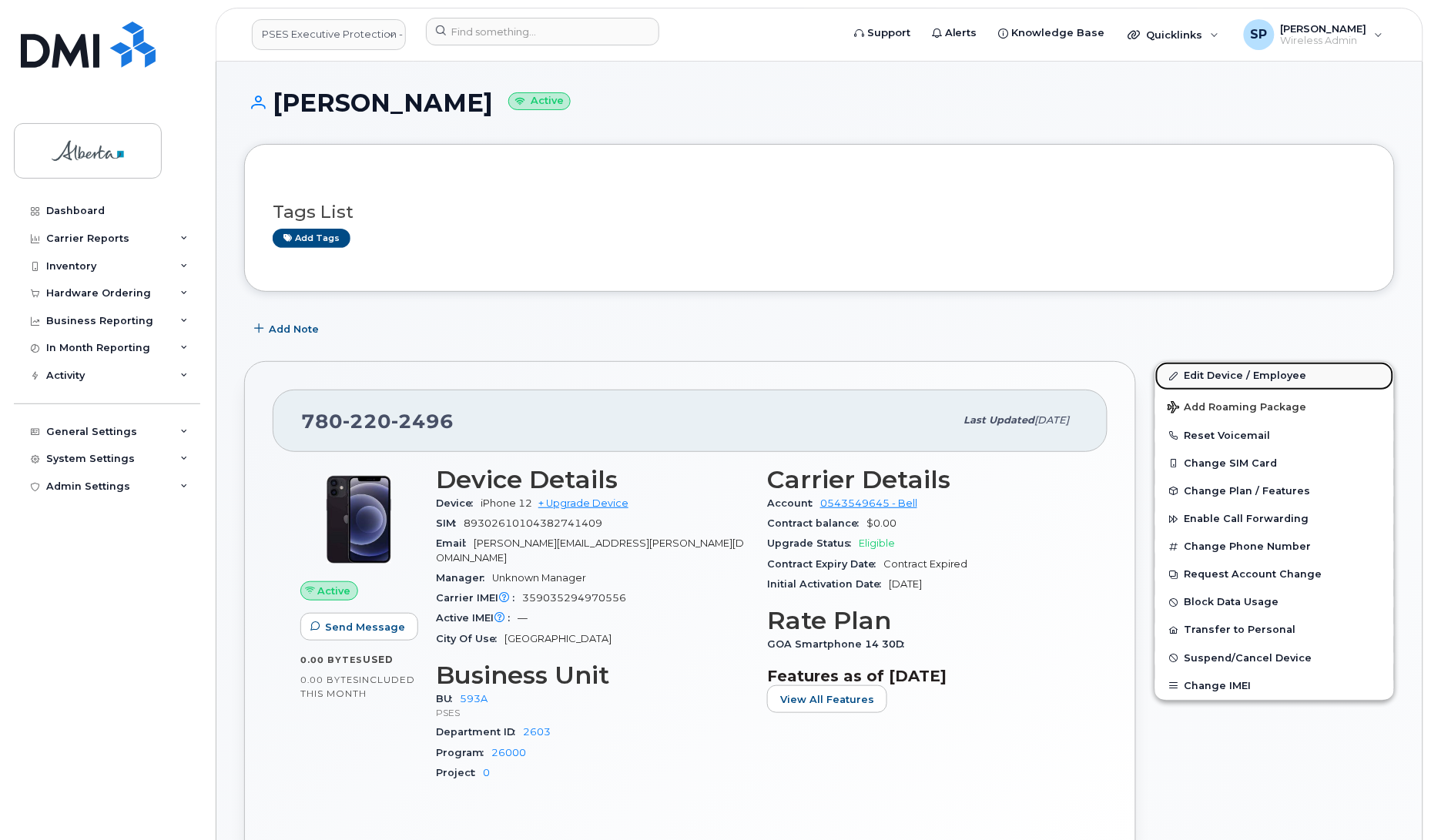
click at [1211, 375] on link "Edit Device / Employee" at bounding box center [1274, 375] width 238 height 28
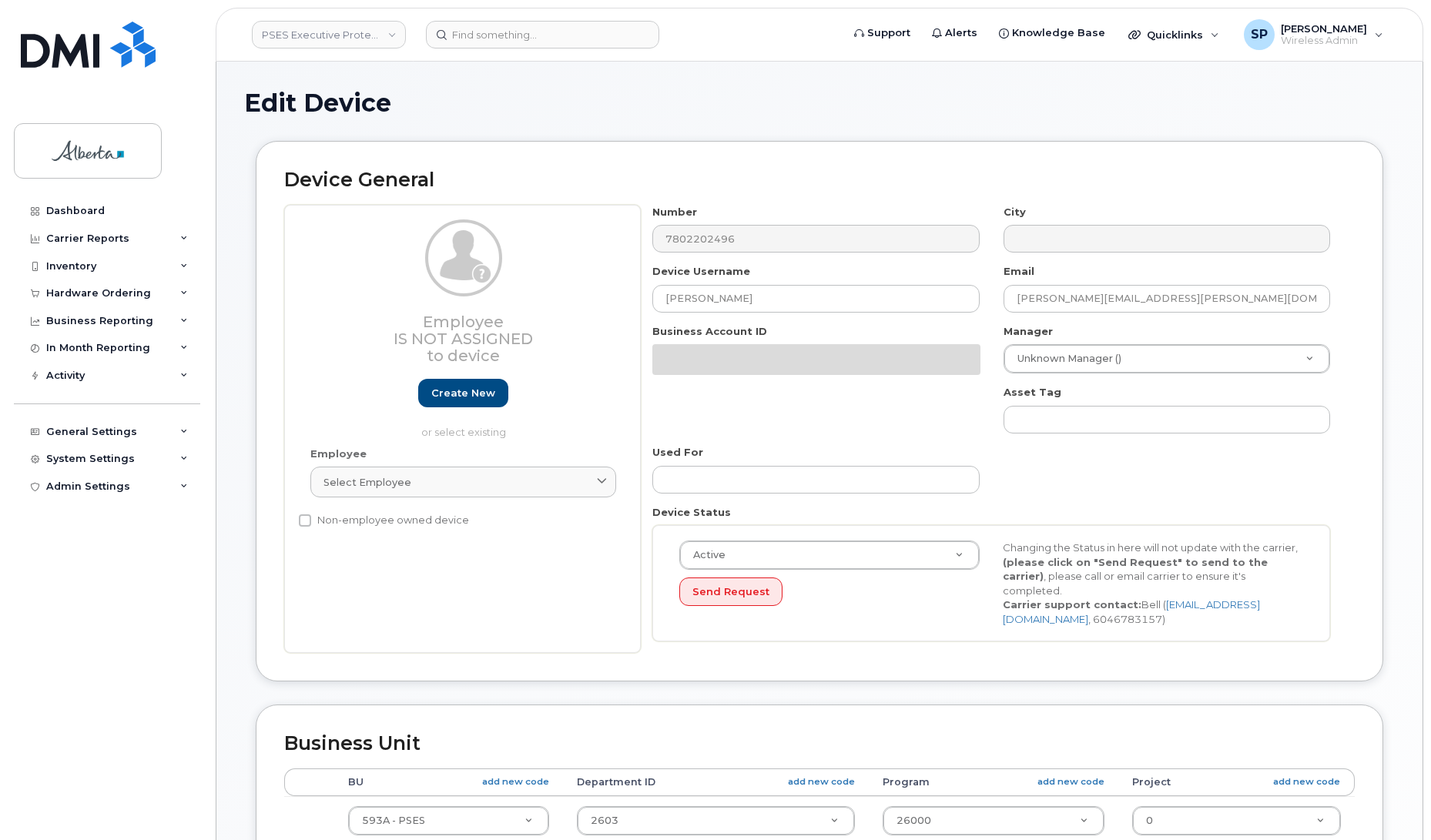
select select "5656568"
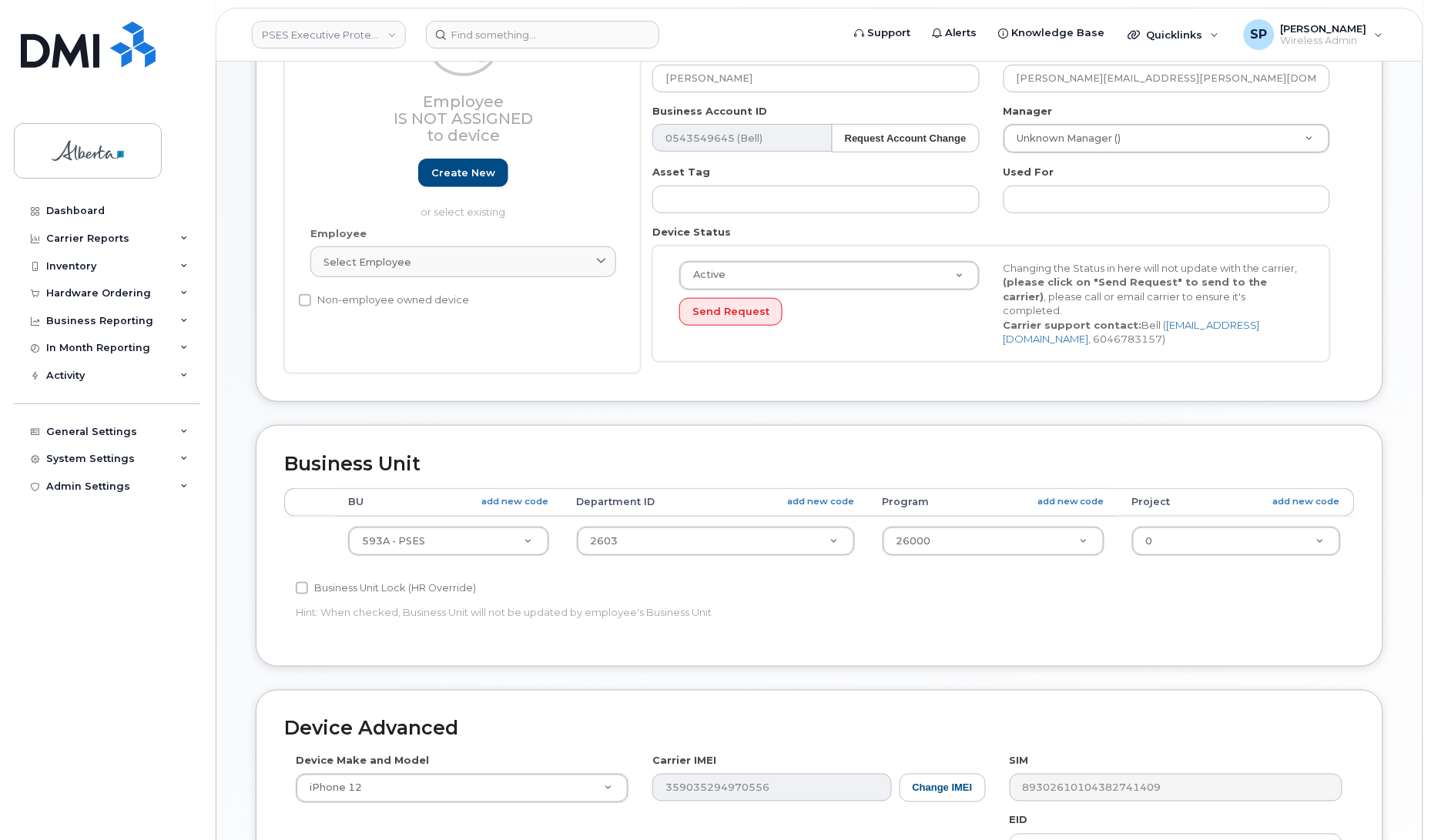
scroll to position [255, 0]
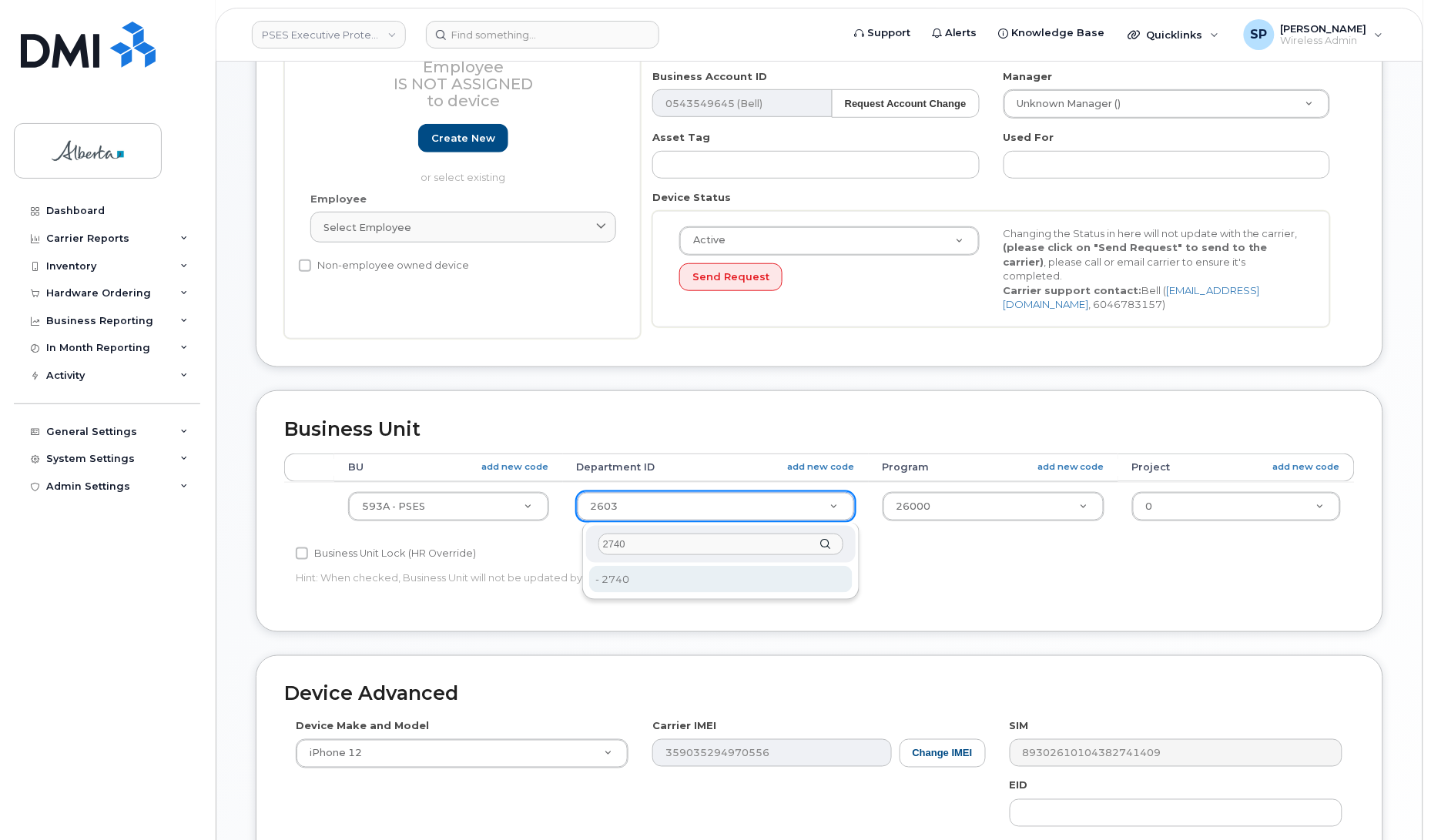
type input "2740"
type input "5741576"
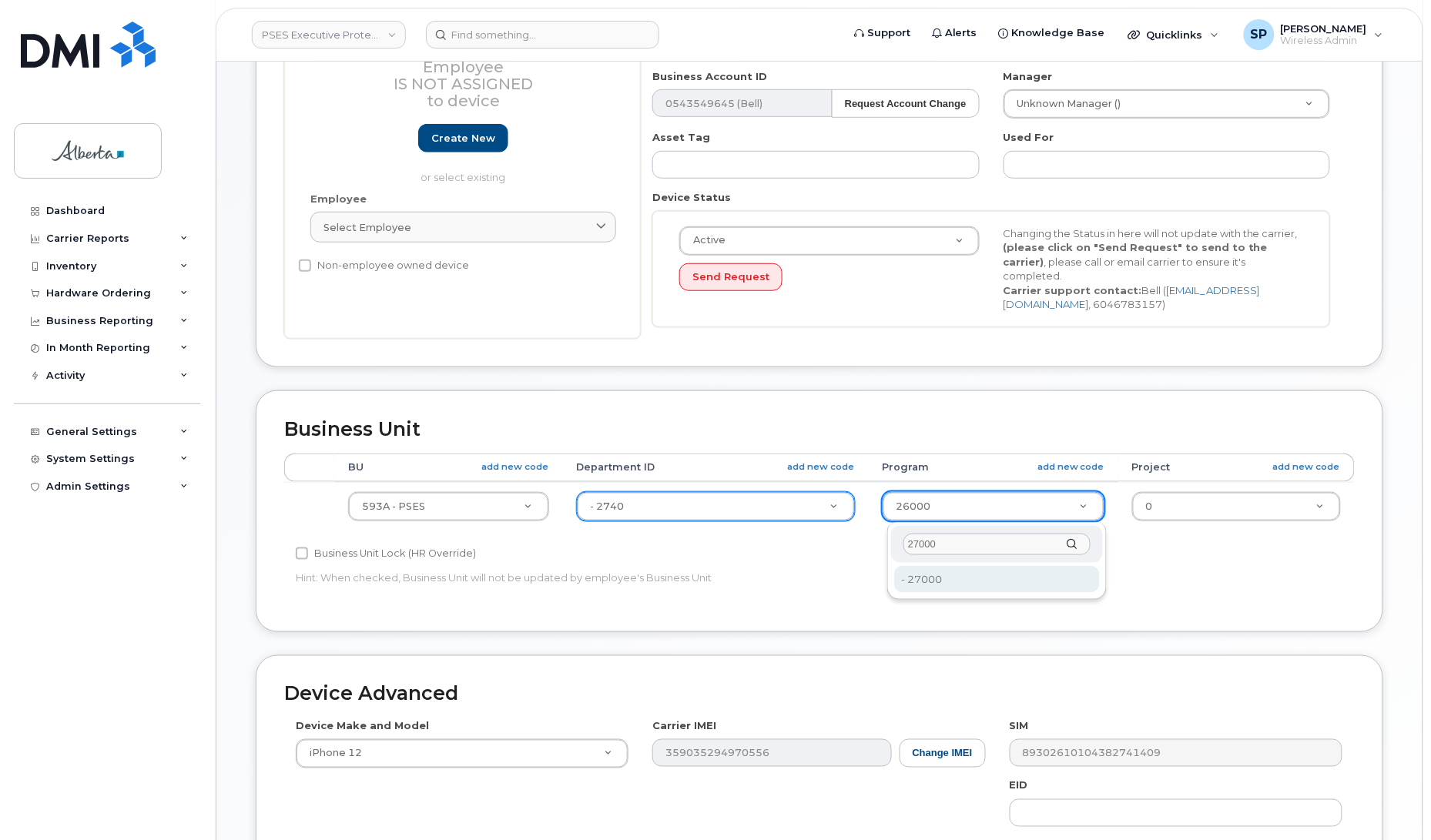
type input "27000"
type input "5745442"
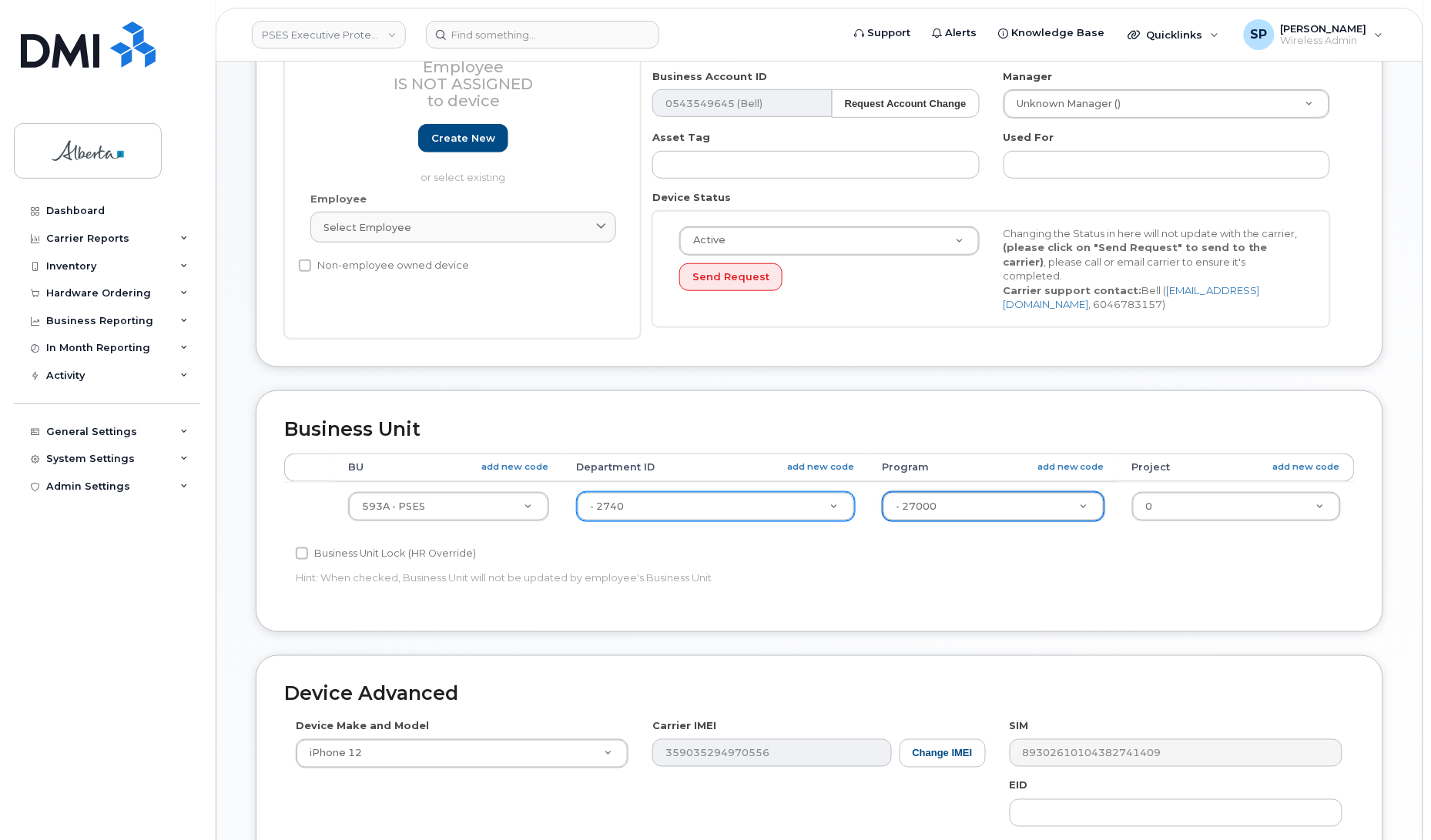
scroll to position [533, 0]
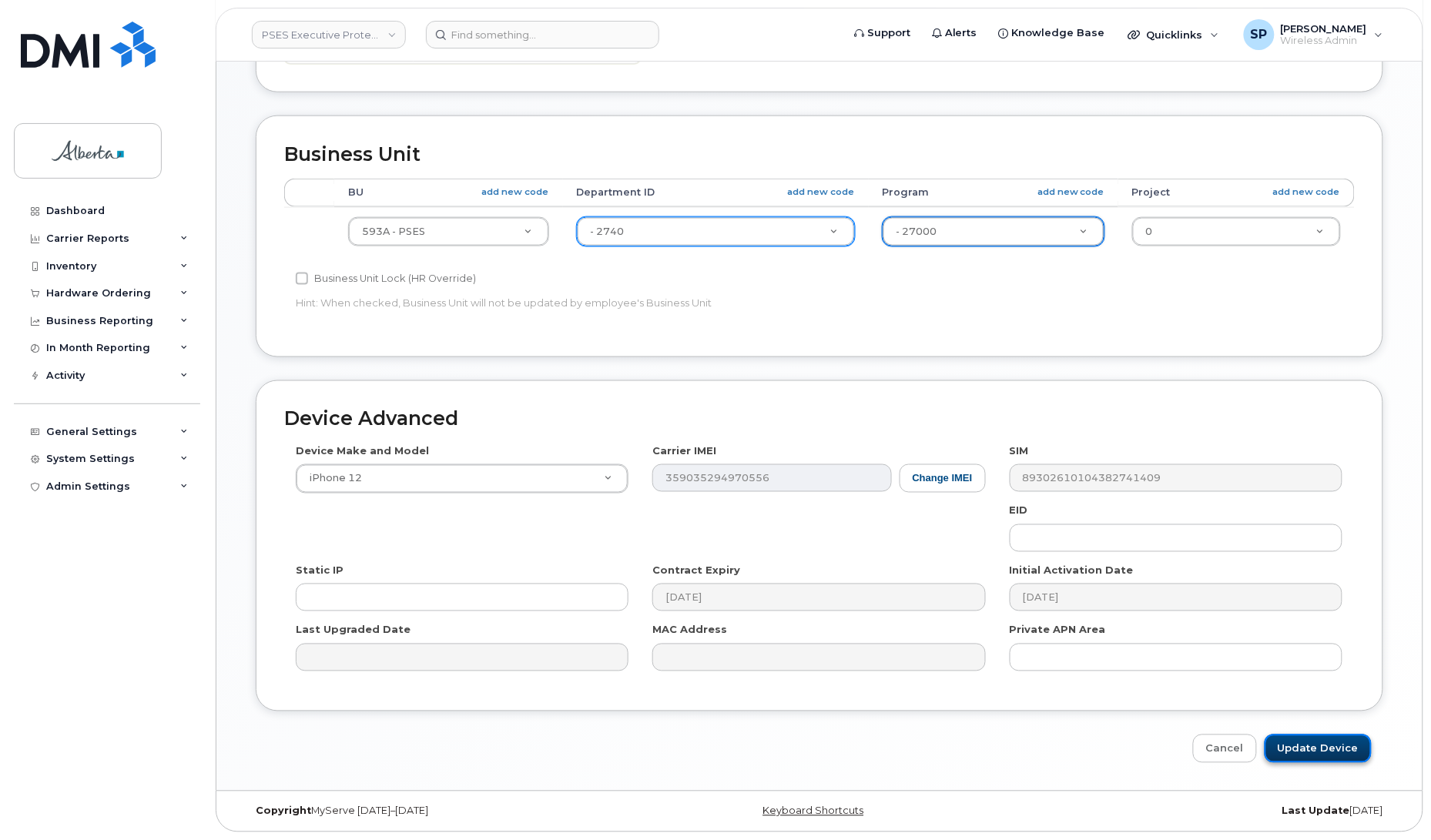
click at [1321, 749] on input "Update Device" at bounding box center [1317, 748] width 107 height 29
type input "Saving..."
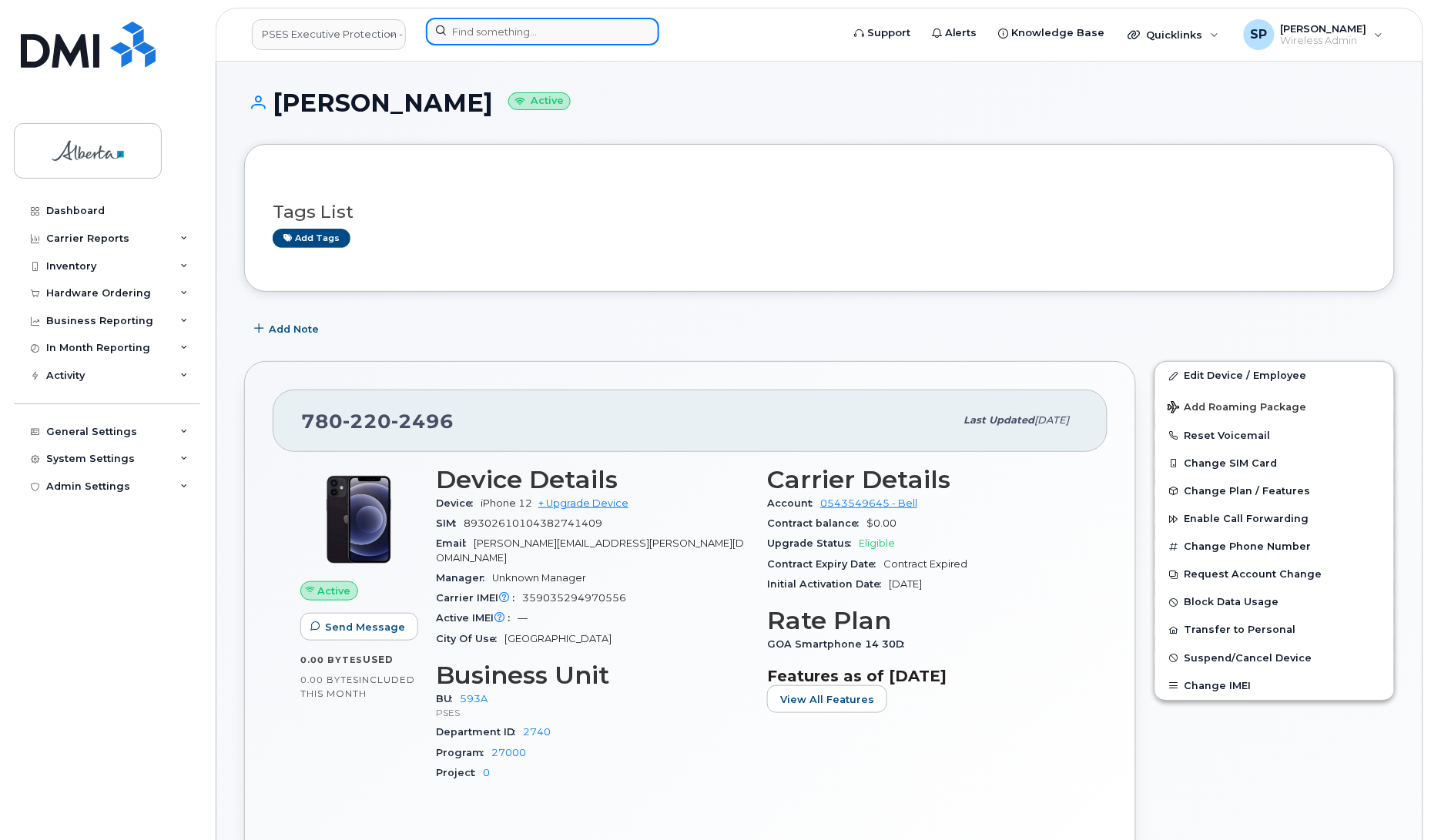
click at [471, 32] on input at bounding box center [542, 31] width 233 height 28
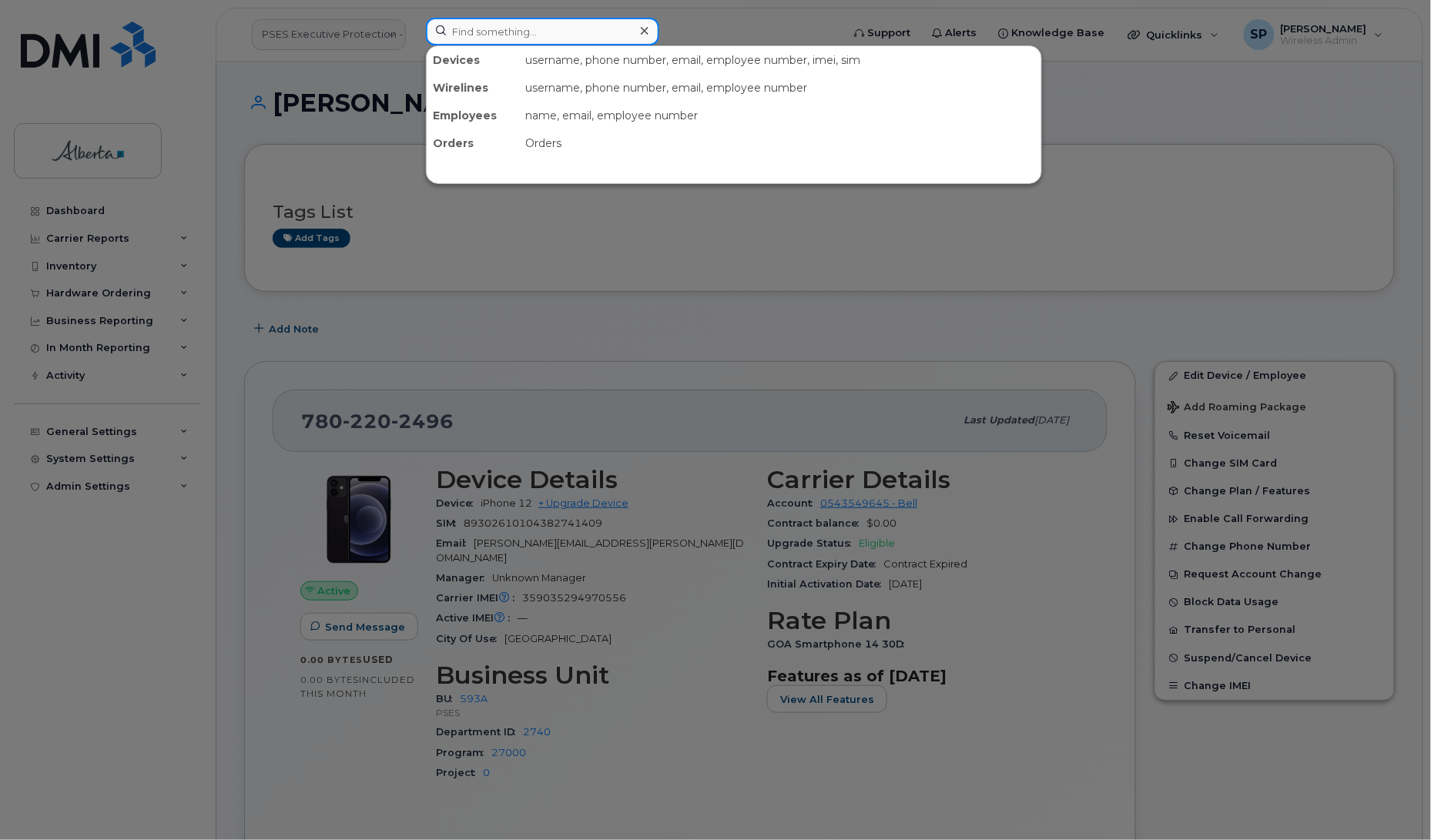
paste input "7809166704"
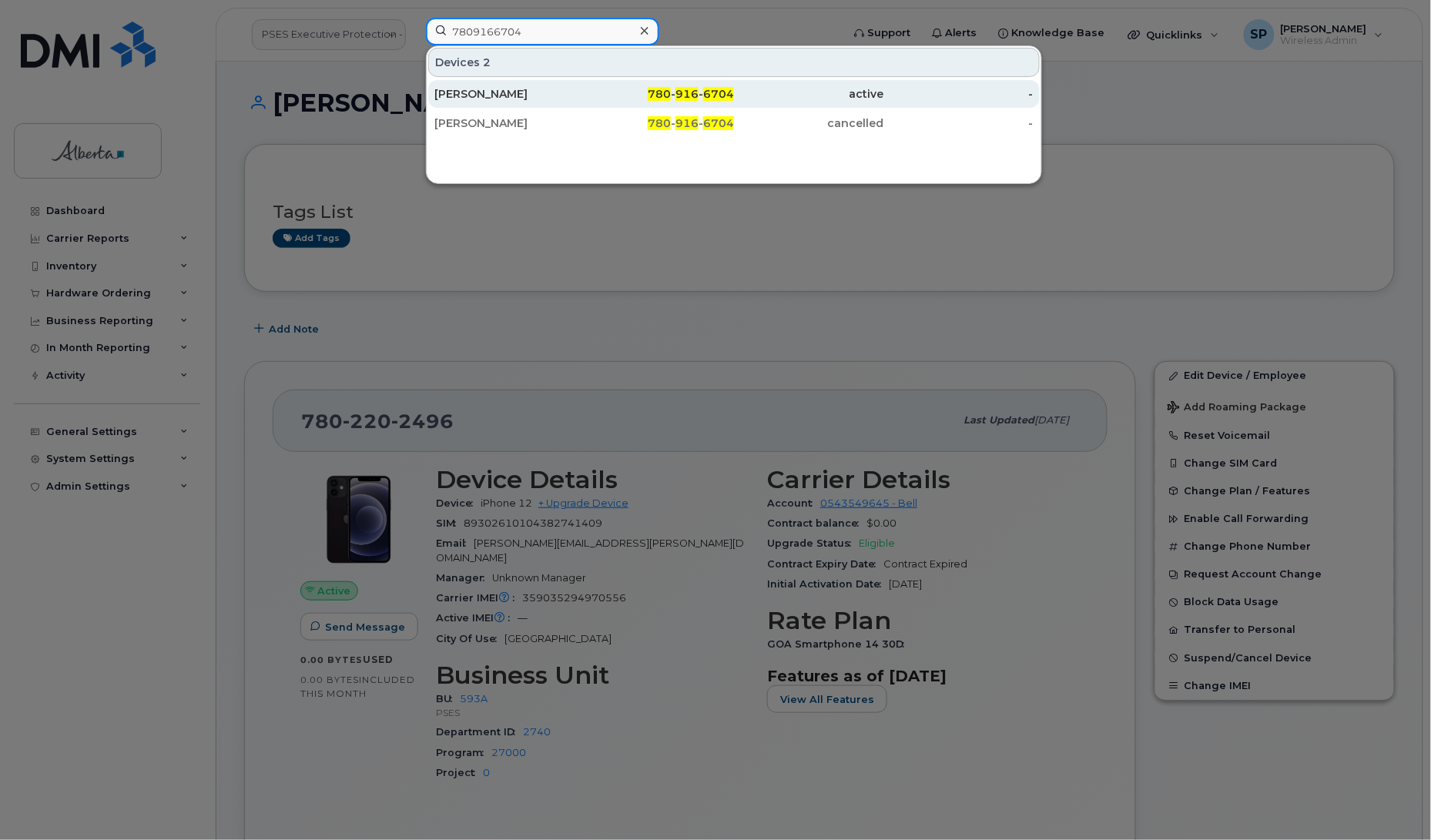
type input "7809166704"
click at [481, 94] on div "[PERSON_NAME]" at bounding box center [509, 94] width 150 height 16
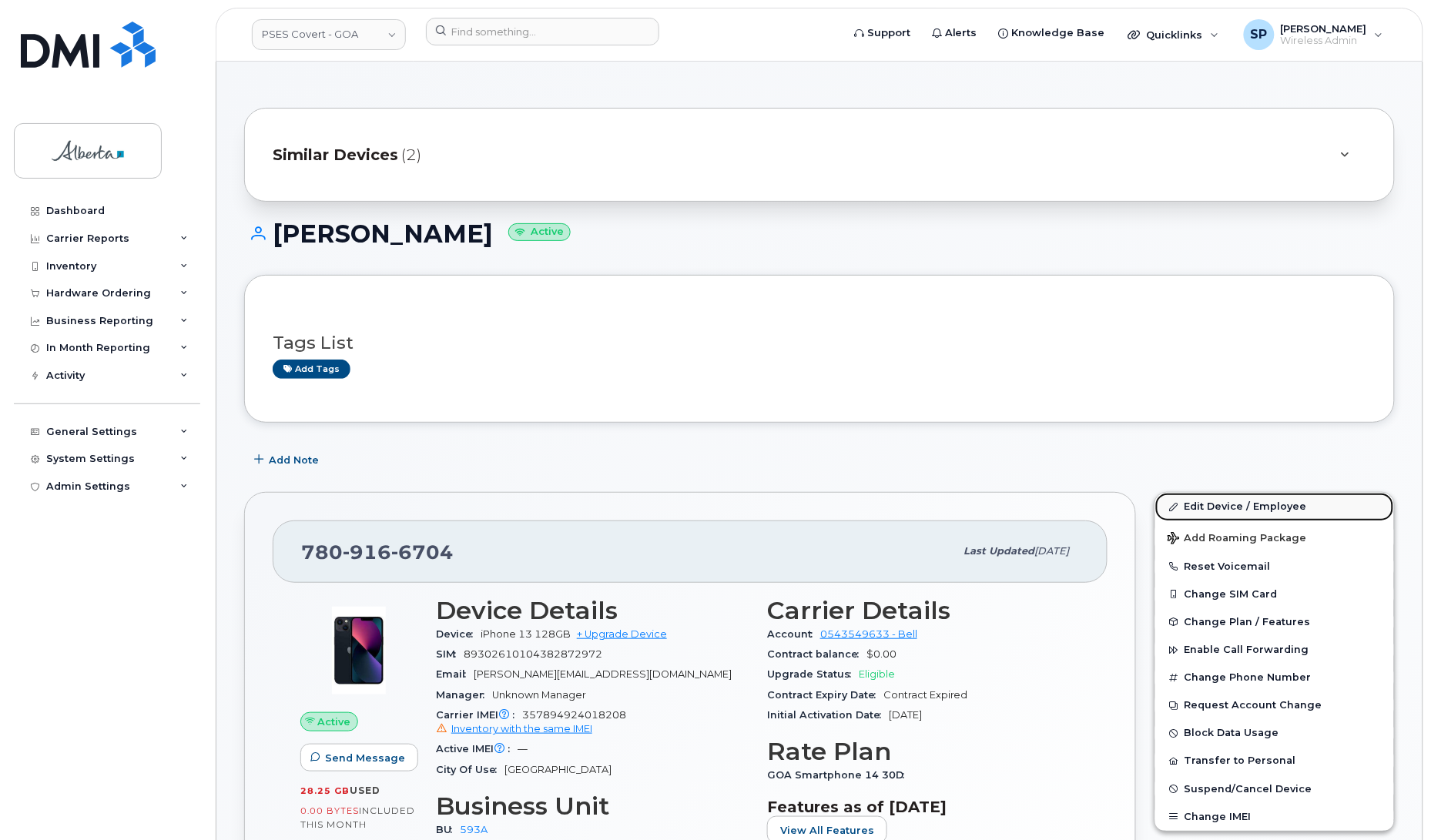
click at [1236, 509] on link "Edit Device / Employee" at bounding box center [1274, 506] width 238 height 28
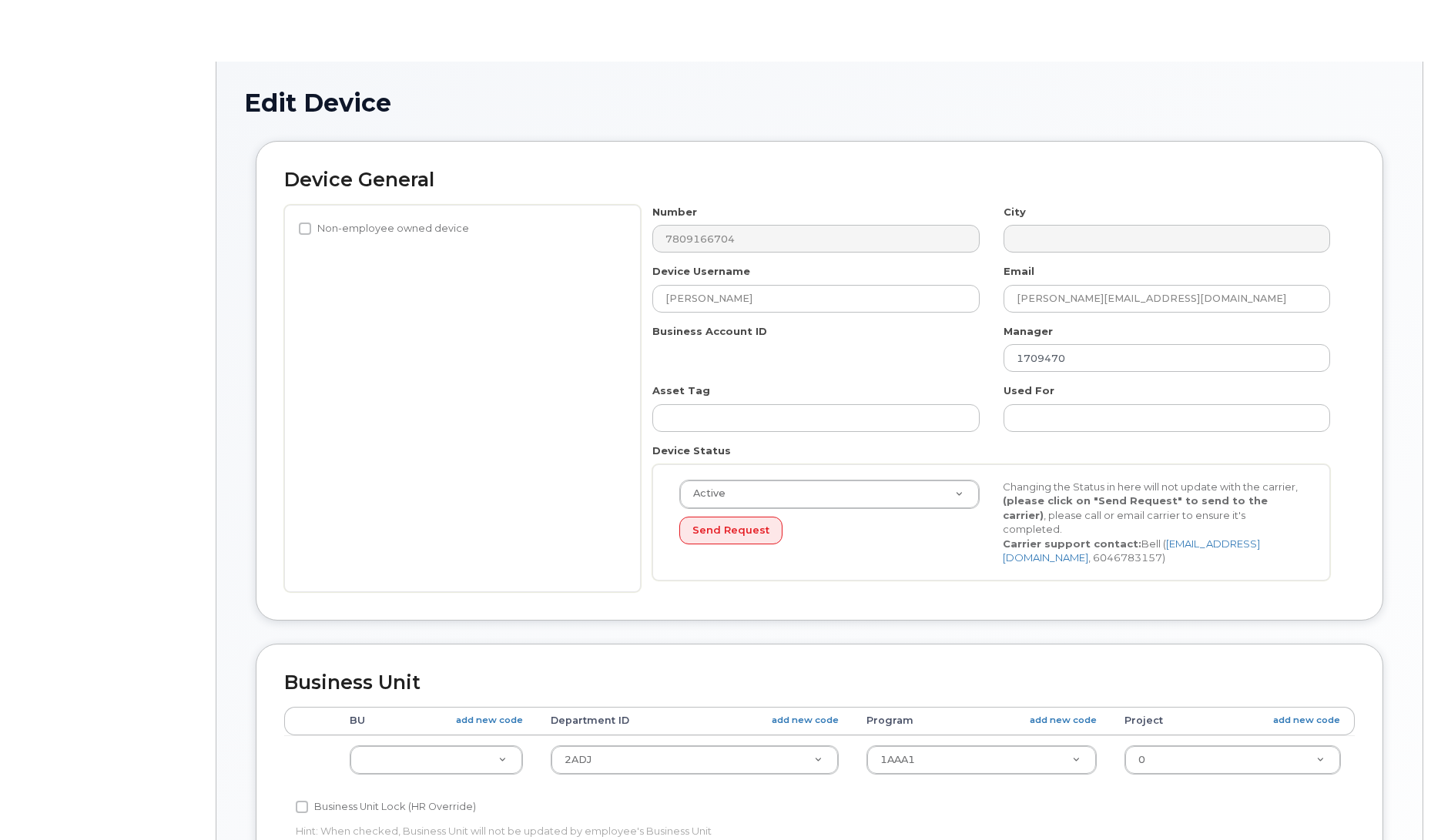
select select "5747627"
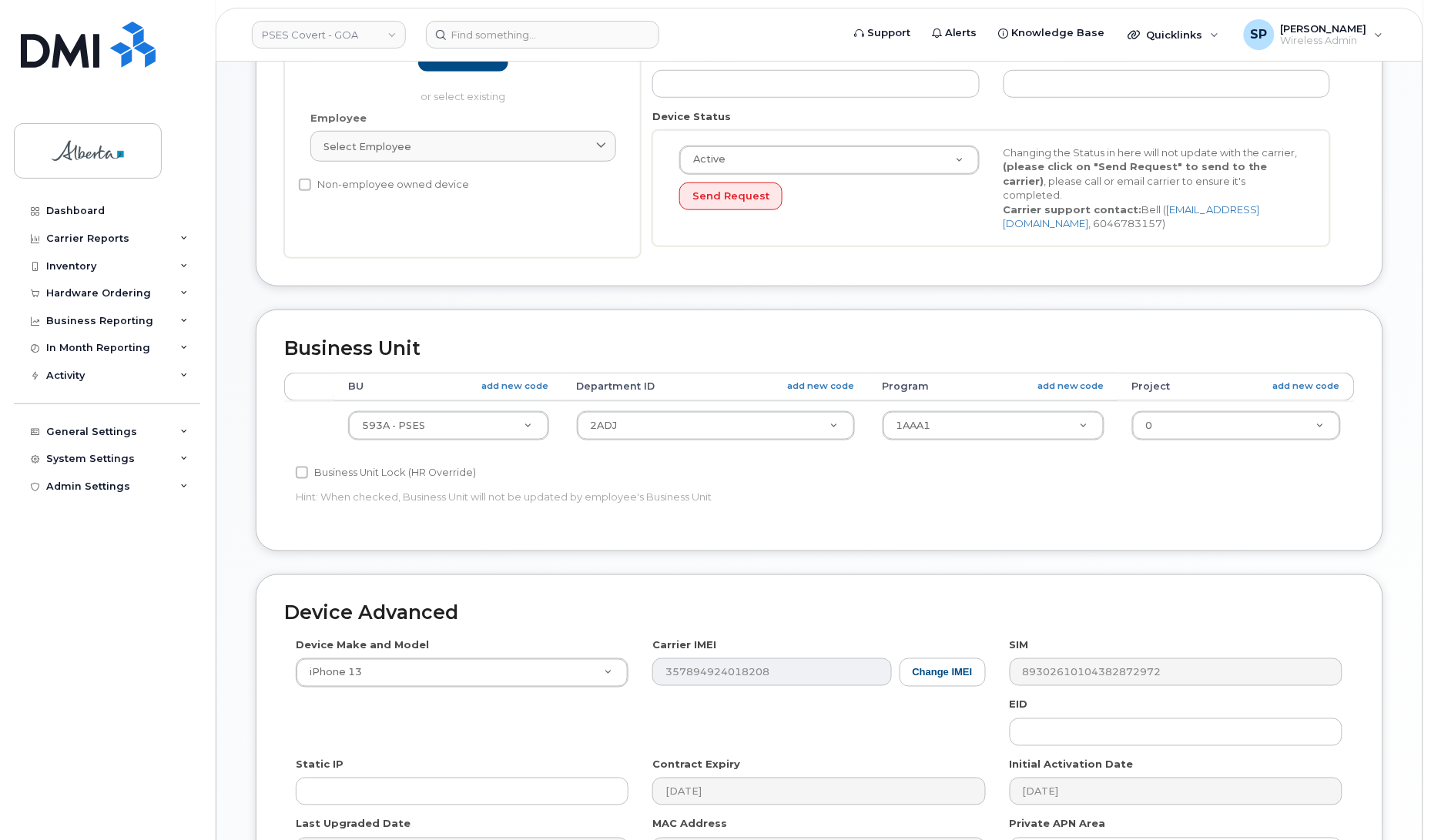
scroll to position [339, 0]
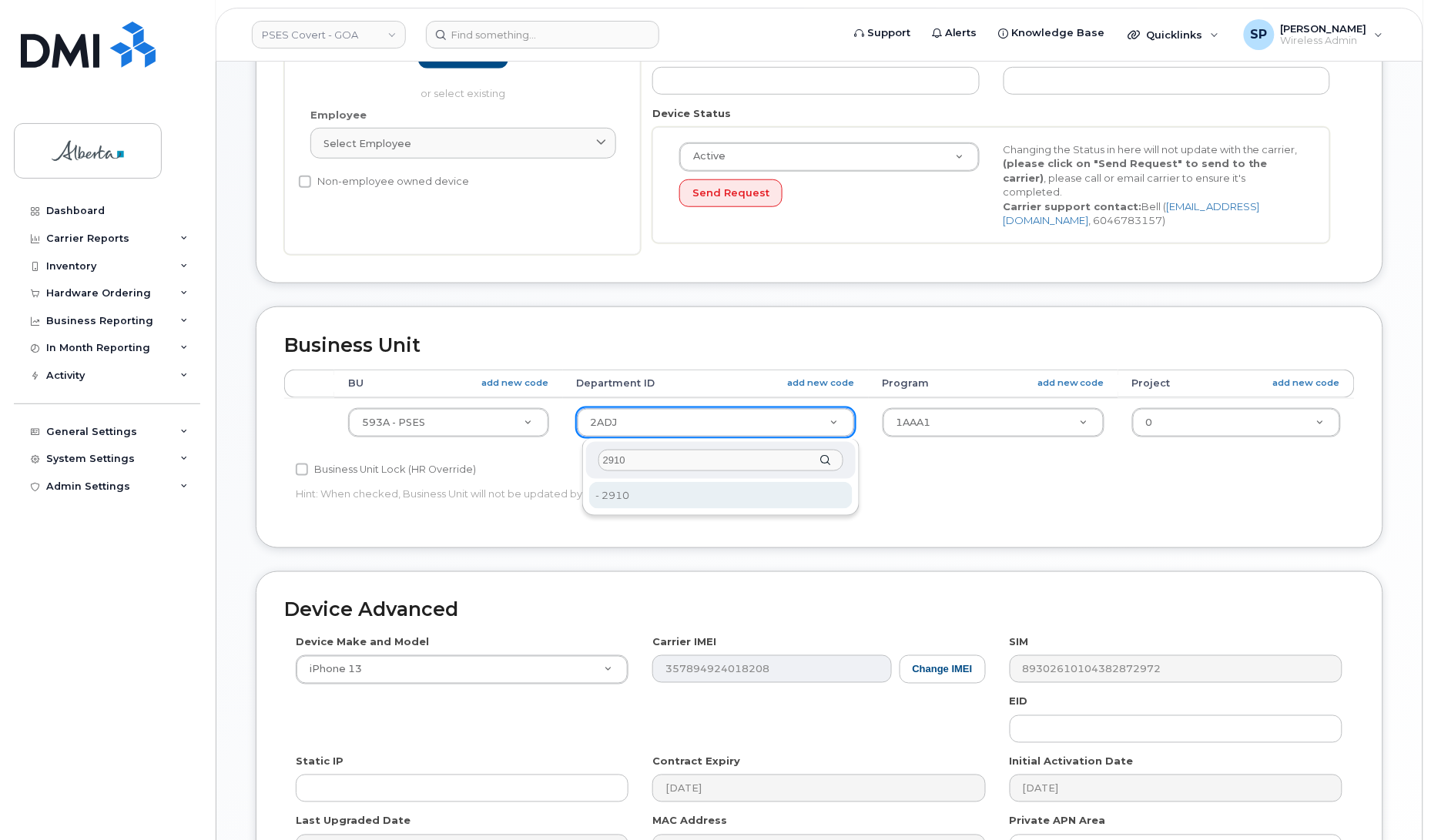
type input "2910"
type input "5749440"
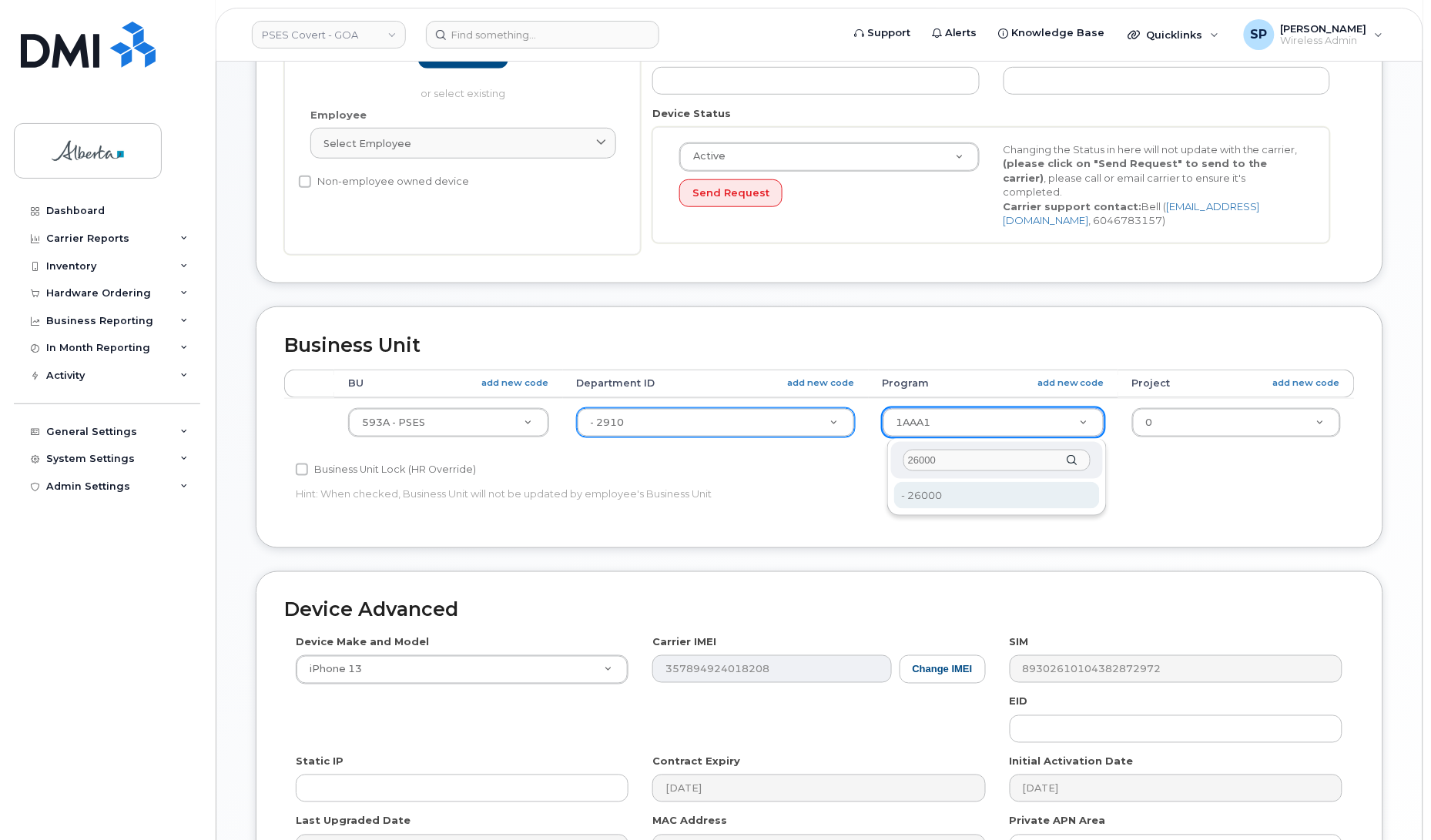
type input "26000"
type input "5752121"
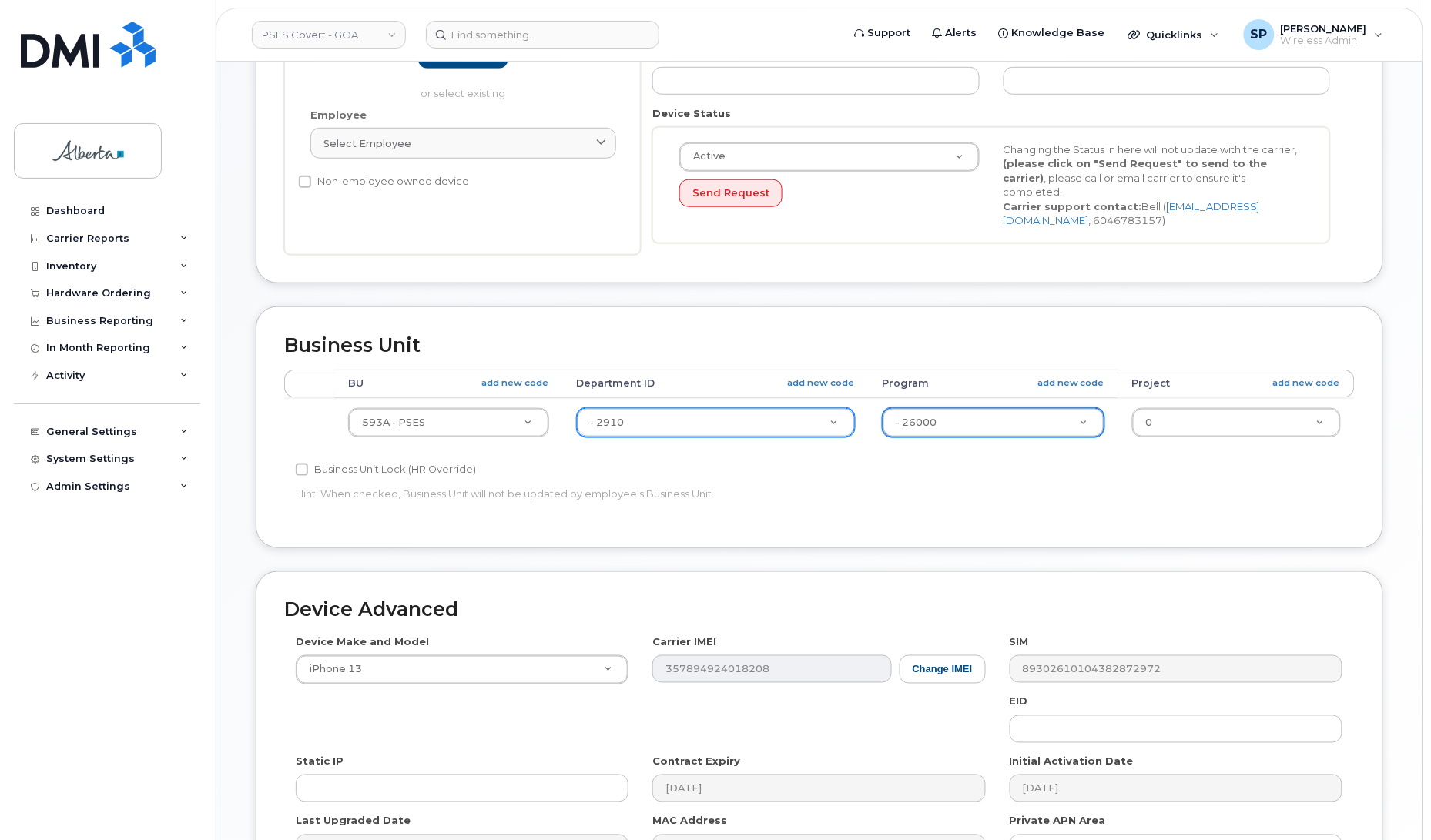
scroll to position [533, 0]
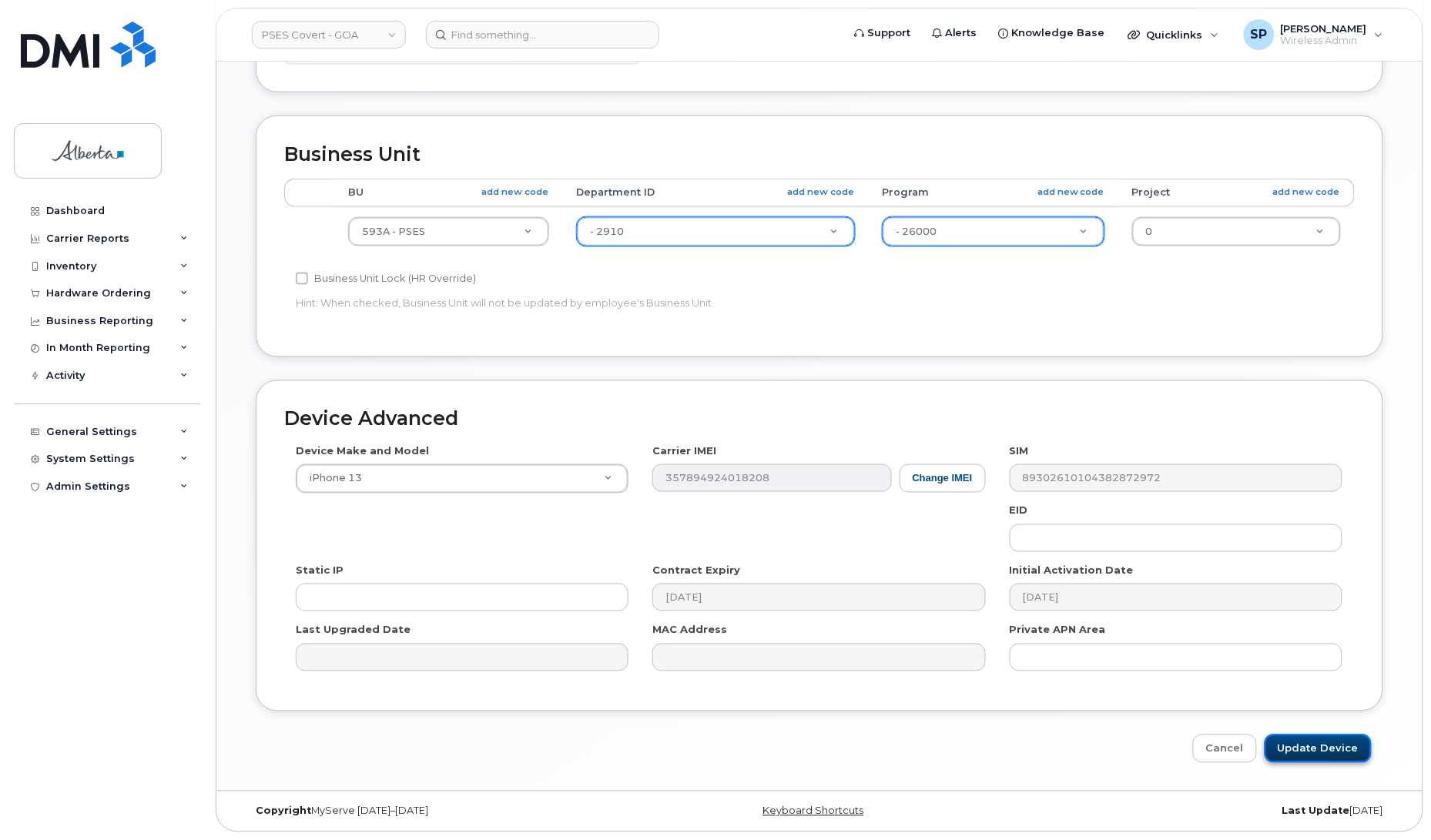
click at [1321, 750] on input "Update Device" at bounding box center [1317, 748] width 107 height 29
type input "Saving..."
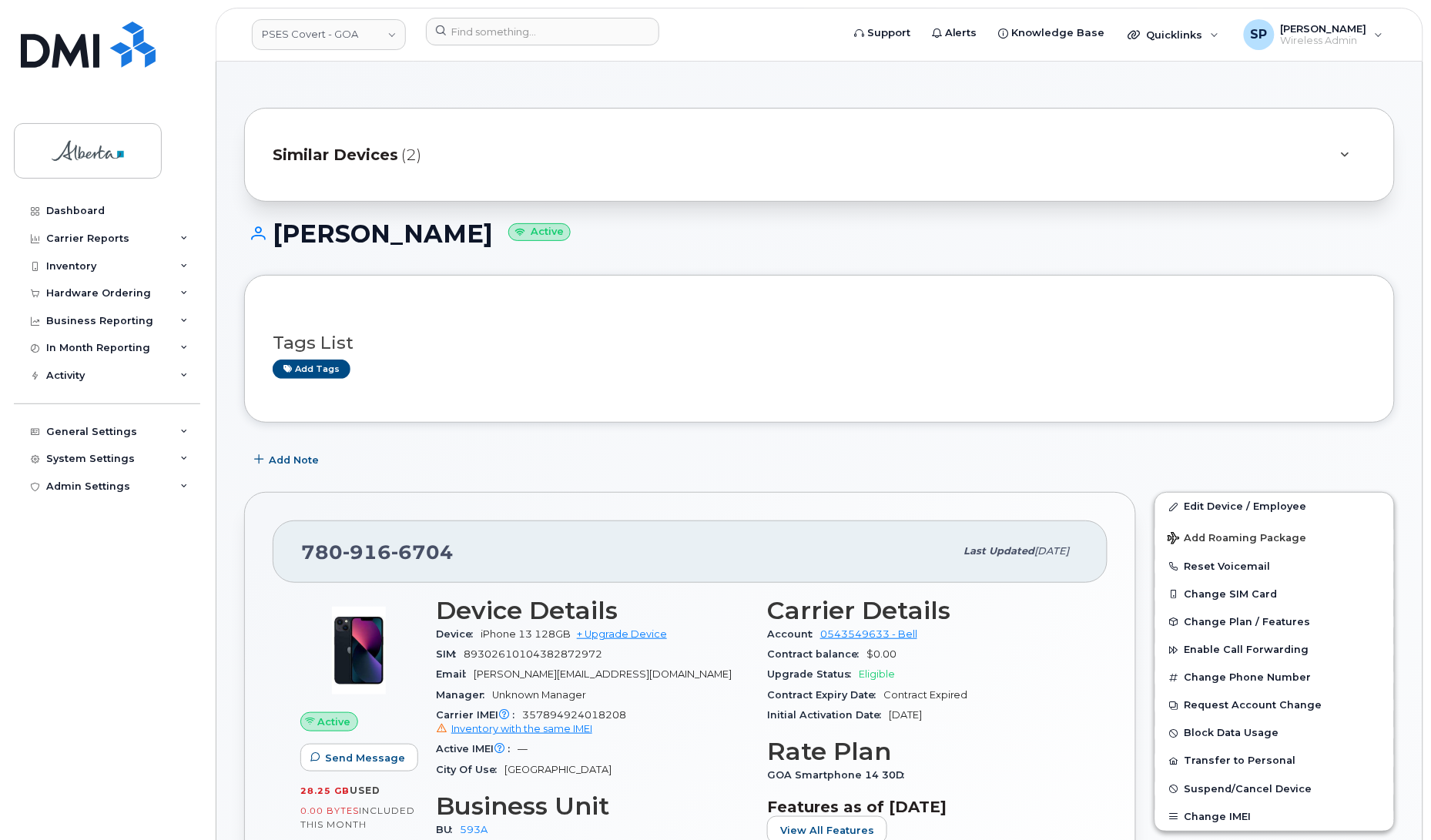
click at [124, 575] on div "Dashboard Carrier Reports Monthly Billing Data Daily Data Pooling Data Behavior…" at bounding box center [109, 507] width 190 height 620
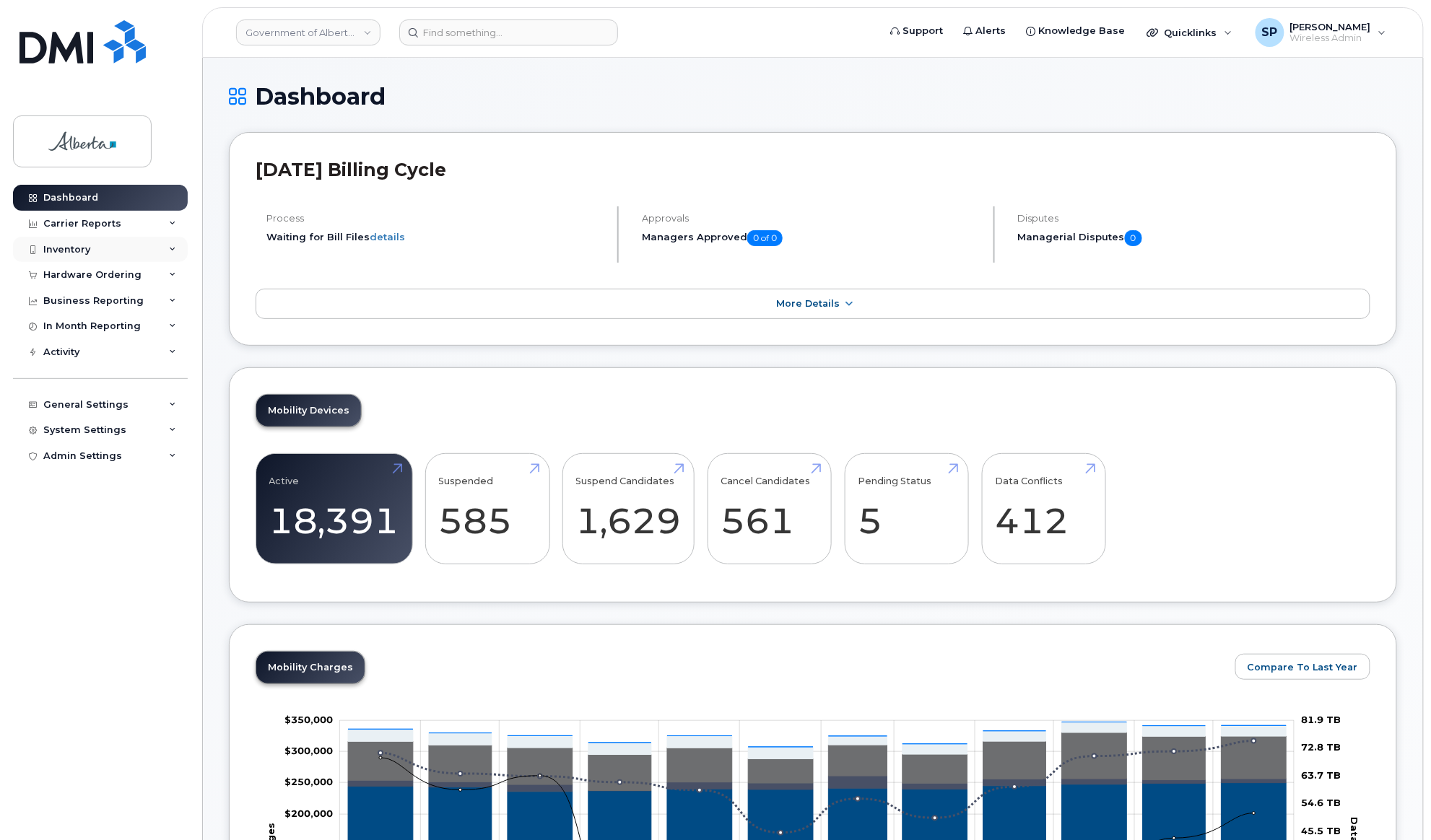
click at [79, 246] on div "Inventory" at bounding box center [66, 250] width 47 height 11
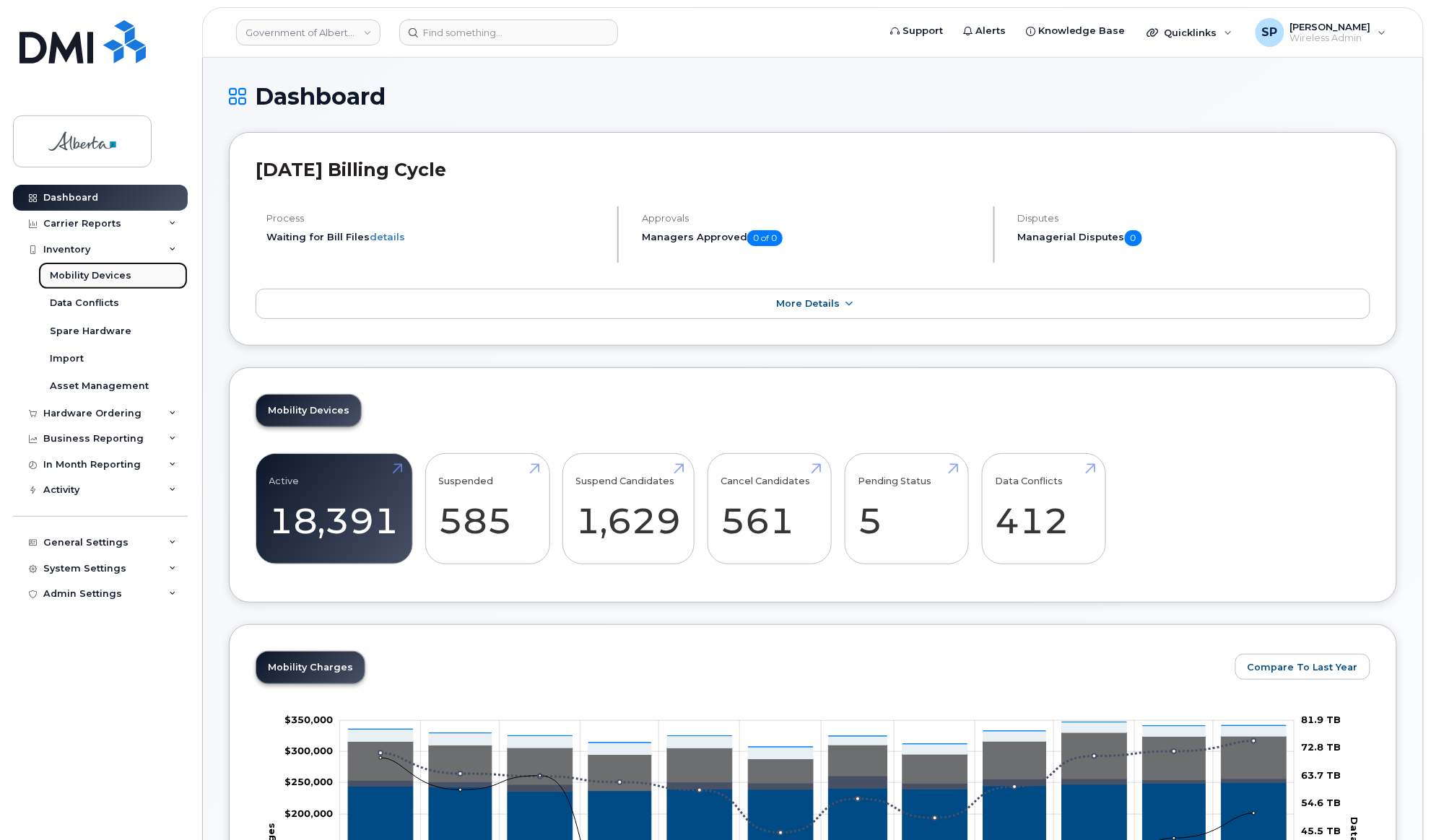
click at [81, 277] on div "Mobility Devices" at bounding box center [91, 276] width 82 height 13
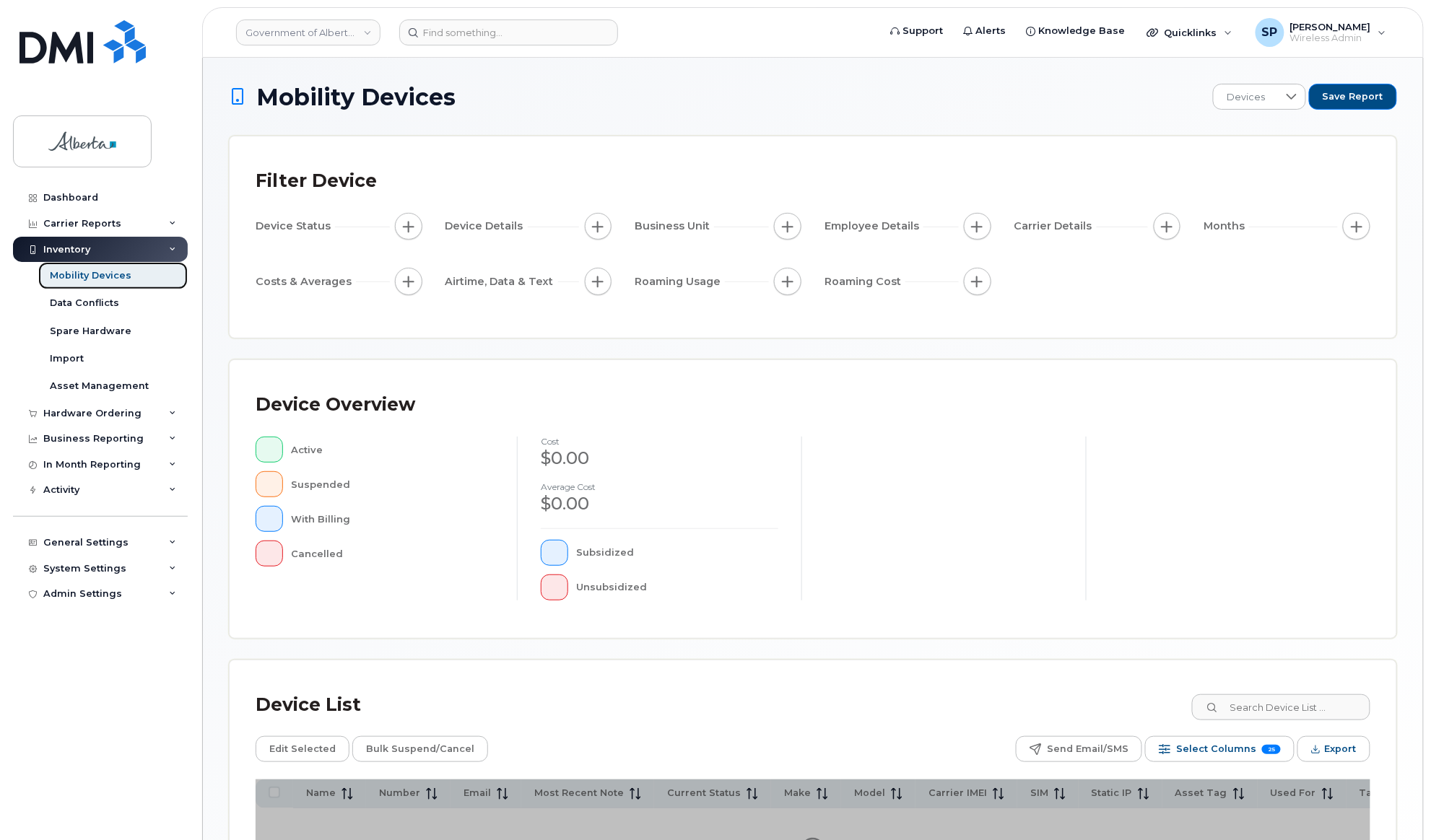
click at [115, 276] on div "Mobility Devices" at bounding box center [91, 276] width 82 height 13
click at [127, 280] on div "Mobility Devices" at bounding box center [91, 276] width 82 height 13
click at [573, 100] on h1 "Mobility Devices" at bounding box center [542, 97] width 627 height 25
click at [106, 280] on div "Mobility Devices" at bounding box center [91, 276] width 82 height 13
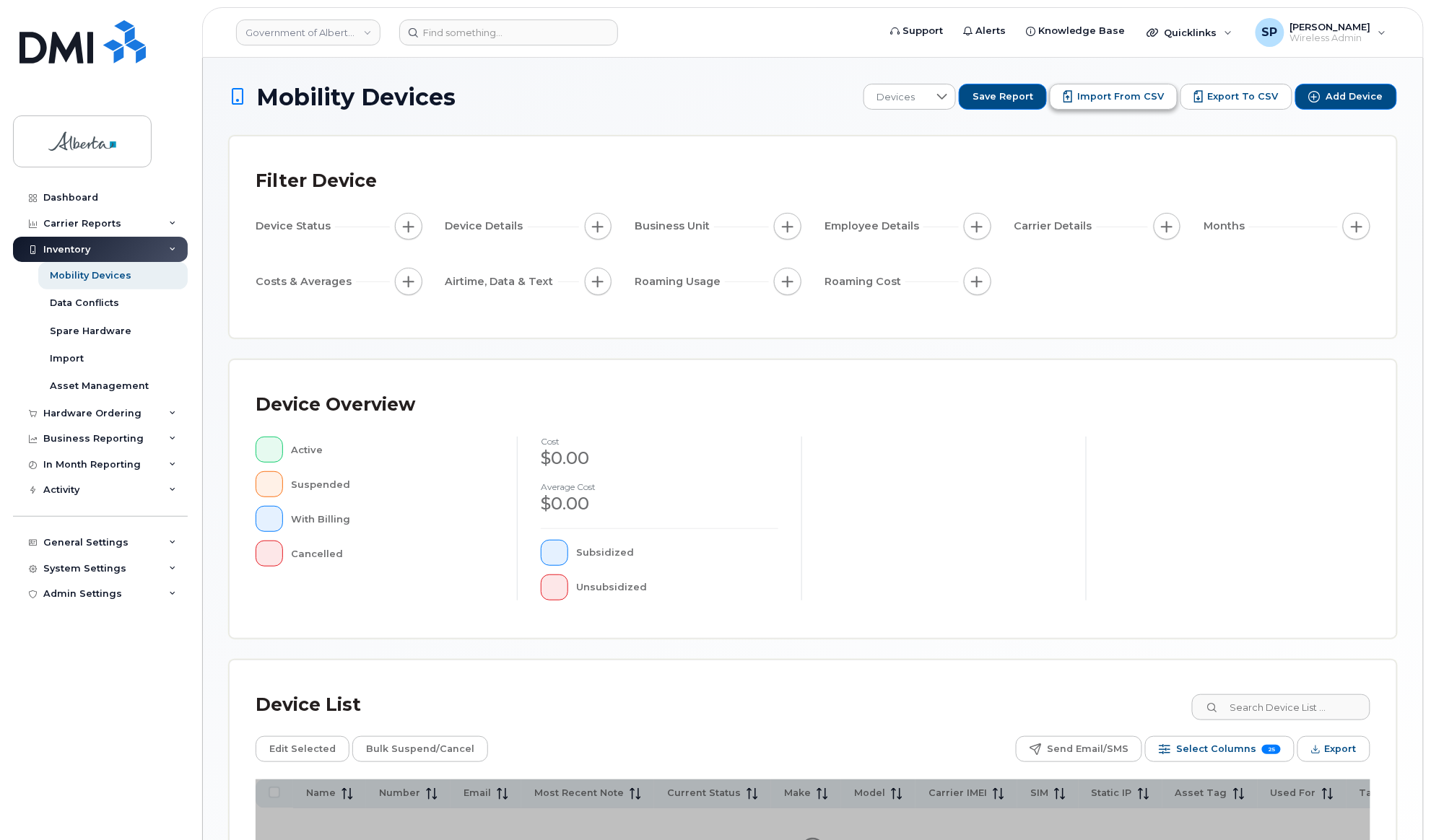
click at [1098, 97] on span "Import from CSV" at bounding box center [1121, 97] width 87 height 13
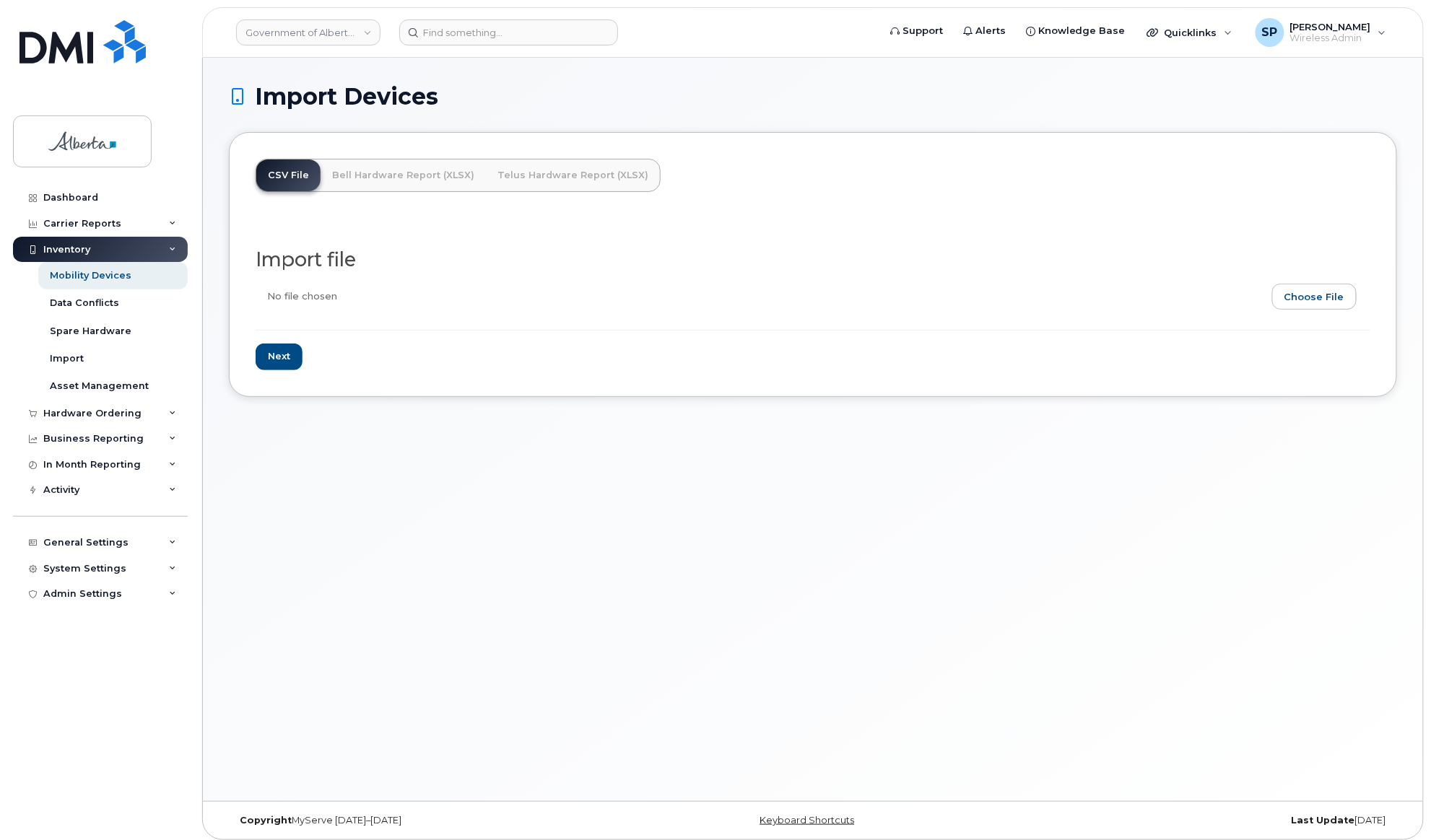
click at [1302, 293] on input "file" at bounding box center [807, 300] width 1103 height 34
type input "C:\fakepath\DEPTID CHANGE [DATE].csv"
click at [289, 354] on input "Next" at bounding box center [279, 357] width 47 height 27
type input "Loading..."
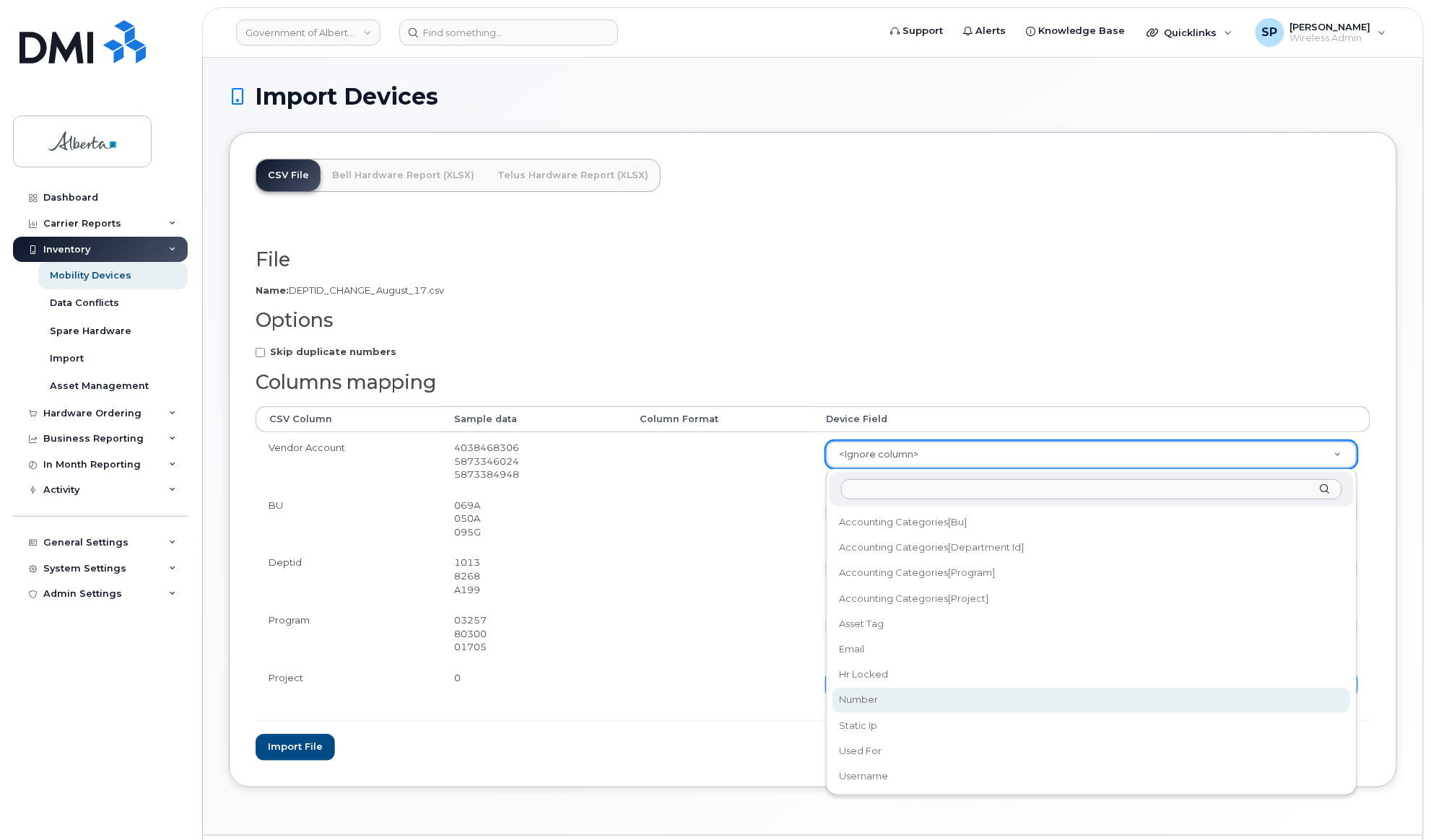
select select "number"
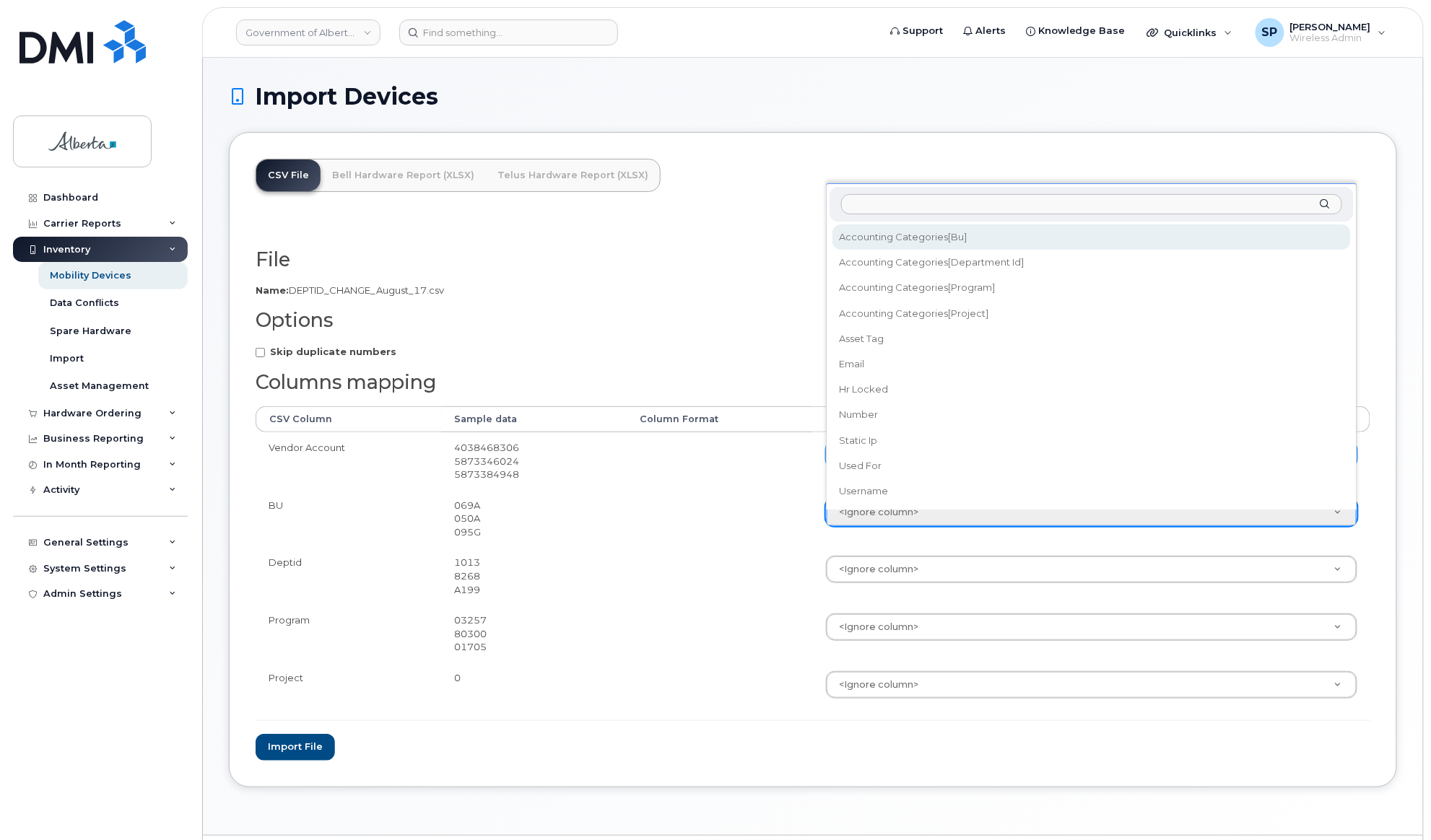
select select "accounting_categories[BU]"
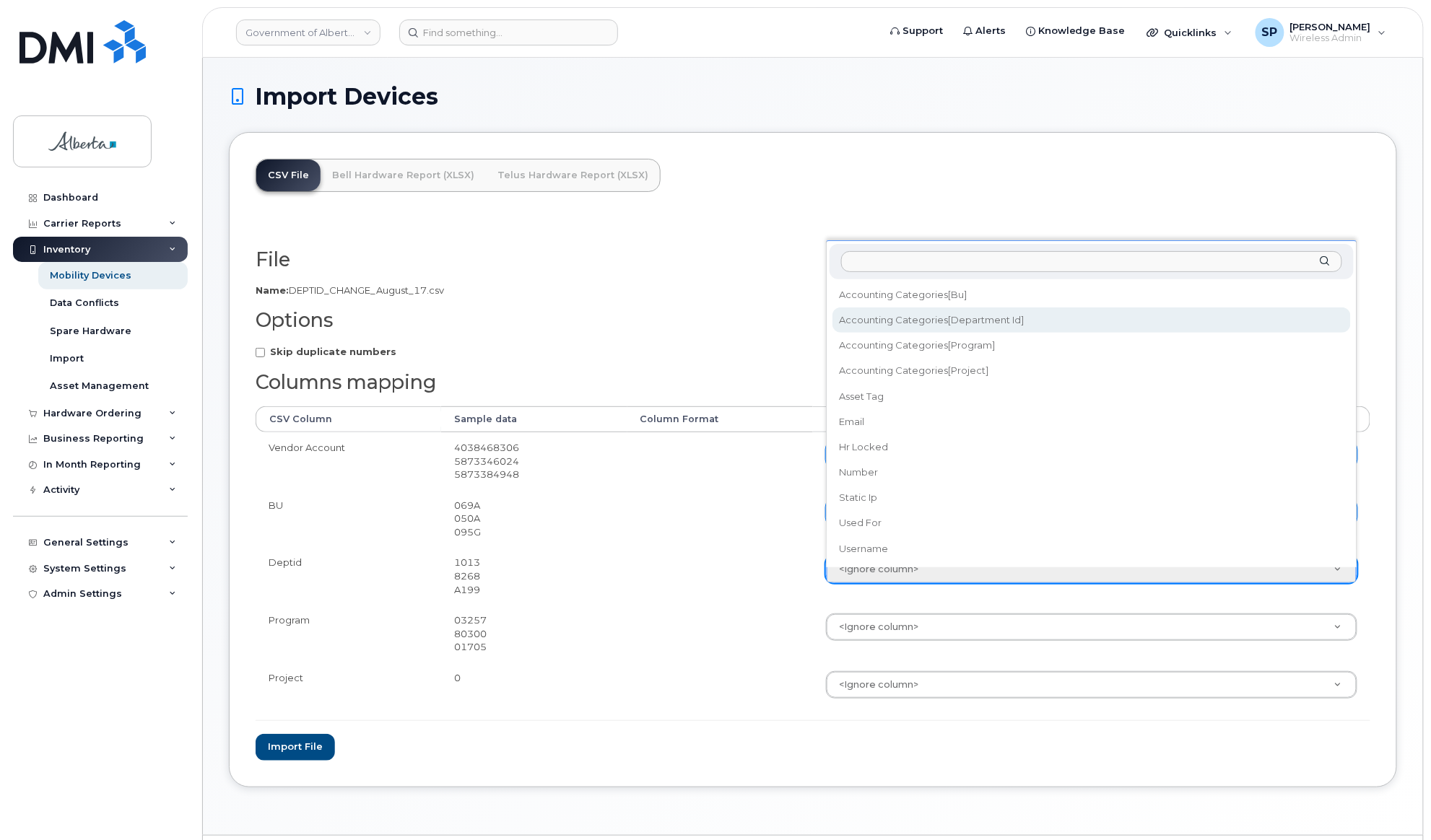
select select "accounting_categories[Department ID]"
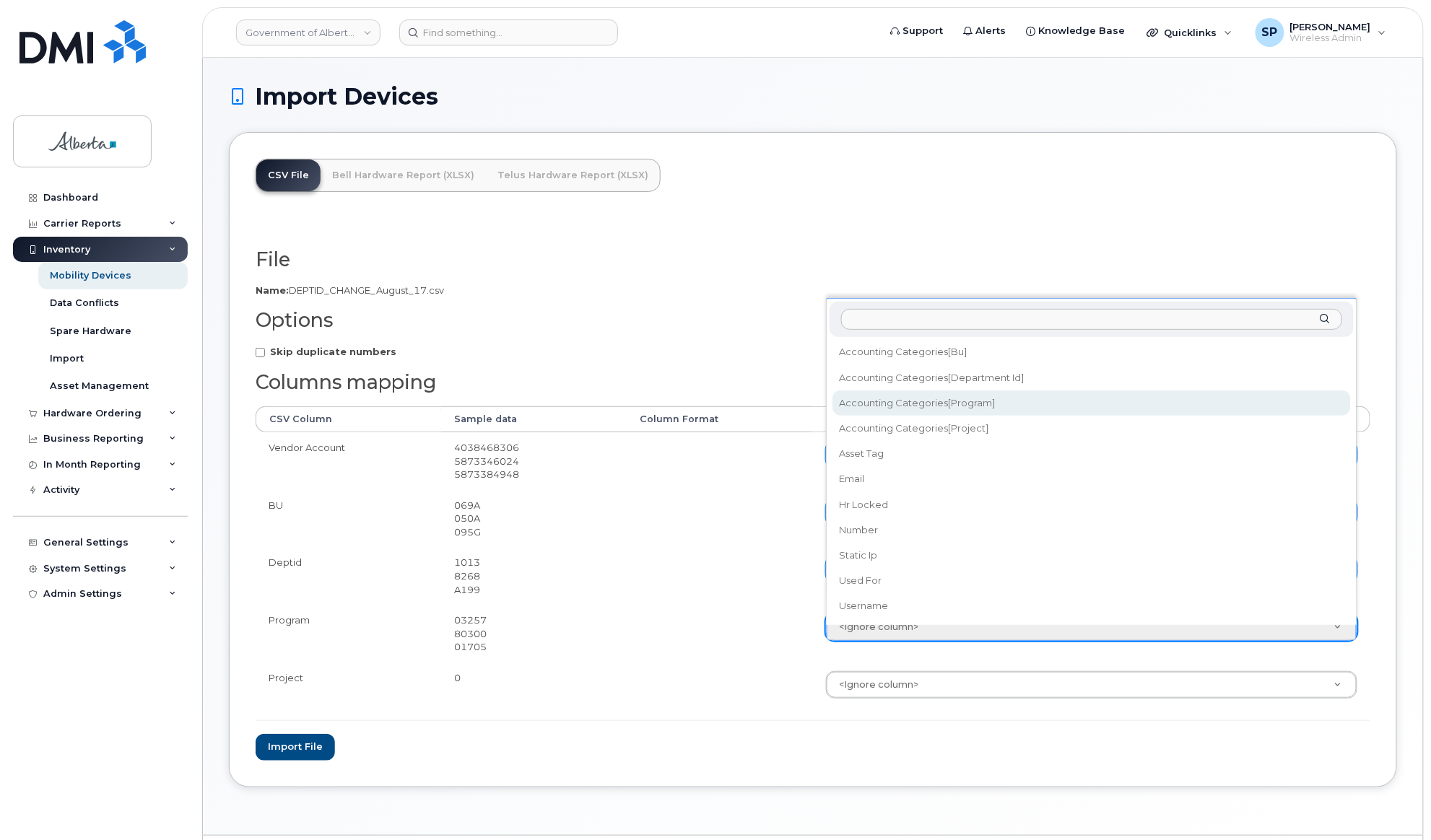
select select "accounting_categories[Program]"
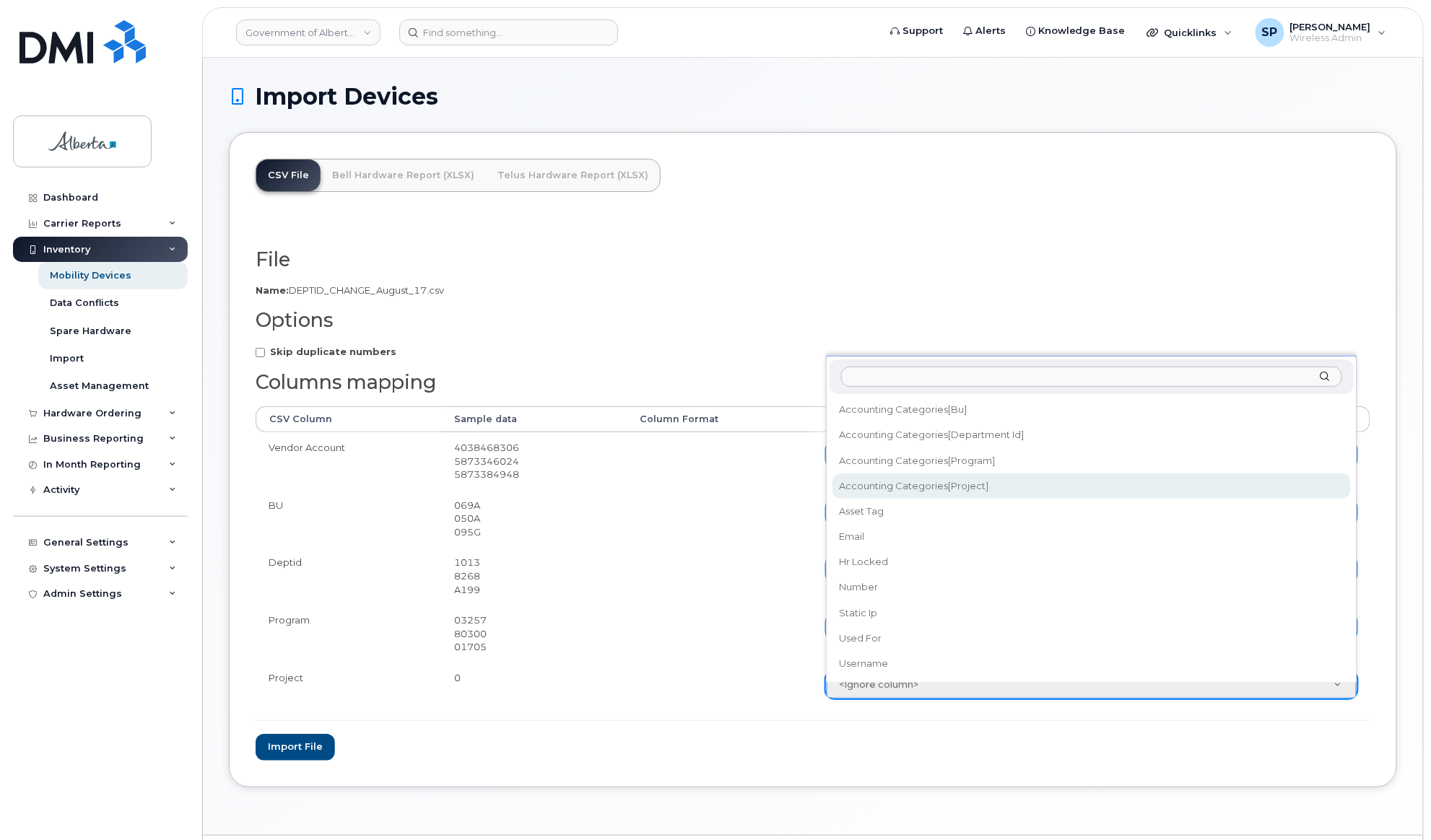
select select "accounting_categories[Project]"
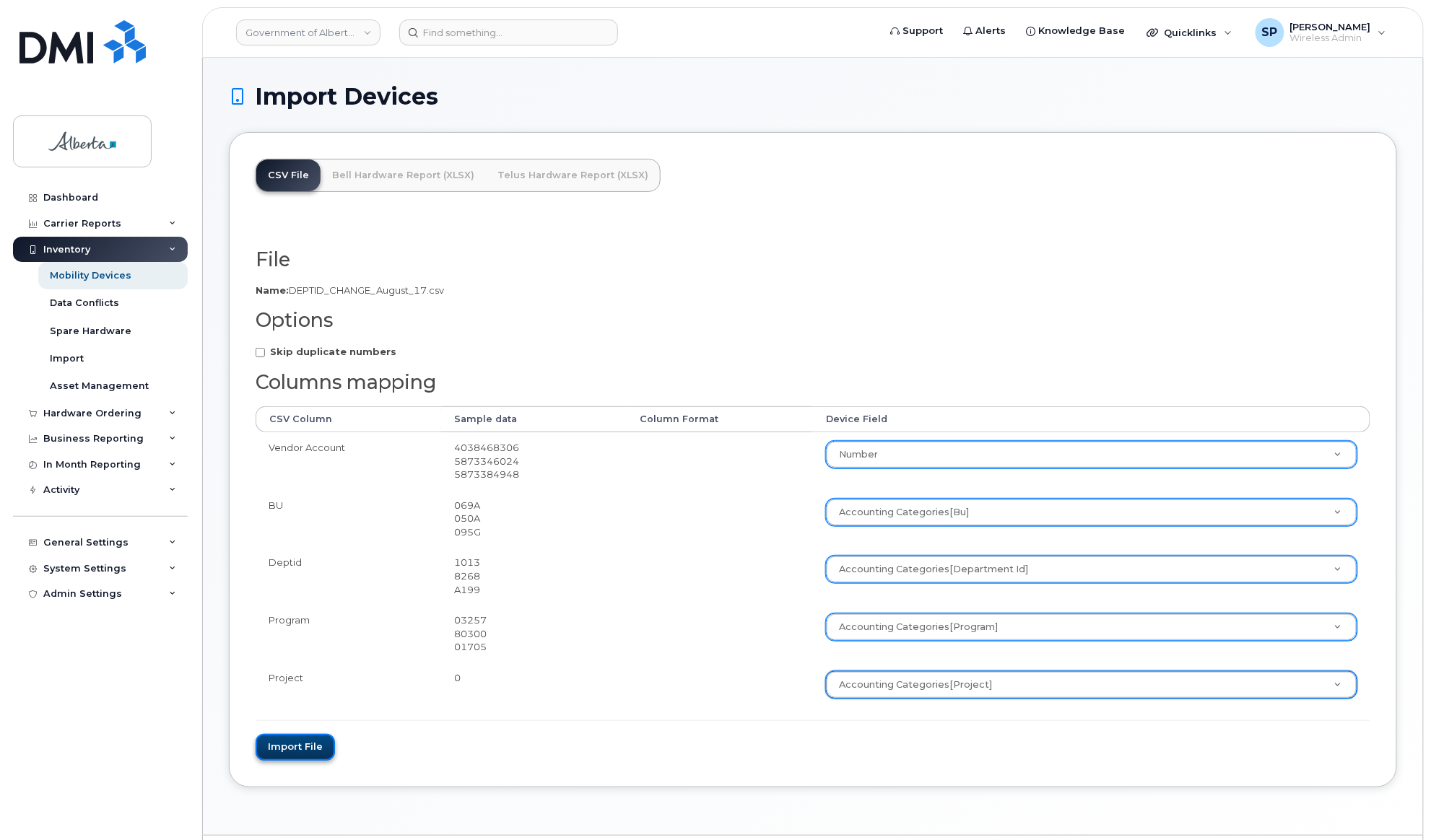
click at [290, 739] on button "Import file" at bounding box center [295, 747] width 79 height 27
